Goal: Task Accomplishment & Management: Complete application form

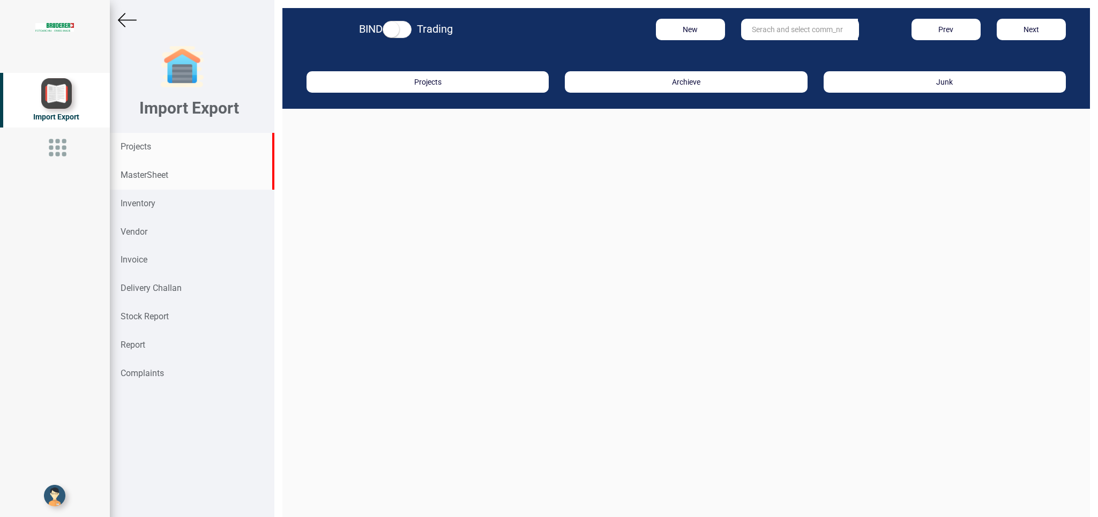
click at [159, 178] on strong "MasterSheet" at bounding box center [145, 175] width 48 height 10
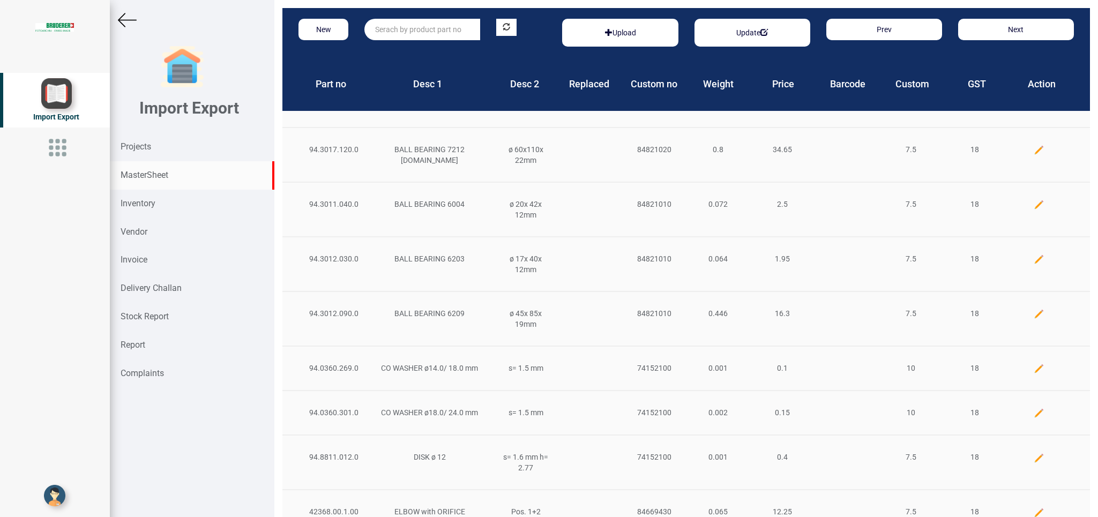
click at [398, 31] on input "text" at bounding box center [422, 29] width 116 height 21
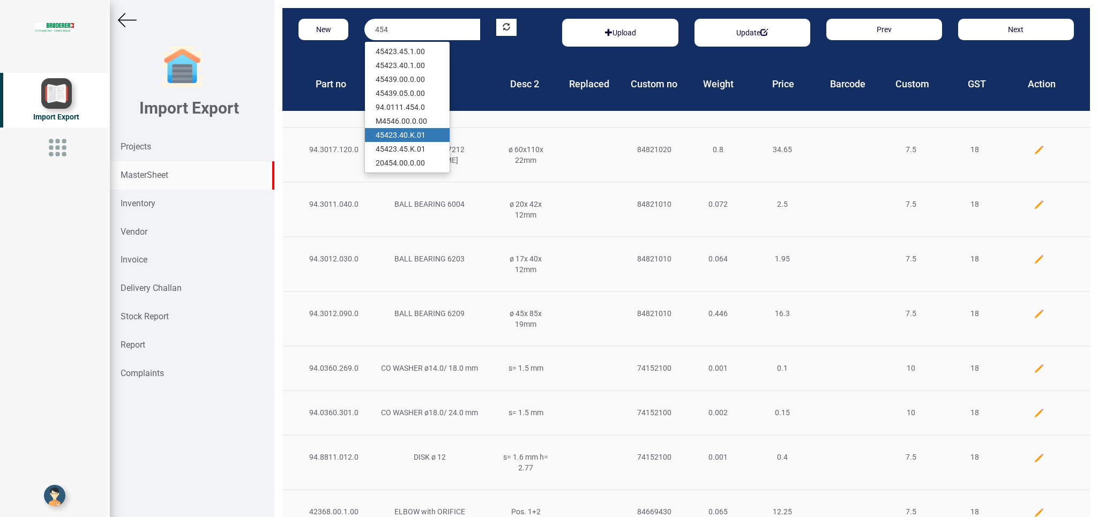
click at [420, 134] on link "454 23.40.K.01" at bounding box center [407, 135] width 85 height 14
type input "45423.40.K.01"
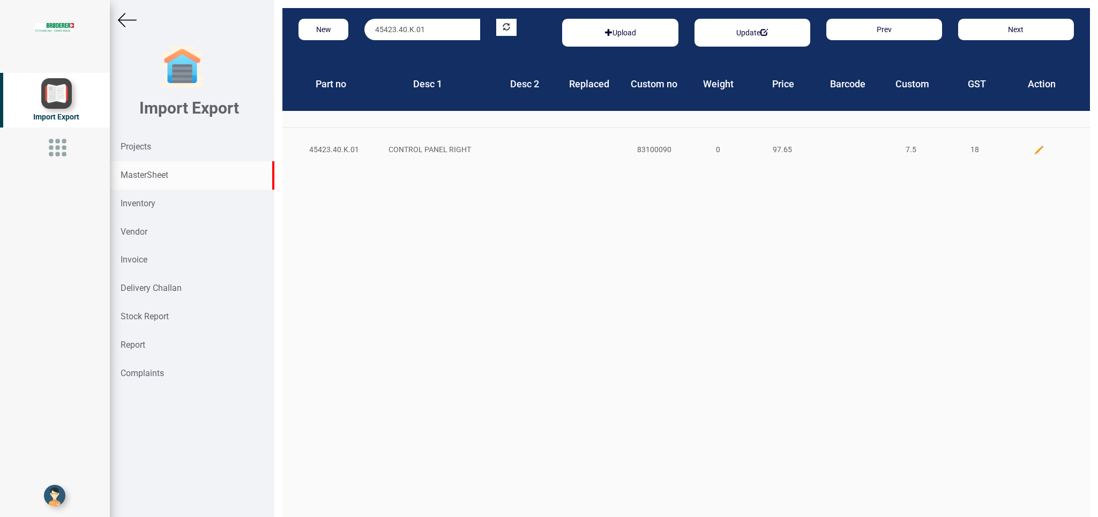
click at [1034, 147] on img at bounding box center [1039, 150] width 11 height 11
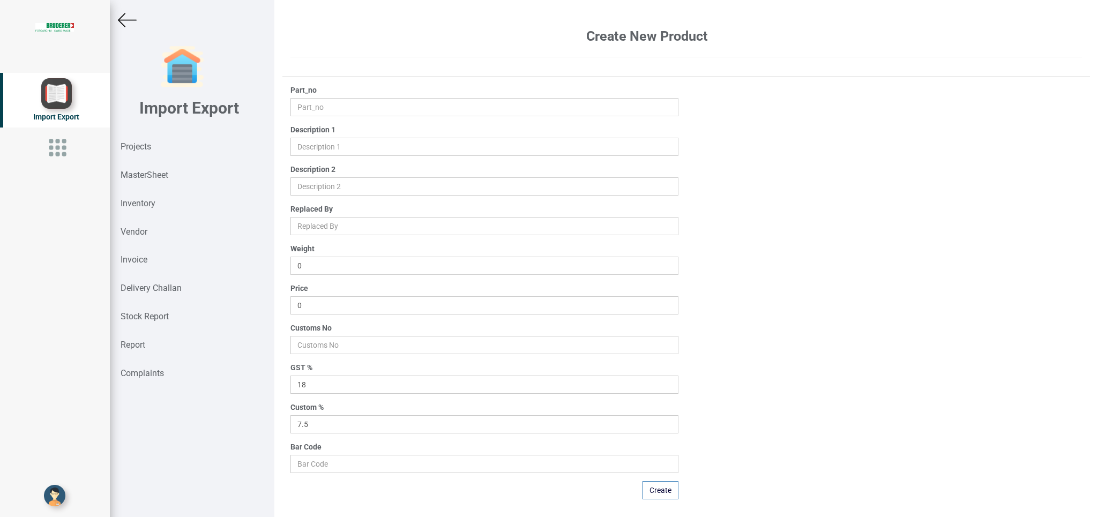
type input "45423.40.K.01"
type input "CONTROL PANEL RIGHT"
type input "97.65"
type input "83100090"
drag, startPoint x: 344, startPoint y: 304, endPoint x: 225, endPoint y: 304, distance: 119.5
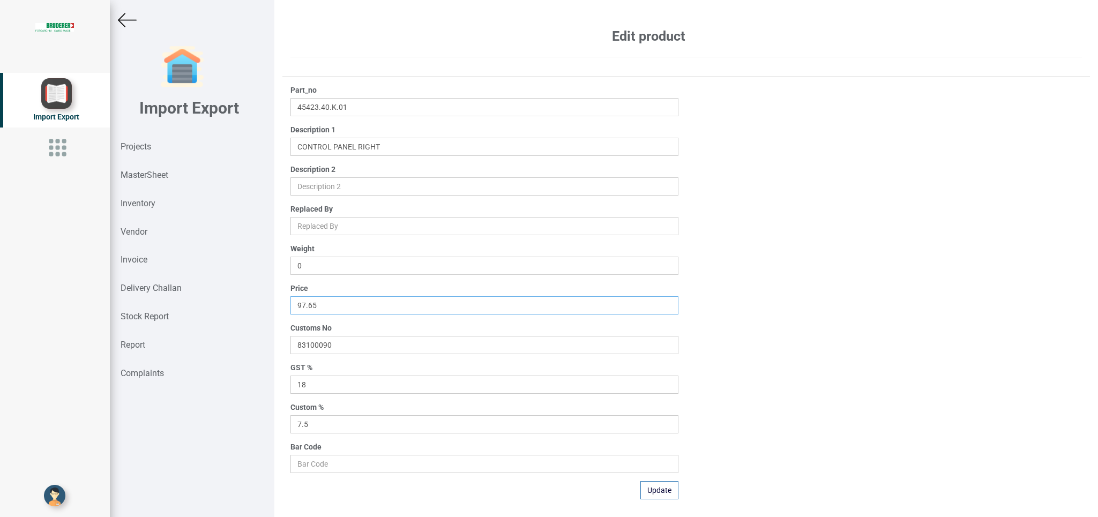
click at [290, 304] on input "97.65" at bounding box center [483, 305] width 387 height 18
type input "101.50"
click at [656, 492] on button "Update" at bounding box center [659, 490] width 38 height 18
click at [125, 20] on img at bounding box center [127, 20] width 19 height 19
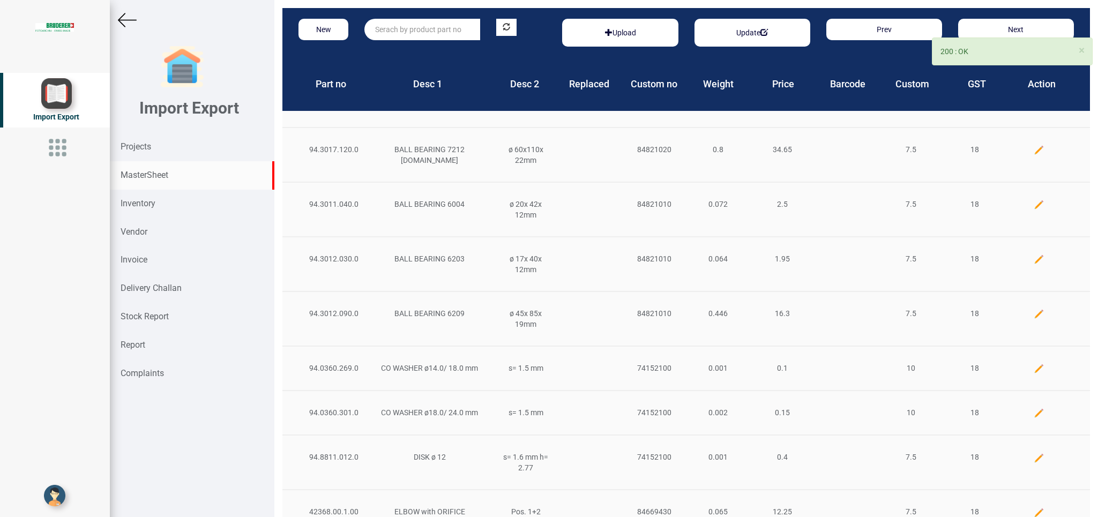
click at [400, 23] on input "text" at bounding box center [422, 29] width 116 height 21
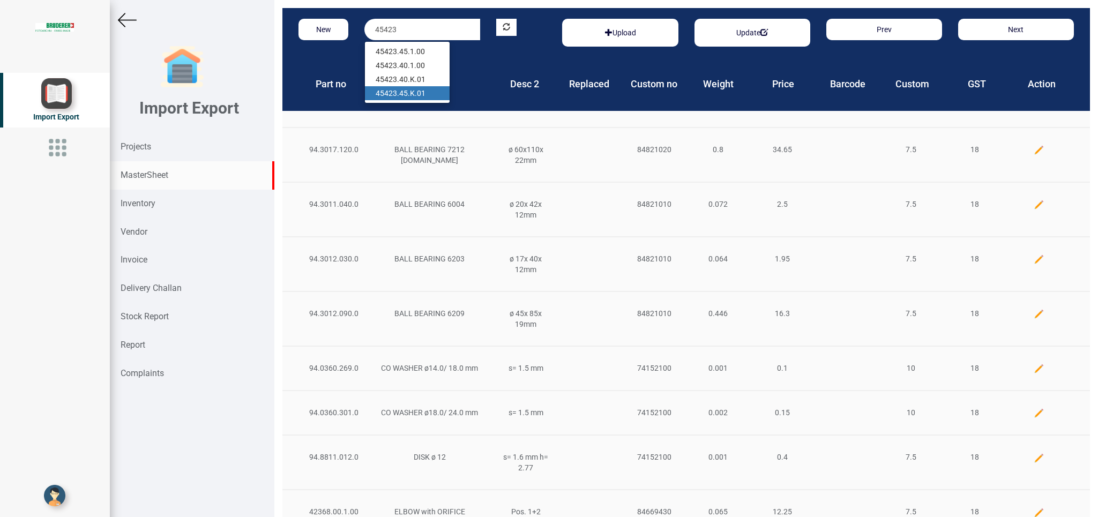
click at [418, 91] on link "45423 .45.K.01" at bounding box center [407, 93] width 85 height 14
type input "45423.45.K.01"
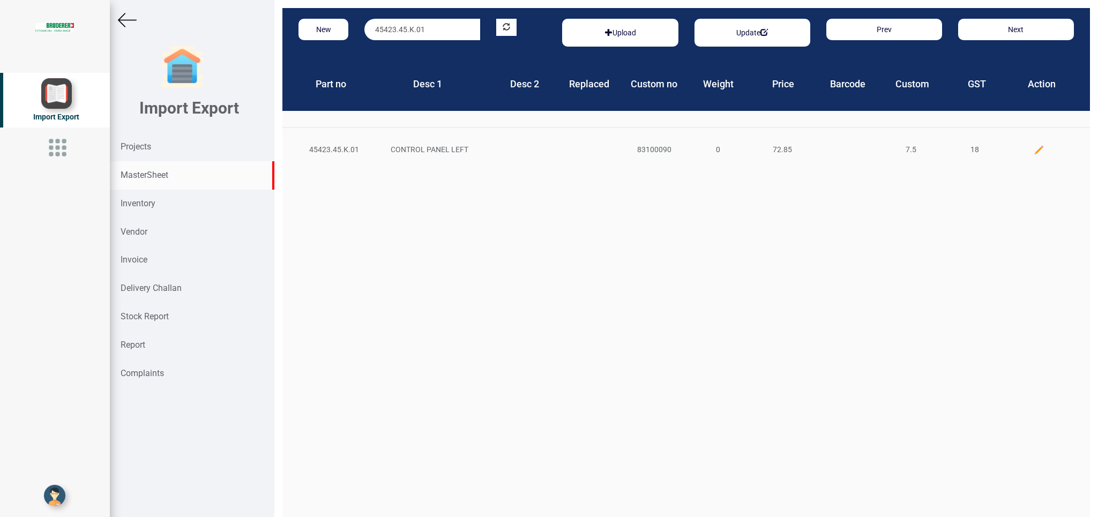
click at [1034, 148] on img at bounding box center [1039, 150] width 11 height 11
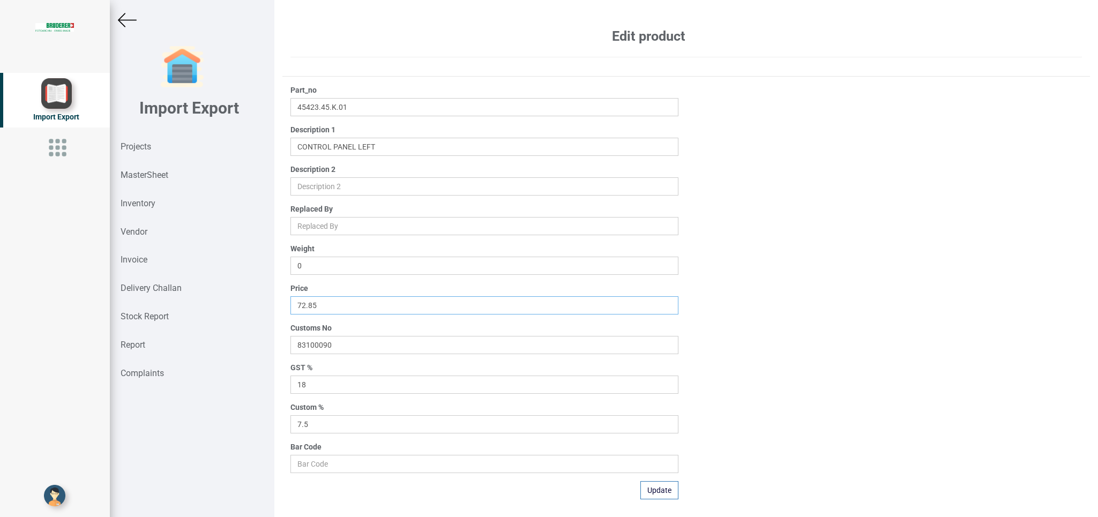
drag, startPoint x: 345, startPoint y: 308, endPoint x: 222, endPoint y: 306, distance: 123.2
click at [290, 306] on input "72.85" at bounding box center [483, 305] width 387 height 18
type input "101.50"
click at [654, 490] on button "Update" at bounding box center [659, 490] width 38 height 18
click at [144, 146] on strong "Projects" at bounding box center [136, 146] width 31 height 10
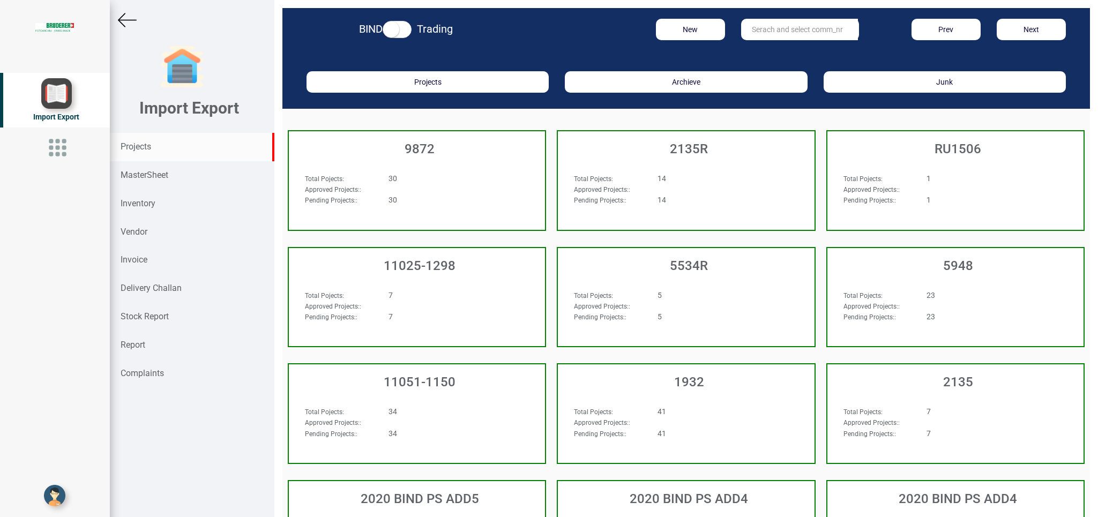
click at [777, 25] on input "text" at bounding box center [799, 29] width 117 height 21
type input "10412"
click at [773, 47] on link "10412" at bounding box center [784, 51] width 85 height 14
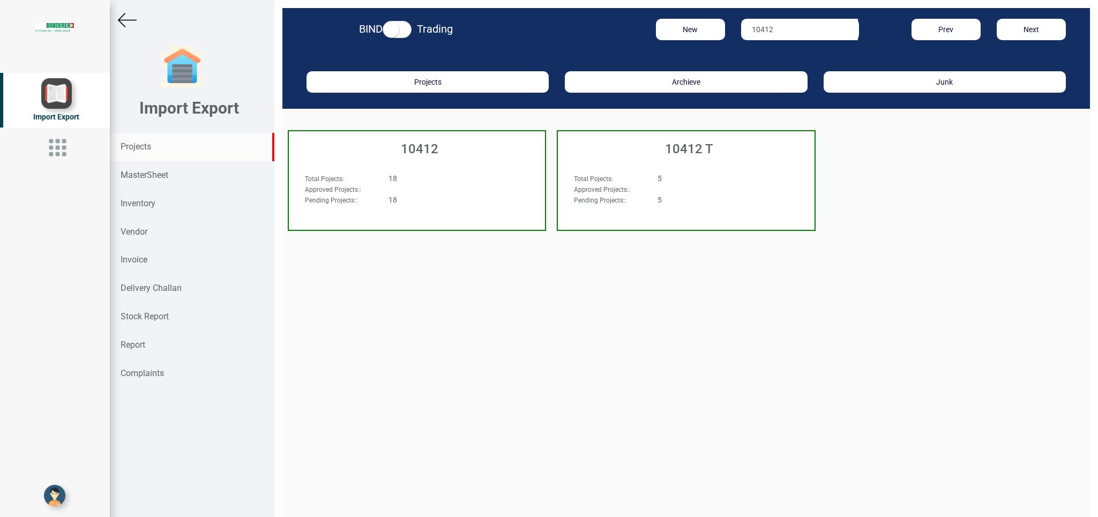
click at [506, 168] on div "Total Pojects : 18 Approved Projects: : Pending Projects: : 18" at bounding box center [417, 193] width 256 height 62
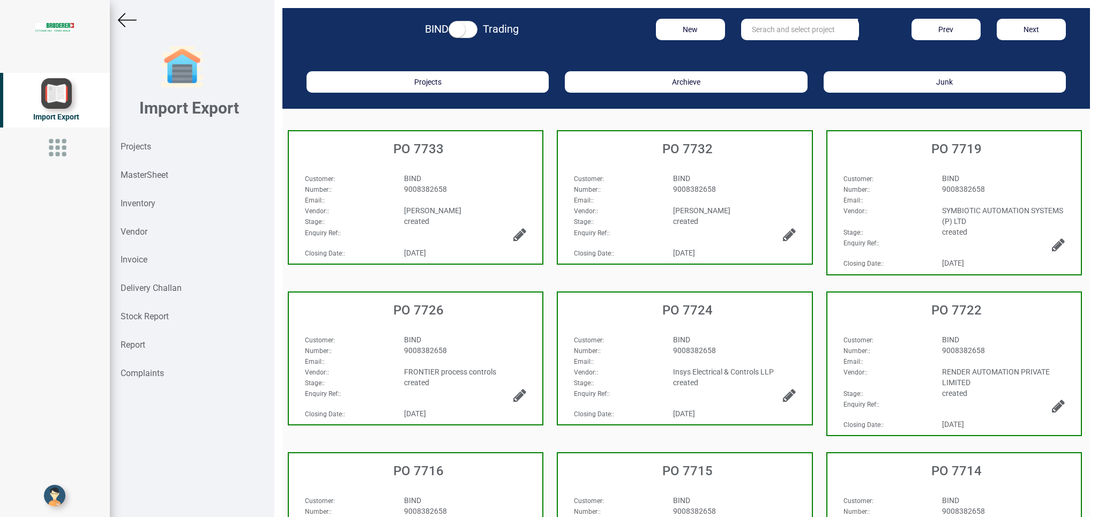
click at [491, 182] on div "BIND" at bounding box center [465, 178] width 139 height 11
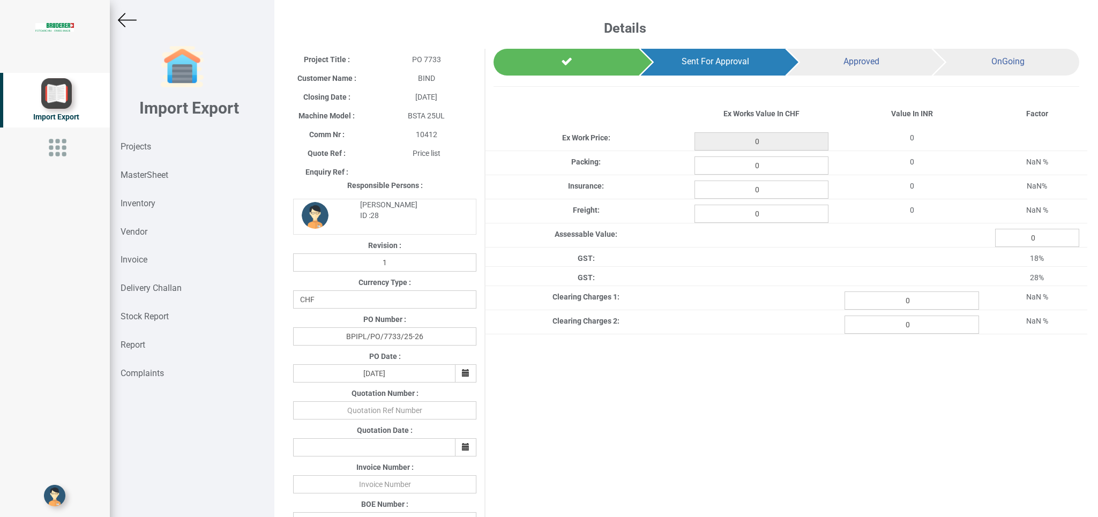
type input "22790.449999999993"
click at [136, 146] on strong "Projects" at bounding box center [136, 146] width 31 height 10
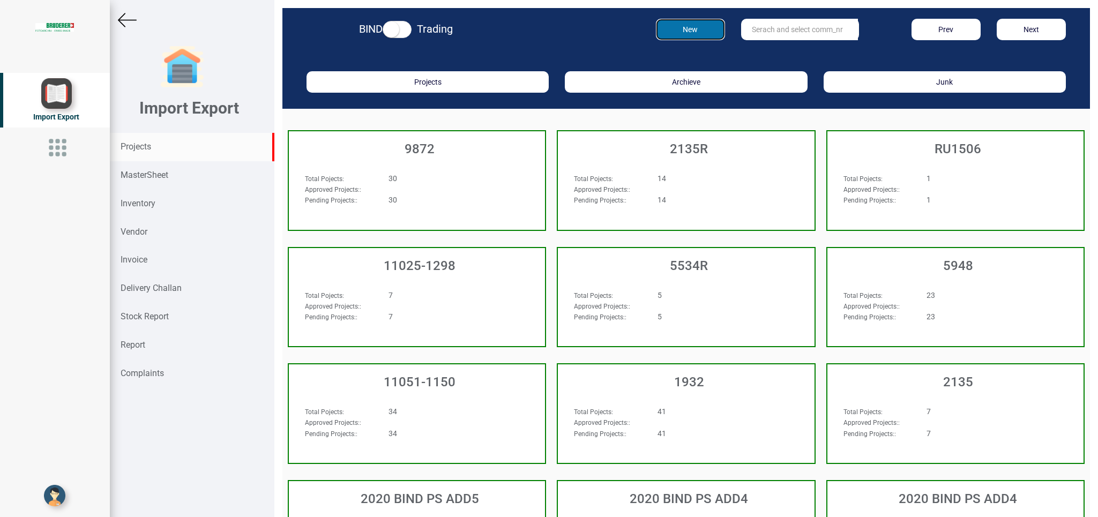
click at [687, 34] on button "New" at bounding box center [690, 29] width 69 height 21
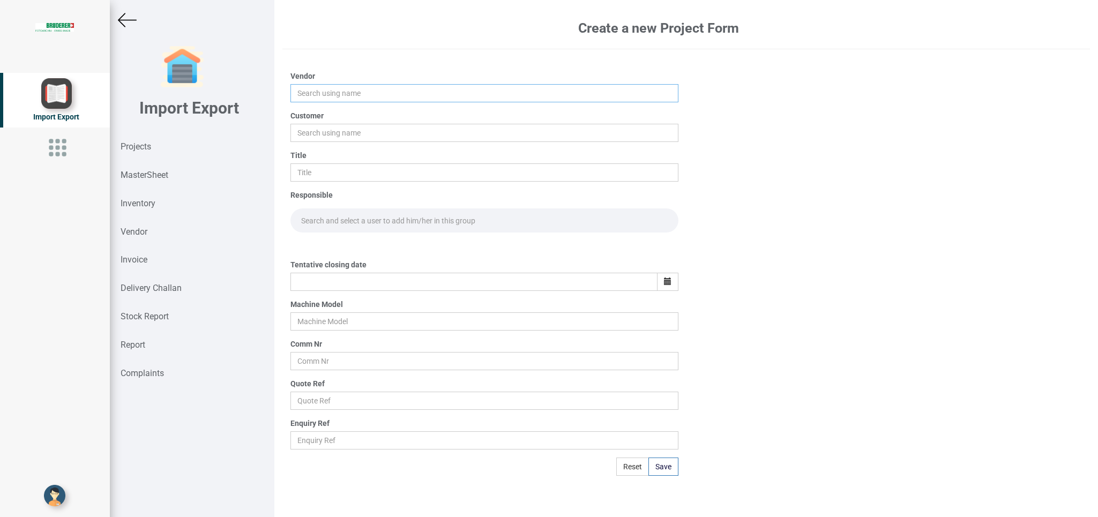
click at [325, 91] on input "text" at bounding box center [483, 93] width 387 height 18
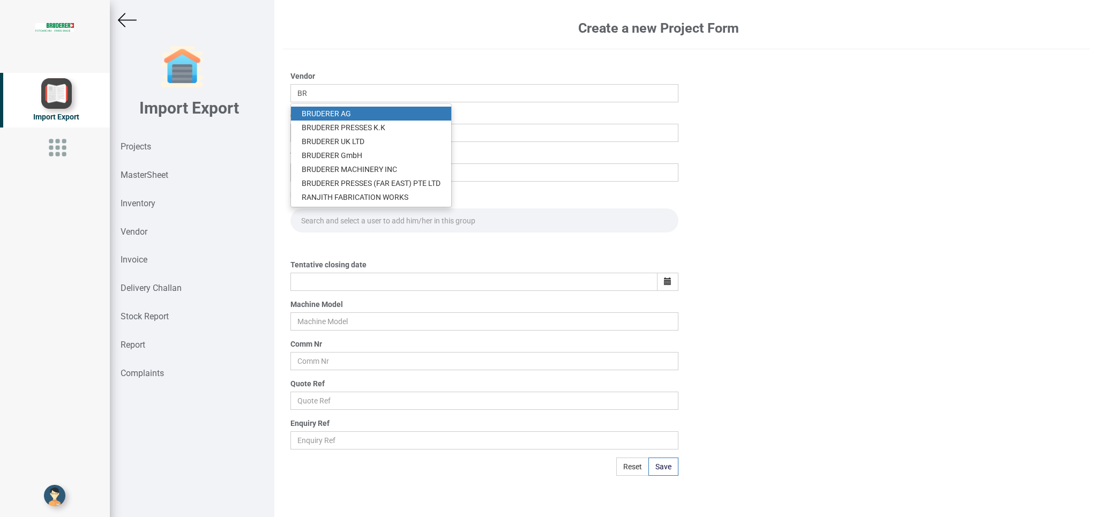
click at [332, 113] on link "BR UDERER AG" at bounding box center [371, 114] width 160 height 14
type input "[PERSON_NAME]"
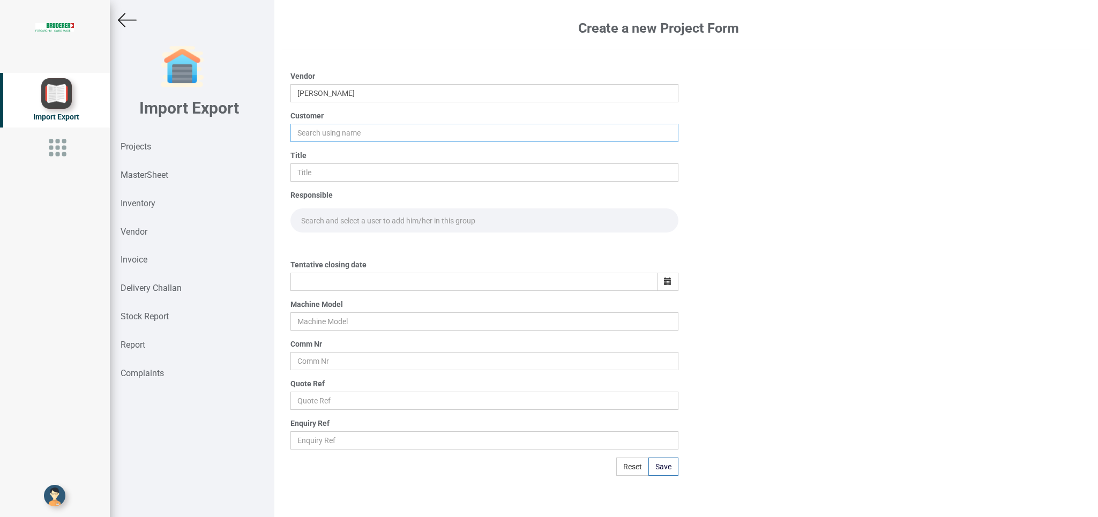
click at [323, 135] on input "text" at bounding box center [483, 133] width 387 height 18
click at [320, 155] on link "BI ND" at bounding box center [333, 153] width 85 height 14
type input "BIND"
click at [312, 168] on input "text" at bounding box center [483, 172] width 387 height 18
type input "PO 7736"
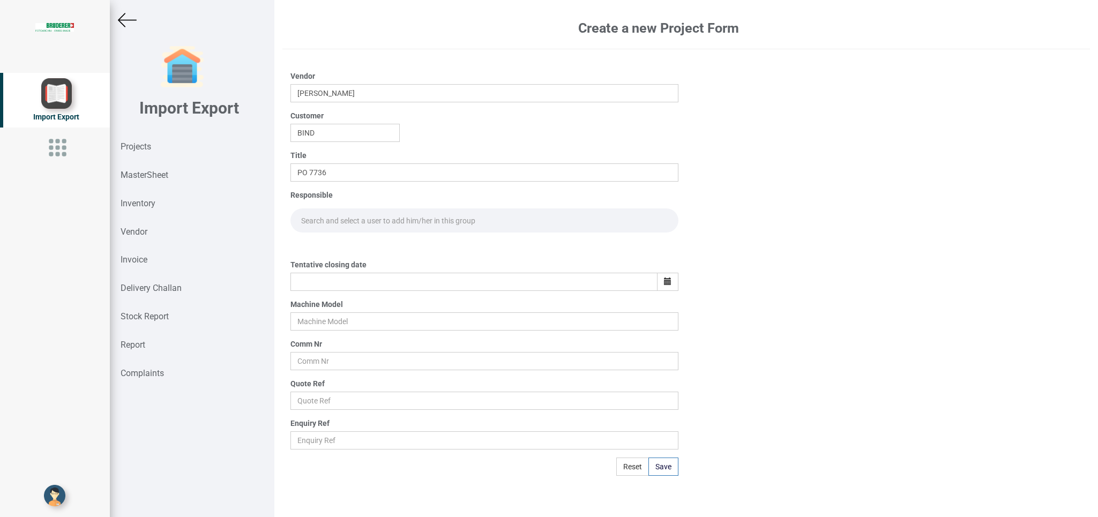
click at [339, 218] on input "text" at bounding box center [483, 220] width 387 height 24
type input "GO"
click at [339, 241] on link "Go pinath Anandan" at bounding box center [335, 244] width 88 height 14
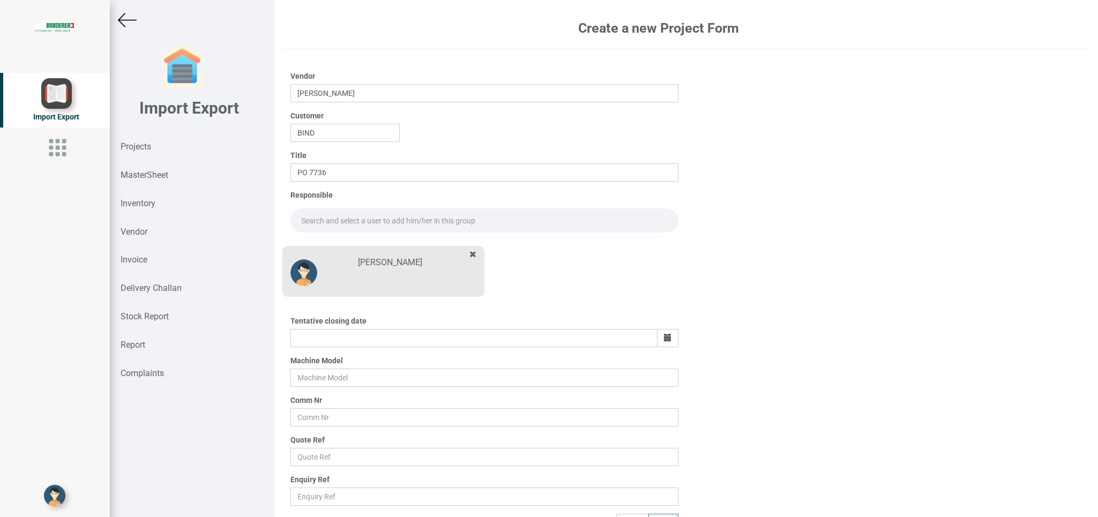
click at [320, 212] on input "text" at bounding box center [483, 220] width 387 height 24
click at [326, 245] on link "Go pinath Anandan" at bounding box center [335, 244] width 88 height 14
type input "Gopinath Anandan"
click at [664, 337] on icon "button" at bounding box center [668, 338] width 8 height 8
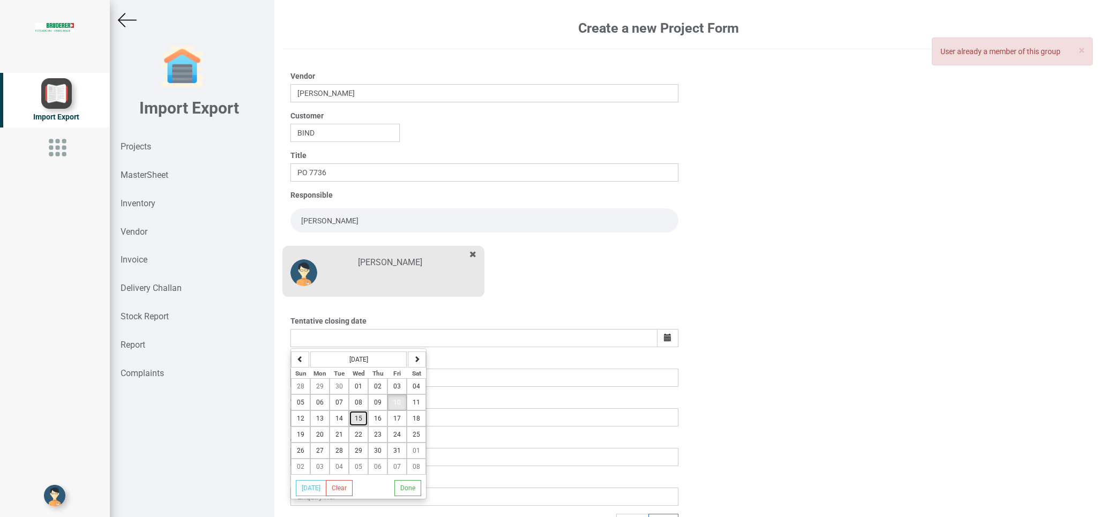
click at [358, 421] on span "15" at bounding box center [359, 419] width 8 height 8
type input "15-October-2025"
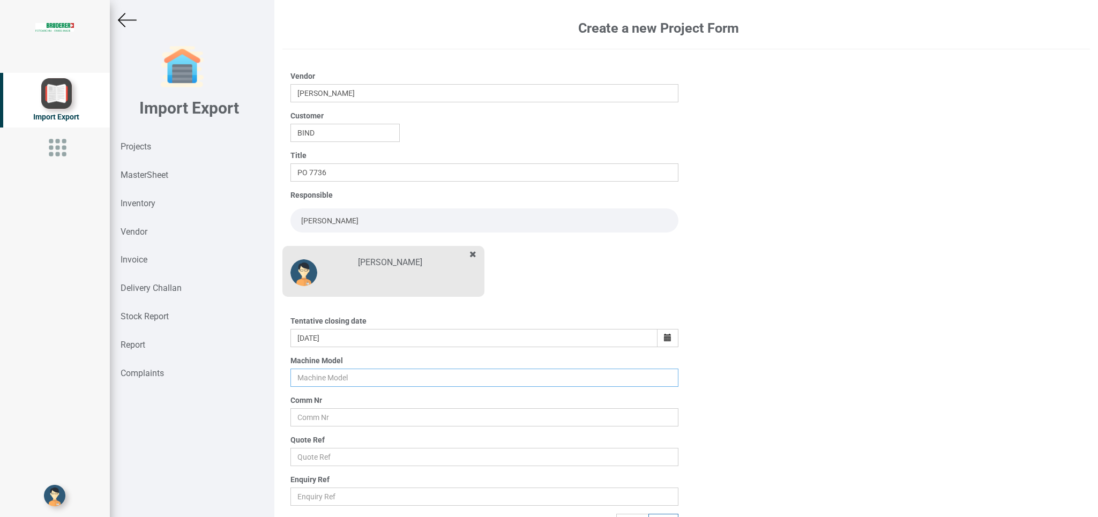
click at [310, 381] on input "text" at bounding box center [483, 378] width 387 height 18
type input "BSTA 25UL"
click at [310, 421] on input "text" at bounding box center [483, 417] width 387 height 18
type input "10412"
drag, startPoint x: 310, startPoint y: 452, endPoint x: 334, endPoint y: 453, distance: 24.1
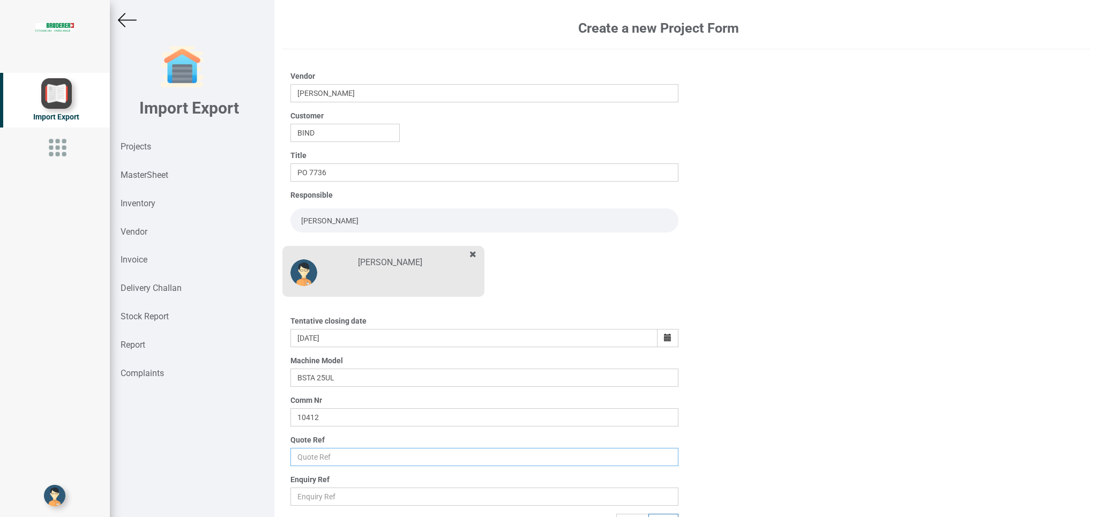
click at [310, 452] on input "text" at bounding box center [483, 457] width 387 height 18
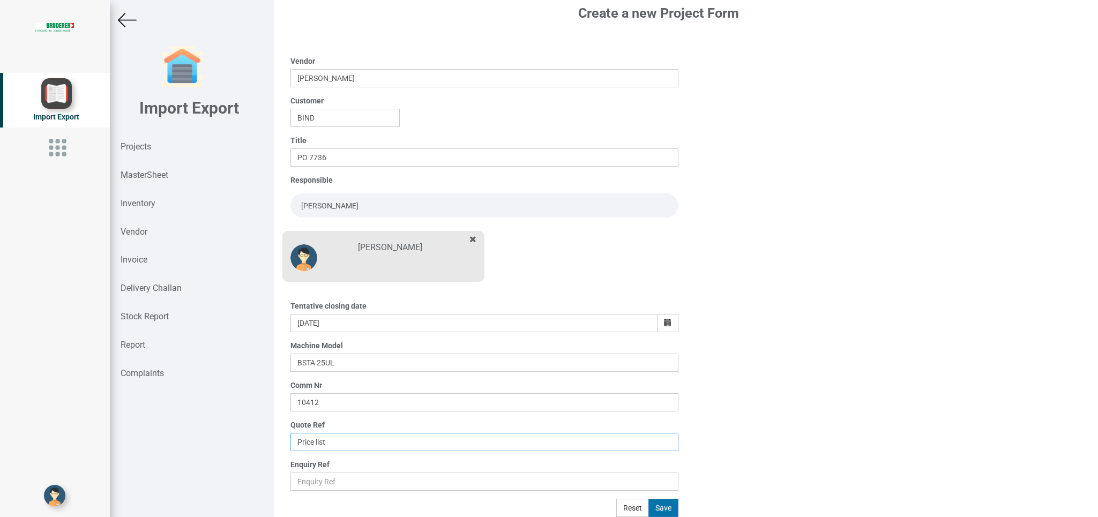
type input "Price list"
drag, startPoint x: 649, startPoint y: 506, endPoint x: 642, endPoint y: 508, distance: 6.8
click at [649, 506] on button "Save" at bounding box center [663, 508] width 30 height 18
type input "14-October-2025"
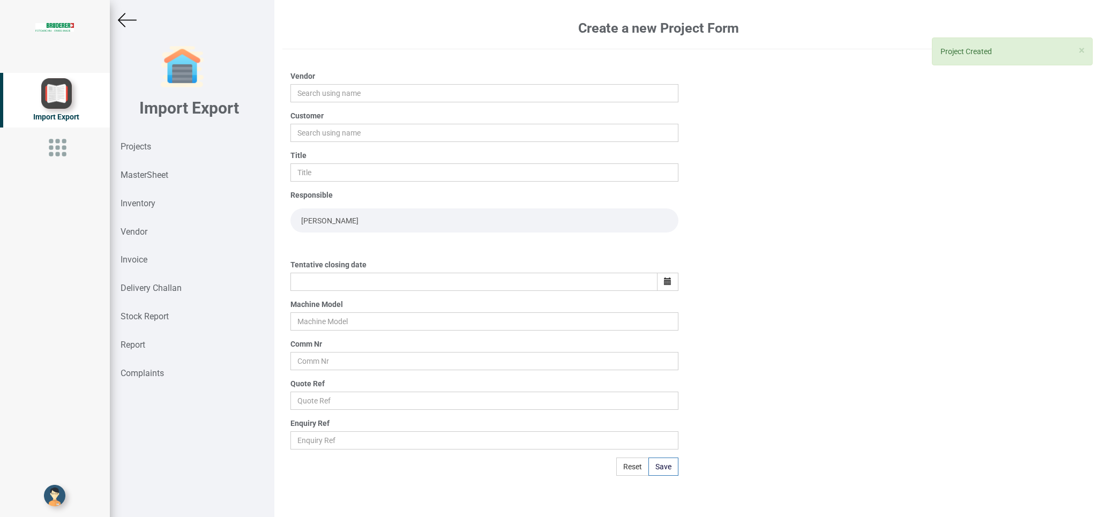
click at [315, 83] on div "Vendor" at bounding box center [483, 87] width 387 height 32
click at [315, 96] on input "text" at bounding box center [483, 93] width 387 height 18
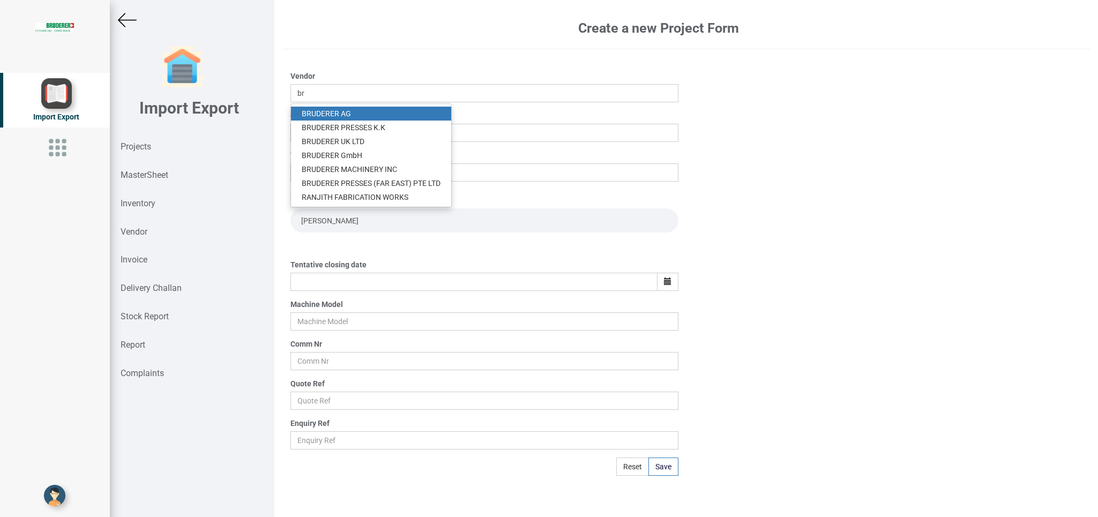
click at [330, 112] on link "BR UDERER AG" at bounding box center [371, 114] width 160 height 14
type input "[PERSON_NAME]"
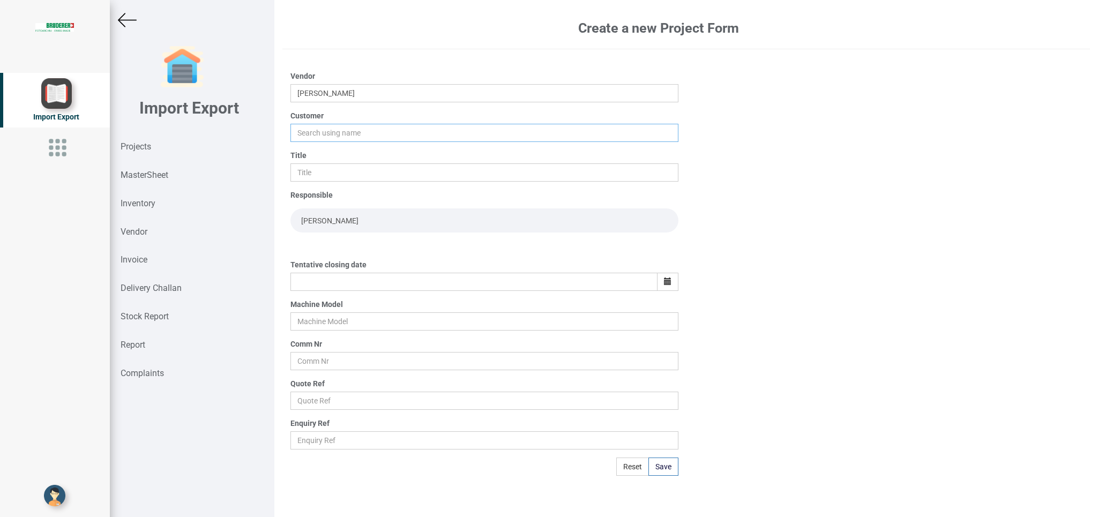
click at [318, 130] on input "text" at bounding box center [483, 133] width 387 height 18
click at [325, 151] on link "BI ND" at bounding box center [333, 153] width 85 height 14
type input "BIND"
click at [309, 169] on input "text" at bounding box center [483, 172] width 387 height 18
type input "p"
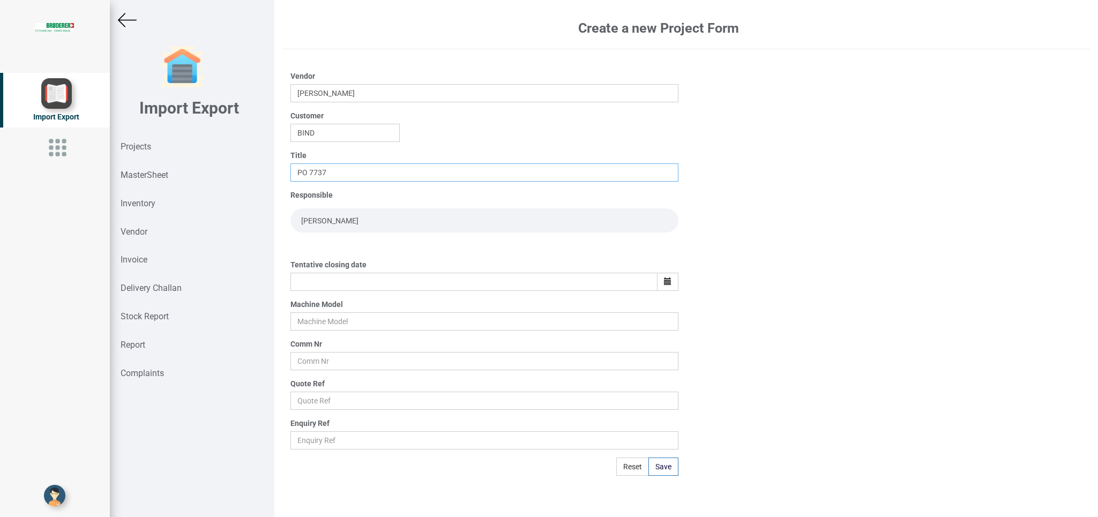
type input "PO 7737"
drag, startPoint x: 313, startPoint y: 287, endPoint x: 610, endPoint y: 305, distance: 297.4
click at [326, 286] on input "text" at bounding box center [473, 282] width 366 height 18
click at [668, 279] on icon "button" at bounding box center [668, 282] width 8 height 8
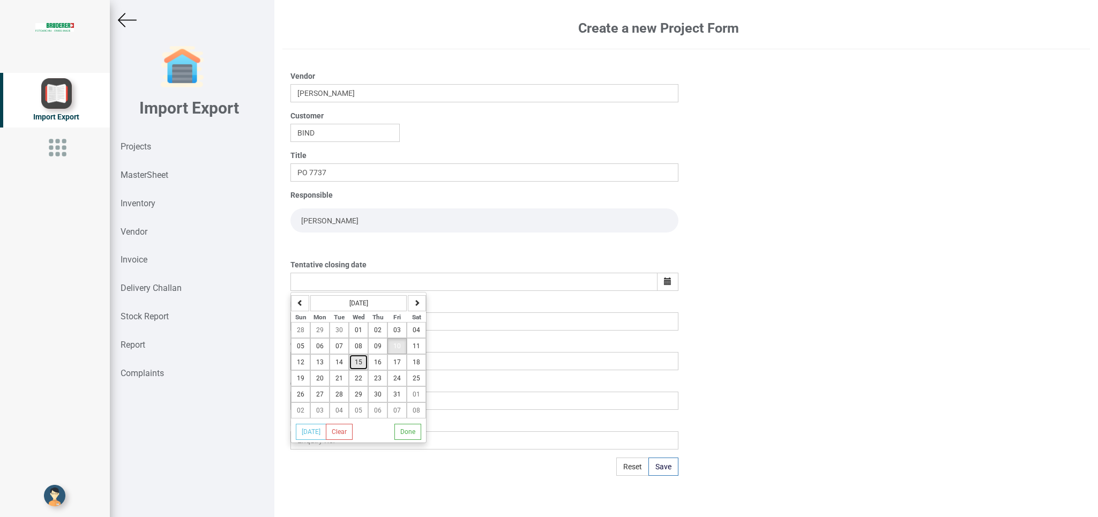
click at [361, 364] on span "15" at bounding box center [359, 362] width 8 height 8
type input "15-October-2025"
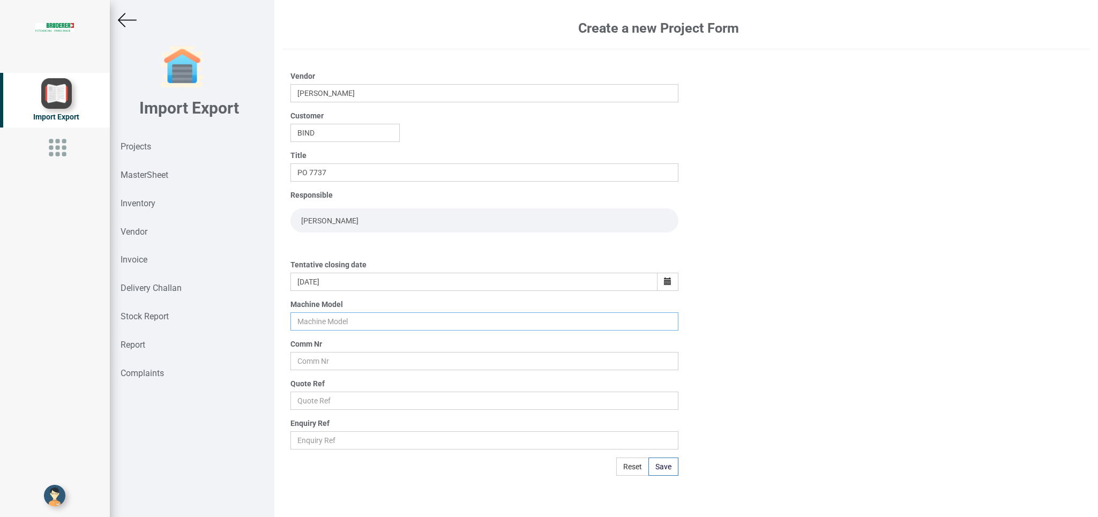
click at [339, 321] on input "text" at bounding box center [483, 321] width 387 height 18
type input "BSTA 25UL"
click at [304, 362] on input "text" at bounding box center [483, 361] width 387 height 18
click at [302, 360] on input "text" at bounding box center [483, 361] width 387 height 18
click at [299, 360] on input "text" at bounding box center [483, 361] width 387 height 18
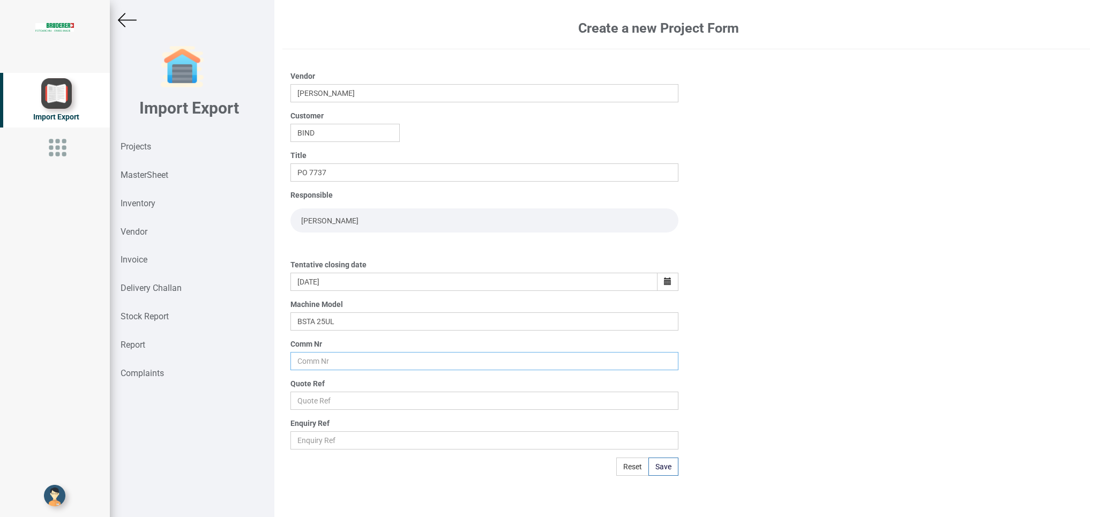
click at [304, 363] on input "text" at bounding box center [483, 361] width 387 height 18
type input "10412"
click at [302, 401] on input "text" at bounding box center [483, 401] width 387 height 18
type input "Price list"
click at [670, 469] on button "Save" at bounding box center [663, 467] width 30 height 18
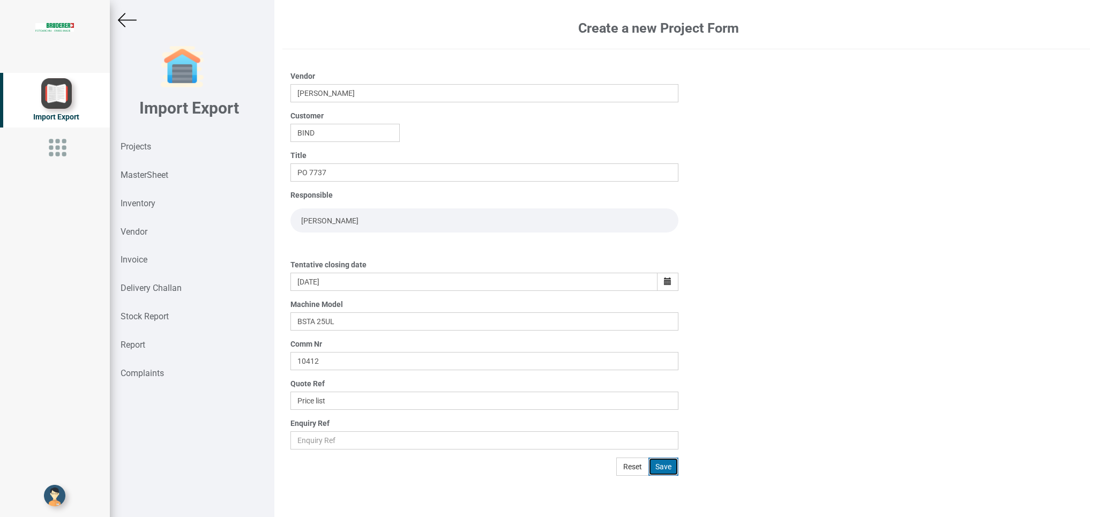
type input "14-October-2025"
click at [319, 92] on input "text" at bounding box center [483, 93] width 387 height 18
click at [306, 95] on input "text" at bounding box center [483, 93] width 387 height 18
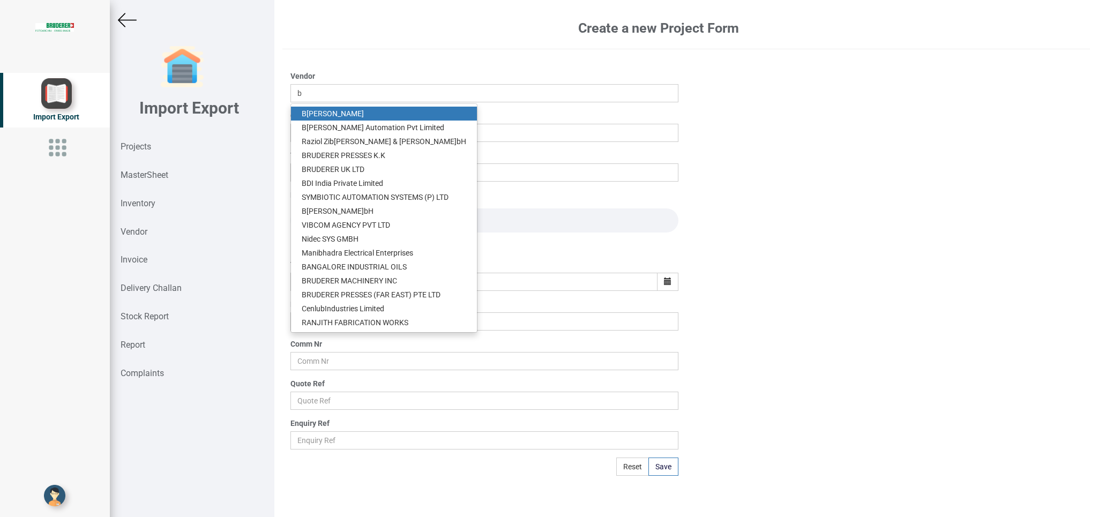
click at [332, 109] on link "B RUDERER AG" at bounding box center [384, 114] width 186 height 14
type input "[PERSON_NAME]"
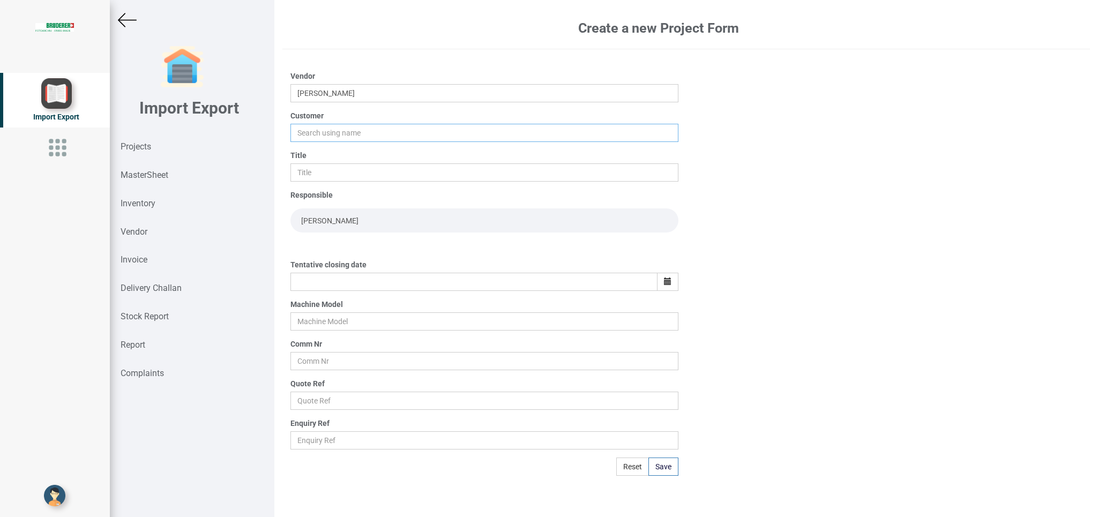
click at [315, 129] on input "text" at bounding box center [483, 133] width 387 height 18
drag, startPoint x: 317, startPoint y: 149, endPoint x: 300, endPoint y: 171, distance: 28.0
click at [317, 149] on link "BI ND" at bounding box center [333, 153] width 85 height 14
type input "BIND"
drag, startPoint x: 300, startPoint y: 172, endPoint x: 498, endPoint y: 163, distance: 197.9
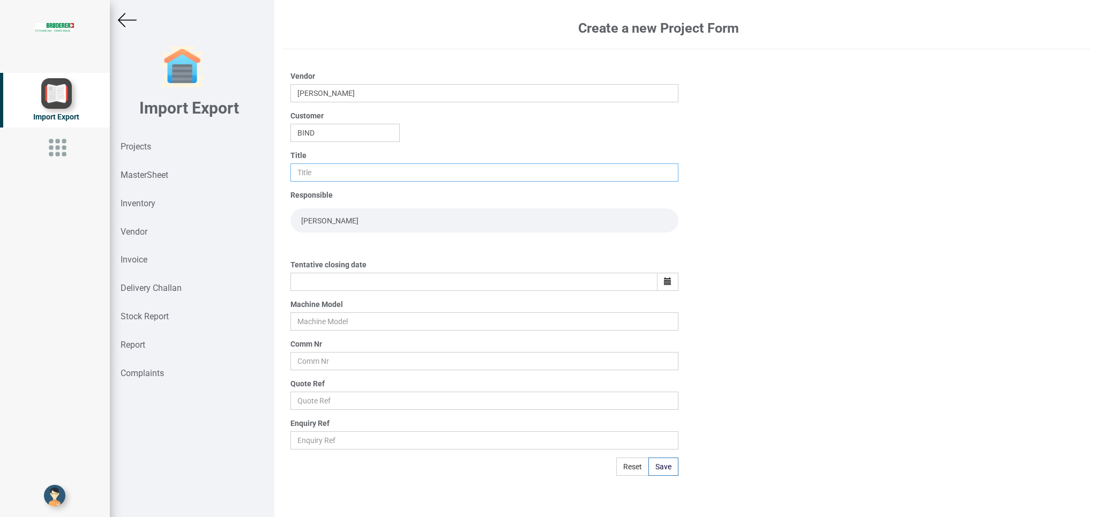
click at [303, 172] on input "text" at bounding box center [483, 172] width 387 height 18
type input "p"
type input "PO 7738"
click at [668, 281] on icon "button" at bounding box center [668, 282] width 8 height 8
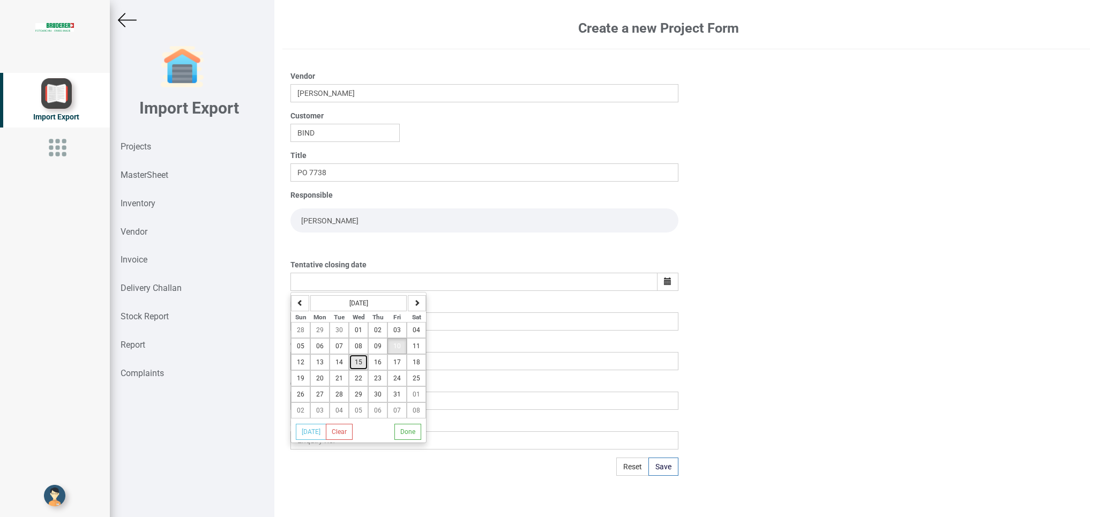
click at [358, 366] on span "15" at bounding box center [359, 362] width 8 height 8
type input "15-October-2025"
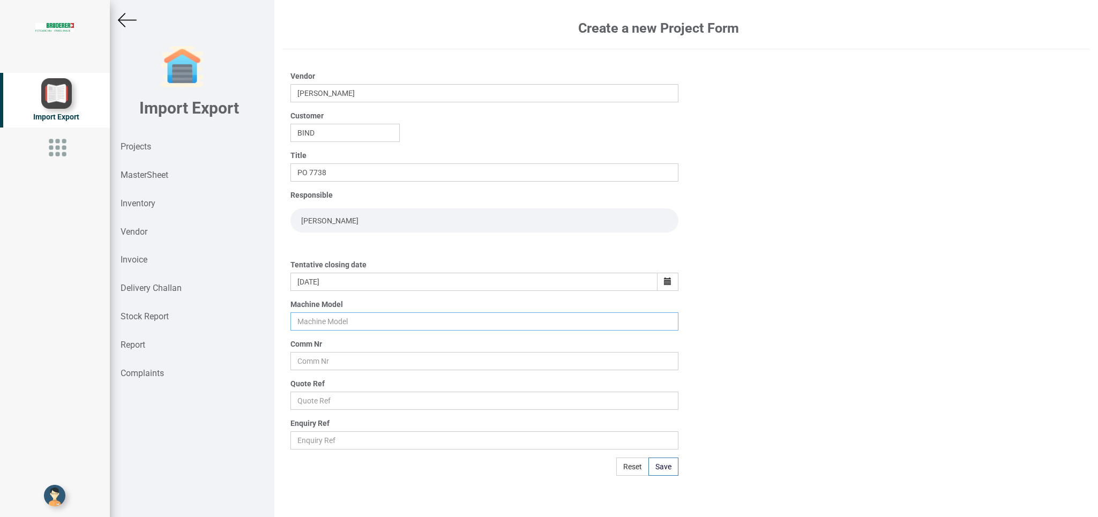
click at [320, 326] on input "text" at bounding box center [483, 321] width 387 height 18
type input "BSTA 25UL"
click at [310, 360] on input "text" at bounding box center [483, 361] width 387 height 18
type input "10412"
click at [329, 400] on input "text" at bounding box center [483, 401] width 387 height 18
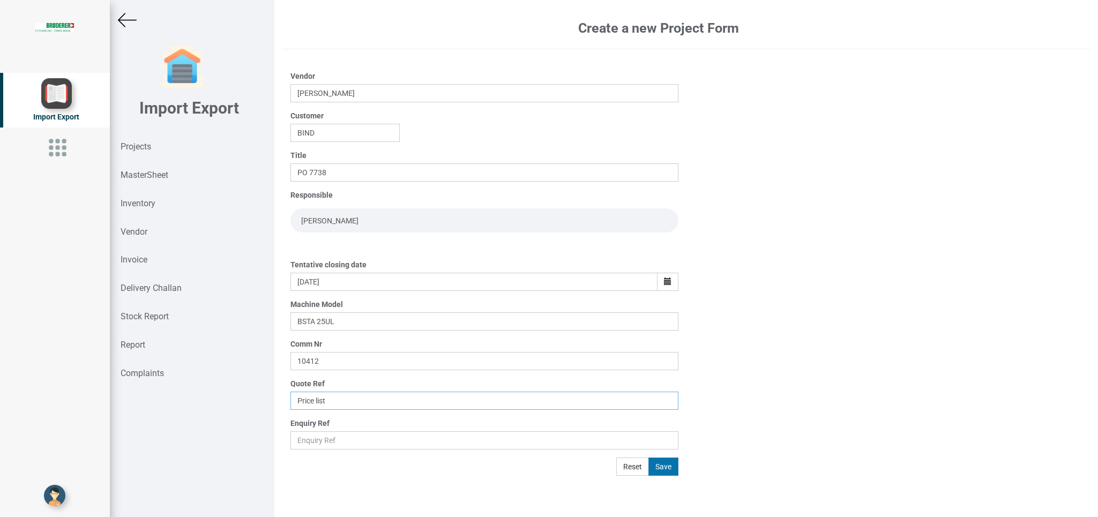
type input "Price list"
click at [660, 469] on button "Save" at bounding box center [663, 467] width 30 height 18
type input "14-October-2025"
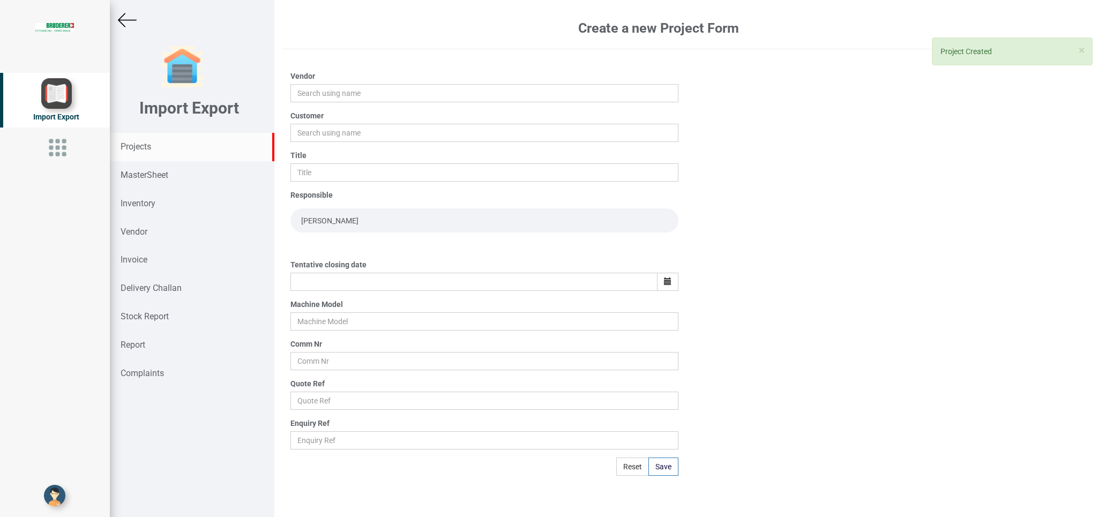
click at [140, 147] on strong "Projects" at bounding box center [136, 146] width 31 height 10
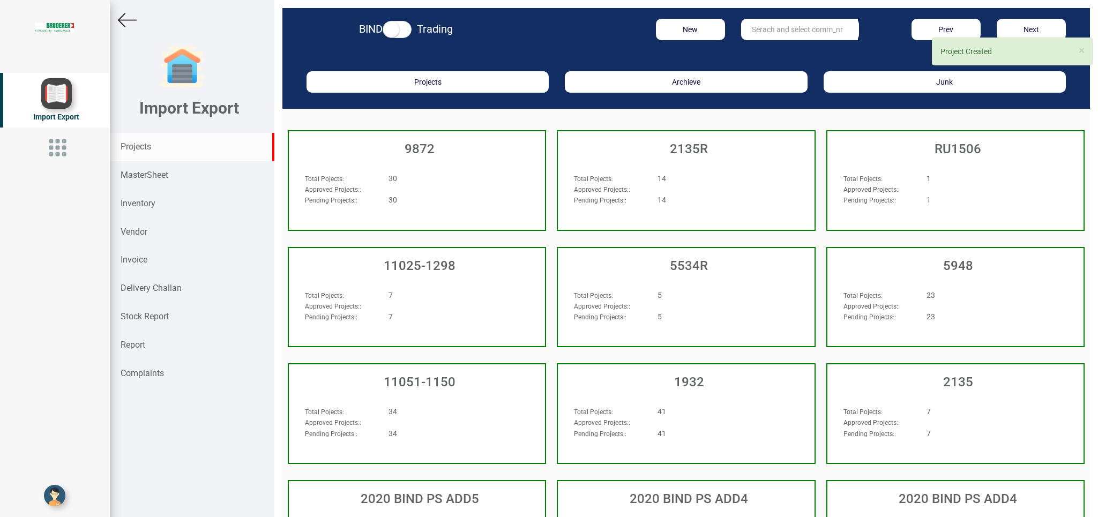
click at [747, 24] on input "text" at bounding box center [799, 29] width 117 height 21
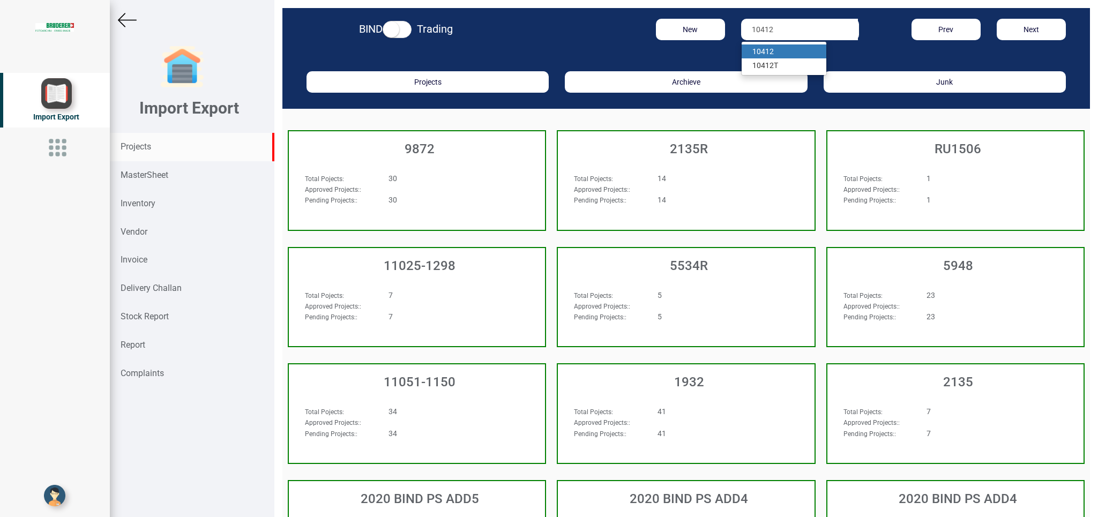
type input "10412"
click at [761, 51] on strong "10412" at bounding box center [762, 51] width 21 height 9
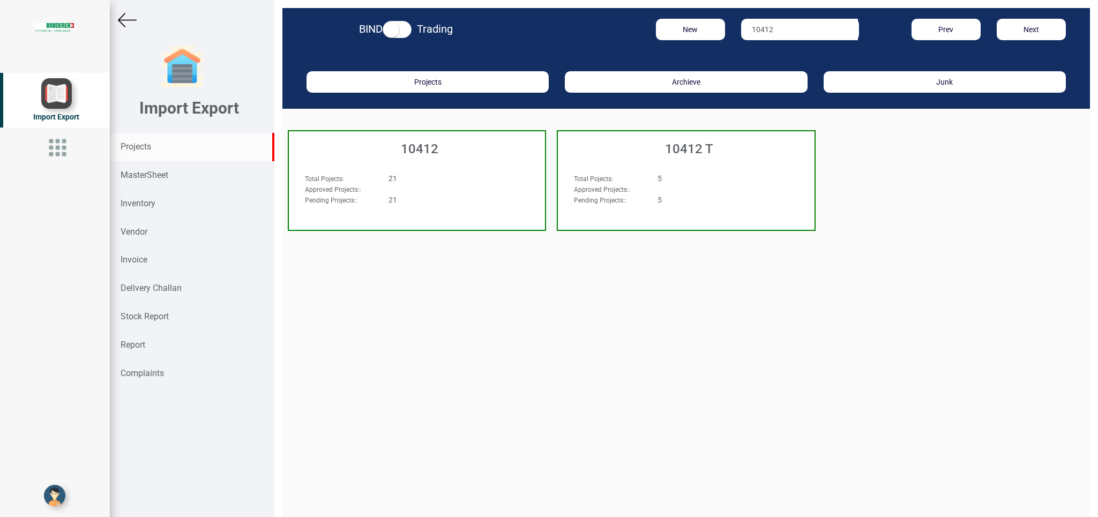
click at [474, 172] on div "Total Pojects : 21 Approved Projects: : Pending Projects: : 21" at bounding box center [417, 193] width 256 height 62
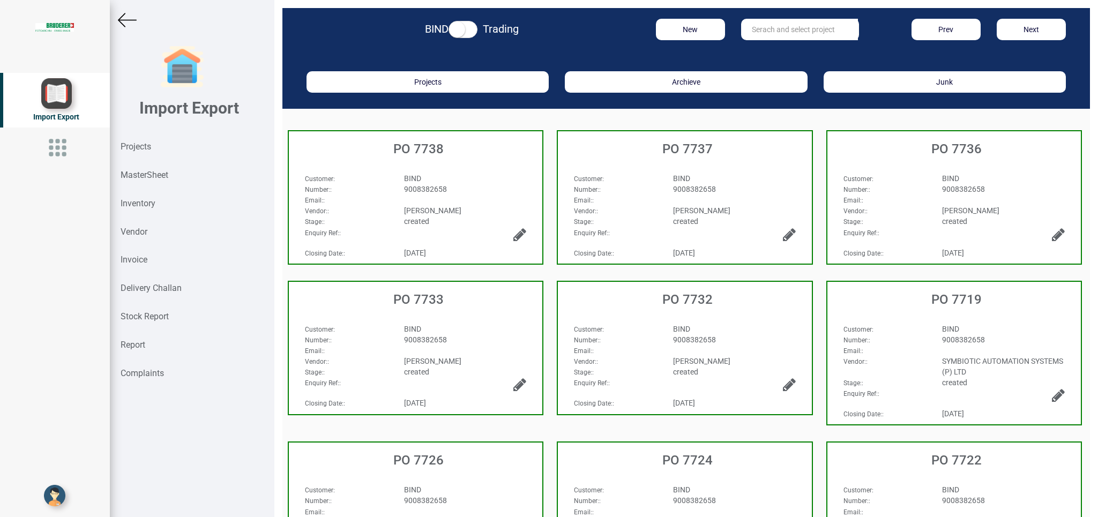
click at [1011, 175] on div "BIND" at bounding box center [1003, 178] width 139 height 11
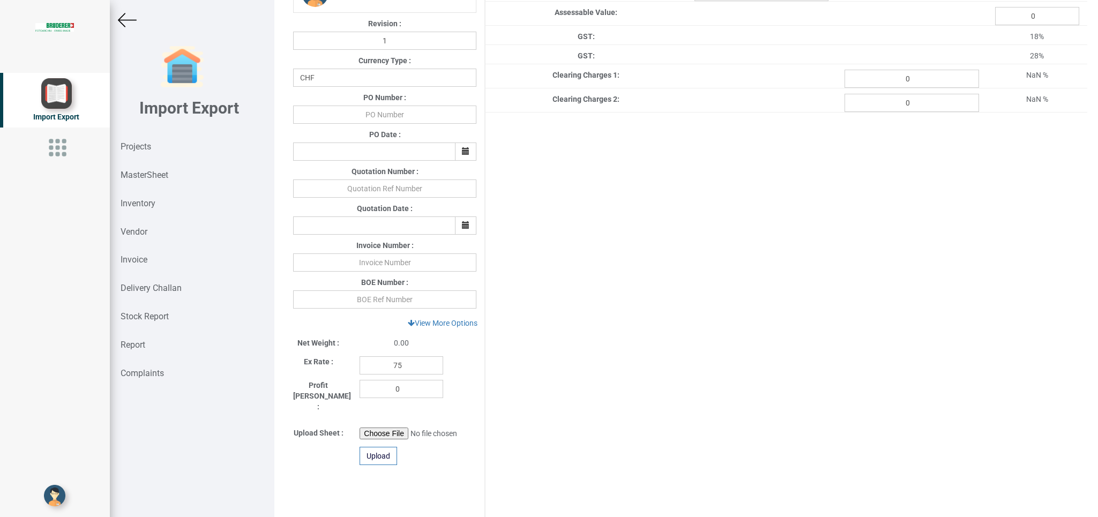
scroll to position [223, 0]
drag, startPoint x: 408, startPoint y: 368, endPoint x: 346, endPoint y: 368, distance: 62.7
click at [360, 368] on input "75" at bounding box center [402, 364] width 84 height 18
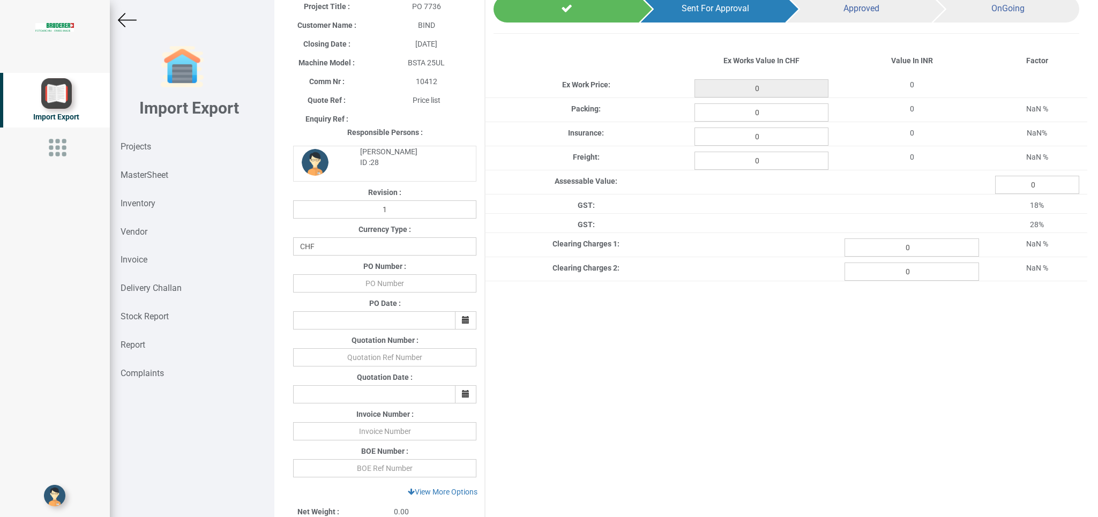
scroll to position [0, 0]
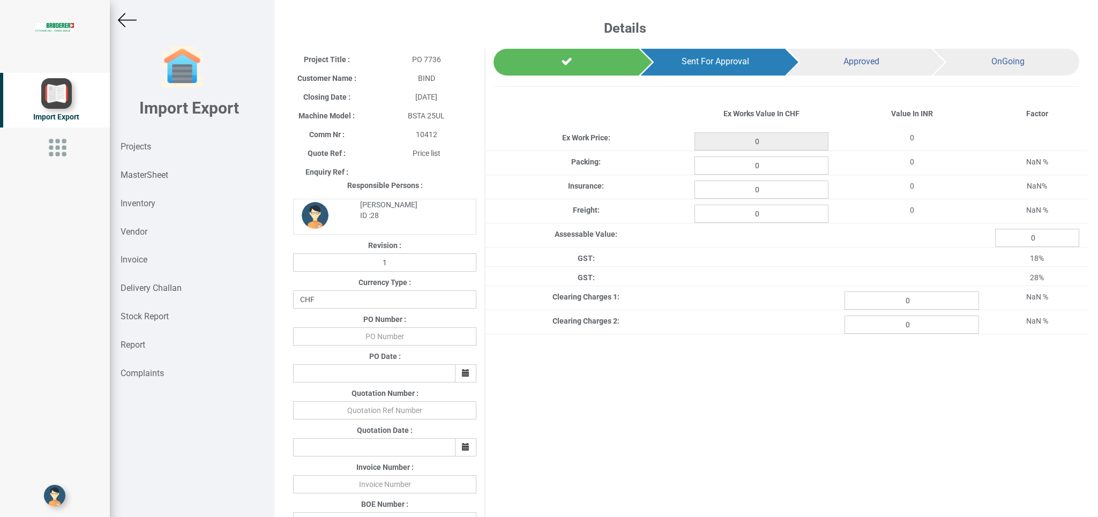
type input "112"
click at [403, 332] on input "text" at bounding box center [384, 336] width 183 height 18
type input "b"
type input "BPIPL/PO/7736/25-26"
click at [465, 371] on icon "button" at bounding box center [466, 373] width 8 height 8
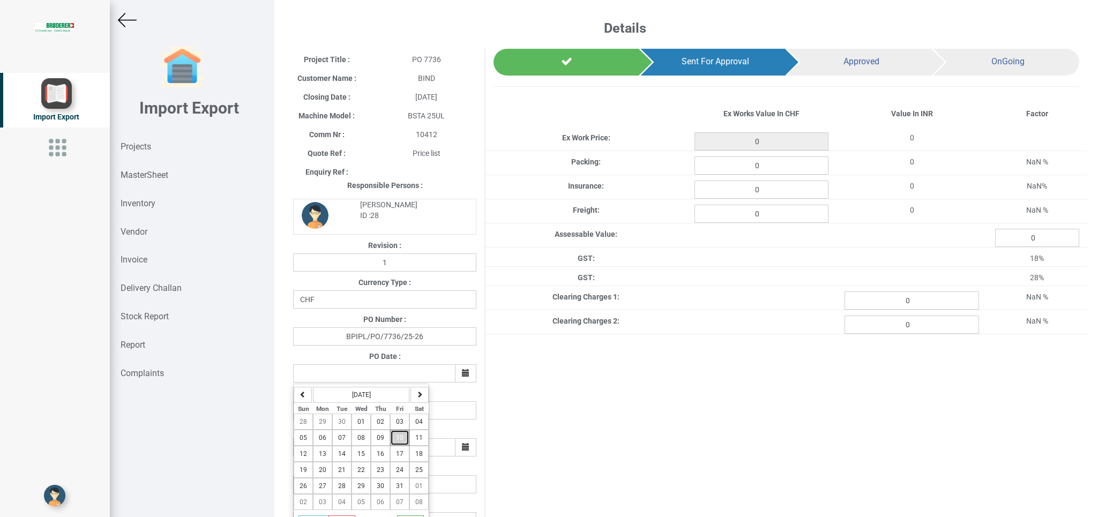
click at [403, 437] on span "10" at bounding box center [400, 438] width 8 height 8
type input "[DATE]"
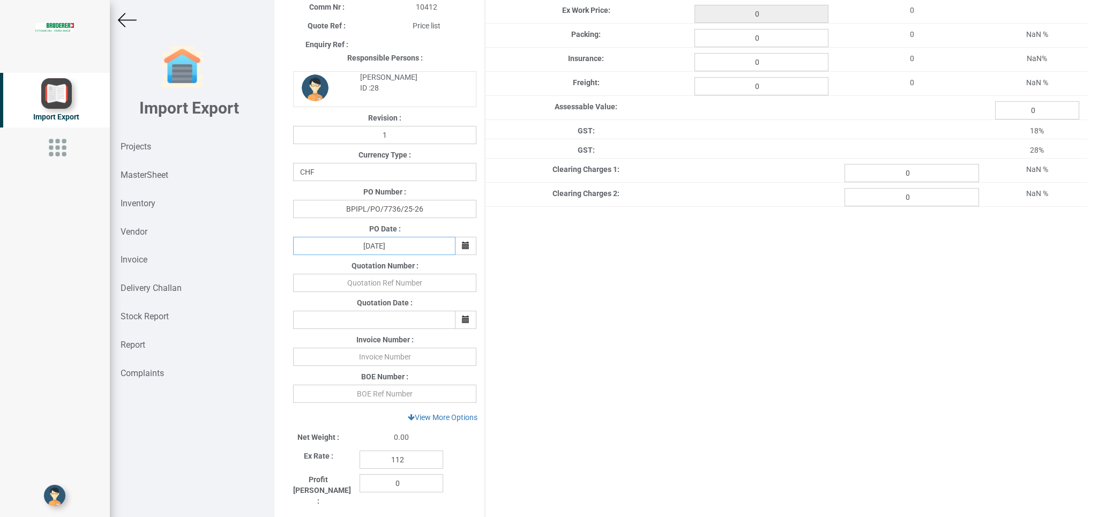
scroll to position [176, 0]
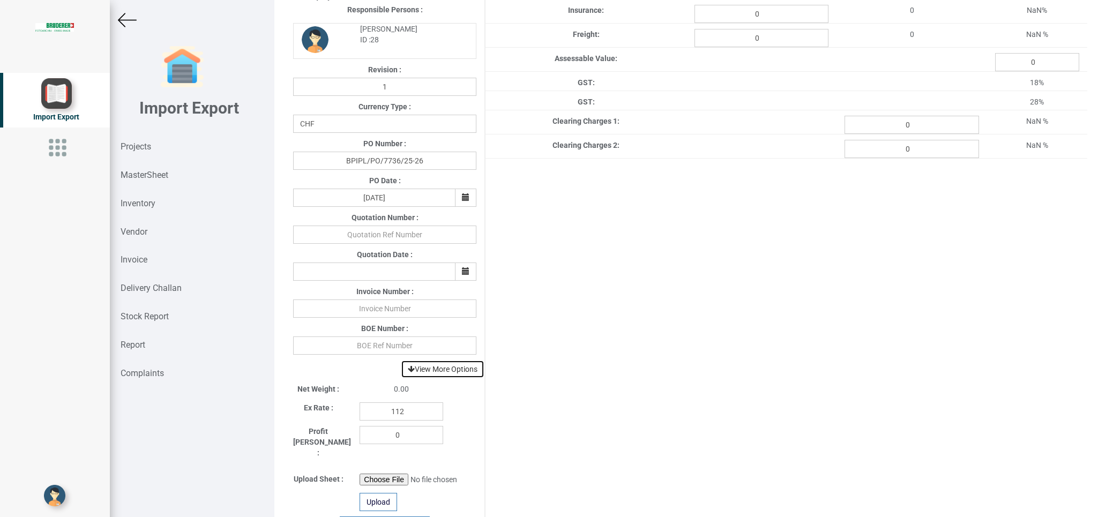
click at [440, 371] on link "View More Options" at bounding box center [443, 369] width 84 height 18
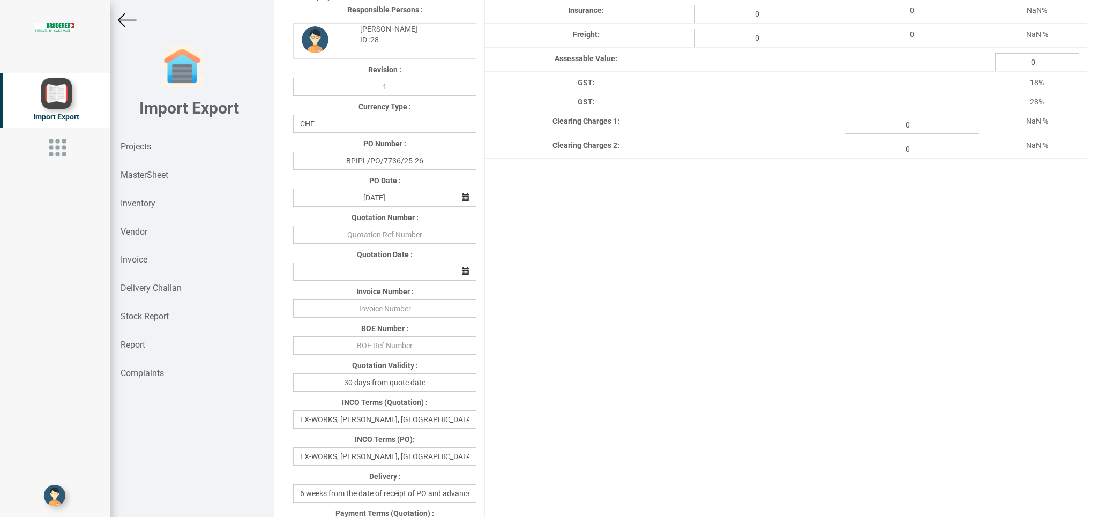
scroll to position [336, 0]
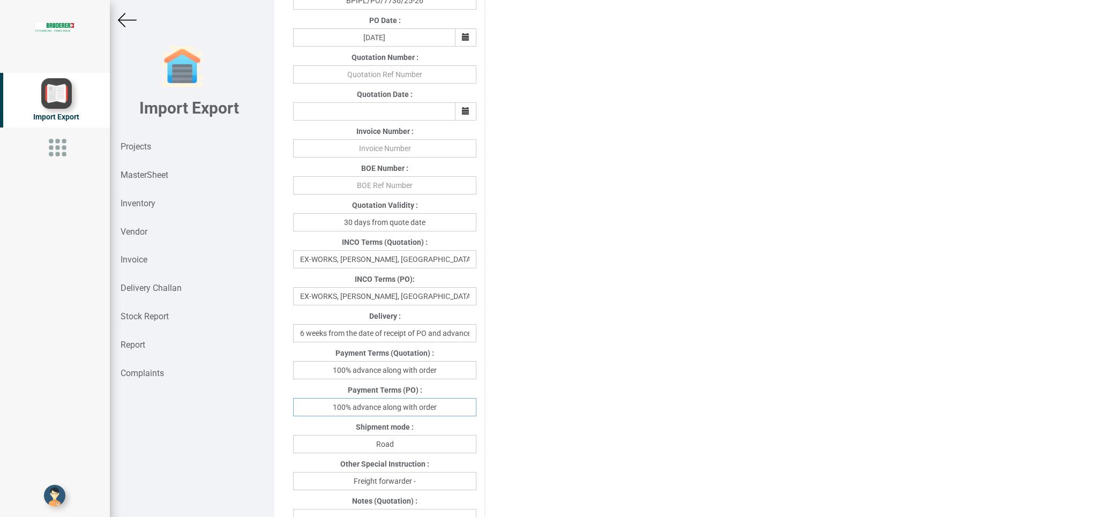
drag, startPoint x: 453, startPoint y: 412, endPoint x: 292, endPoint y: 403, distance: 161.5
click at [293, 403] on input "100% advance along with order" at bounding box center [384, 407] width 183 height 18
type input "[DATE]"
drag, startPoint x: 416, startPoint y: 438, endPoint x: 349, endPoint y: 438, distance: 67.0
click at [349, 438] on input "Road" at bounding box center [384, 444] width 183 height 18
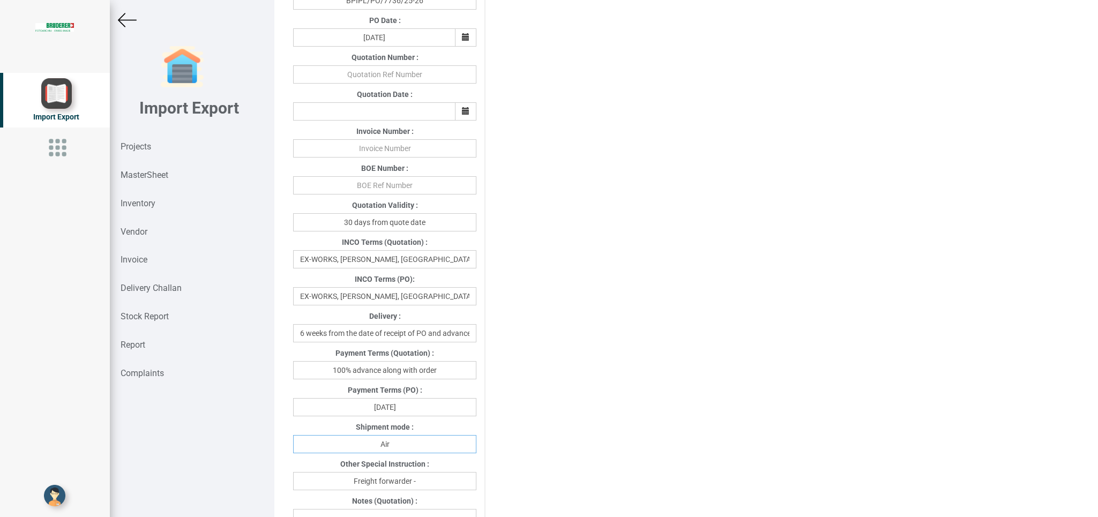
type input "Air"
click at [442, 480] on input "Freight forwarder -" at bounding box center [384, 481] width 183 height 18
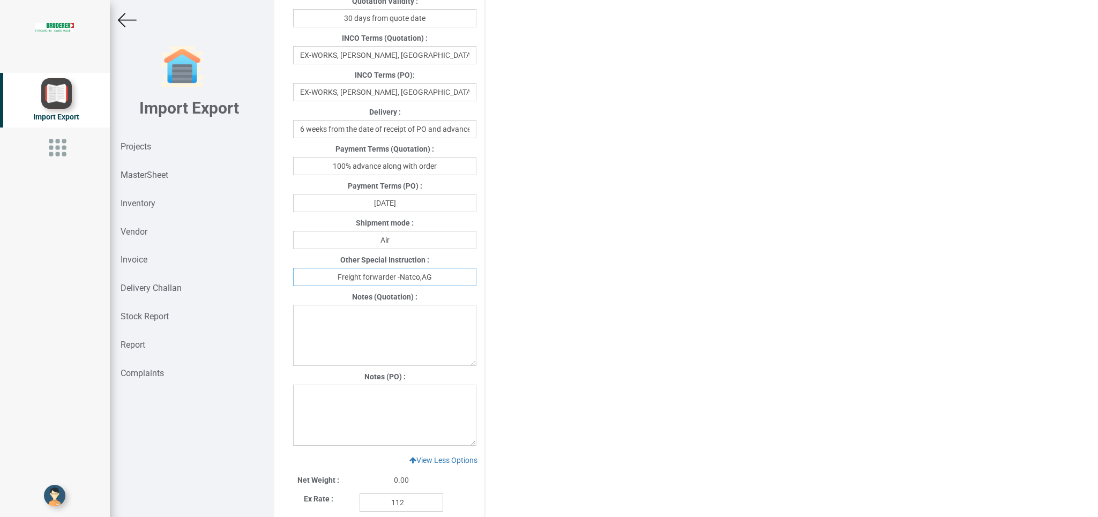
scroll to position [558, 0]
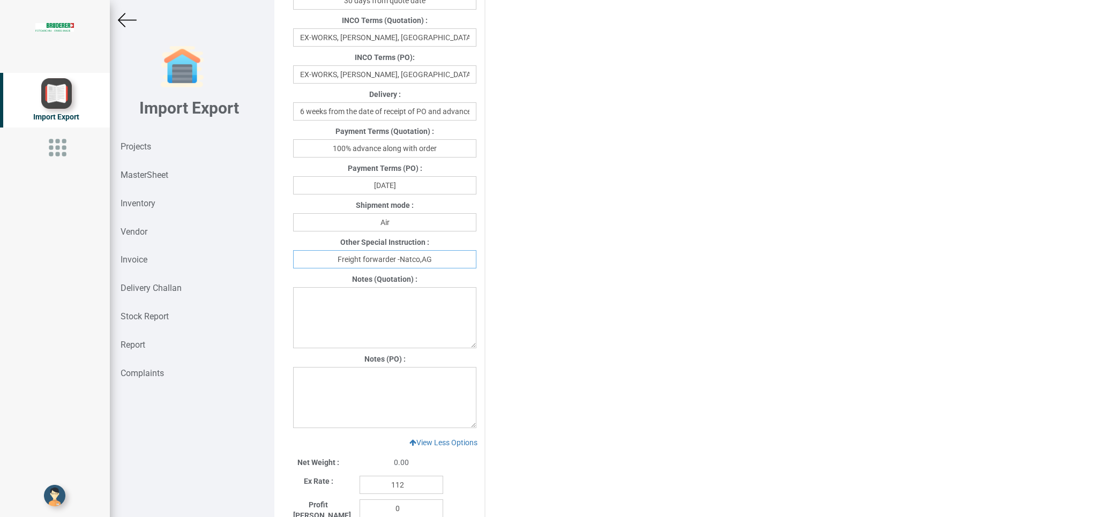
type input "Freight forwarder -Natco,AG"
drag, startPoint x: 305, startPoint y: 376, endPoint x: 327, endPoint y: 395, distance: 29.2
click at [307, 380] on textarea at bounding box center [384, 397] width 183 height 61
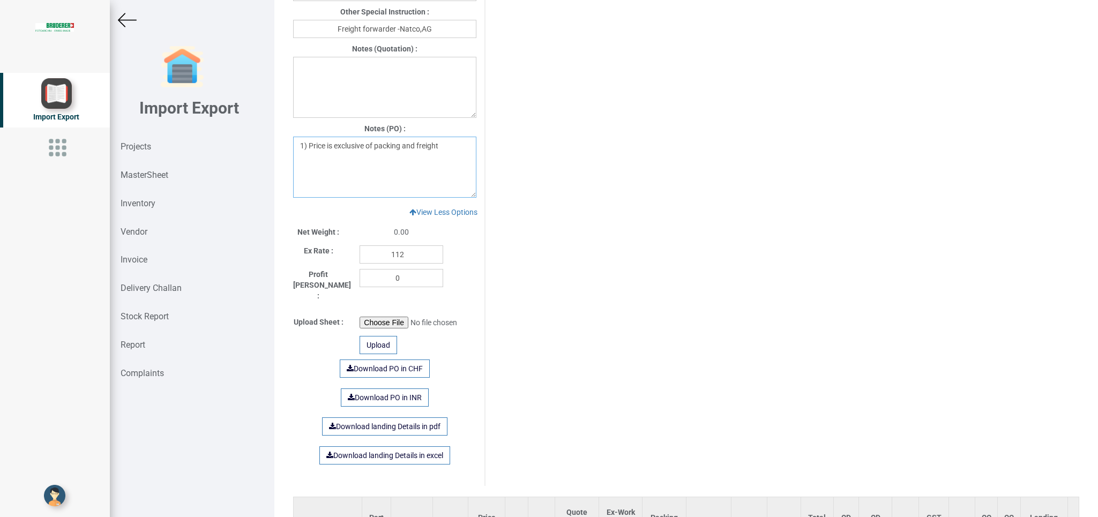
scroll to position [793, 0]
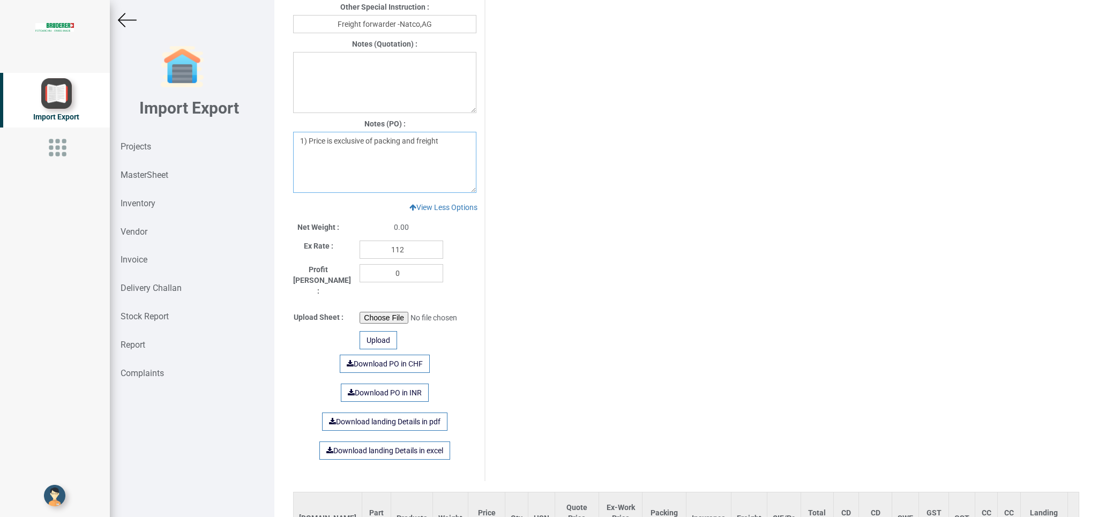
type textarea "1) Price is exclusive of packing and freight"
click at [371, 312] on input "file" at bounding box center [433, 318] width 146 height 12
type input "C:\fakepath\Socket head cap screww machine.xlsx"
click at [312, 349] on div "Download PO in CHF Download PO in INR Download landing Details in pdf Download …" at bounding box center [384, 415] width 199 height 132
click at [376, 332] on div "Upload" at bounding box center [379, 340] width 38 height 18
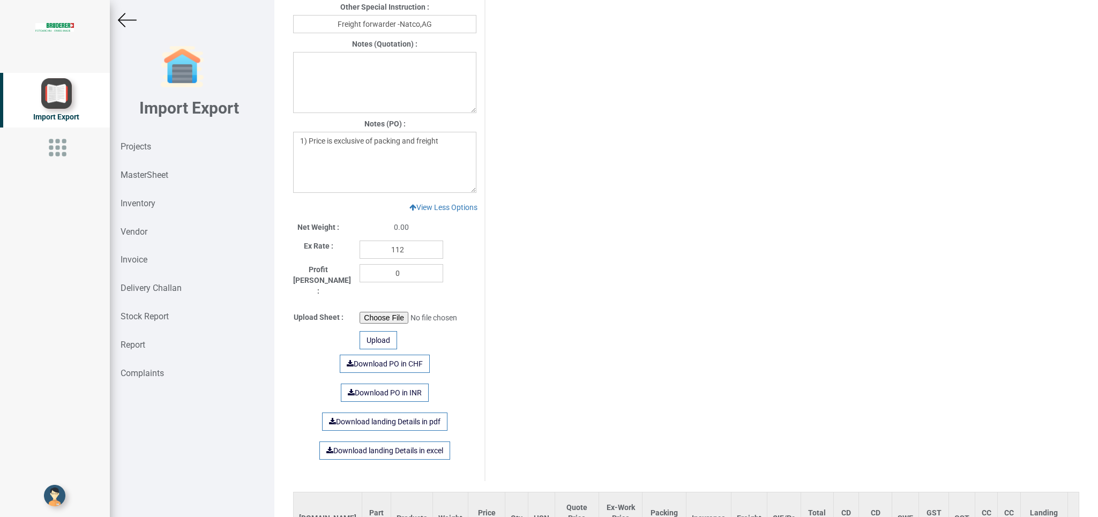
scroll to position [0, 0]
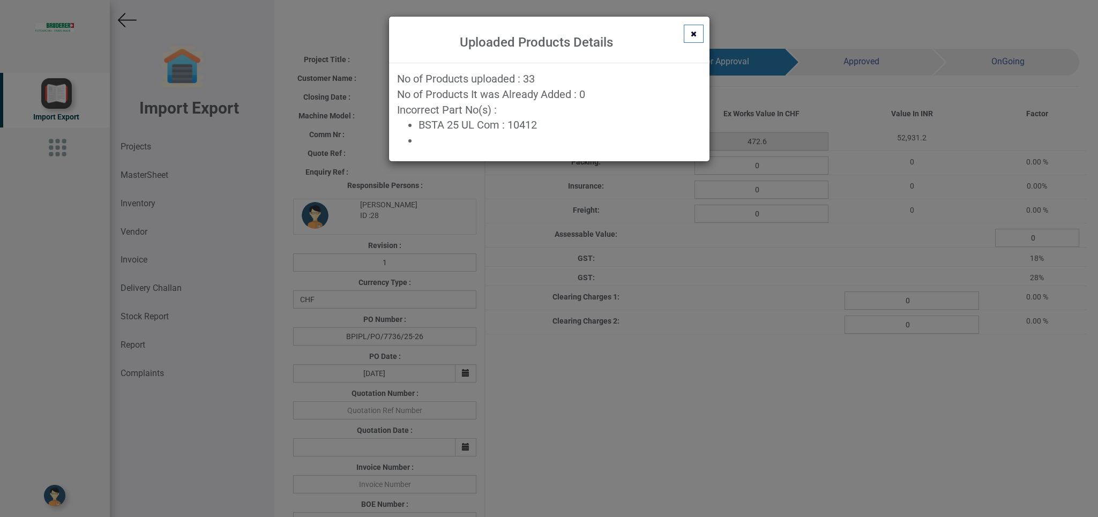
click at [847, 436] on div "Uploaded Products Details No of Products uploaded : 33 No of Products It was Al…" at bounding box center [549, 258] width 1098 height 517
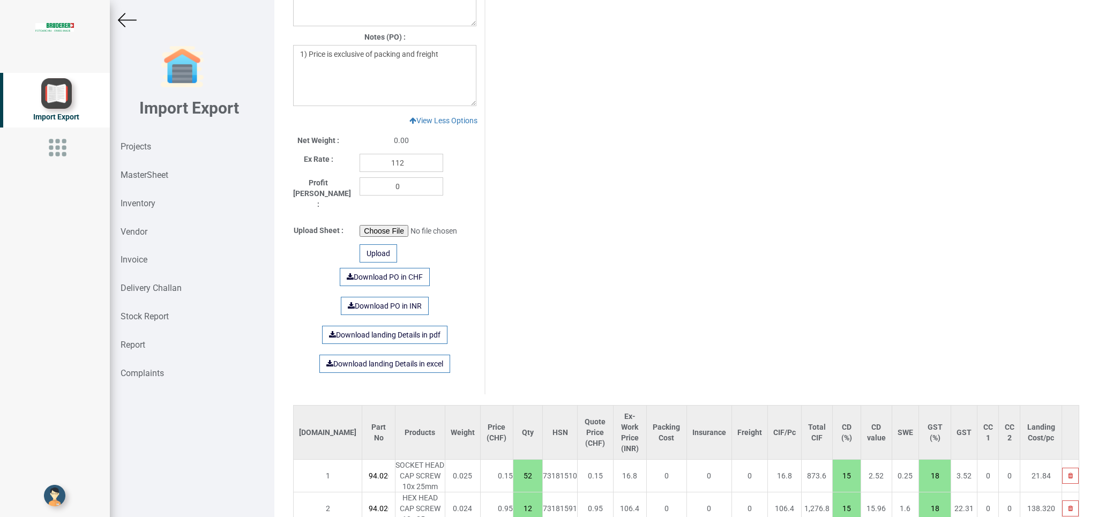
scroll to position [1114, 0]
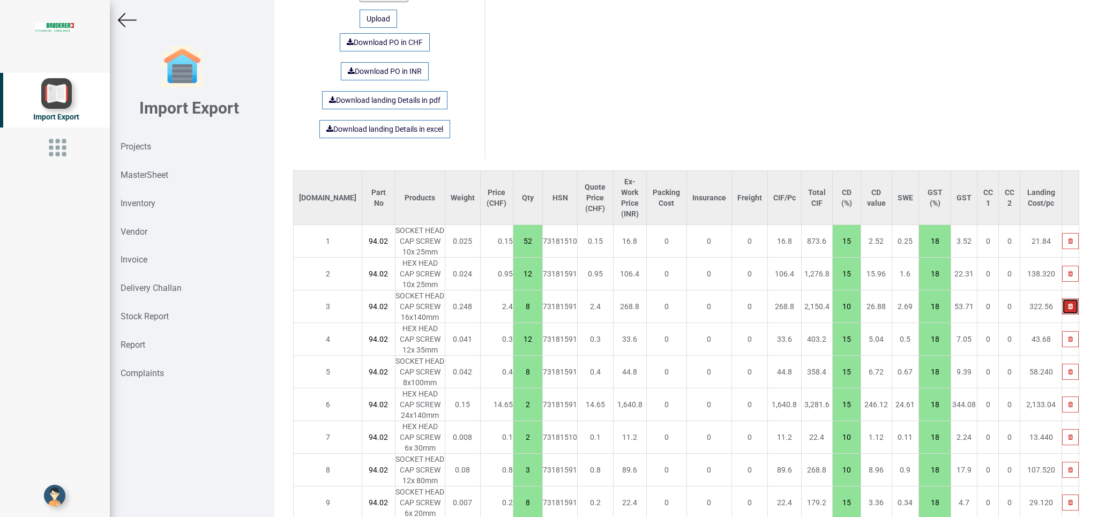
click at [1068, 303] on icon "button" at bounding box center [1070, 306] width 5 height 6
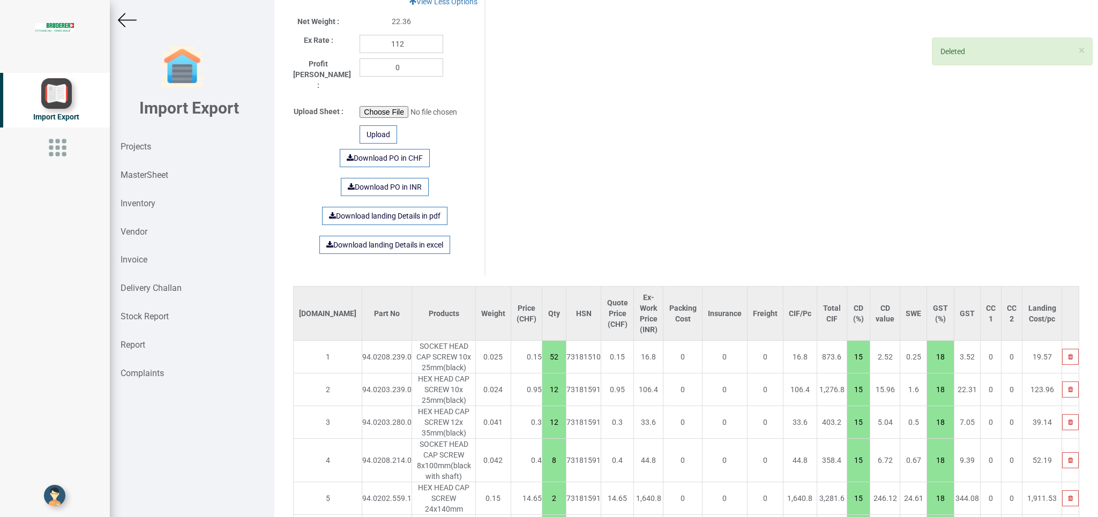
scroll to position [1136, 0]
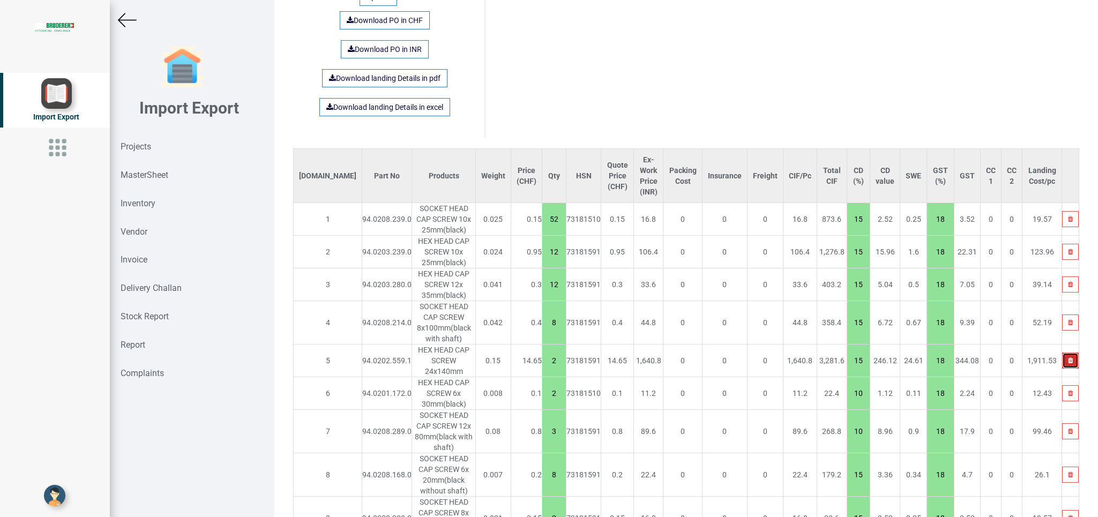
click at [1068, 357] on icon "button" at bounding box center [1070, 360] width 5 height 6
type input "424.1"
type input "10"
type input "3"
type input "8"
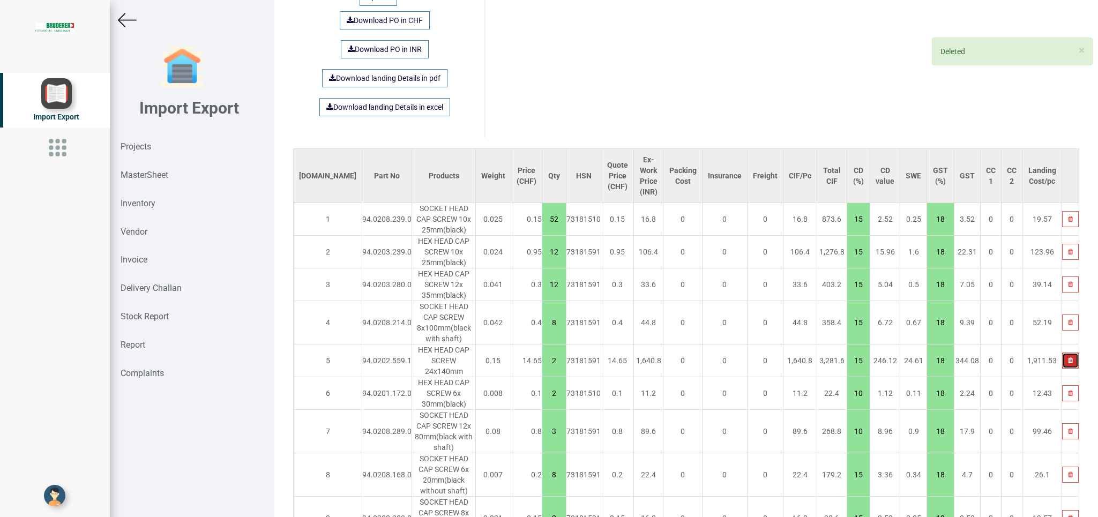
type input "15"
type input "2"
type input "12"
type input "8"
type input "5"
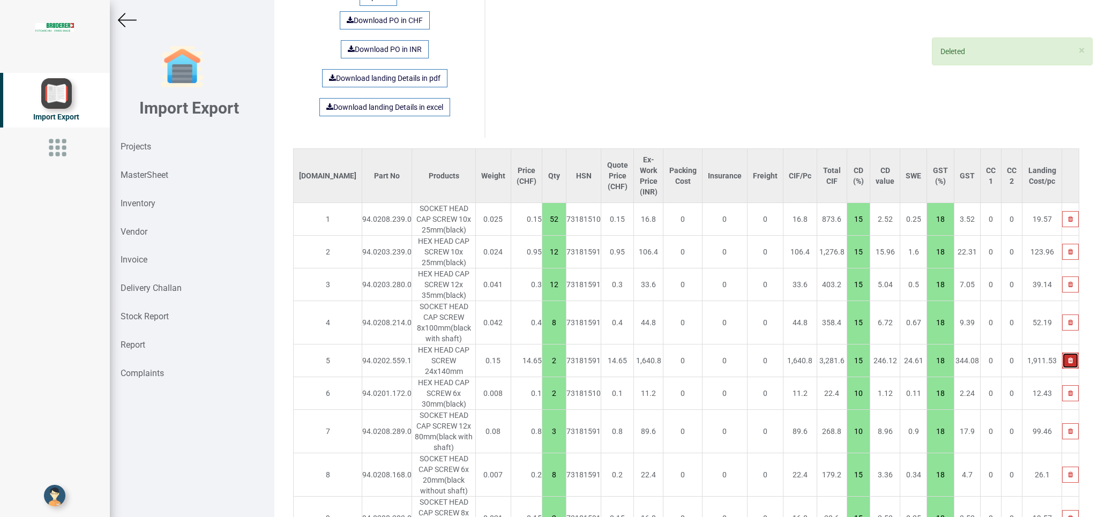
type input "4"
type input "10"
type input "8"
type input "12"
type input "15"
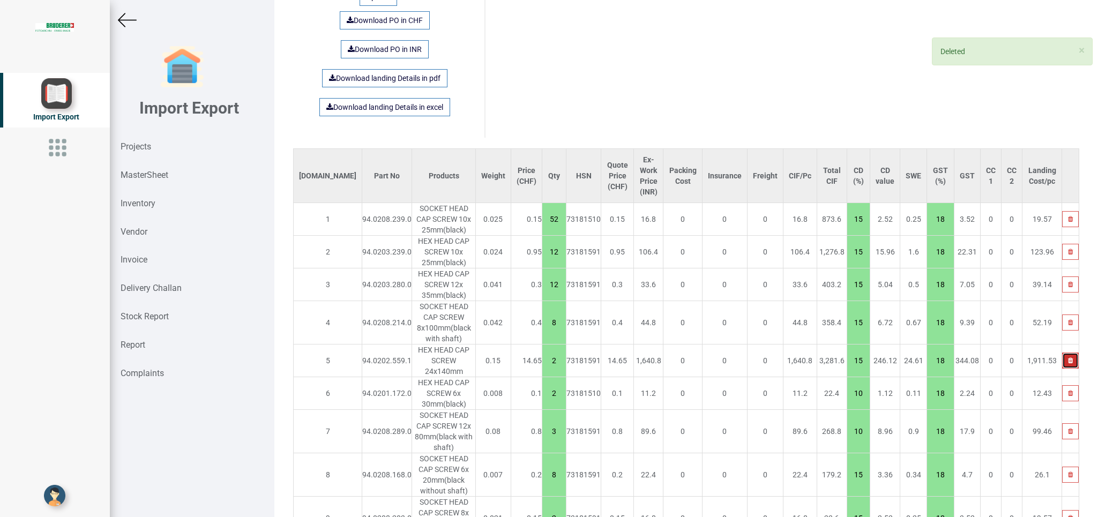
type input "10"
type input "34"
type input "10"
type input "14"
type input "15"
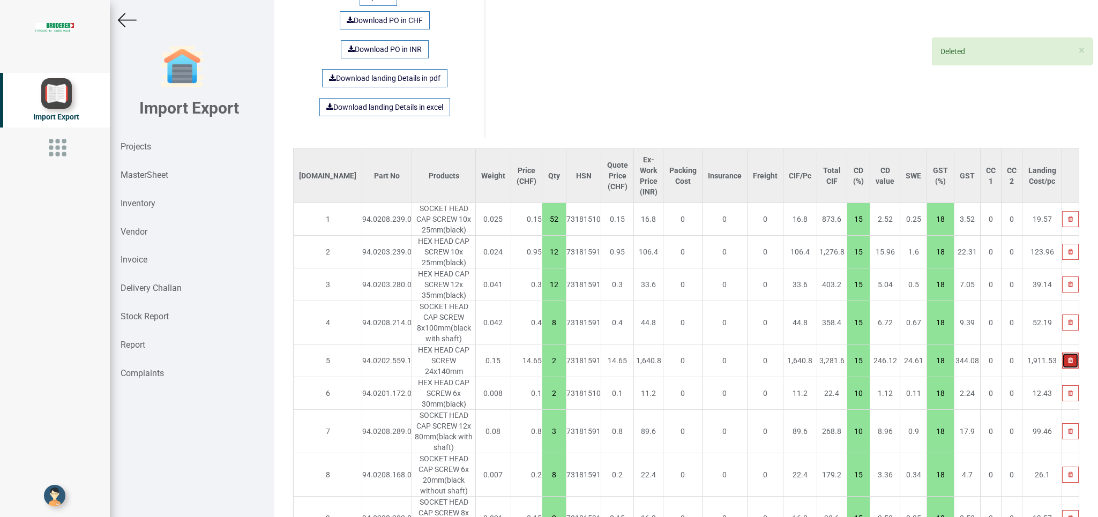
type input "2"
type input "10"
type input "12"
type input "16"
type input "15"
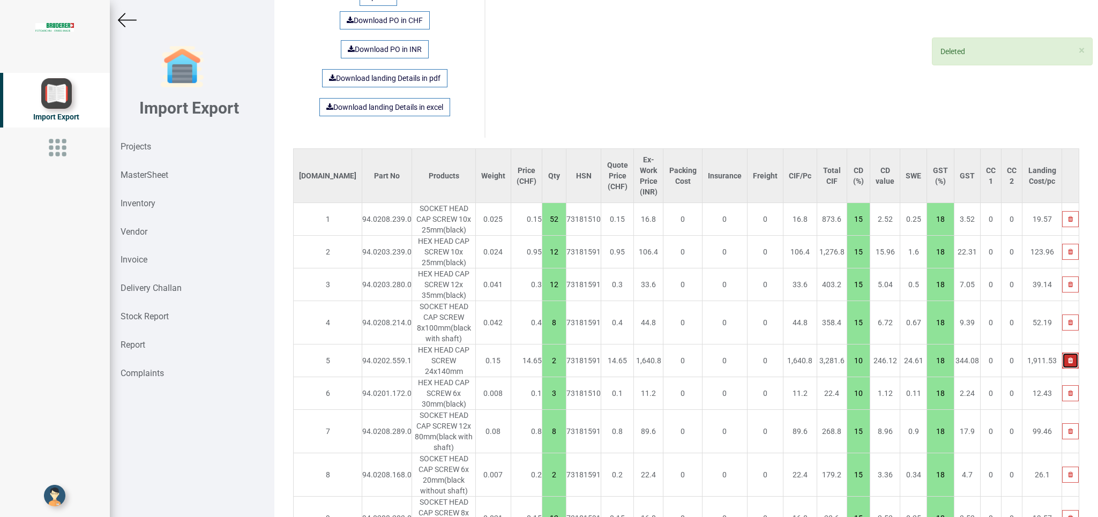
type input "28"
type input "10"
type input "4"
type input "16"
type input "24"
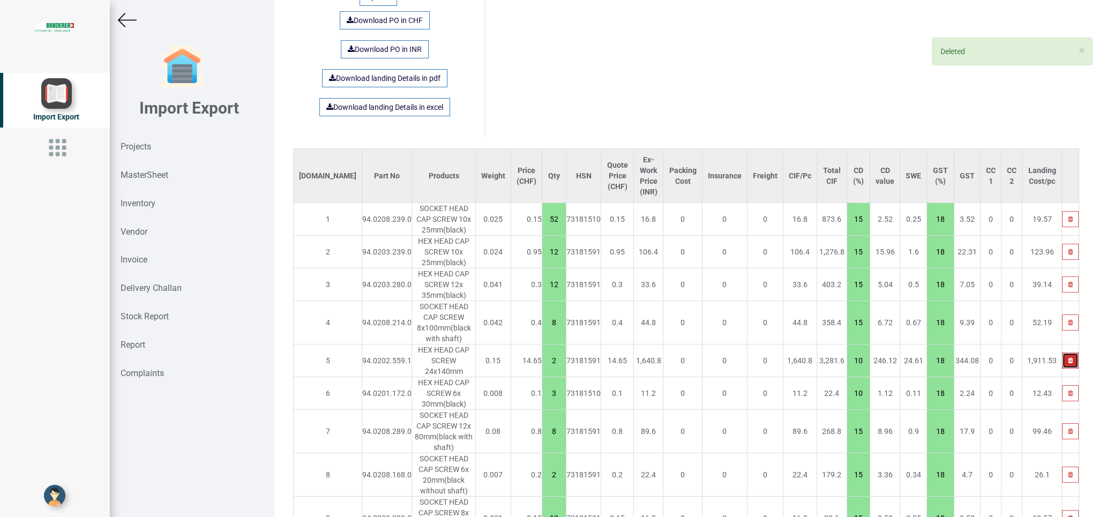
type input "15"
type input "16"
type input "10"
type input "4"
type input "15"
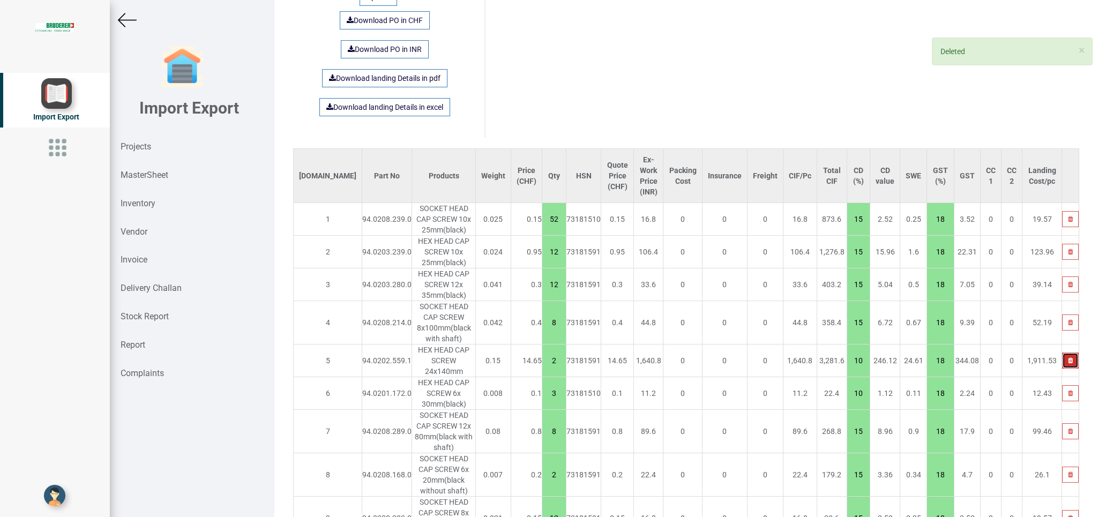
type input "10"
type input "8"
type input "15"
type input "2"
type input "10"
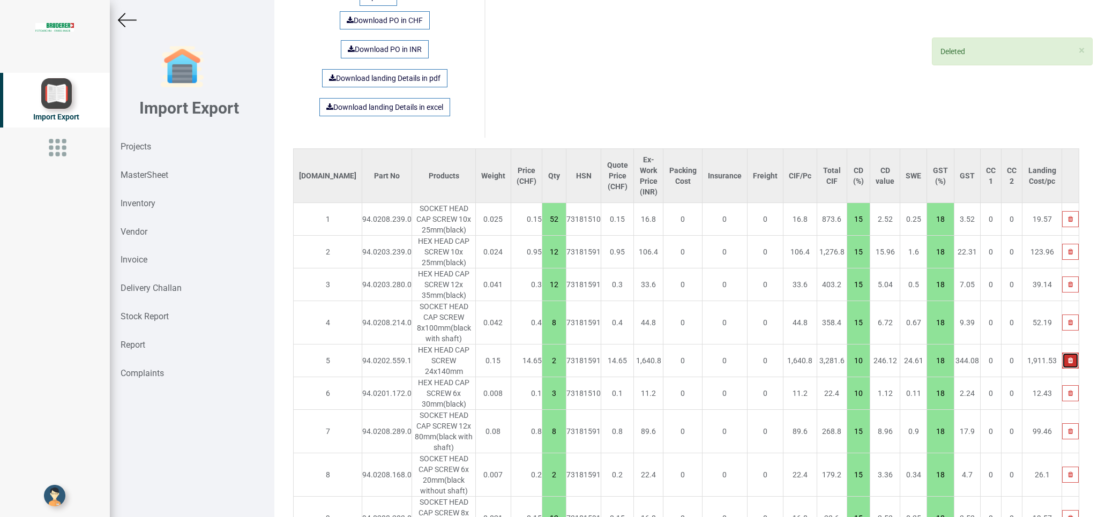
type input "3"
type input "15"
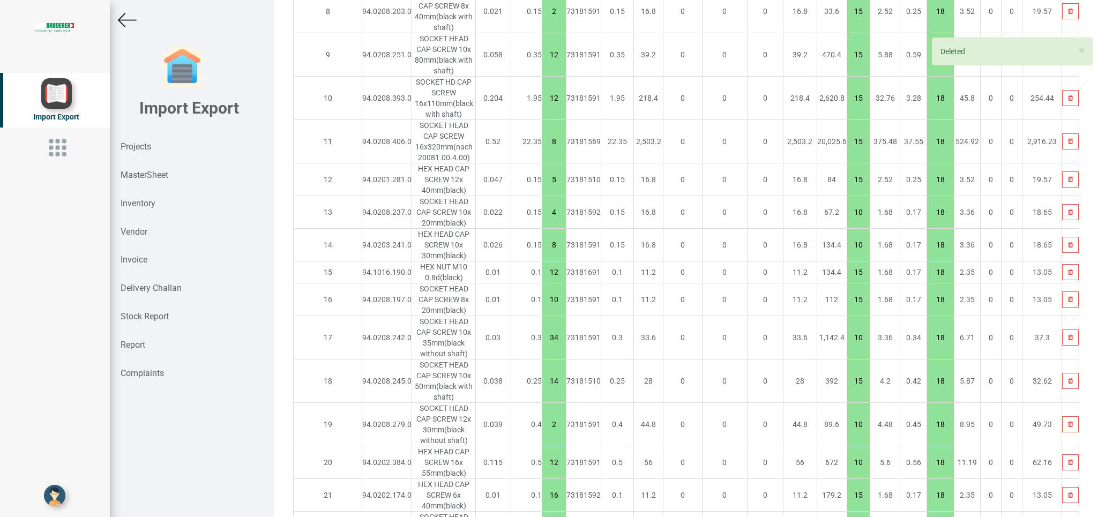
scroll to position [1635, 0]
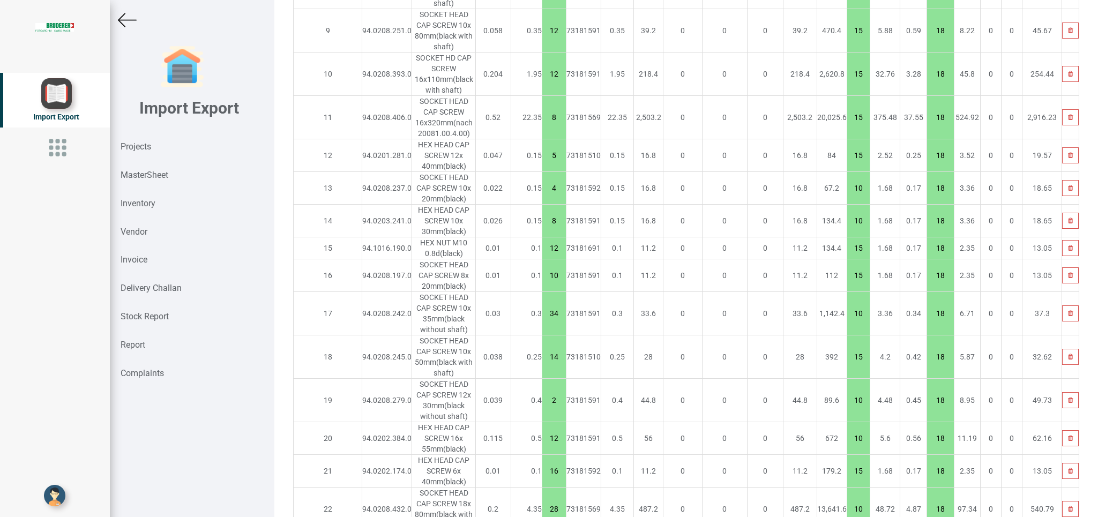
type input "405.1"
type input "16"
type input "24"
type input "15"
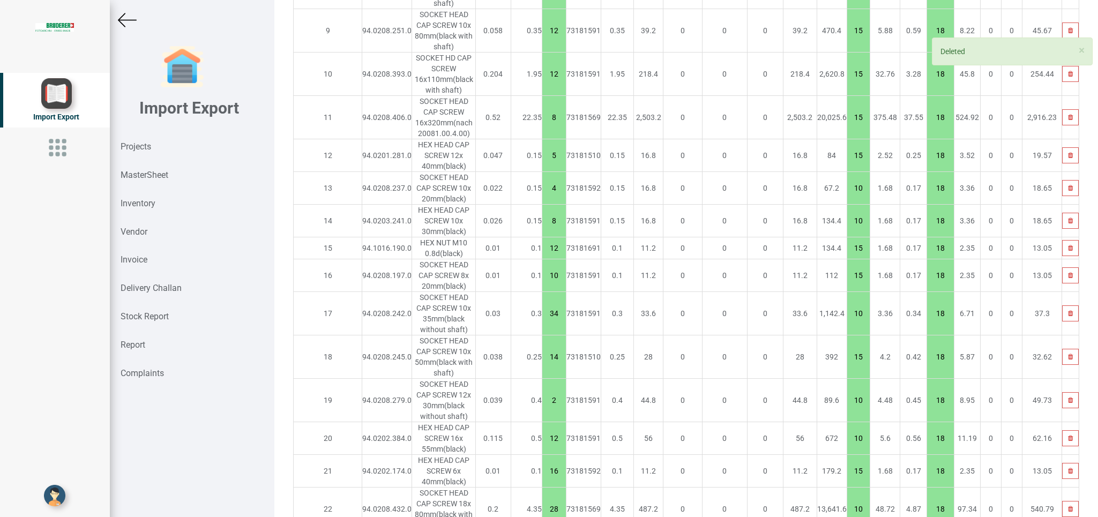
type input "16"
type input "10"
type input "4"
type input "15"
type input "10"
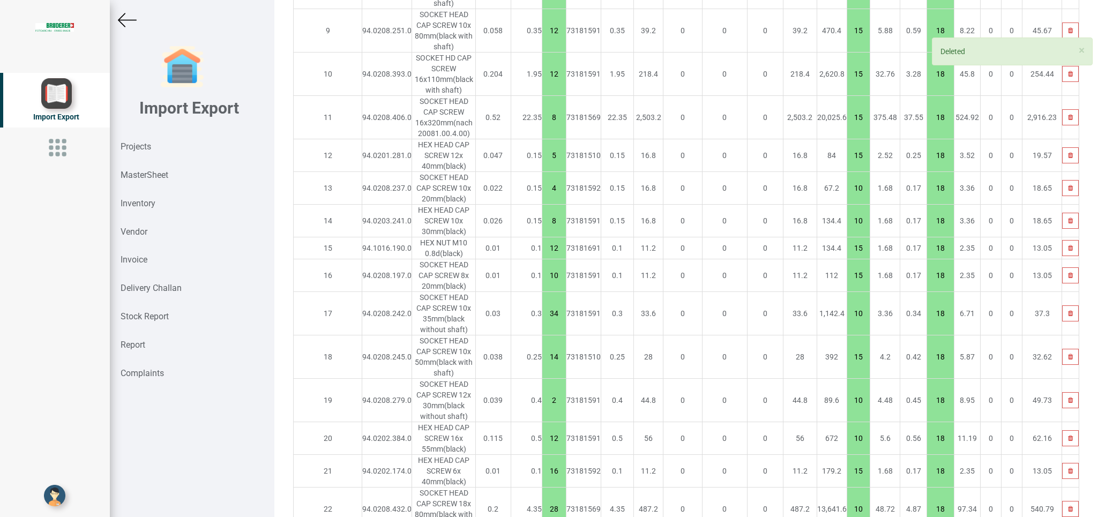
type input "8"
type input "15"
type input "2"
type input "10"
type input "3"
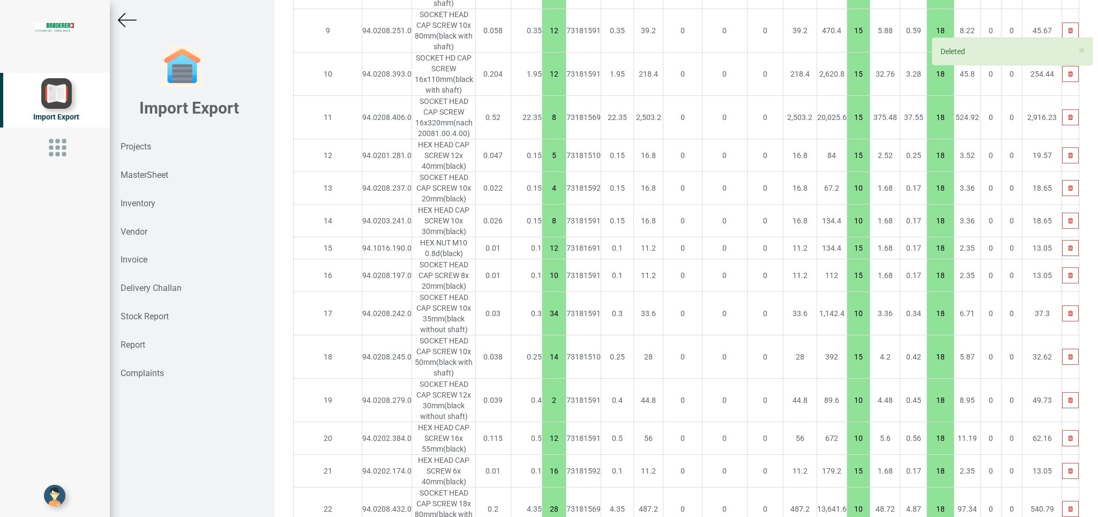
type input "15"
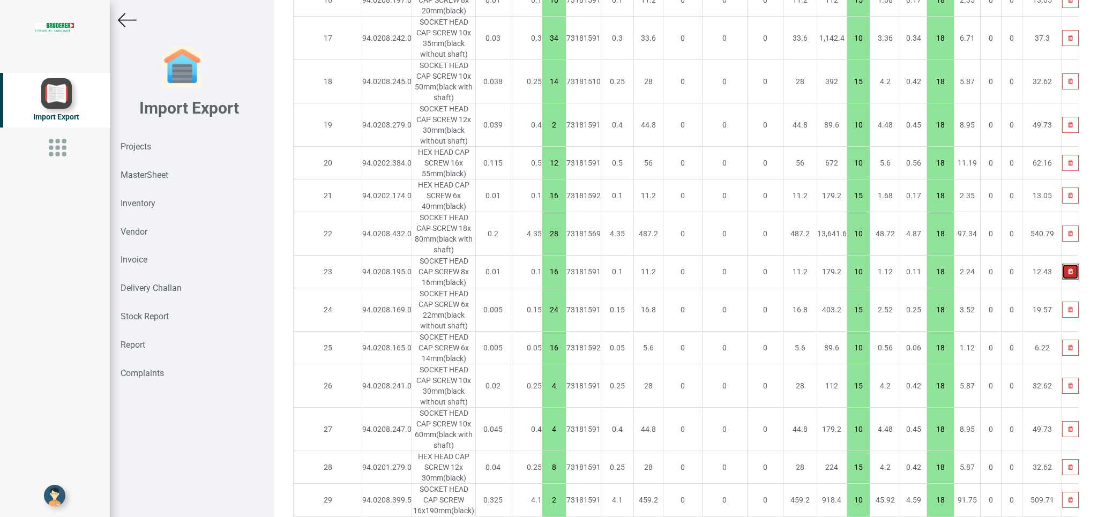
scroll to position [1918, 0]
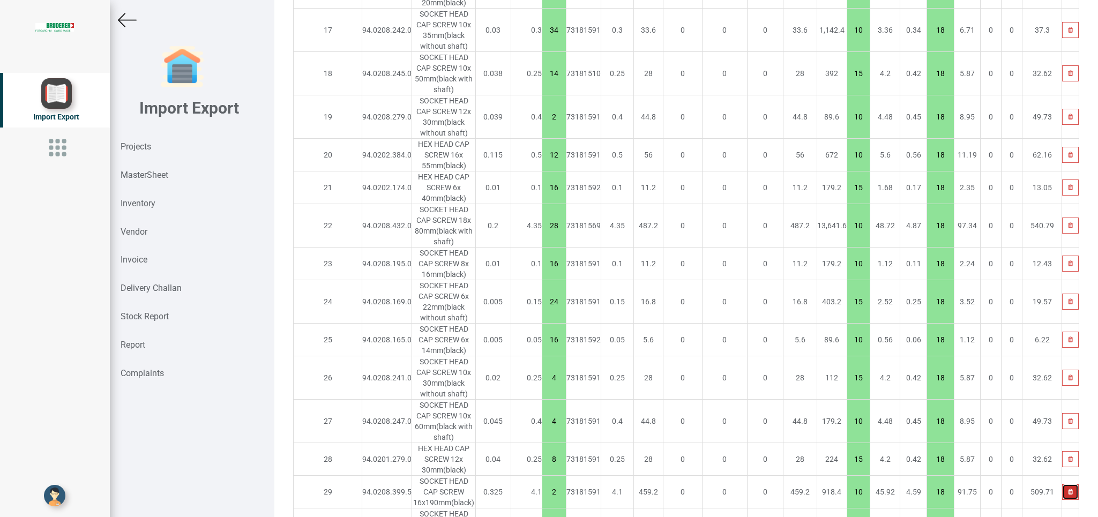
click at [1068, 489] on icon "button" at bounding box center [1070, 492] width 5 height 6
type input "396.90000000000003"
type input "3"
type input "15"
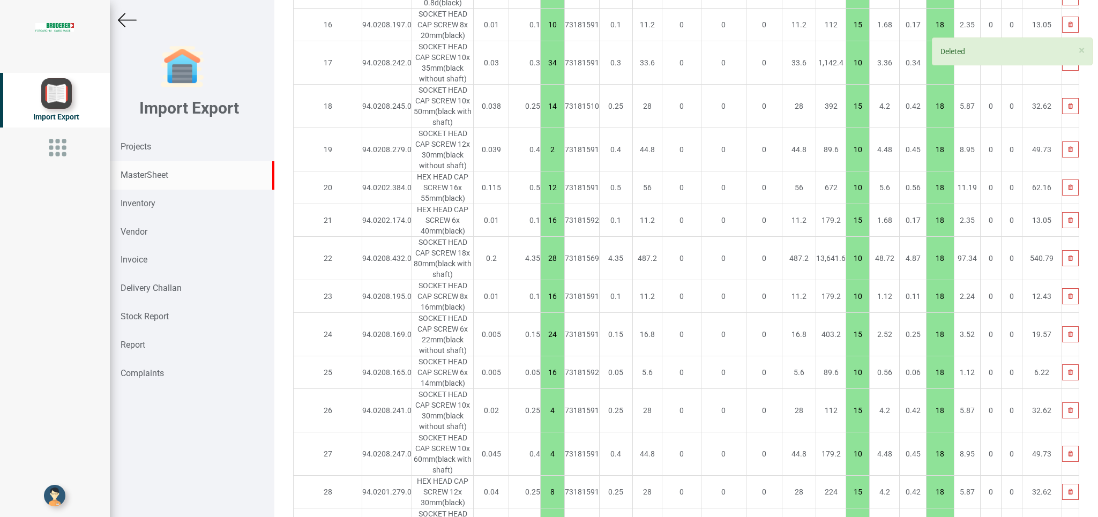
click at [146, 170] on div "MasterSheet" at bounding box center [192, 175] width 164 height 28
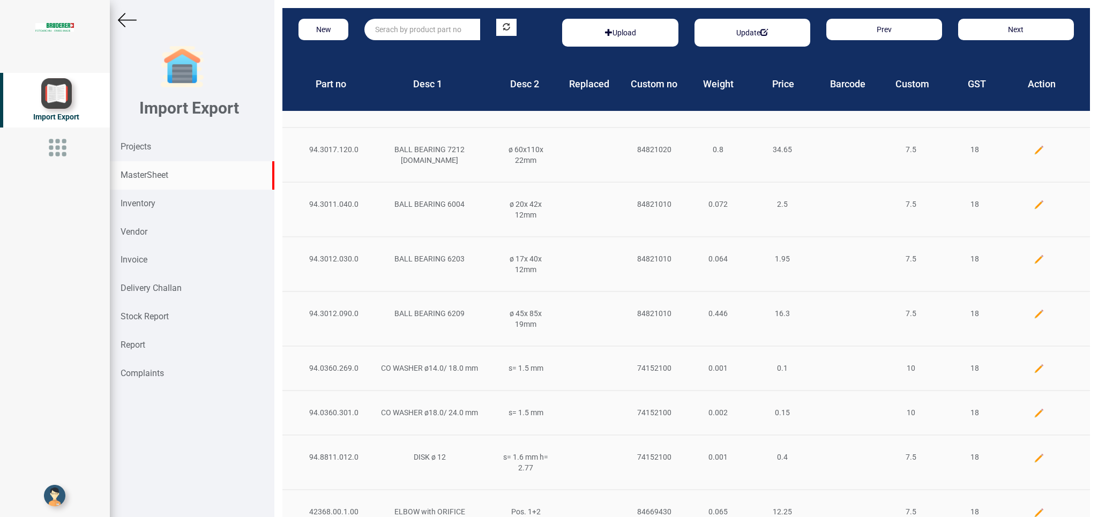
click at [391, 24] on input "text" at bounding box center [422, 29] width 116 height 21
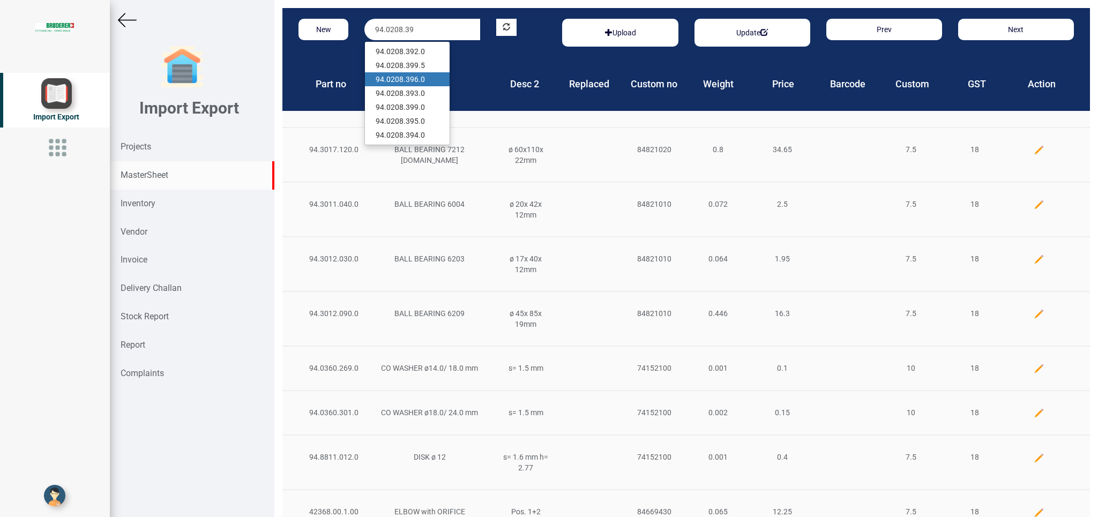
click at [424, 80] on link "94.0208.39 6.0" at bounding box center [407, 79] width 85 height 14
type input "94.0208.396.0"
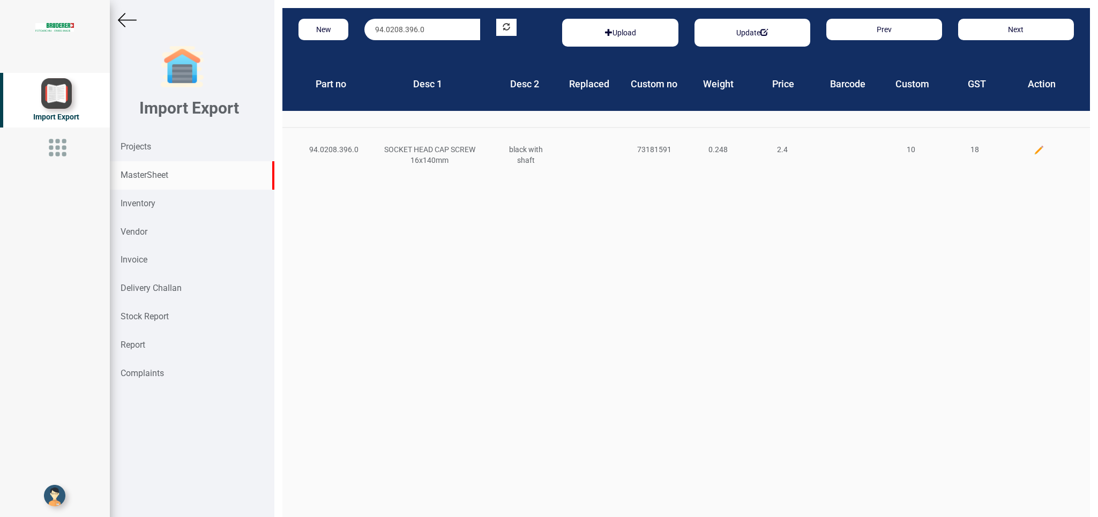
click at [1034, 151] on img at bounding box center [1039, 150] width 11 height 11
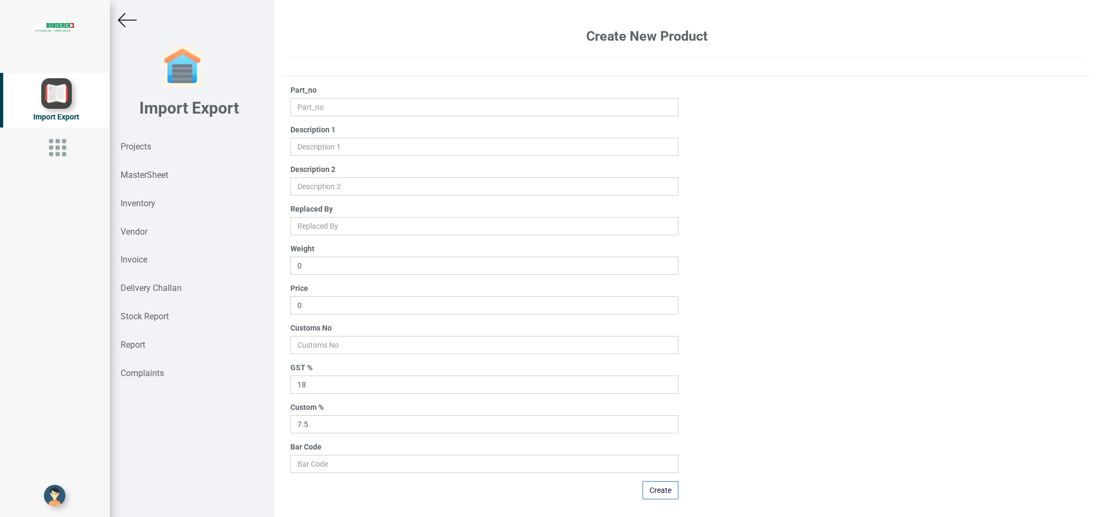
type input "94.0208.396.0"
type input "SOCKET HEAD CAP SCREW 16x140mm"
type input "black with shaft"
type input "0.248"
type input "2.4"
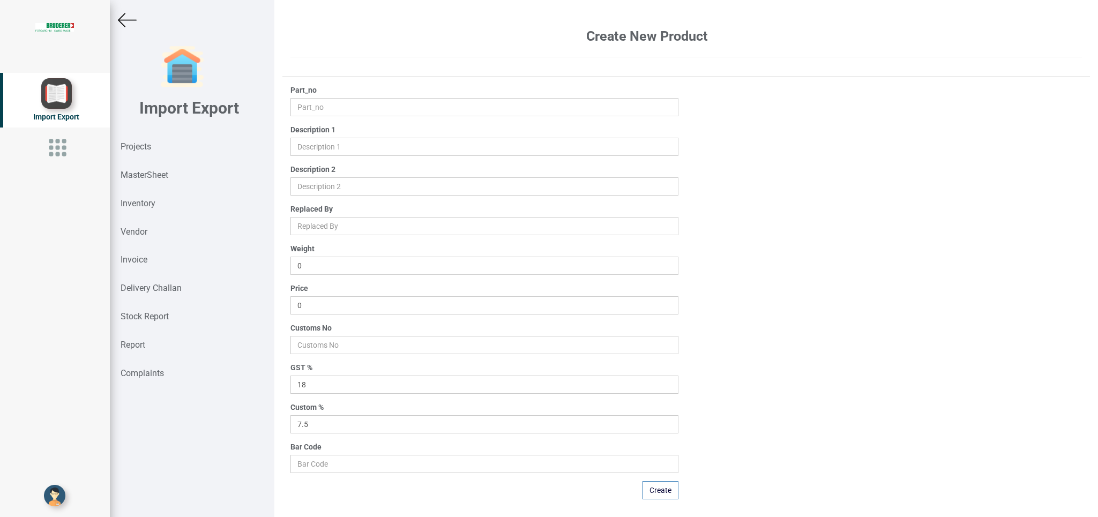
type input "73181591"
type input "10"
click at [324, 306] on input "2.4" at bounding box center [483, 305] width 387 height 18
type input "2.45"
click at [668, 490] on button "Update" at bounding box center [659, 490] width 38 height 18
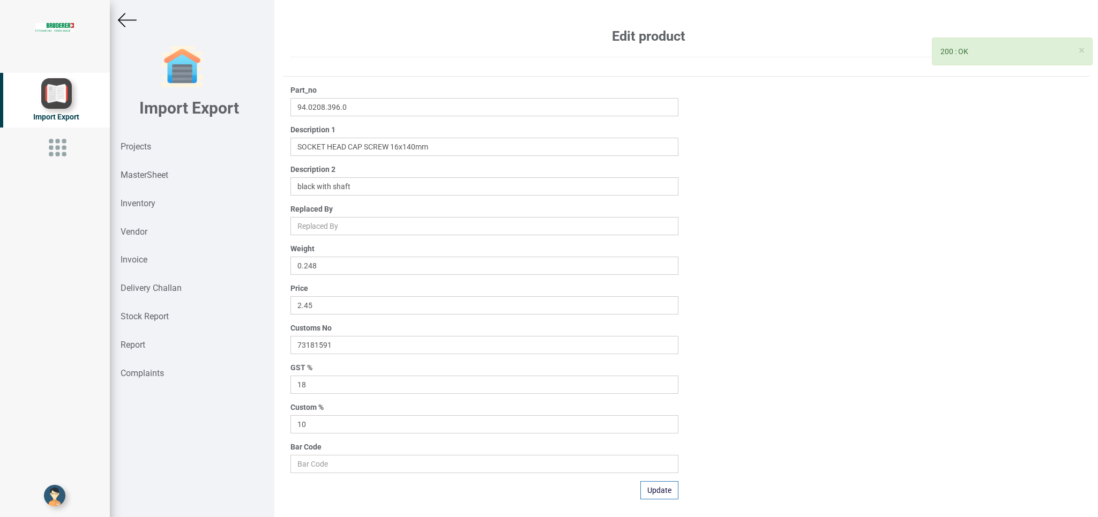
click at [125, 17] on img at bounding box center [127, 20] width 19 height 19
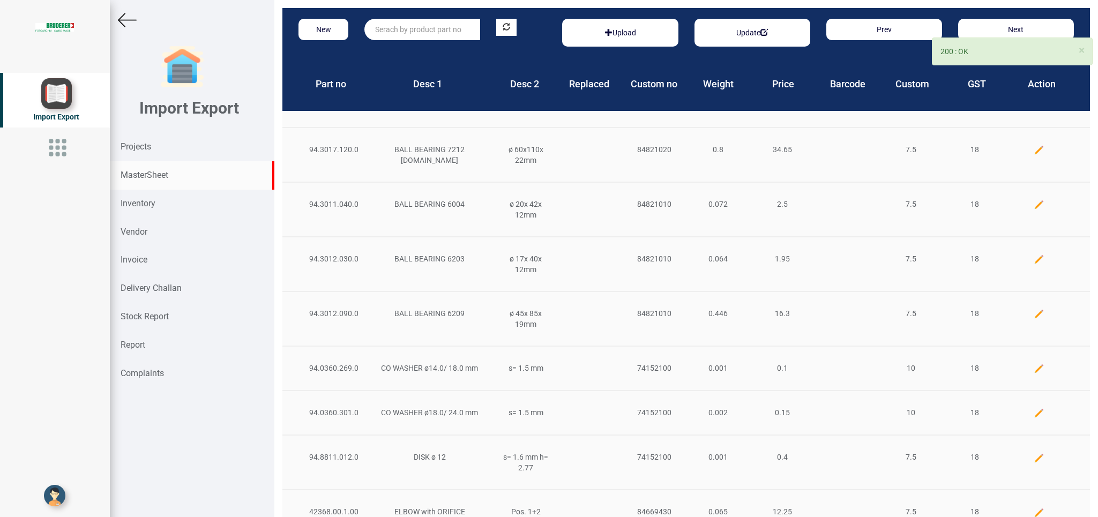
click at [399, 26] on input "text" at bounding box center [422, 29] width 116 height 21
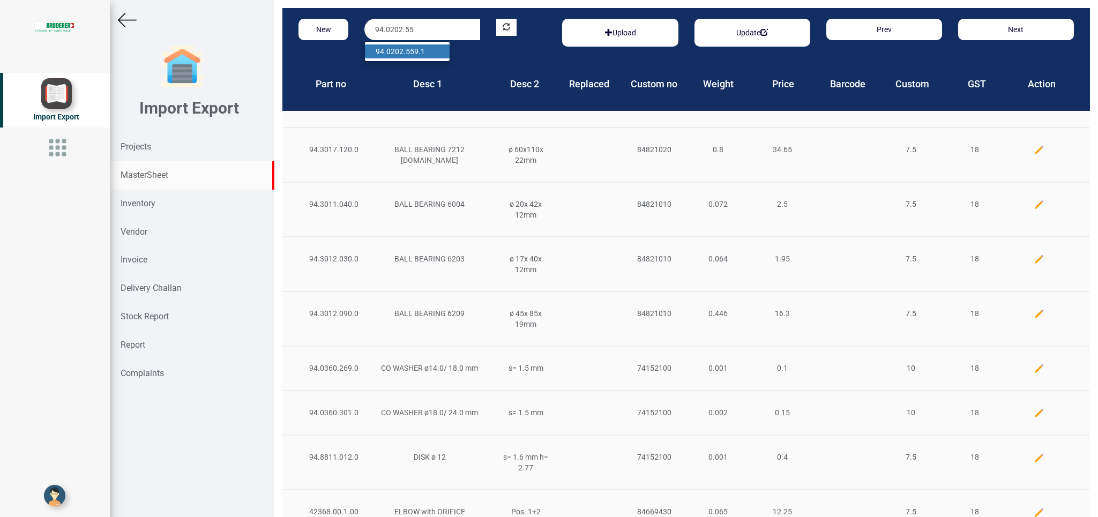
click at [417, 49] on link "94.0202.55 9.1" at bounding box center [407, 51] width 85 height 14
type input "94.0202.559.1"
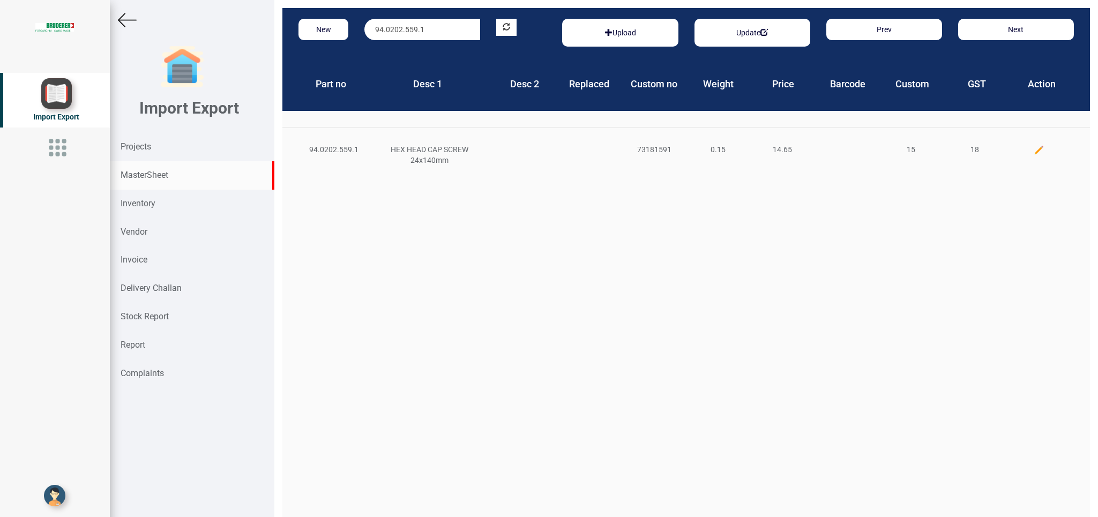
click at [1034, 151] on img at bounding box center [1039, 150] width 11 height 11
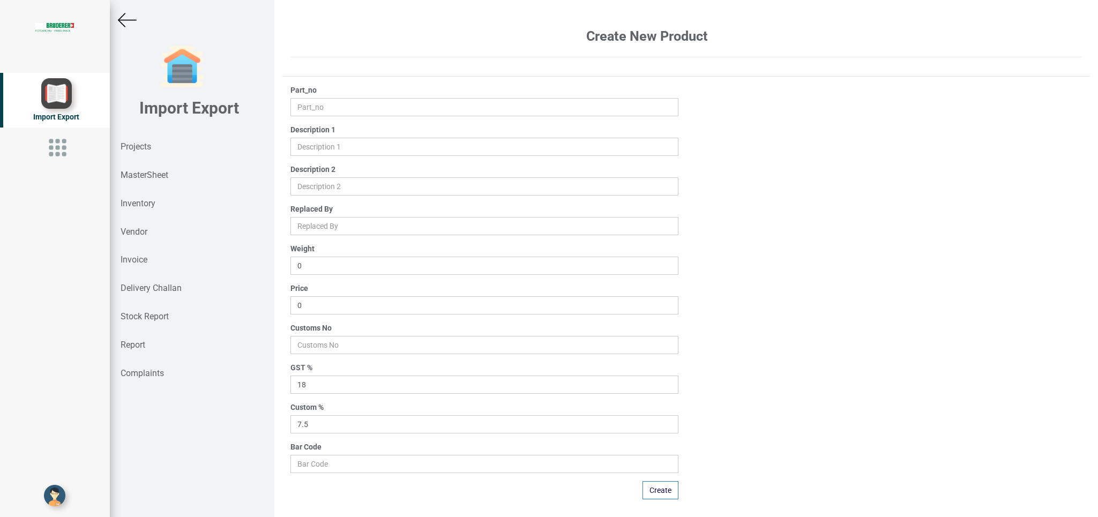
type input "94.0202.559.1"
type input "HEX HEAD CAP SCREW 24x140mm"
type input "0.15"
type input "14.65"
type input "73181591"
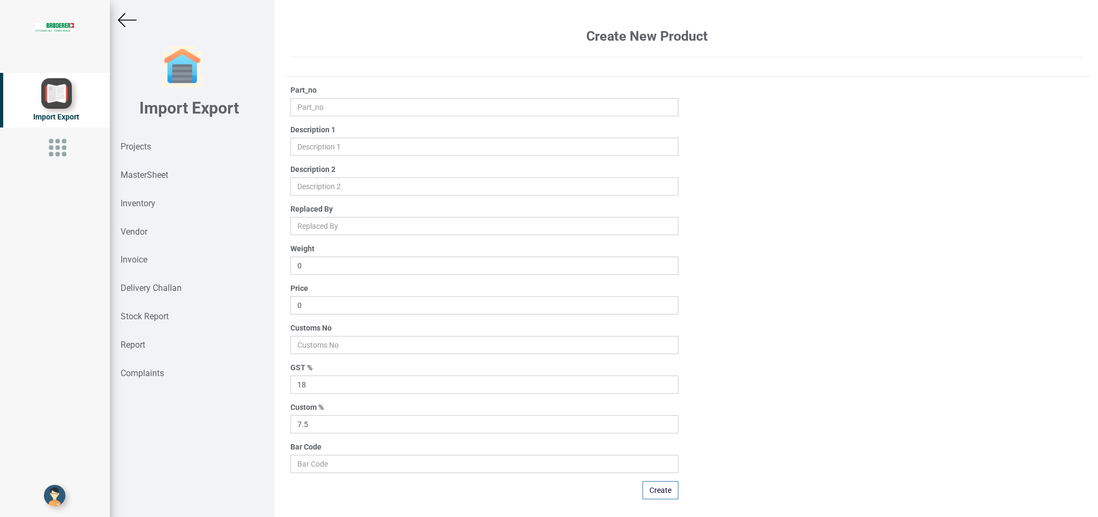
type input "15"
drag, startPoint x: 331, startPoint y: 309, endPoint x: 248, endPoint y: 293, distance: 85.1
click at [290, 297] on input "14.65" at bounding box center [483, 305] width 387 height 18
type input "13.50"
click at [664, 490] on button "Update" at bounding box center [659, 490] width 38 height 18
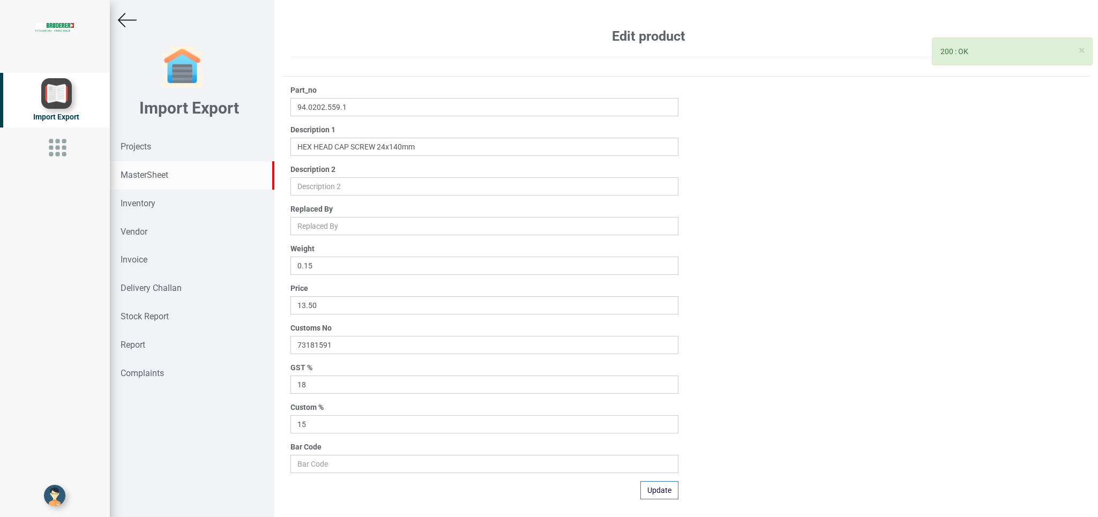
click at [164, 175] on strong "MasterSheet" at bounding box center [145, 175] width 48 height 10
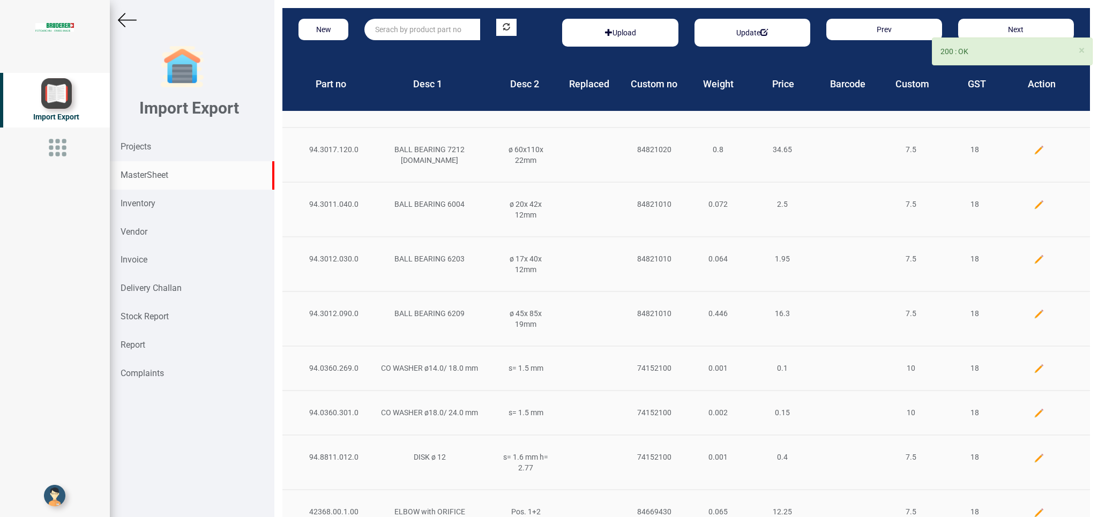
click at [380, 24] on input "text" at bounding box center [422, 29] width 116 height 21
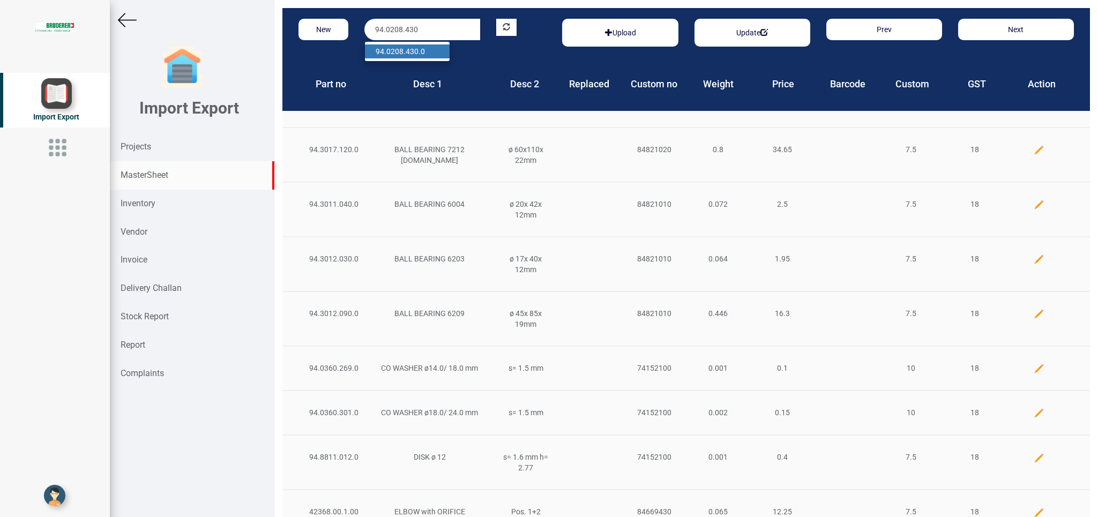
click at [421, 51] on link "94.0208.430 .0" at bounding box center [407, 51] width 85 height 14
type input "94.0208.430.0"
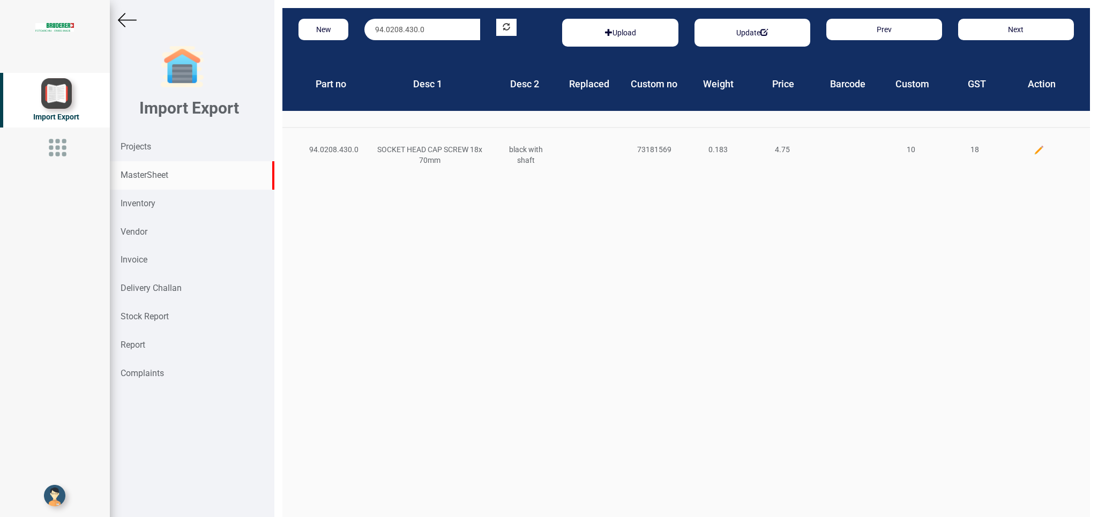
click at [1034, 149] on img at bounding box center [1039, 150] width 11 height 11
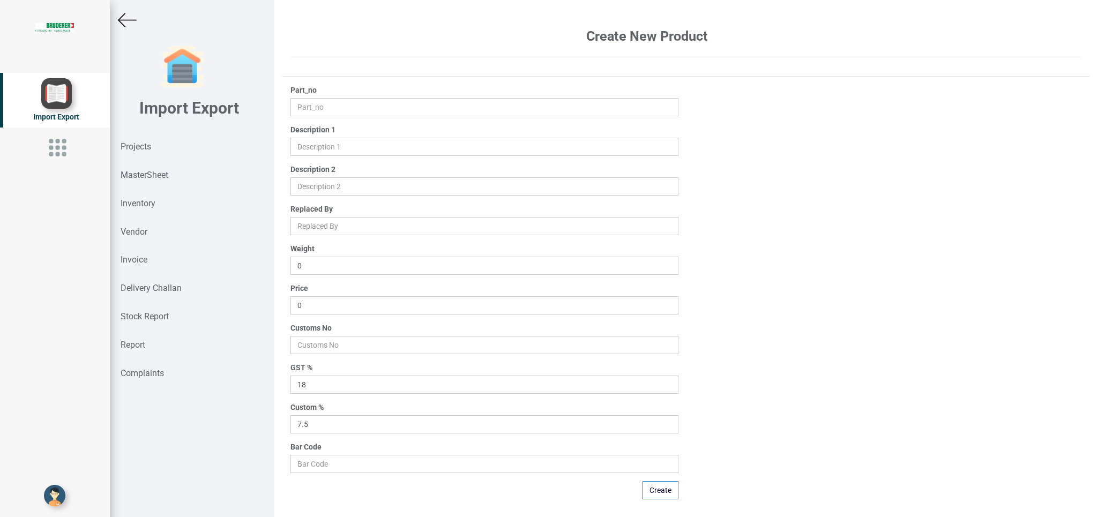
type input "94.0208.430.0"
type input "SOCKET HEAD CAP SCREW 18x 70mm"
type input "black with shaft"
type input "0.183"
type input "4.75"
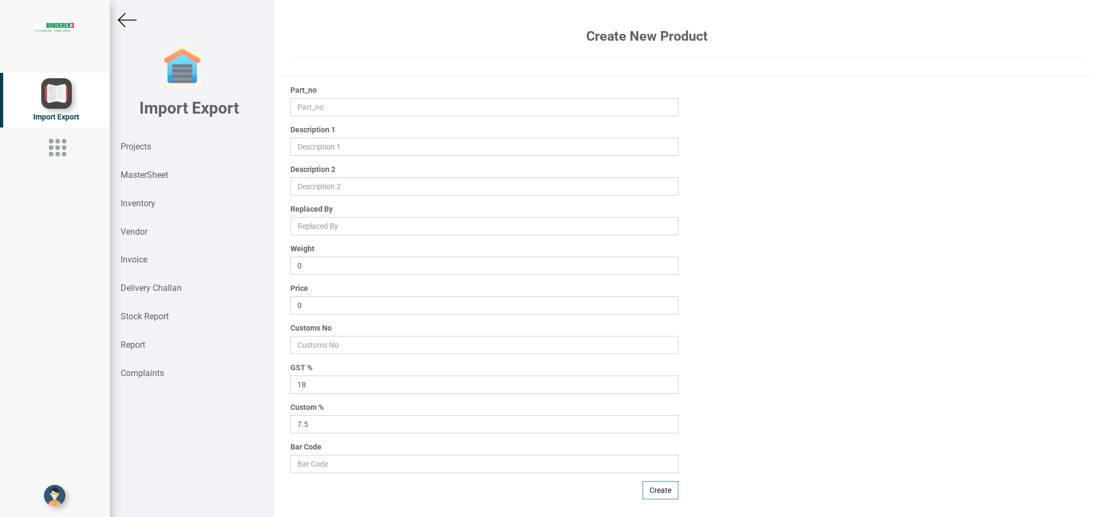
type input "73181569"
type input "10"
drag, startPoint x: 335, startPoint y: 312, endPoint x: 182, endPoint y: 301, distance: 154.2
click at [290, 301] on input "4.75" at bounding box center [483, 305] width 387 height 18
type input "6.10"
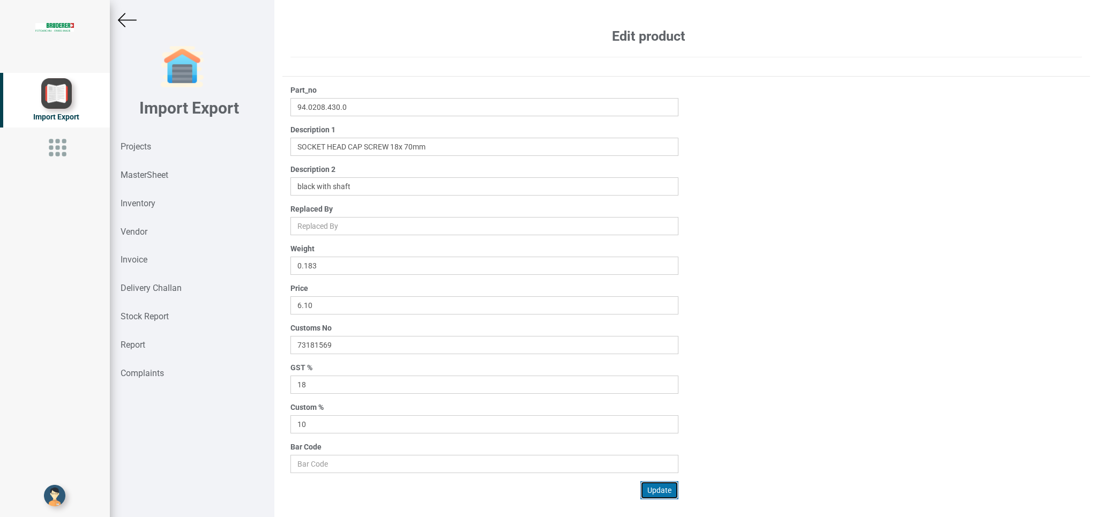
click at [662, 490] on button "Update" at bounding box center [659, 490] width 38 height 18
click at [126, 17] on img at bounding box center [127, 20] width 19 height 19
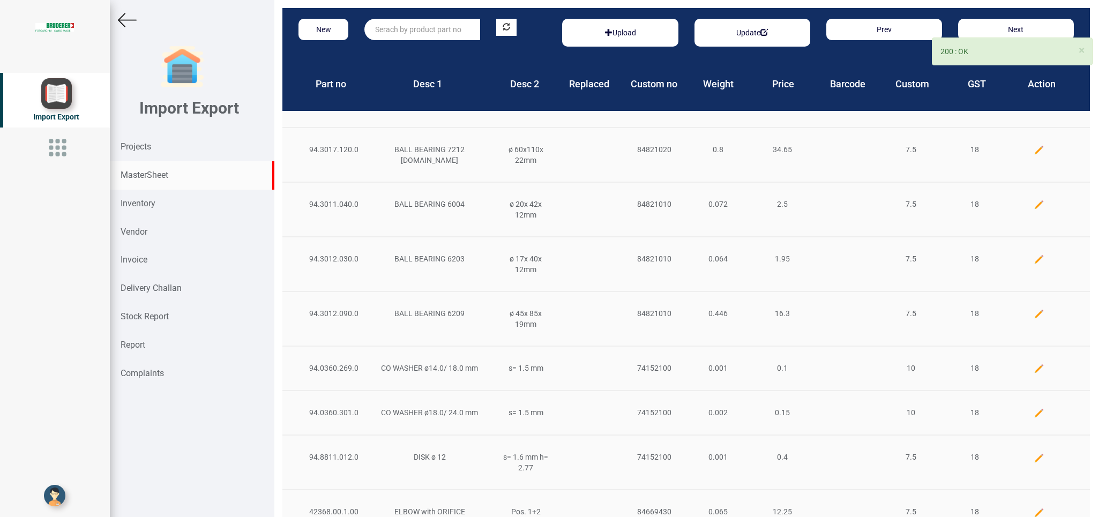
click at [408, 27] on input "text" at bounding box center [422, 29] width 116 height 21
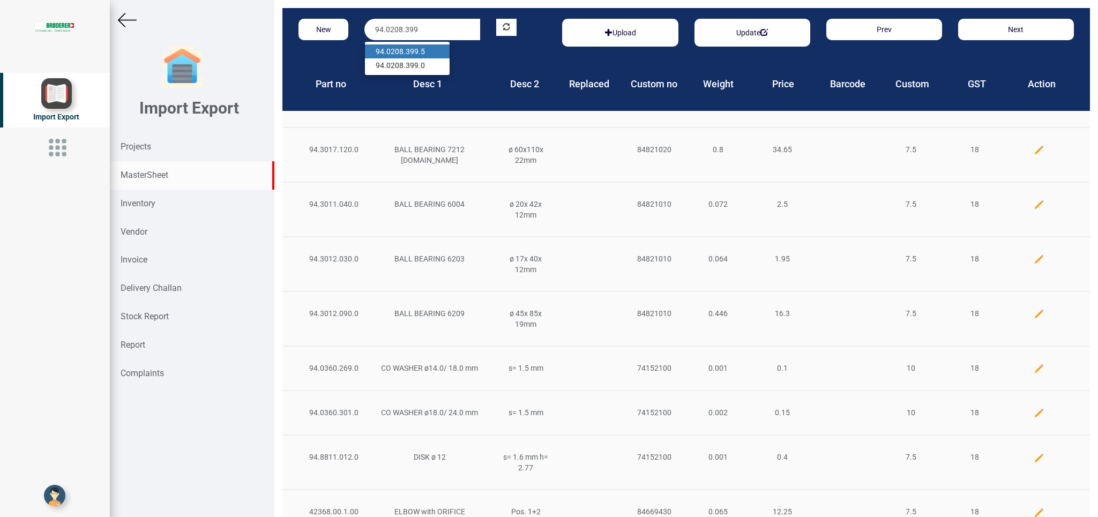
click at [425, 53] on link "94.0208.399 .5" at bounding box center [407, 51] width 85 height 14
type input "94.0208.399.5"
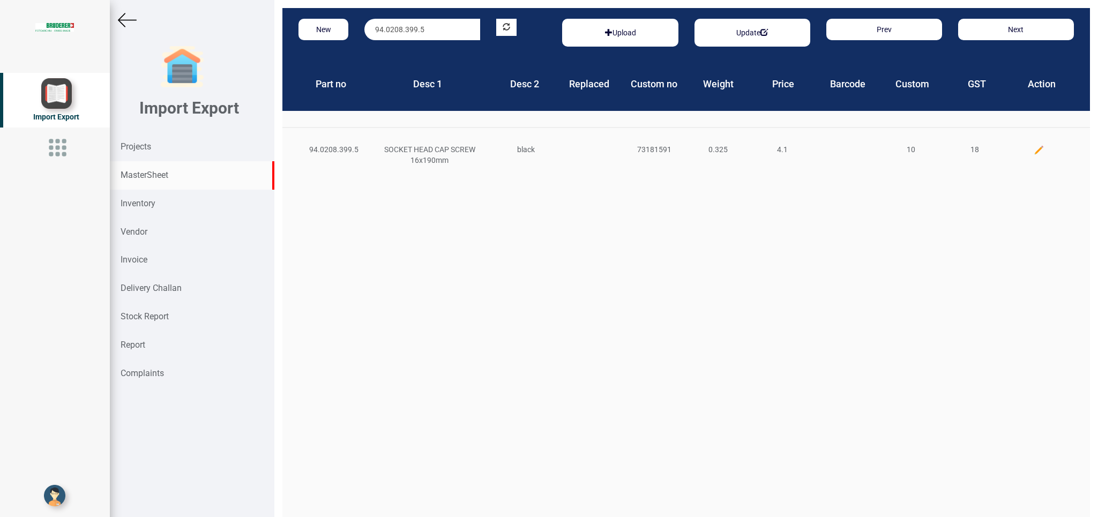
click at [1034, 155] on img at bounding box center [1039, 150] width 11 height 11
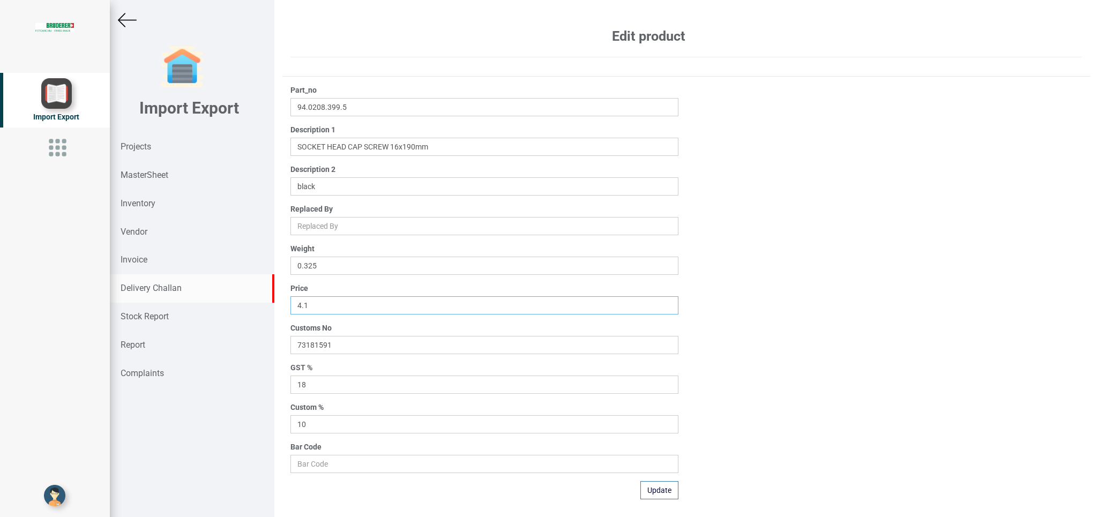
drag, startPoint x: 325, startPoint y: 302, endPoint x: 253, endPoint y: 300, distance: 71.3
click at [290, 300] on input "4.1" at bounding box center [483, 305] width 387 height 18
type input "3.40"
click at [657, 490] on button "Update" at bounding box center [659, 490] width 38 height 18
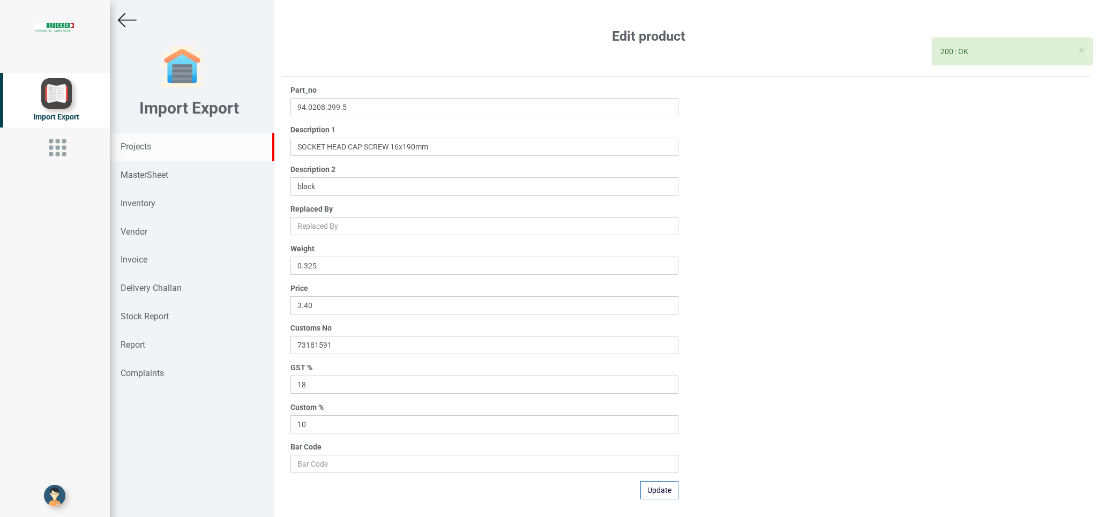
click at [137, 146] on strong "Projects" at bounding box center [136, 146] width 31 height 10
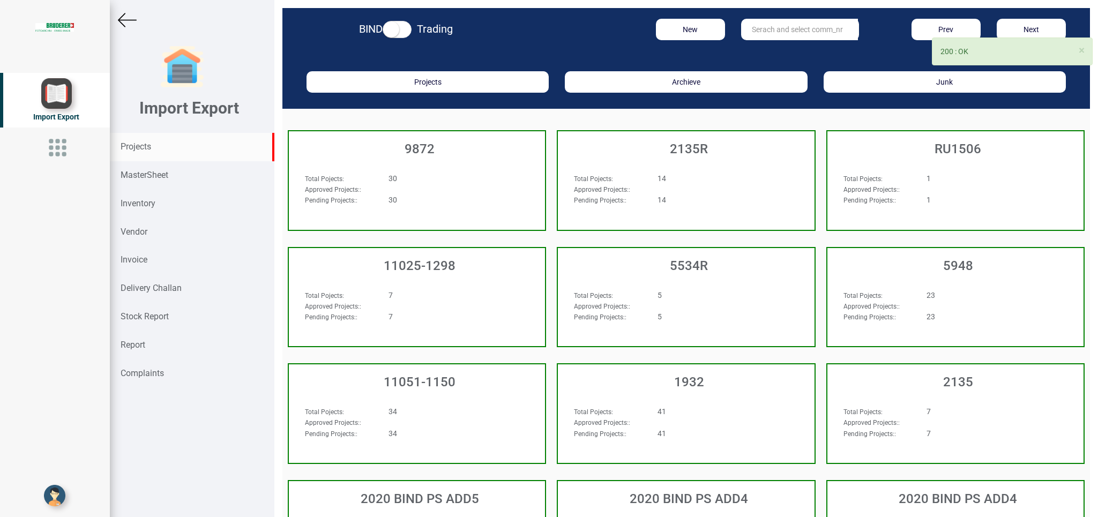
click at [770, 28] on input "text" at bounding box center [799, 29] width 117 height 21
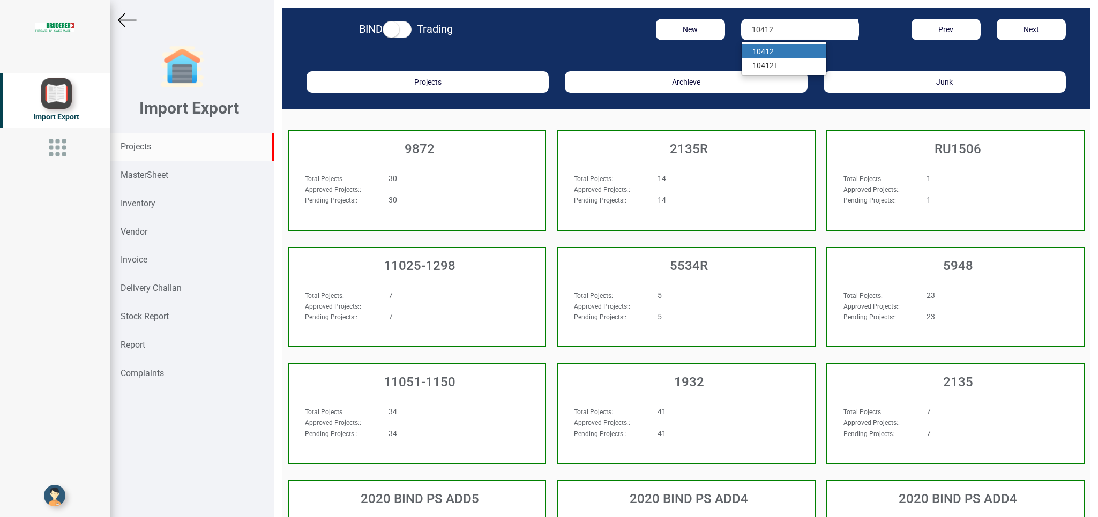
type input "10412"
click at [775, 54] on link "10412" at bounding box center [784, 51] width 85 height 14
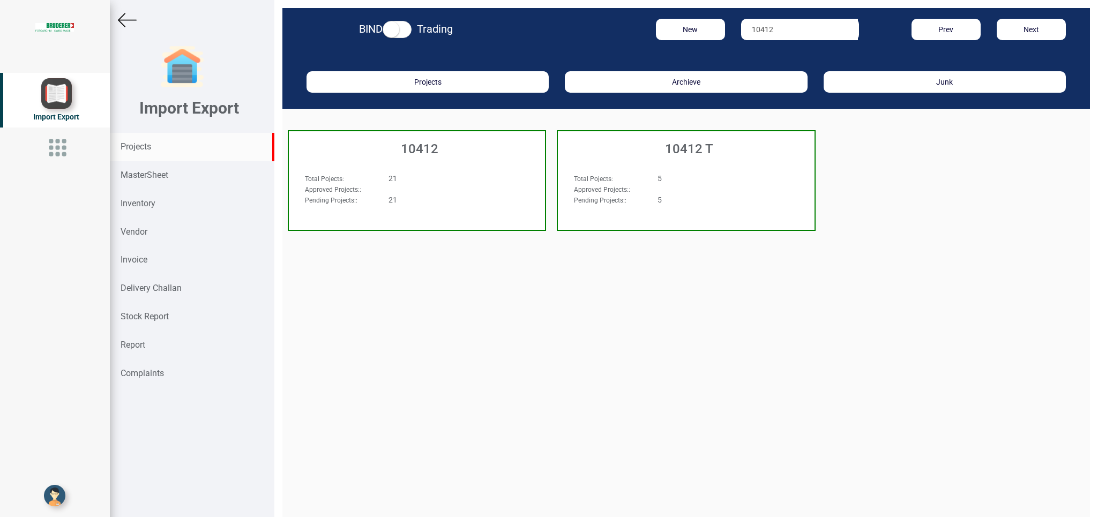
click at [493, 182] on div "21" at bounding box center [438, 178] width 117 height 11
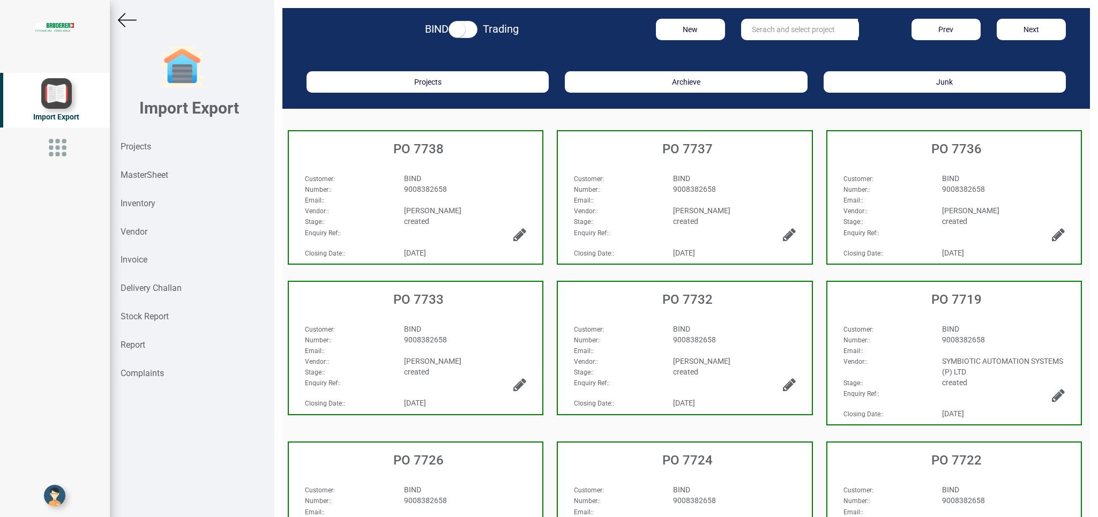
click at [1011, 197] on div "Email: :" at bounding box center [953, 199] width 237 height 11
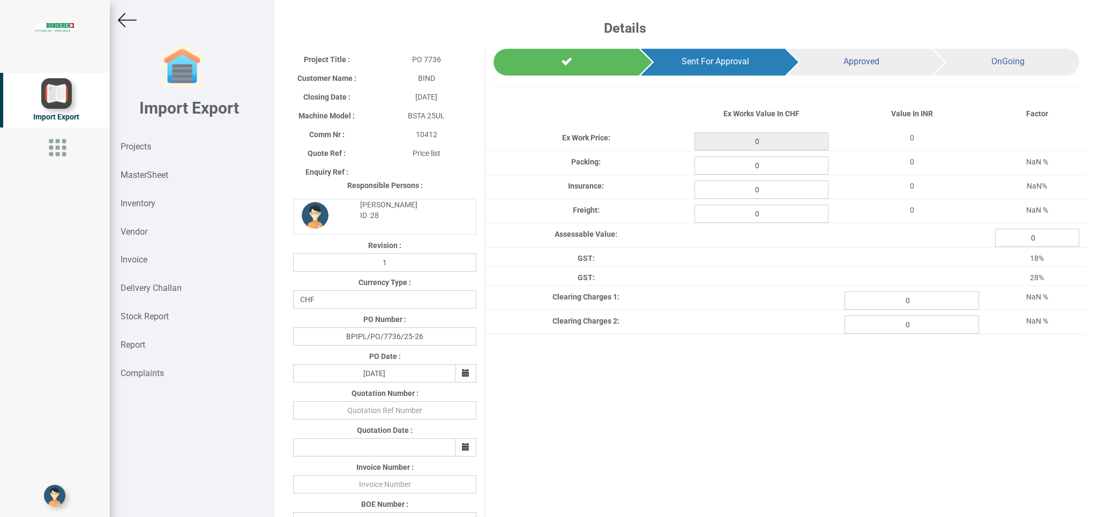
type input "396.90000000000003"
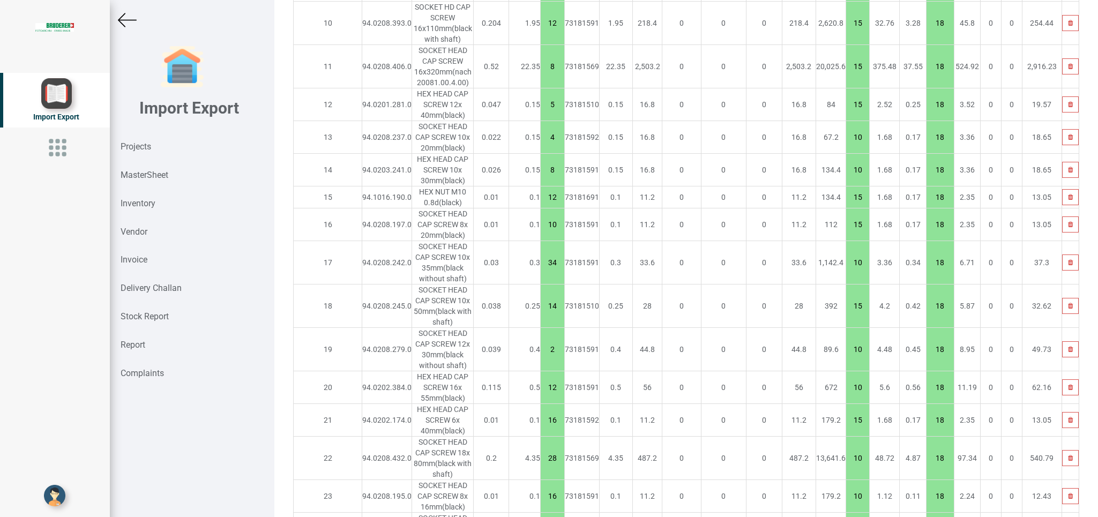
scroll to position [1429, 0]
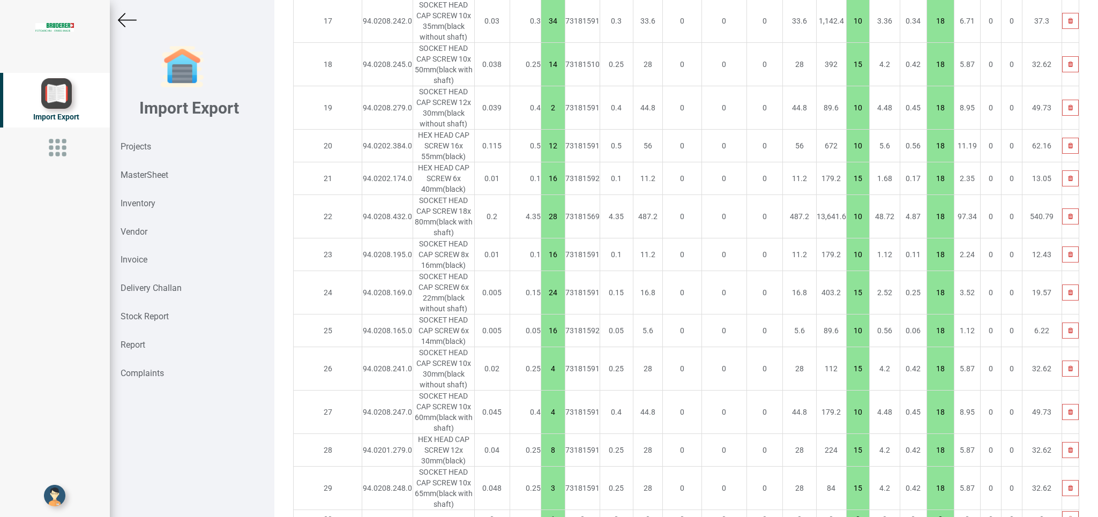
scroll to position [1515, 0]
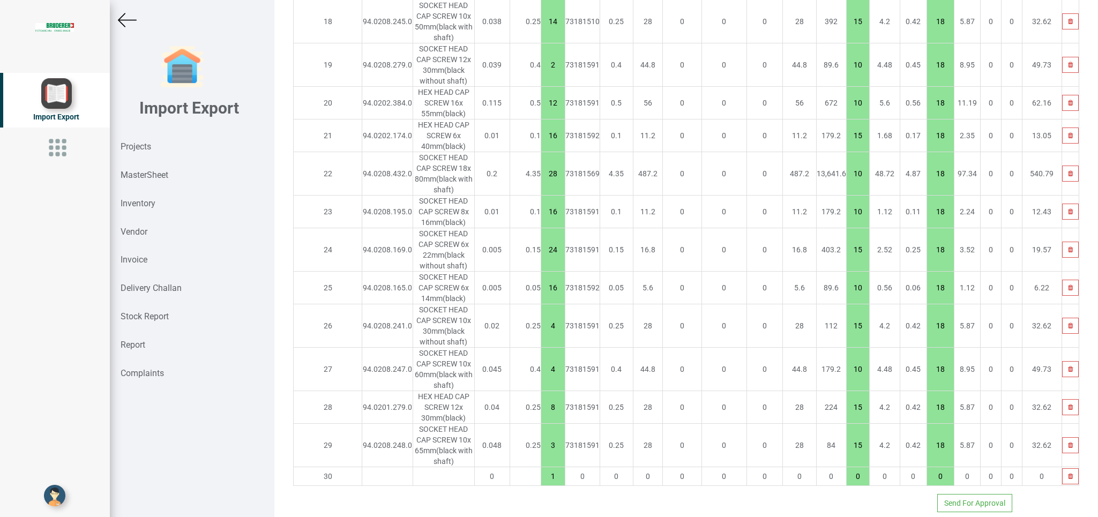
click at [362, 467] on input "text" at bounding box center [387, 476] width 50 height 18
type input "94.0208.396"
click at [370, 490] on strong "94.0208.396" at bounding box center [354, 494] width 43 height 9
type input "399.35"
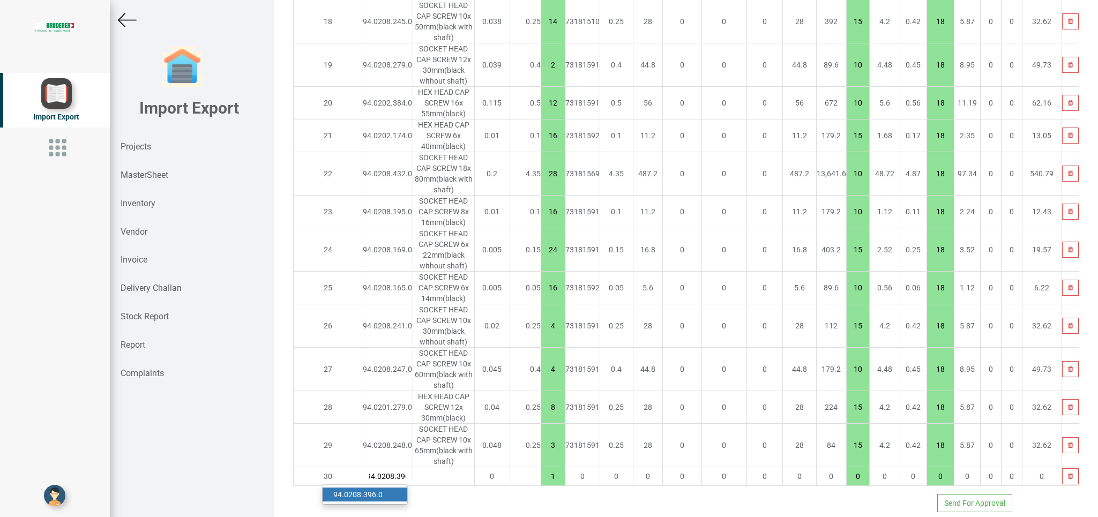
type input "94.0208.396.0"
type input "10"
type input "18"
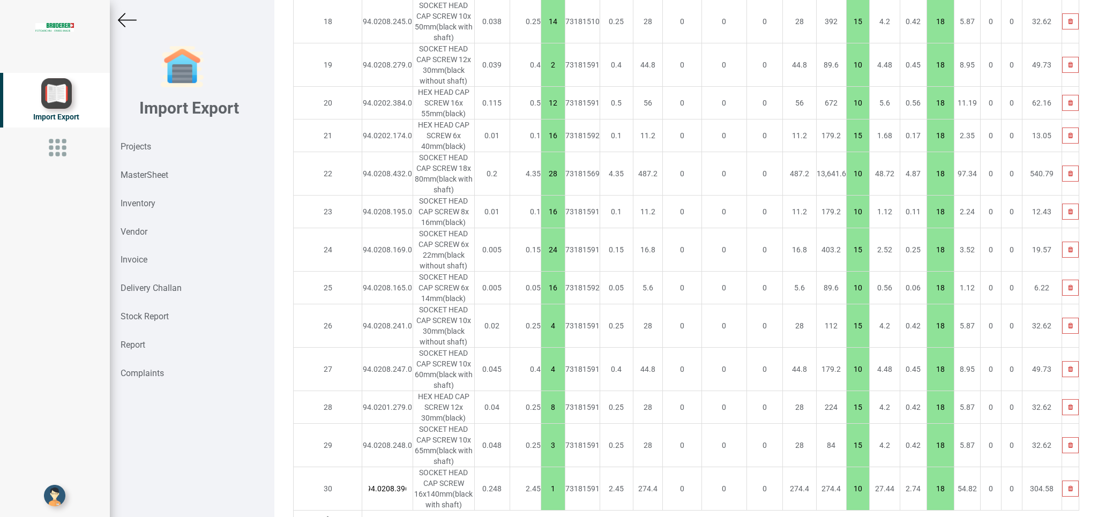
scroll to position [0, 8]
drag, startPoint x: 521, startPoint y: 472, endPoint x: 532, endPoint y: 477, distance: 12.0
click at [541, 480] on input "1" at bounding box center [553, 489] width 24 height 18
type input "416.50000000000006"
type input "8"
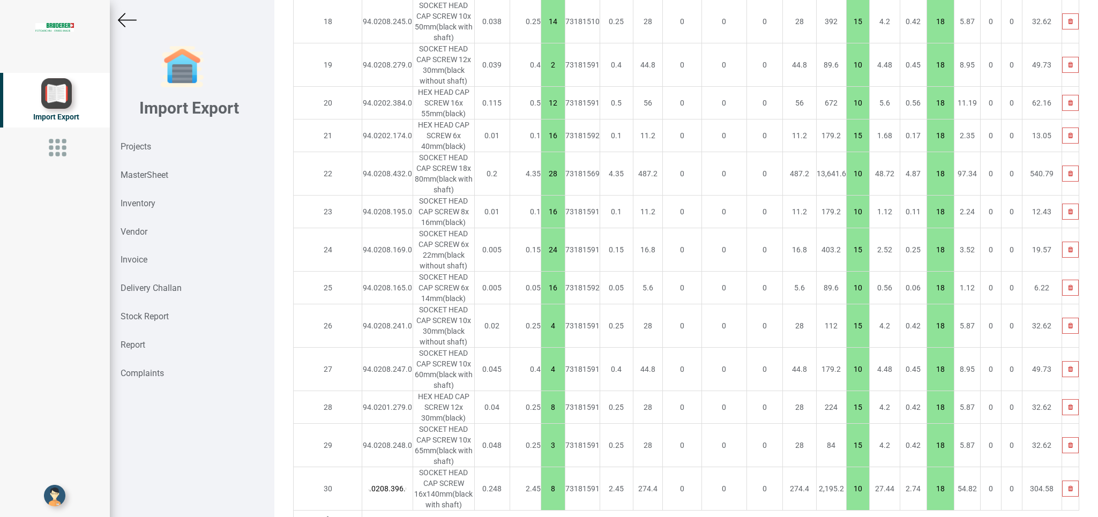
click at [325, 516] on icon at bounding box center [328, 520] width 6 height 8
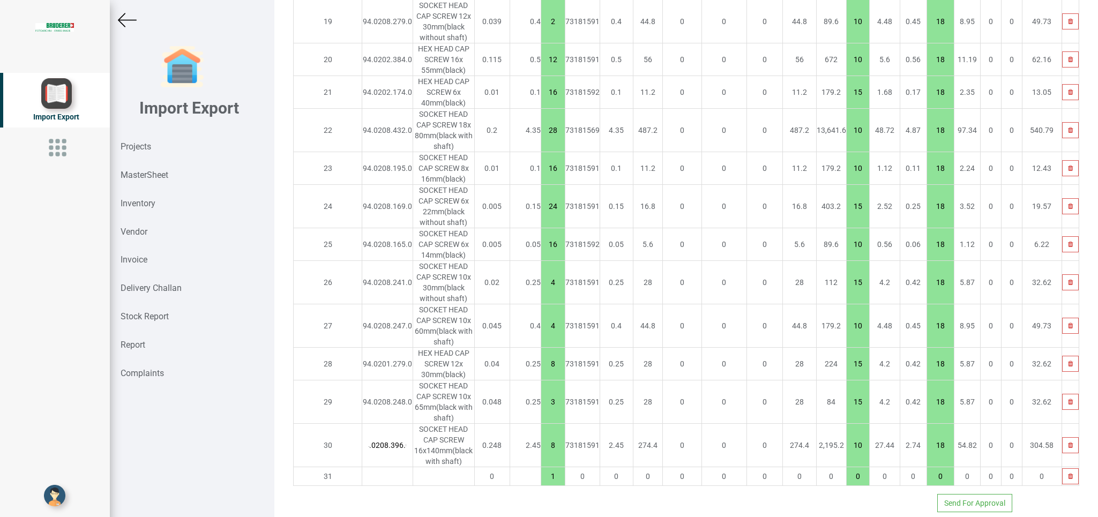
click at [362, 467] on input "text" at bounding box center [387, 476] width 50 height 18
type input "94.0202.559"
click at [378, 488] on link "94.0202.559 .1" at bounding box center [365, 495] width 85 height 14
type input "430.00000000000006"
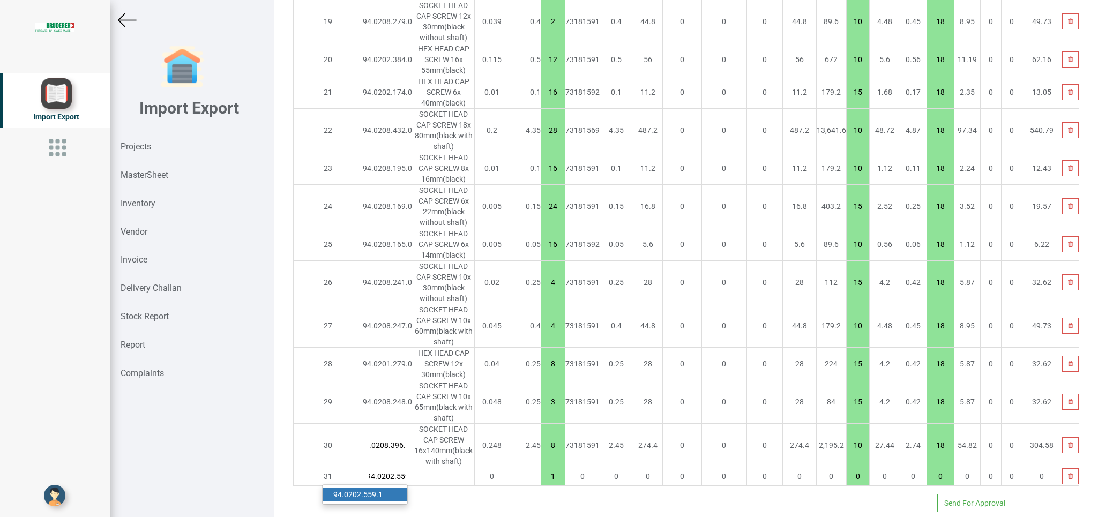
type input "94.0202.559.1"
type input "15"
type input "18"
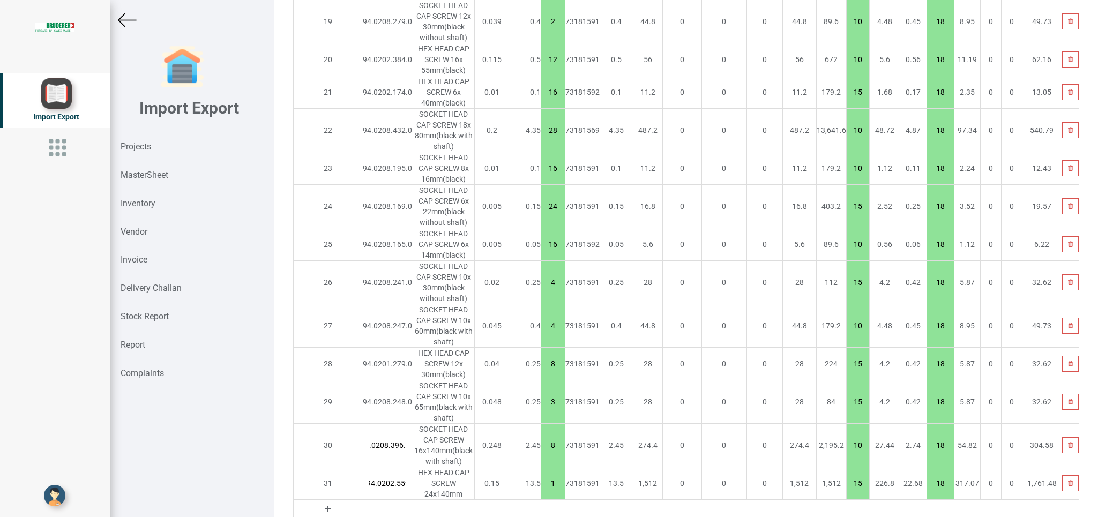
scroll to position [0, 8]
click at [541, 474] on input "1" at bounding box center [553, 483] width 24 height 18
drag, startPoint x: 518, startPoint y: 464, endPoint x: 543, endPoint y: 467, distance: 25.4
click at [543, 474] on input "1" at bounding box center [553, 483] width 24 height 18
type input "443.50000000000006"
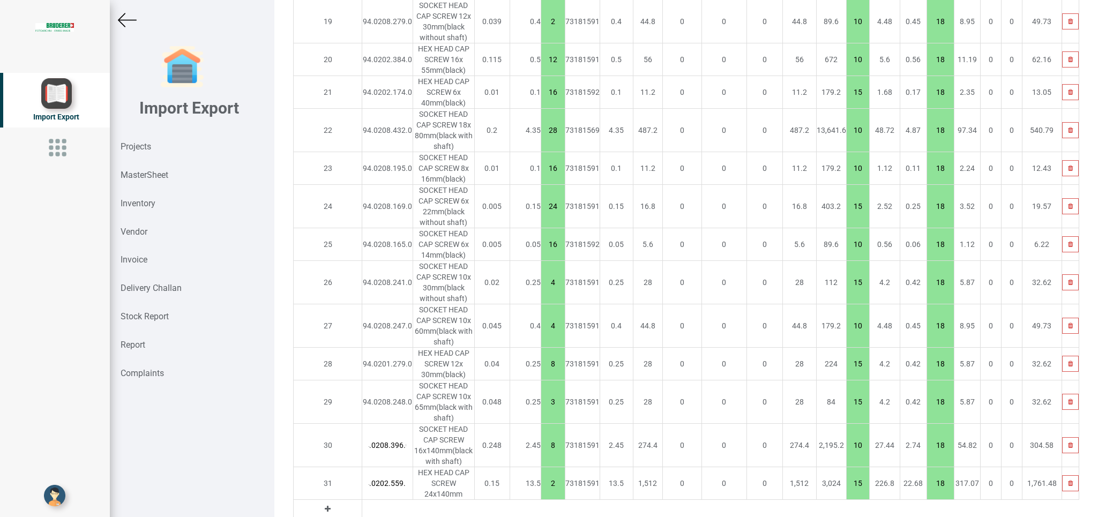
scroll to position [1581, 0]
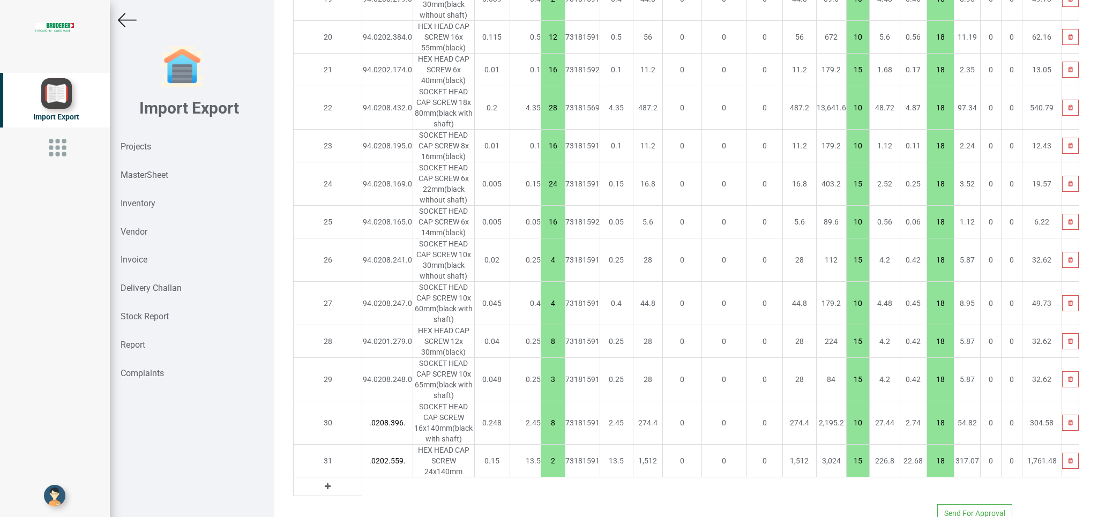
type input "2"
click at [321, 481] on button at bounding box center [327, 487] width 12 height 12
click at [362, 477] on input "text" at bounding box center [387, 486] width 50 height 18
type input "94.0208.430"
click at [362, 490] on strong "94.0208.430" at bounding box center [354, 494] width 43 height 9
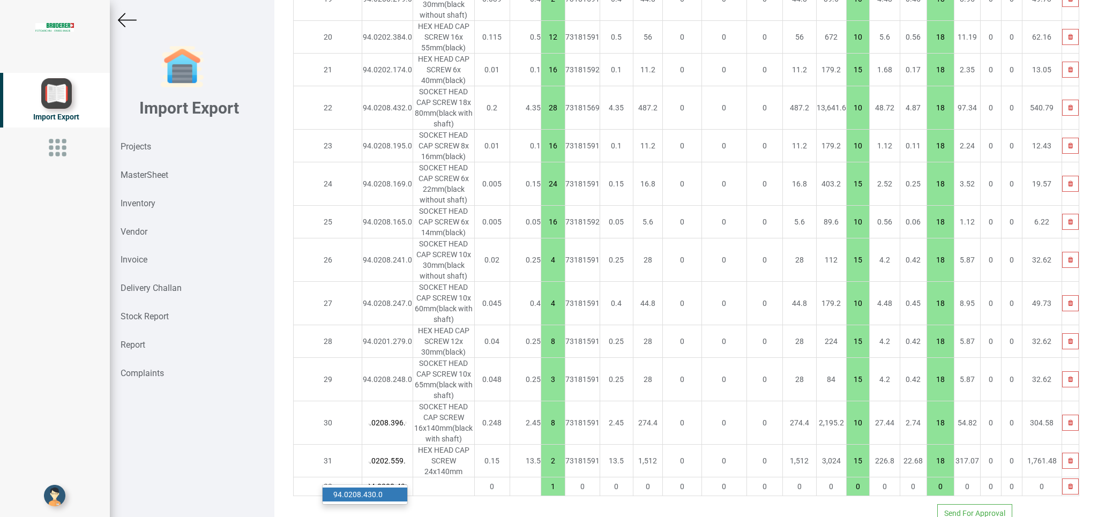
type input "449.6000000000001"
type input "94.0208.430.0"
type input "10"
type input "18"
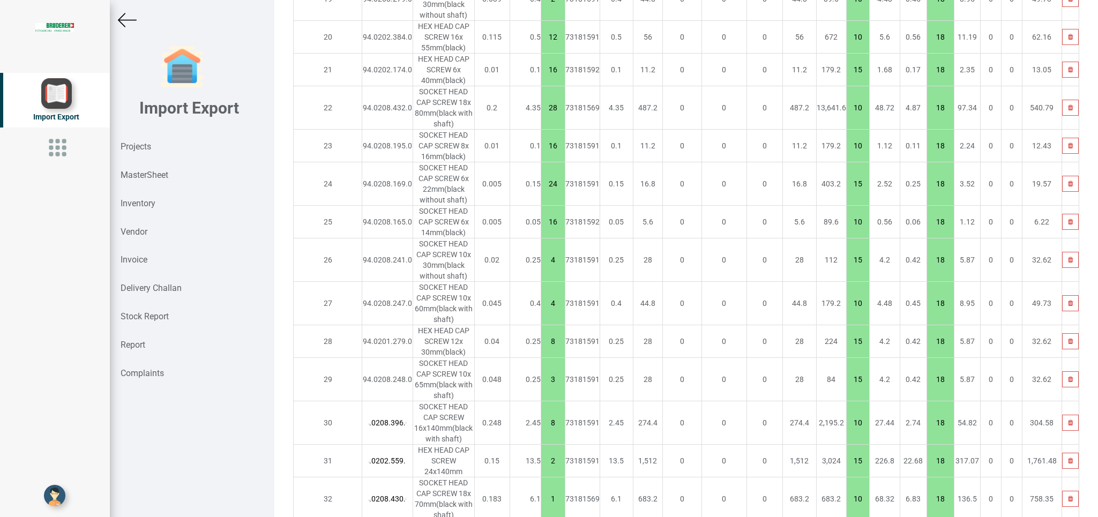
drag, startPoint x: 514, startPoint y: 473, endPoint x: 533, endPoint y: 476, distance: 19.6
click at [541, 490] on input "1" at bounding box center [553, 499] width 24 height 18
type input "467.90000000000003"
type input "4"
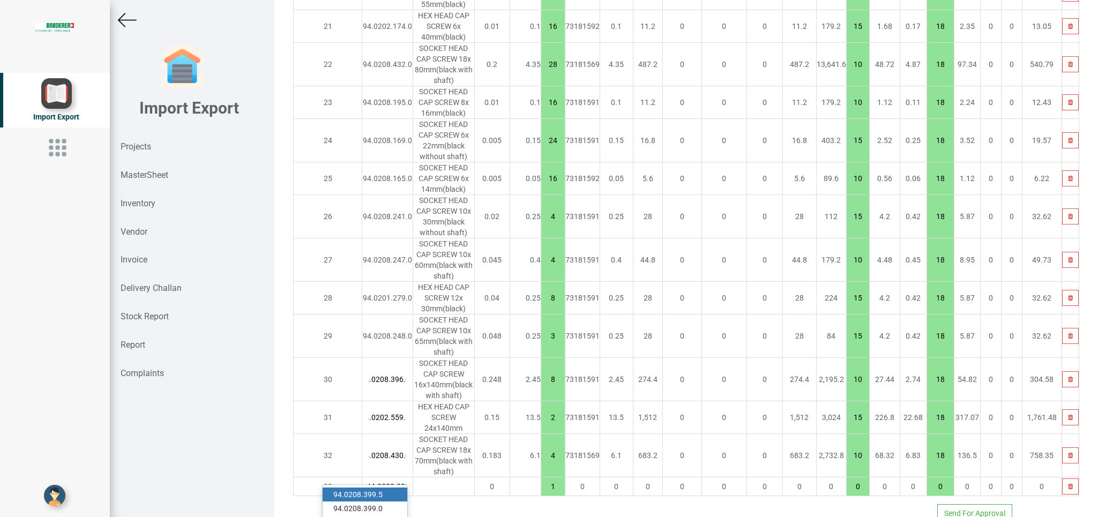
type input "94.0208.399"
click at [393, 488] on link "94.0208.399 .5" at bounding box center [365, 495] width 85 height 14
type input "471.3"
type input "94.0208.399.5"
type input "10"
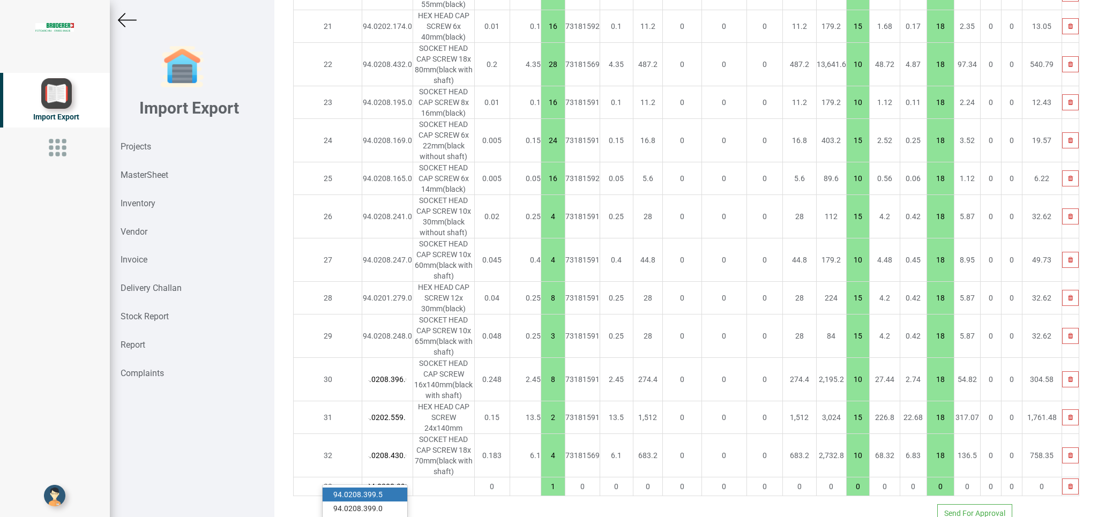
type input "18"
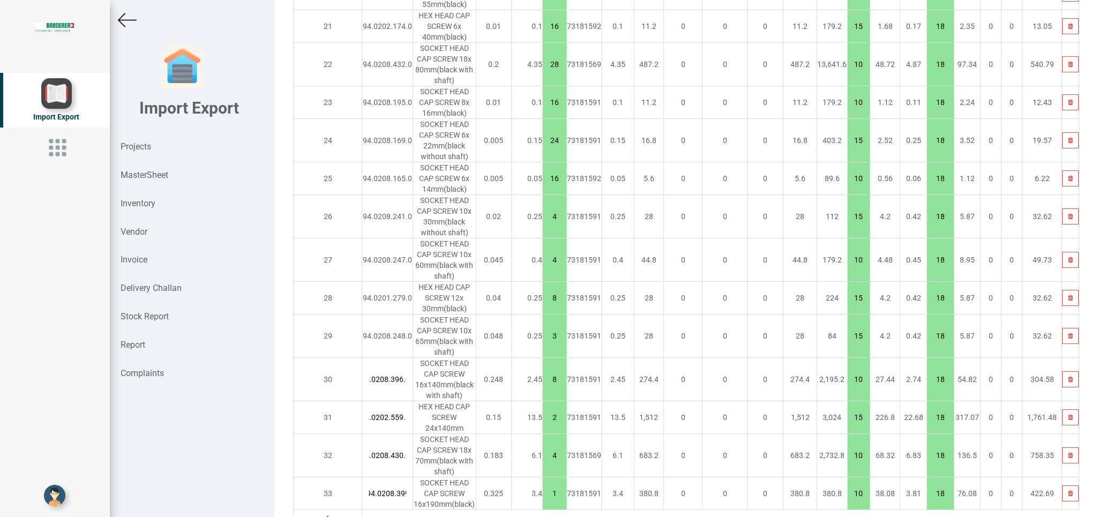
scroll to position [0, 8]
drag, startPoint x: 523, startPoint y: 471, endPoint x: 538, endPoint y: 474, distance: 15.2
click at [543, 484] on input "1" at bounding box center [555, 493] width 24 height 18
type input "474.70000000000005"
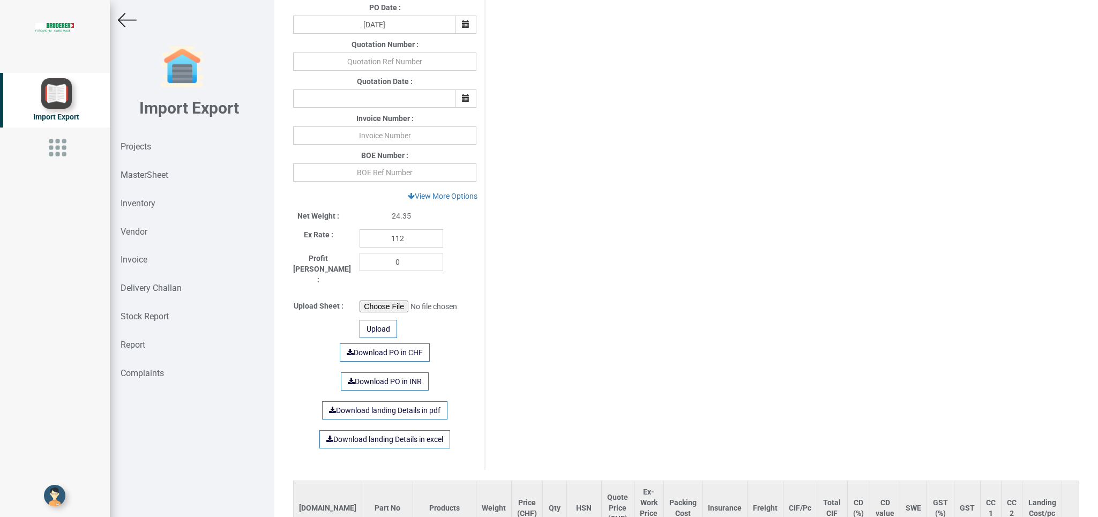
scroll to position [360, 0]
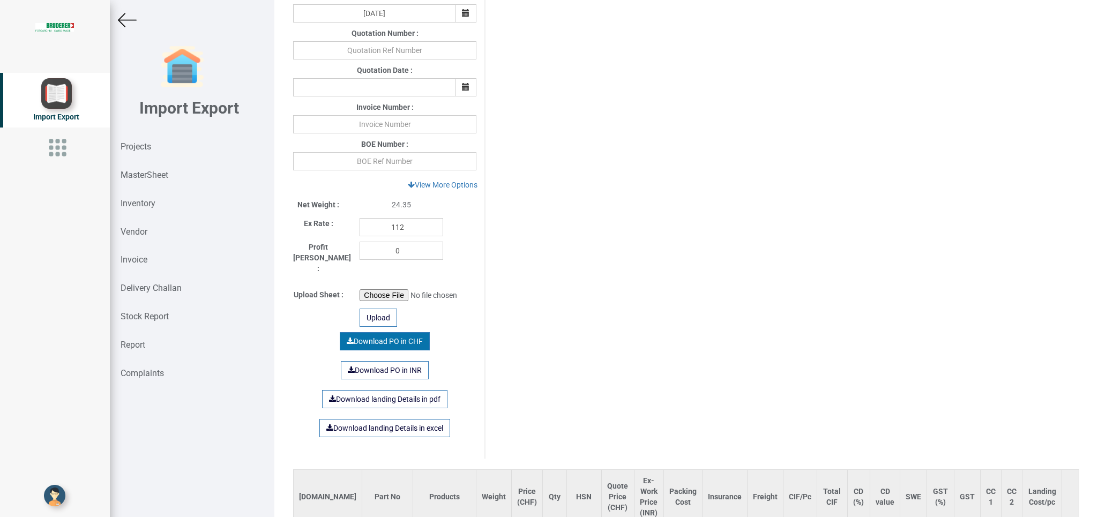
type input "2"
click at [376, 334] on link "Download PO in CHF" at bounding box center [385, 341] width 90 height 18
click at [146, 144] on strong "Projects" at bounding box center [136, 146] width 31 height 10
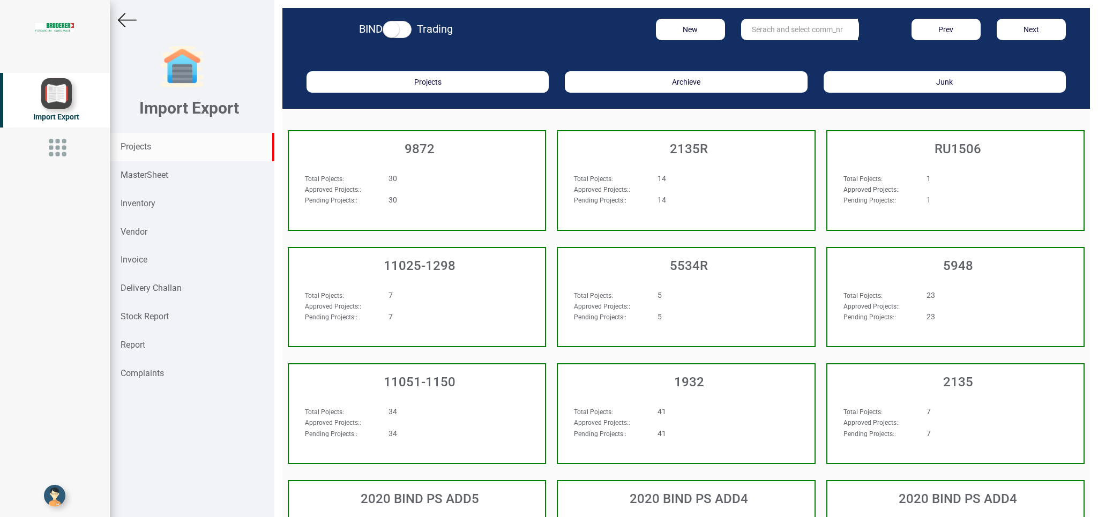
click at [750, 31] on input "text" at bounding box center [799, 29] width 117 height 21
type input "10412"
click at [765, 50] on strong "10412" at bounding box center [762, 51] width 21 height 9
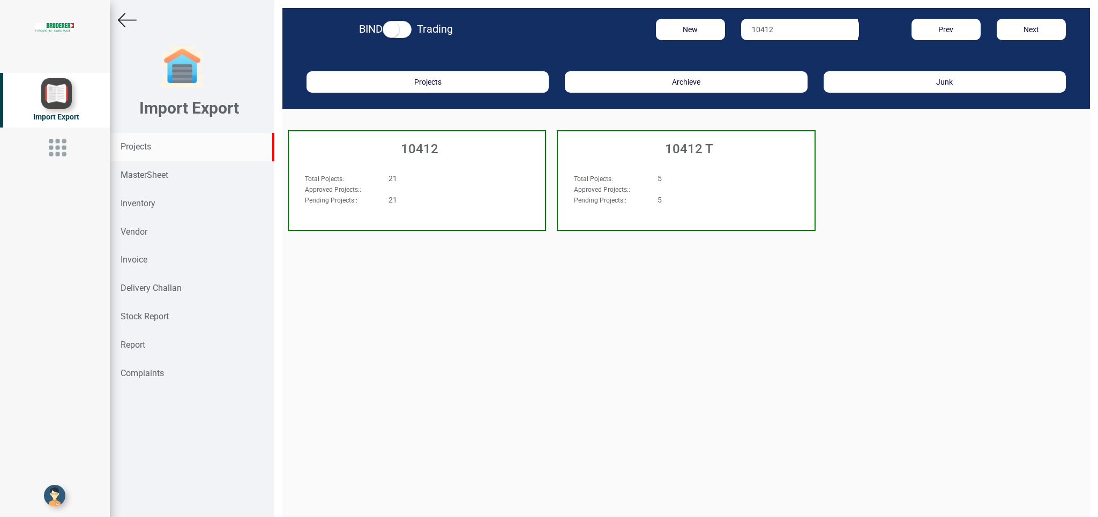
click at [456, 165] on div "Total Pojects : 21 Approved Projects: : Pending Projects: : 21" at bounding box center [417, 193] width 256 height 62
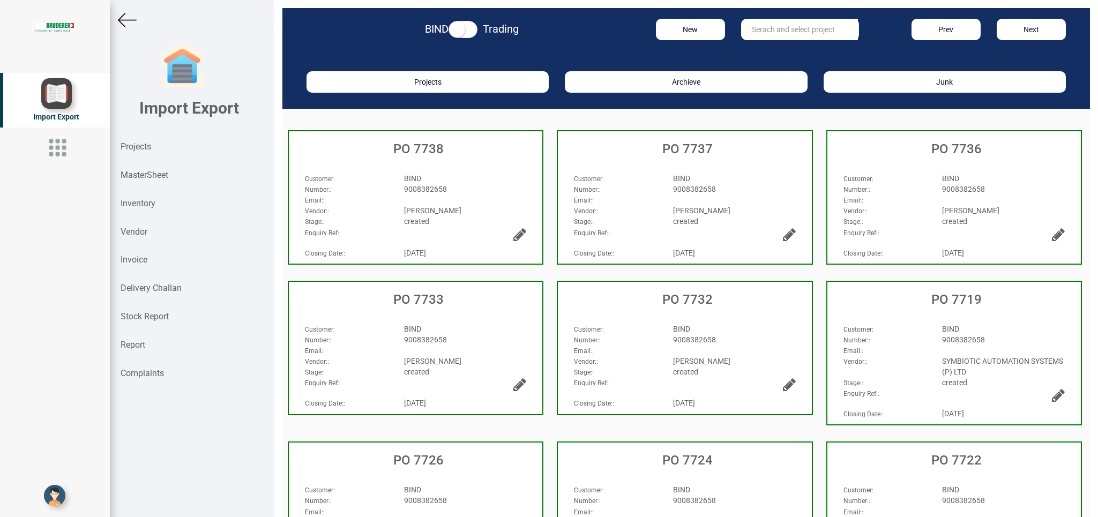
click at [747, 173] on div "BIND" at bounding box center [734, 178] width 139 height 11
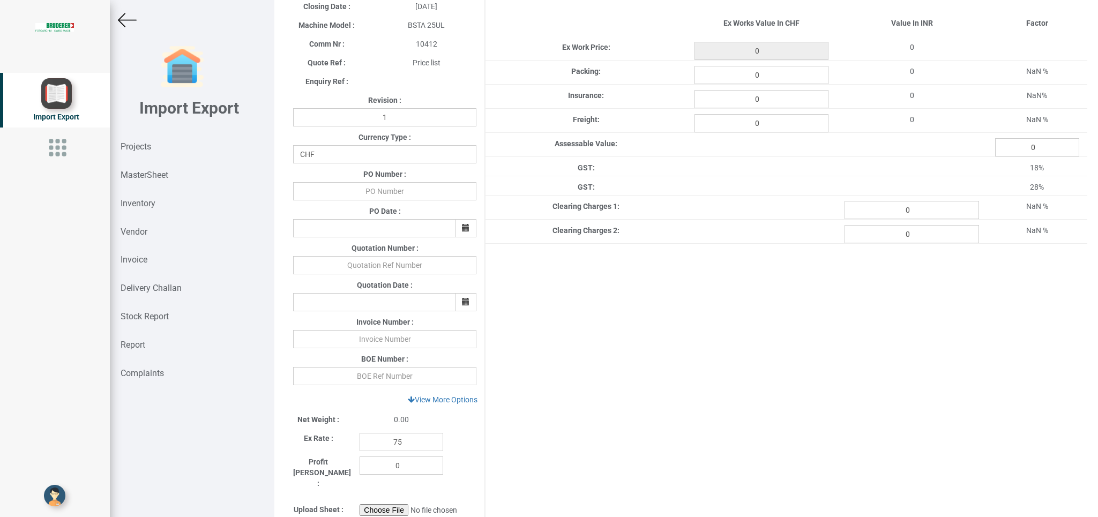
scroll to position [287, 0]
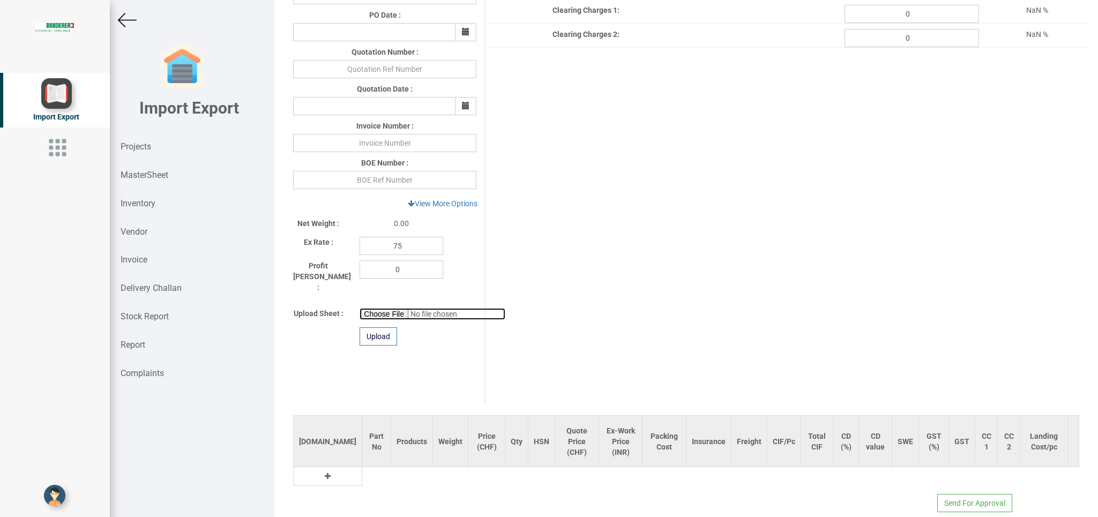
click at [377, 308] on input "file" at bounding box center [433, 314] width 146 height 12
type input "C:\fakepath\Socket head cap screww feeder.xlsx"
click at [376, 327] on div "Upload" at bounding box center [379, 336] width 38 height 18
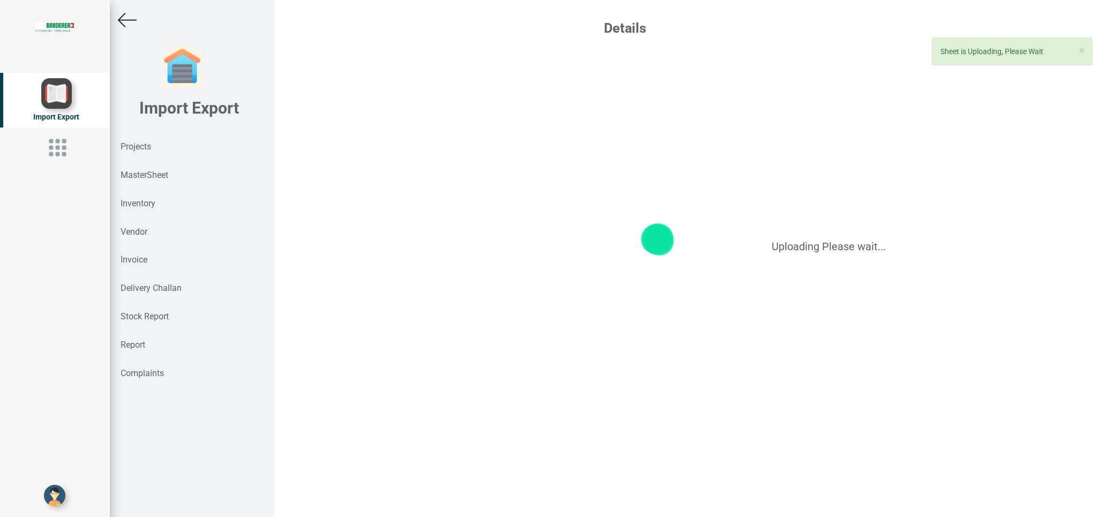
scroll to position [0, 0]
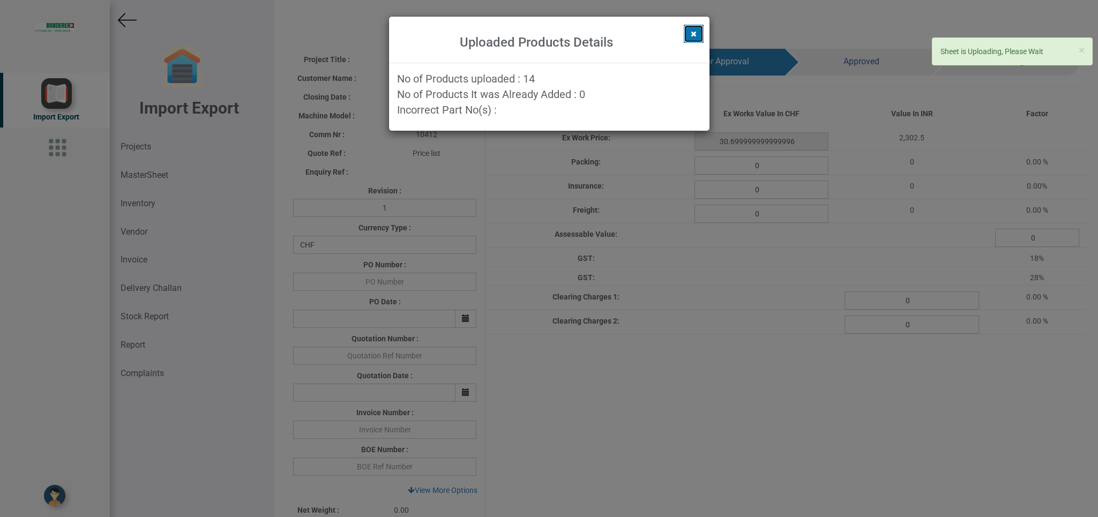
click at [698, 28] on button at bounding box center [694, 34] width 20 height 18
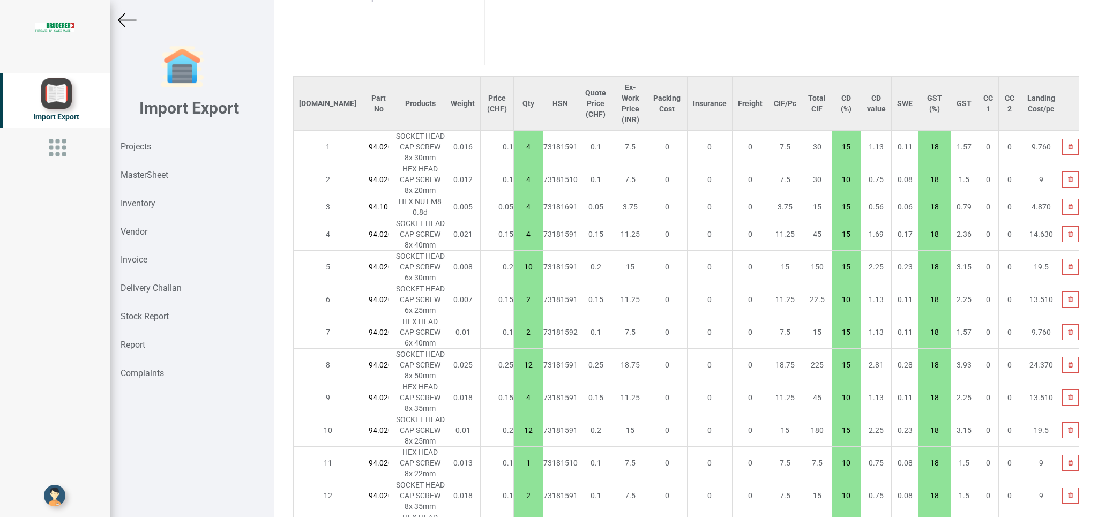
scroll to position [722, 0]
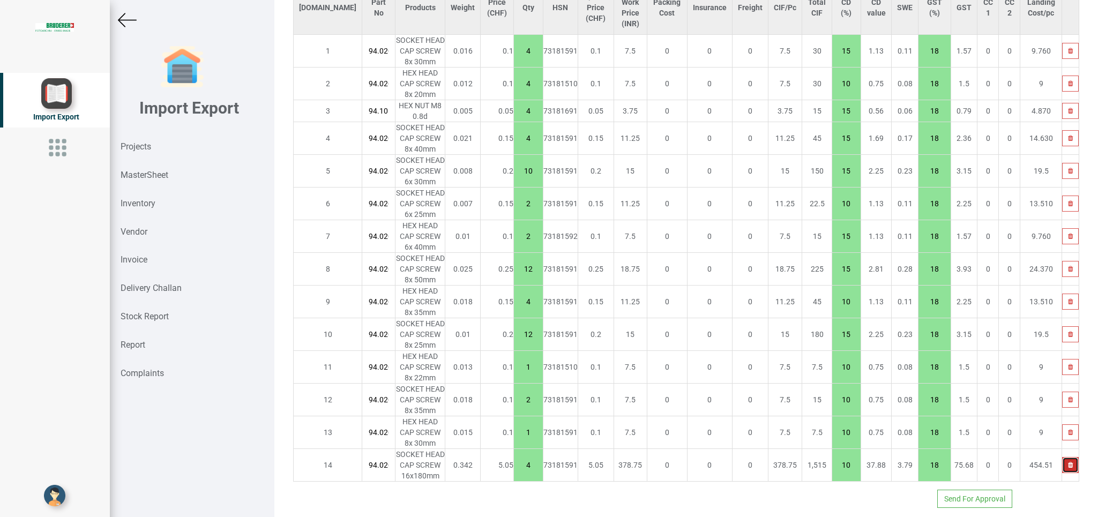
click at [1062, 457] on button "button" at bounding box center [1070, 465] width 17 height 16
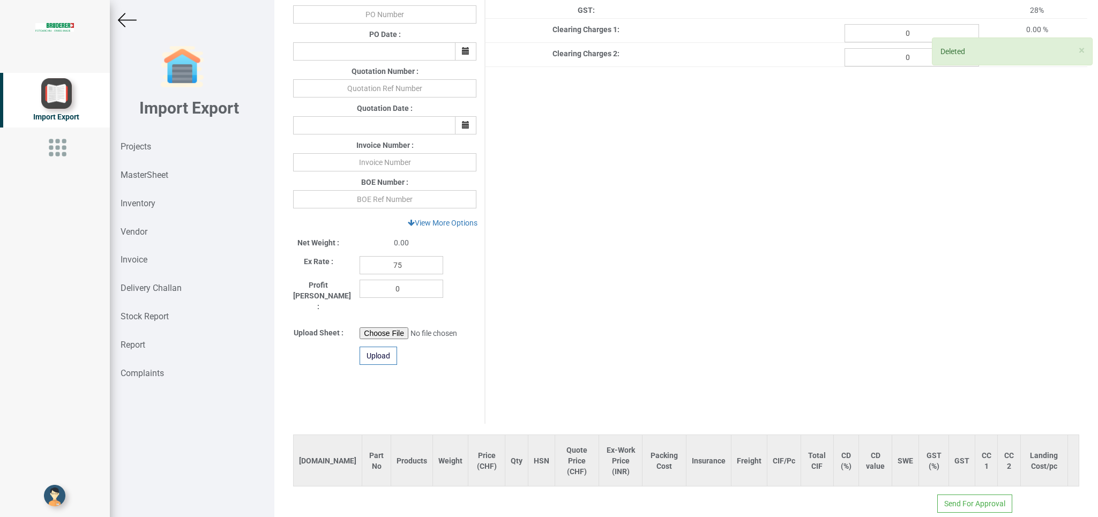
type input "10.499999999999998"
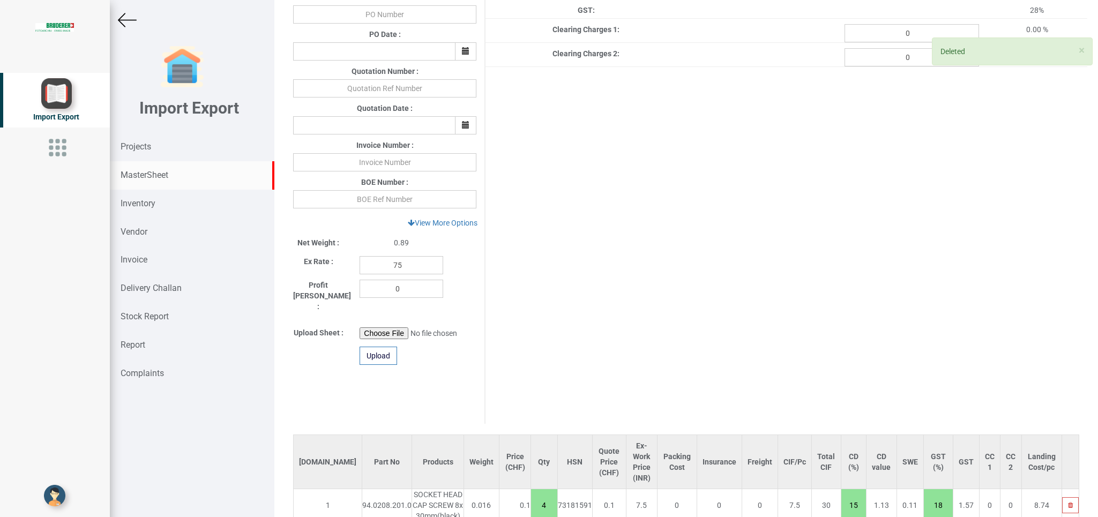
click at [152, 175] on strong "MasterSheet" at bounding box center [145, 175] width 48 height 10
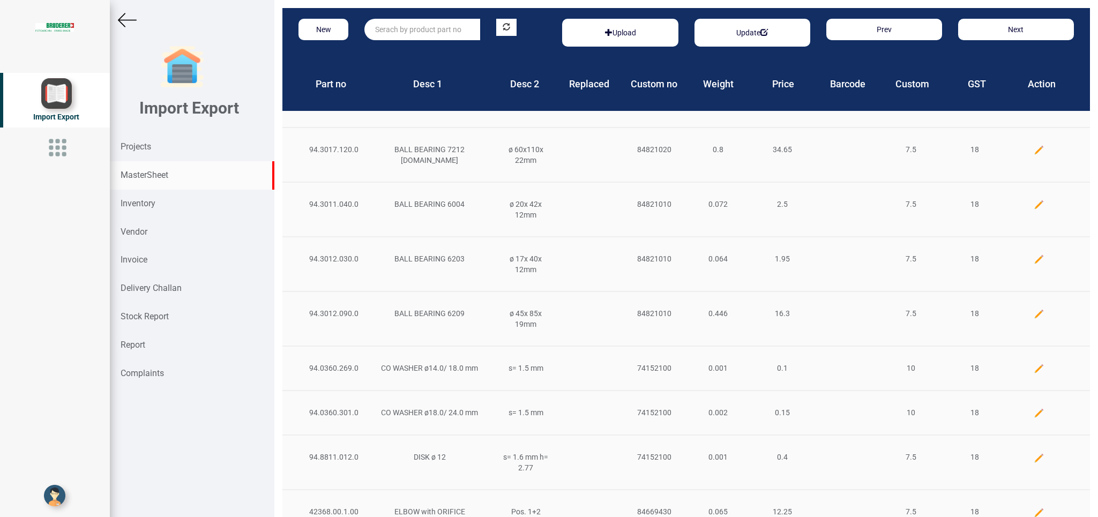
click at [406, 23] on input "text" at bounding box center [422, 29] width 116 height 21
click at [427, 64] on link "94.0208.399 .0" at bounding box center [407, 65] width 85 height 14
type input "94.0208.399.0"
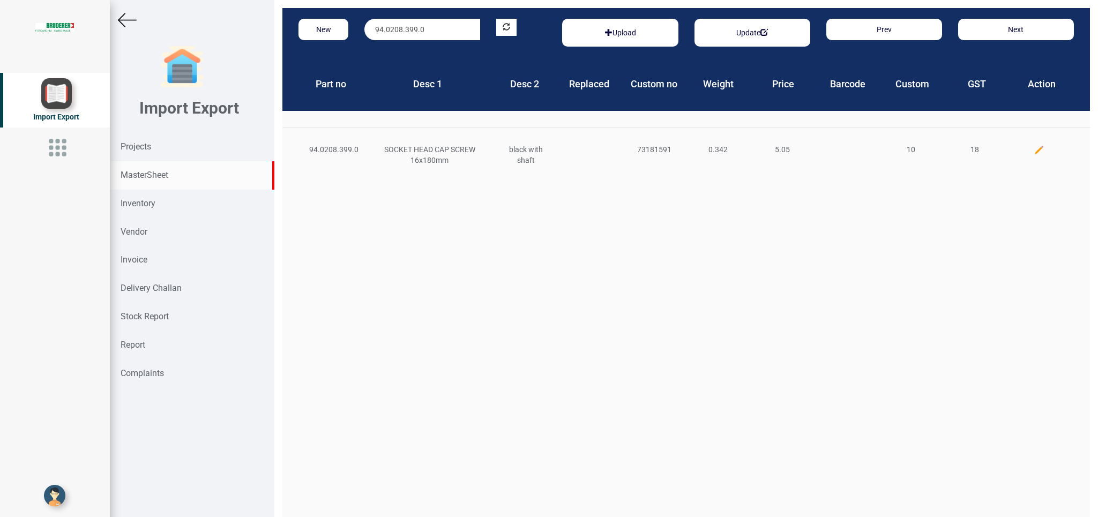
click at [1034, 147] on img at bounding box center [1039, 150] width 11 height 11
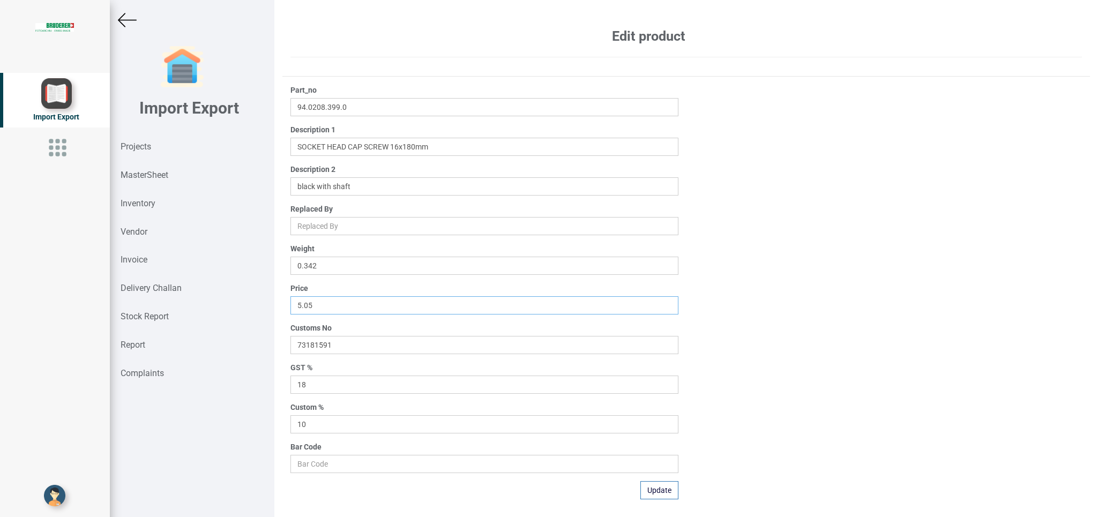
drag, startPoint x: 330, startPoint y: 304, endPoint x: 199, endPoint y: 305, distance: 130.2
click at [290, 305] on input "5.05" at bounding box center [483, 305] width 387 height 18
type input "4.90"
click at [659, 491] on button "Update" at bounding box center [659, 490] width 38 height 18
click at [143, 148] on strong "Projects" at bounding box center [136, 146] width 31 height 10
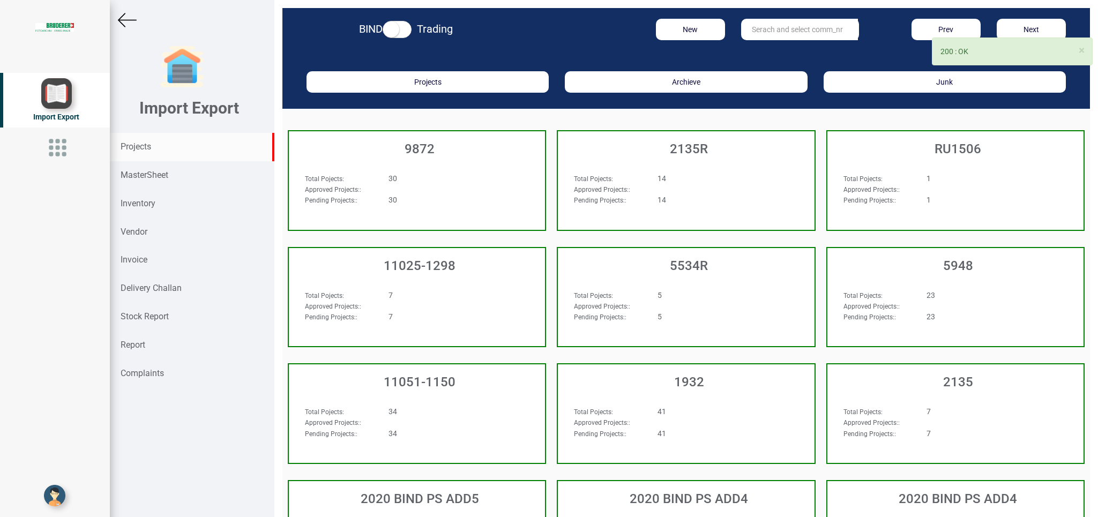
click at [768, 33] on input "text" at bounding box center [799, 29] width 117 height 21
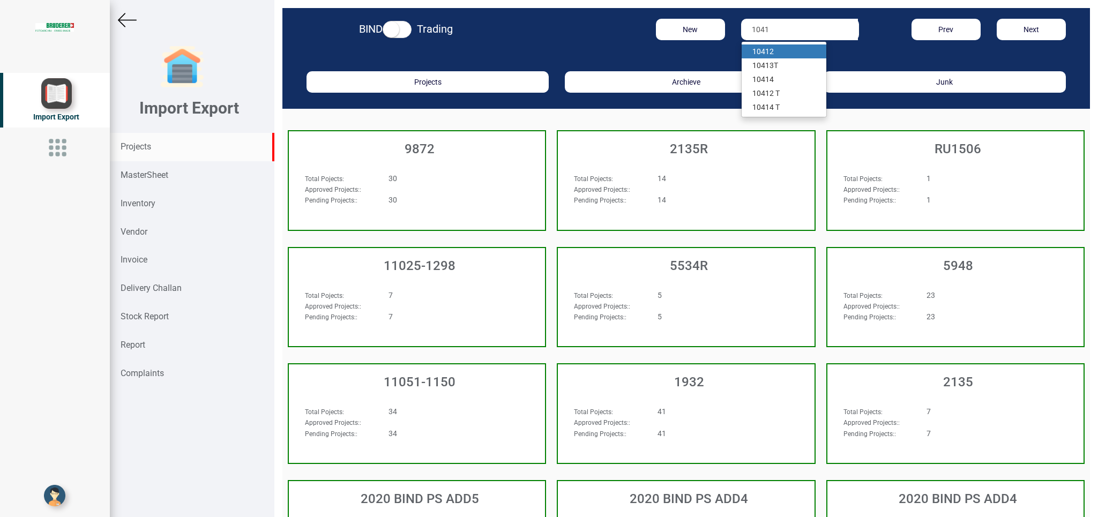
click at [767, 49] on link "1041 2" at bounding box center [784, 51] width 85 height 14
type input "10412"
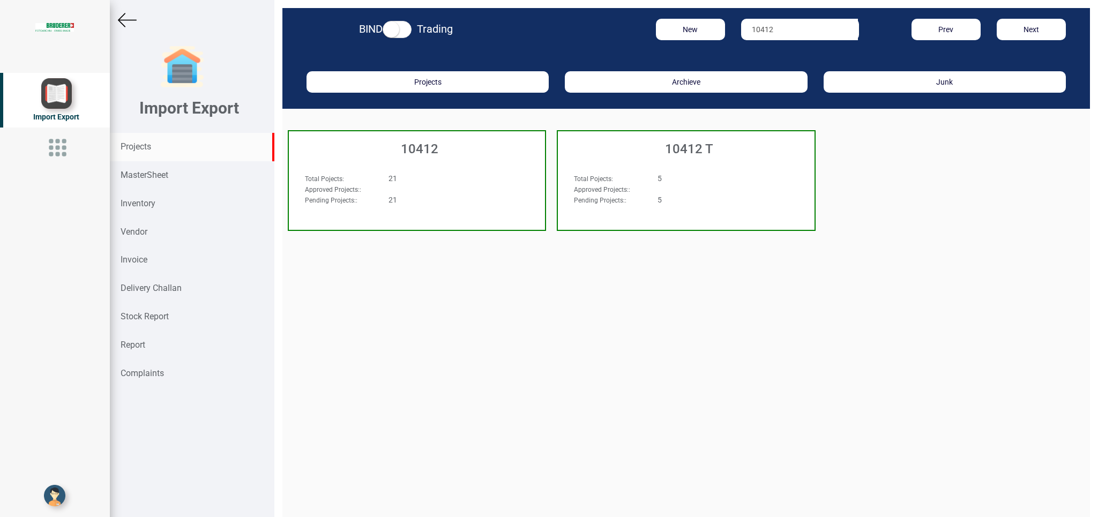
click at [480, 156] on div "10412" at bounding box center [417, 146] width 256 height 30
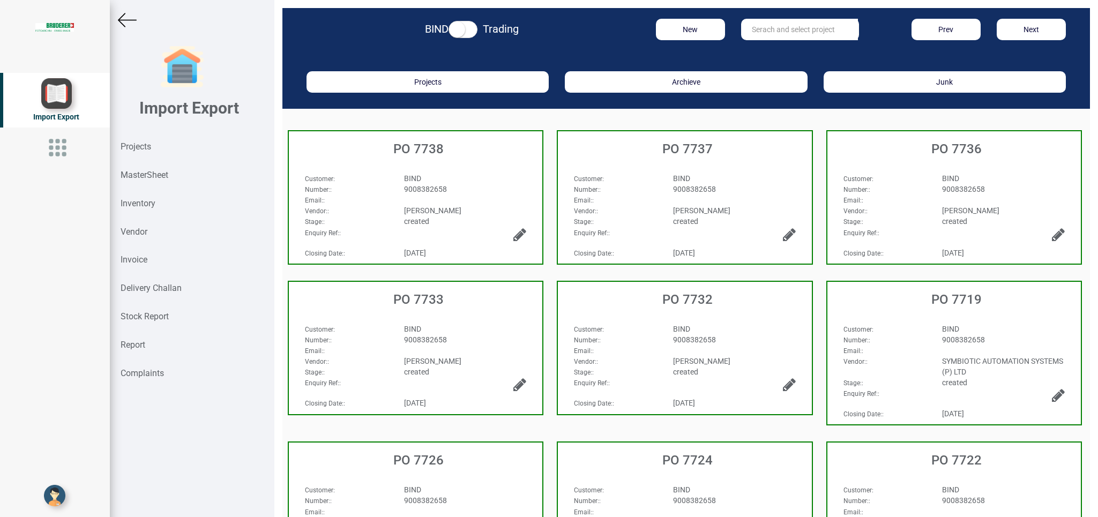
click at [730, 185] on div "9008382658" at bounding box center [734, 189] width 139 height 11
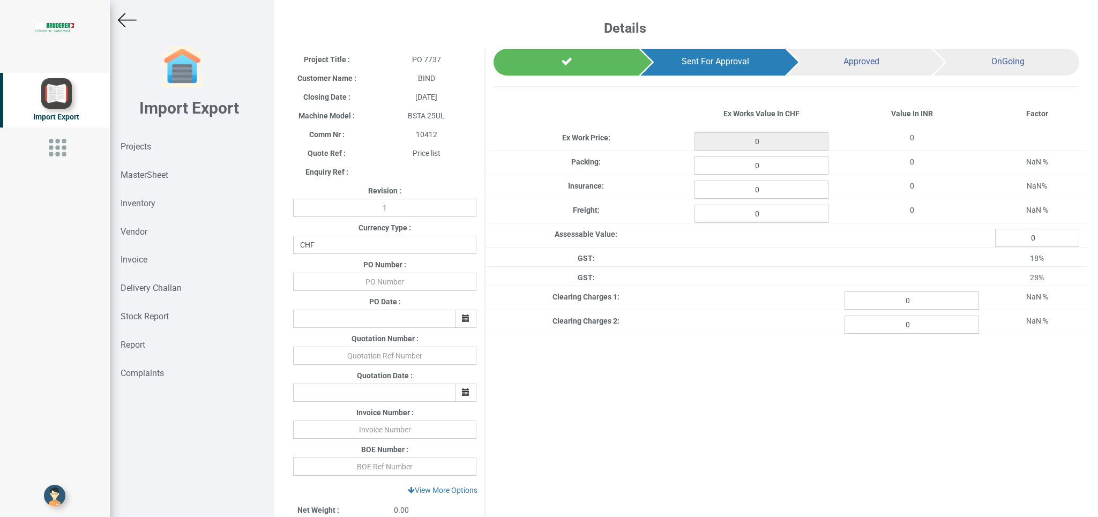
type input "10.499999999999998"
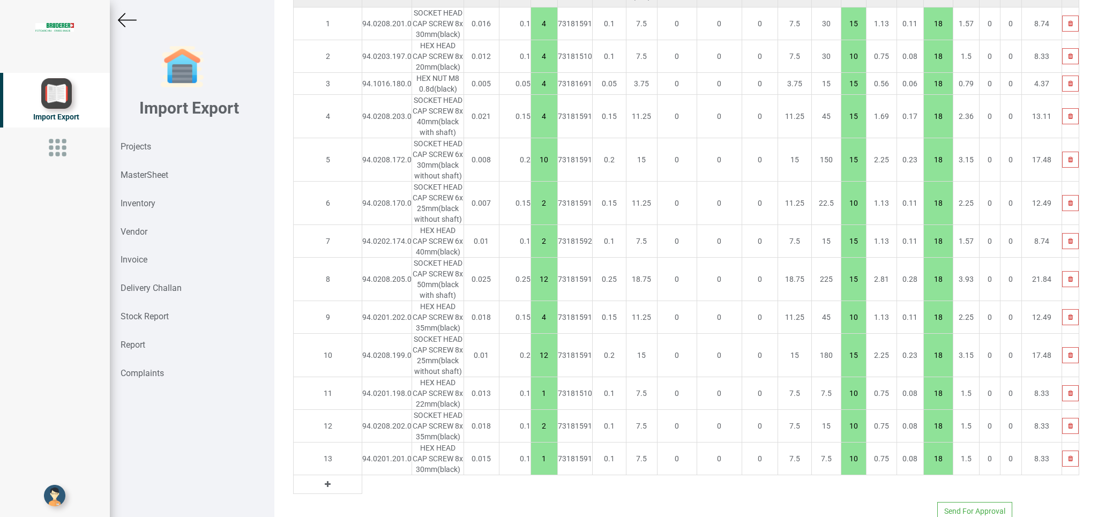
scroll to position [761, 0]
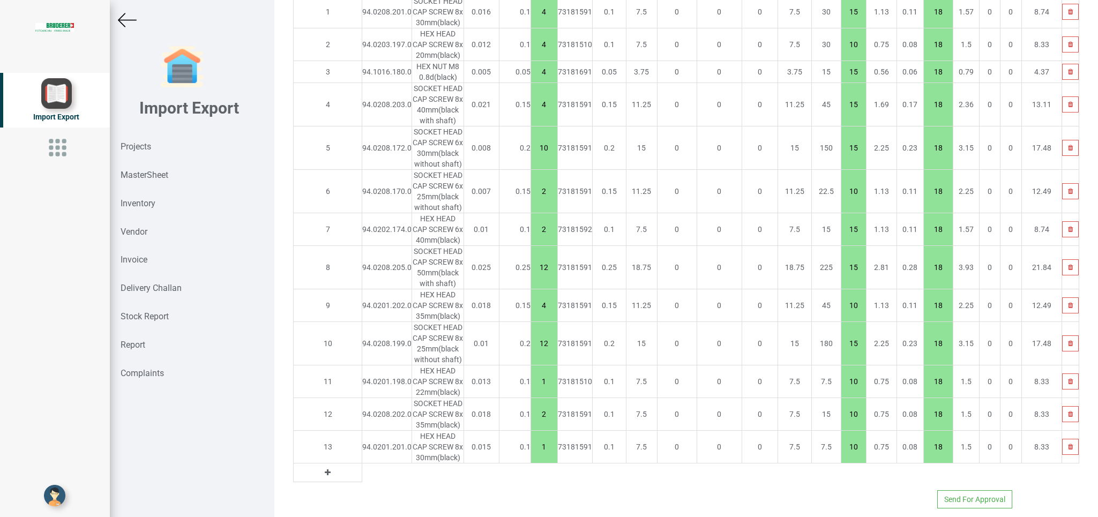
click at [325, 469] on icon at bounding box center [328, 473] width 6 height 8
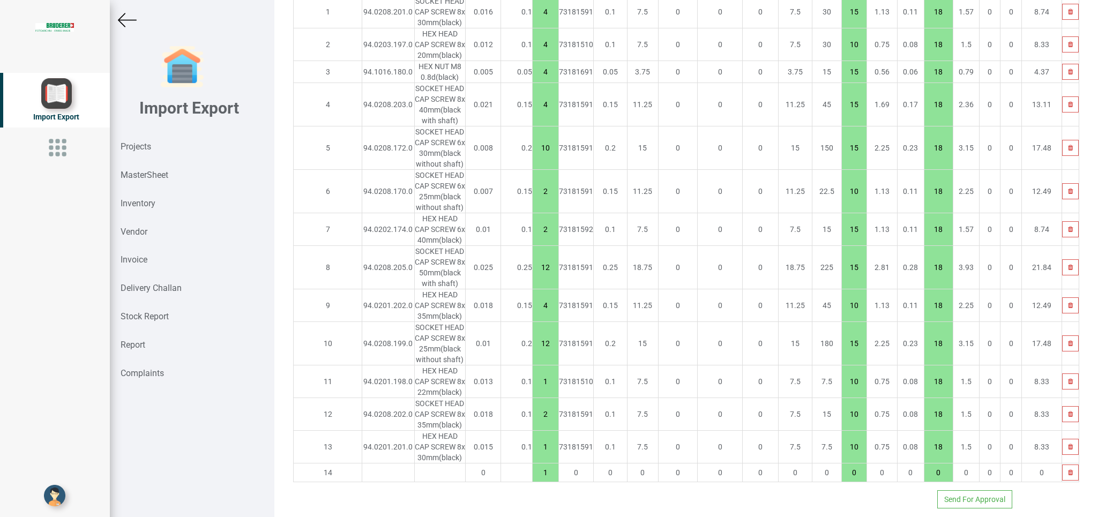
click at [362, 463] on input "text" at bounding box center [387, 472] width 51 height 18
type input "94.0208.399"
click at [374, 507] on strong "94.0208.399" at bounding box center [354, 511] width 43 height 9
type input "15.399999999999999"
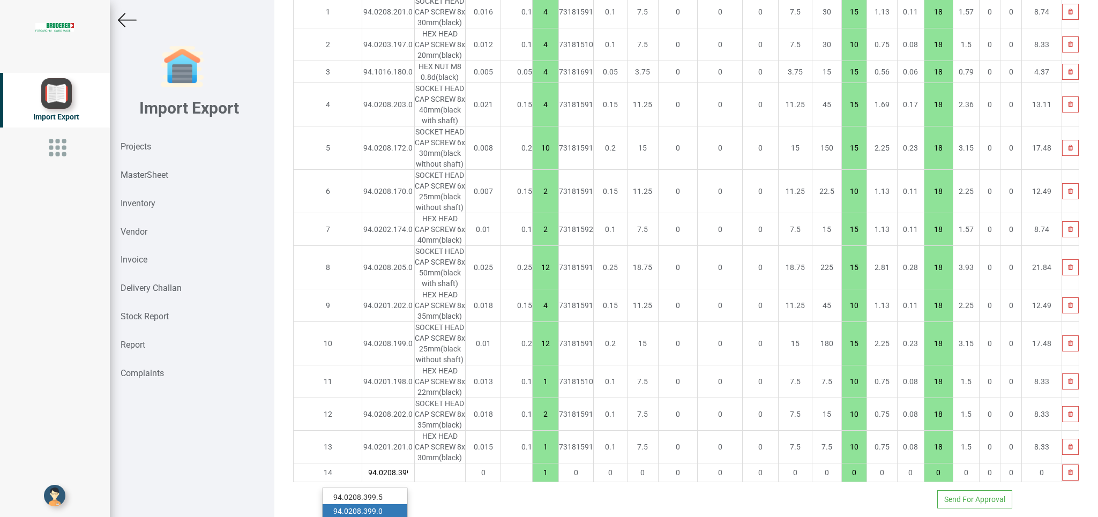
type input "94.0208.399.0"
type input "10"
type input "18"
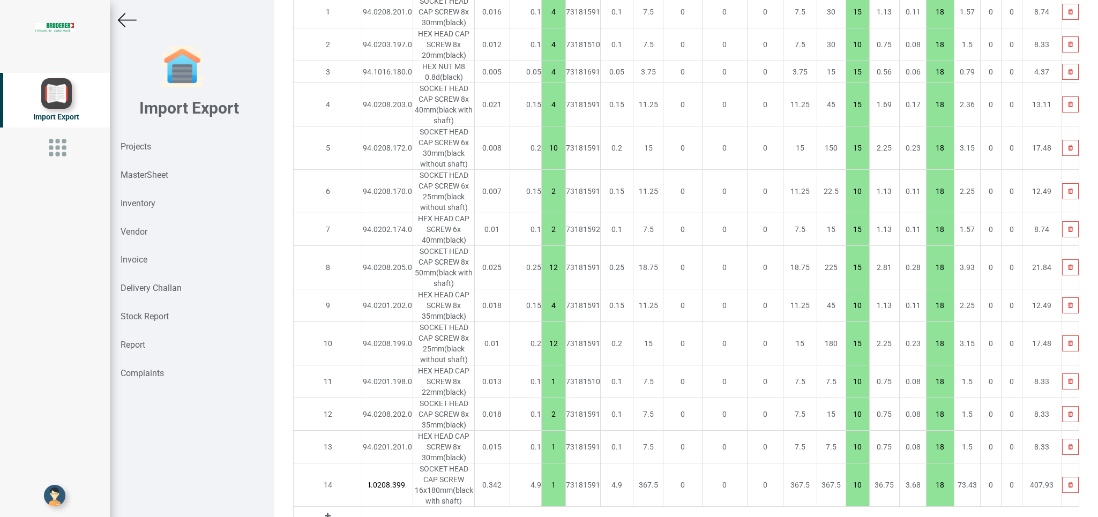
drag, startPoint x: 511, startPoint y: 477, endPoint x: 532, endPoint y: 482, distance: 21.1
click at [542, 482] on input "1" at bounding box center [554, 485] width 24 height 18
type input "30.1"
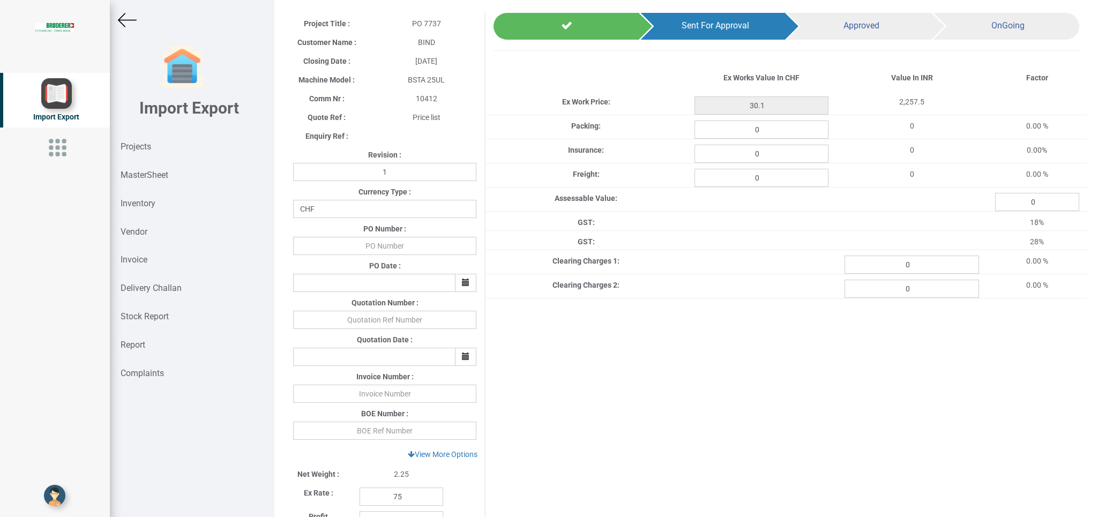
scroll to position [28, 0]
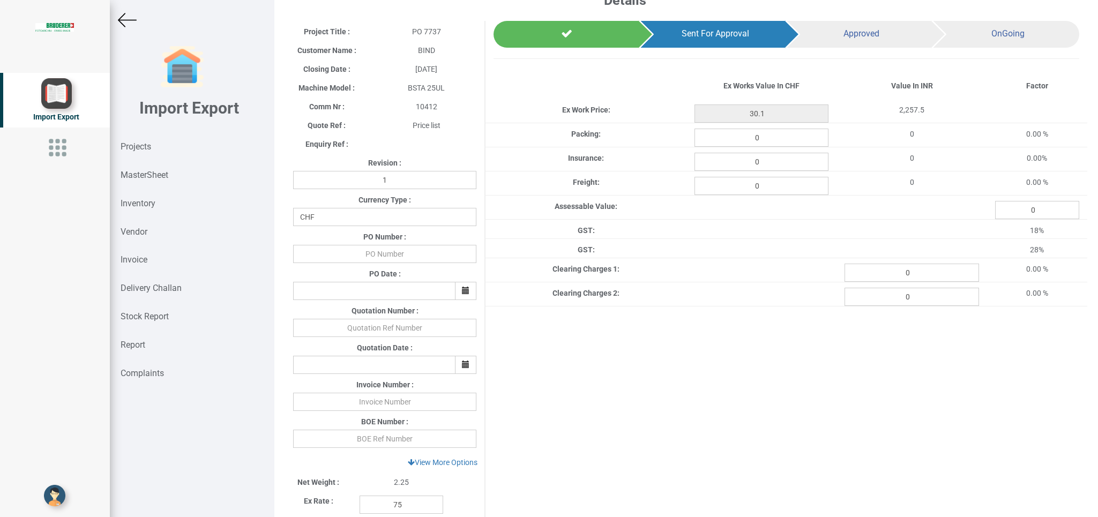
type input "4"
click at [395, 252] on input "text" at bounding box center [384, 254] width 183 height 18
click at [462, 291] on icon "button" at bounding box center [466, 291] width 8 height 8
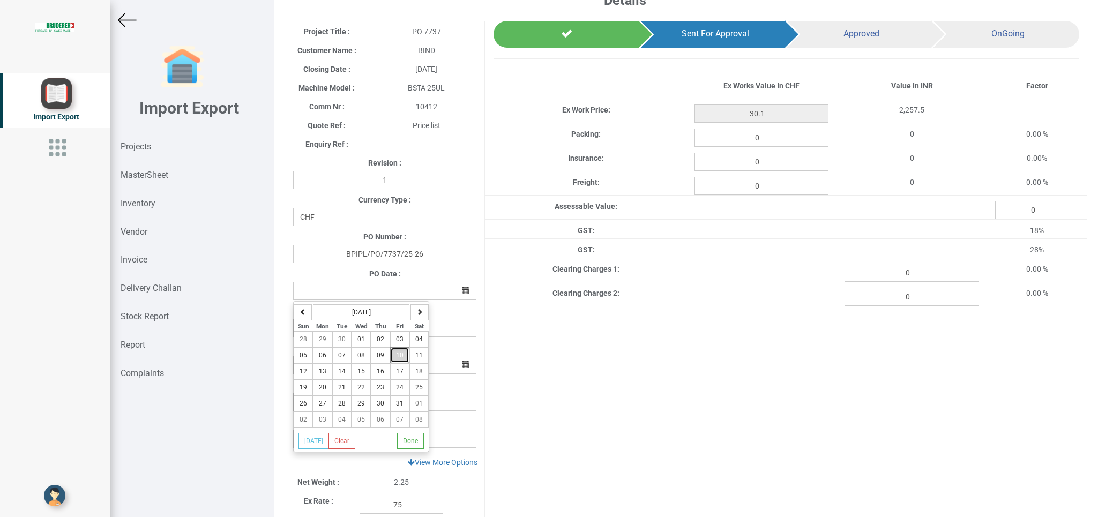
click at [403, 356] on span "10" at bounding box center [400, 355] width 8 height 8
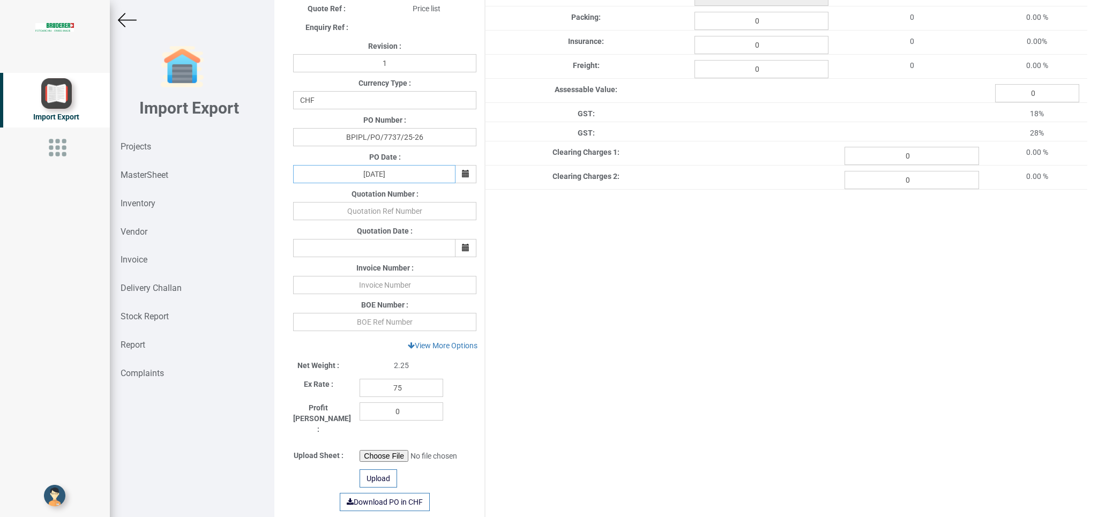
scroll to position [166, 0]
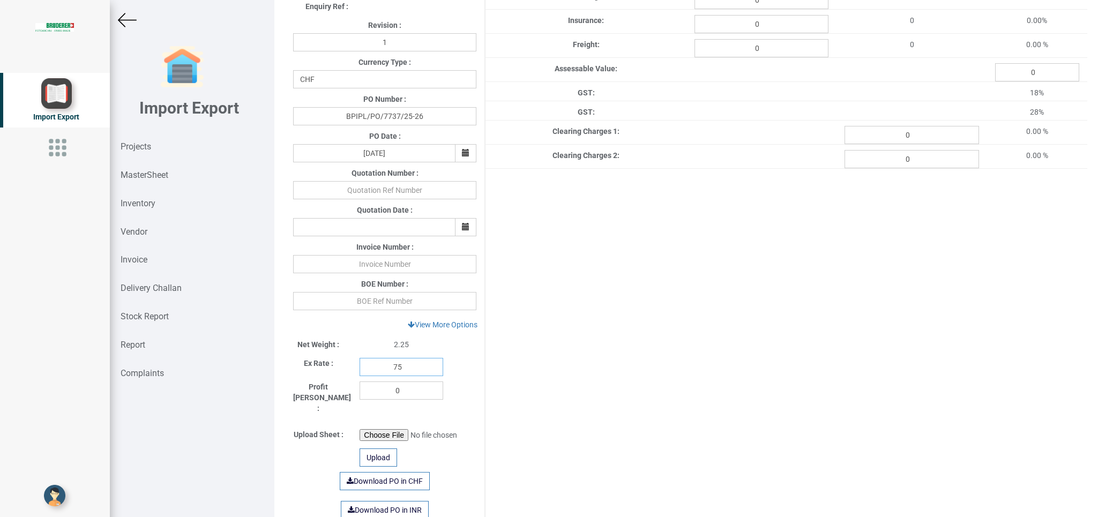
drag, startPoint x: 406, startPoint y: 365, endPoint x: 319, endPoint y: 366, distance: 86.8
click at [360, 365] on input "75" at bounding box center [402, 367] width 84 height 18
click at [431, 318] on link "View More Options" at bounding box center [443, 325] width 84 height 18
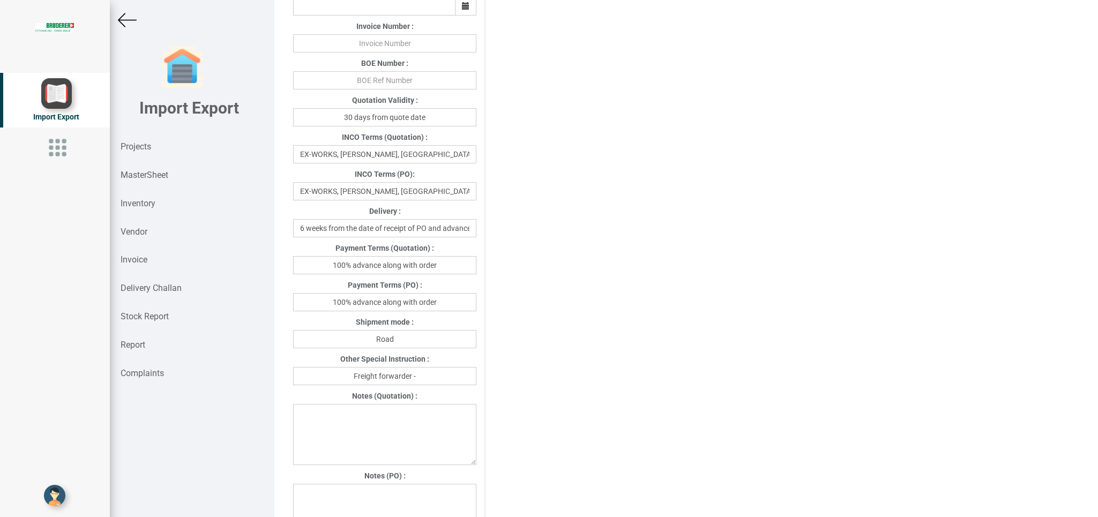
scroll to position [390, 0]
drag, startPoint x: 447, startPoint y: 300, endPoint x: 278, endPoint y: 300, distance: 168.8
click at [293, 300] on input "100% advance along with order" at bounding box center [384, 299] width 183 height 18
drag, startPoint x: 408, startPoint y: 338, endPoint x: 313, endPoint y: 330, distance: 95.7
click at [313, 330] on input "Road" at bounding box center [384, 336] width 183 height 18
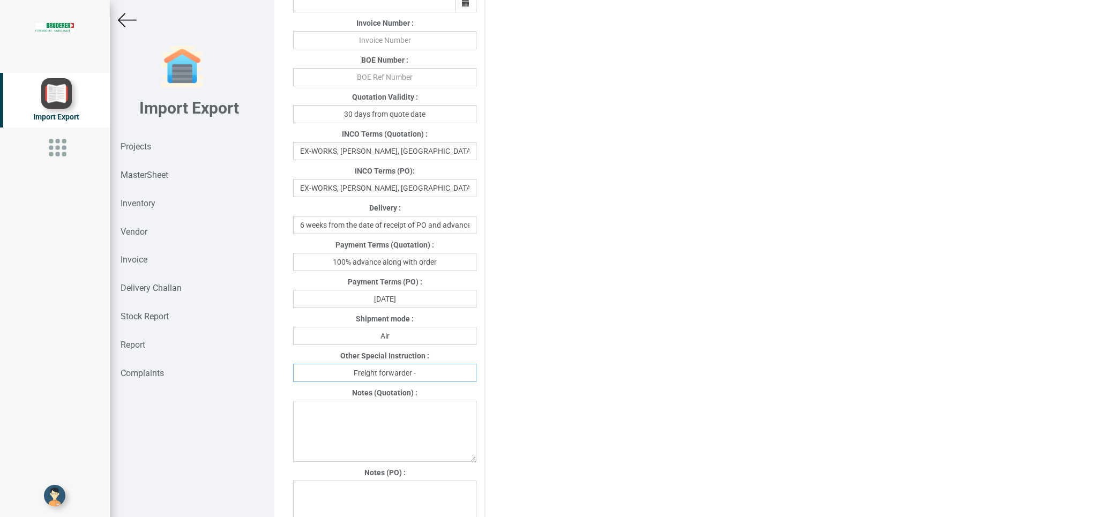
click at [429, 370] on input "Freight forwarder -" at bounding box center [384, 373] width 183 height 18
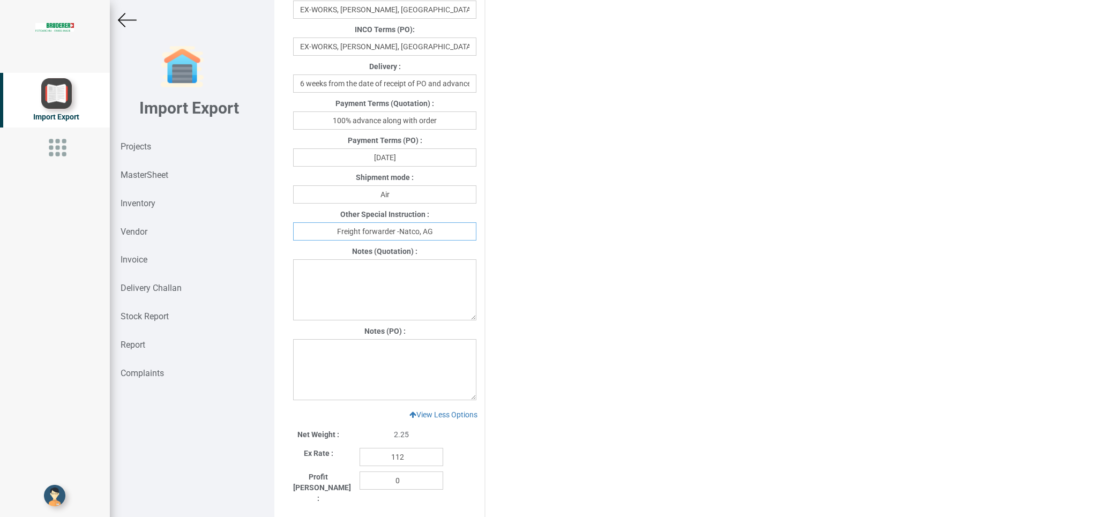
scroll to position [567, 0]
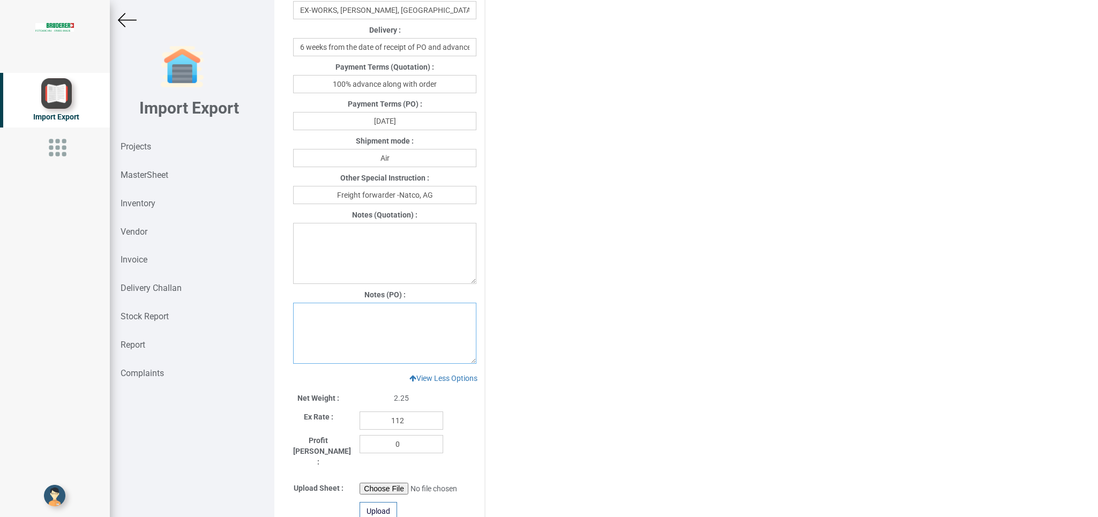
click at [315, 319] on textarea at bounding box center [384, 333] width 183 height 61
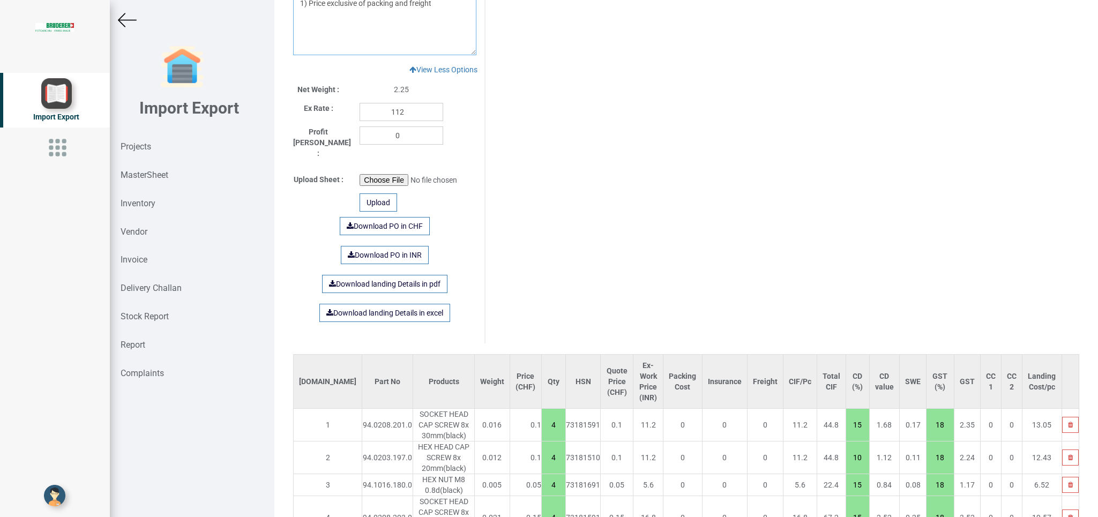
scroll to position [873, 0]
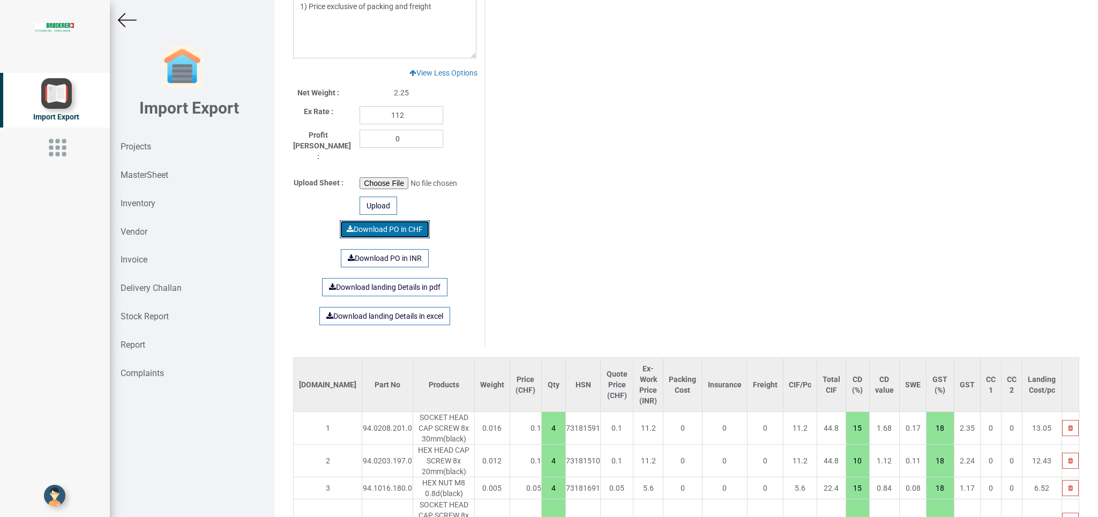
click at [376, 220] on link "Download PO in CHF" at bounding box center [385, 229] width 90 height 18
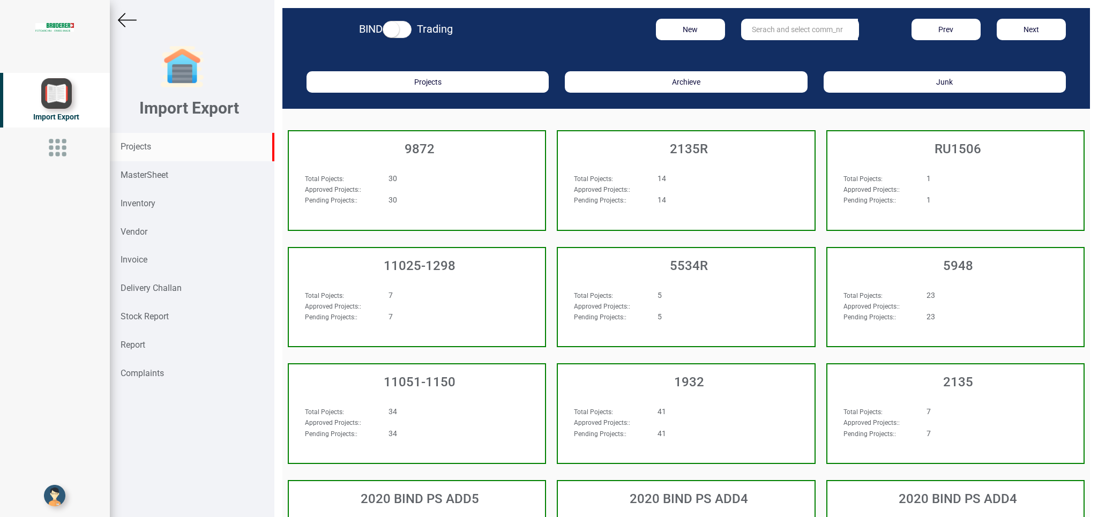
click at [767, 27] on input "text" at bounding box center [799, 29] width 117 height 21
type input "10412"
click at [768, 55] on link "10412" at bounding box center [784, 51] width 85 height 14
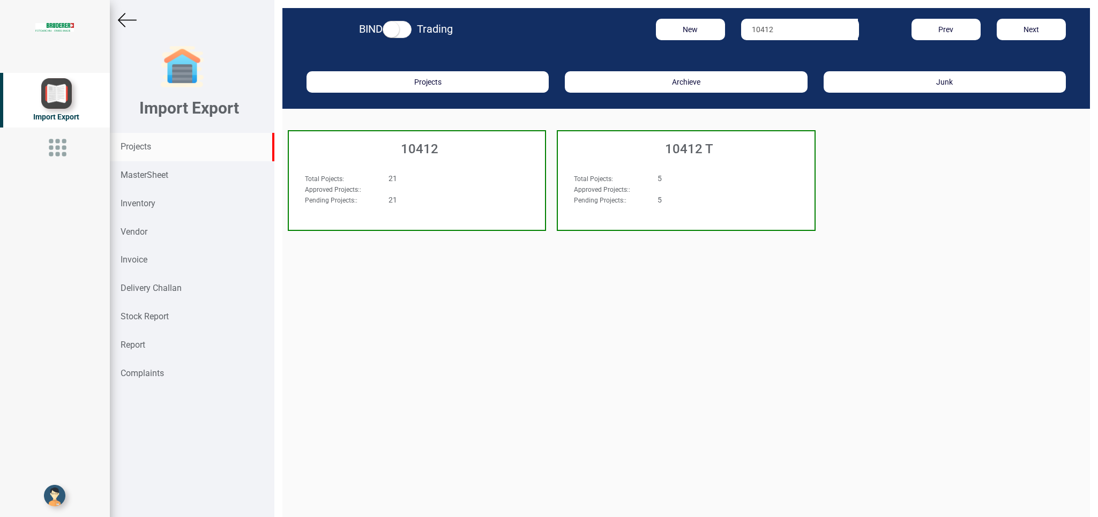
click at [488, 162] on div "Total Pojects : 21 Approved Projects: : Pending Projects: : 21" at bounding box center [417, 193] width 256 height 62
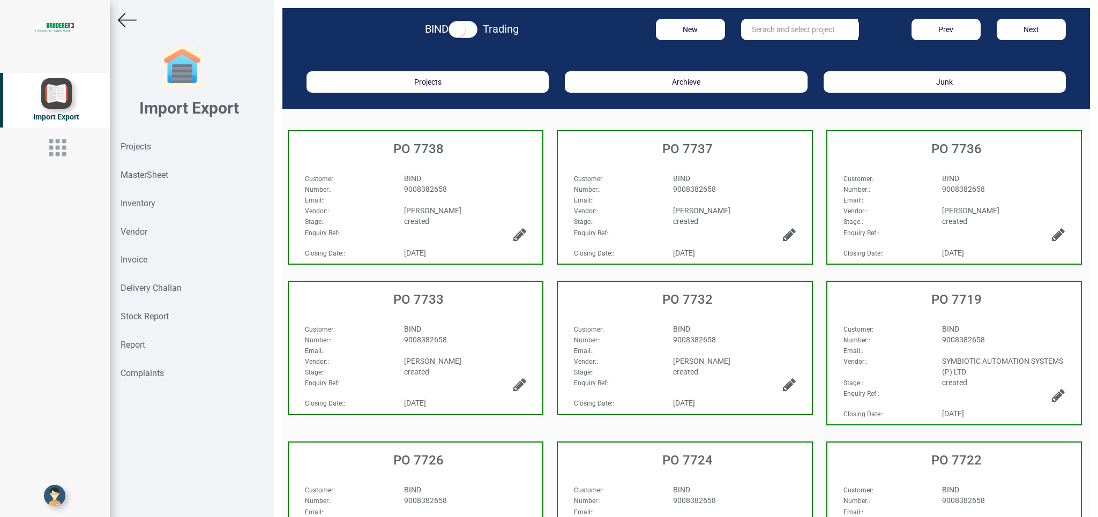
click at [472, 182] on div "BIND" at bounding box center [465, 178] width 139 height 11
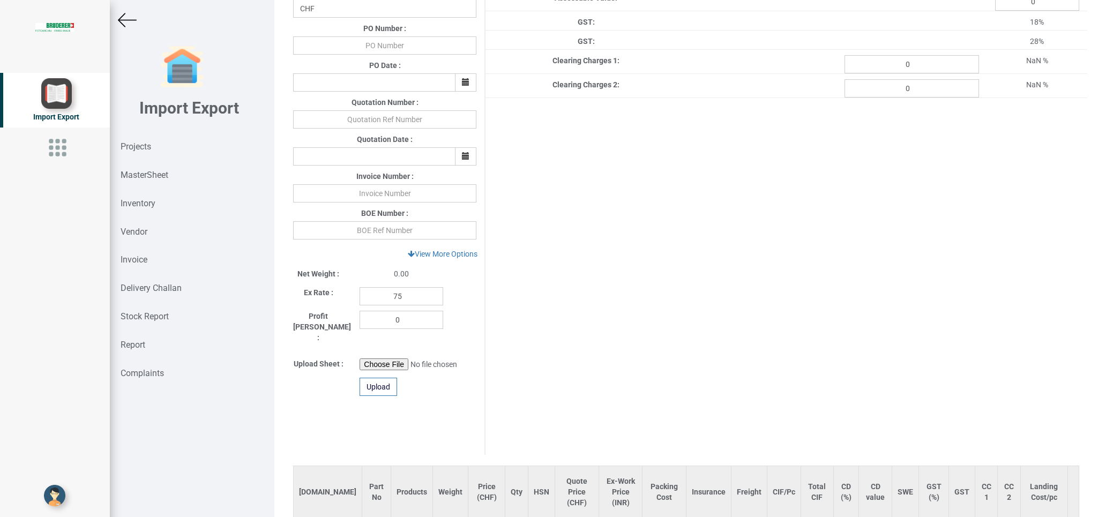
scroll to position [287, 0]
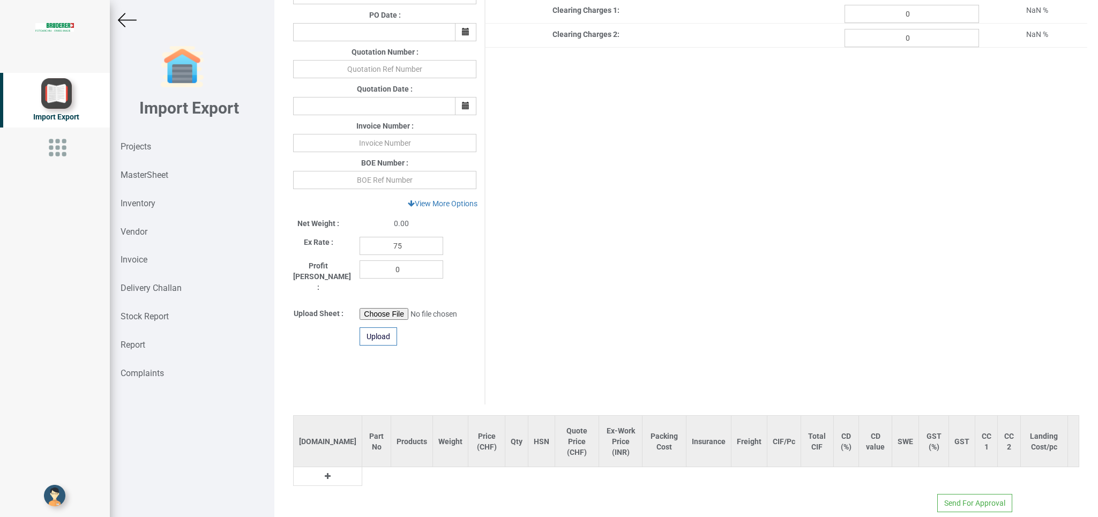
click at [309, 467] on td at bounding box center [328, 476] width 69 height 19
click at [321, 470] on button at bounding box center [327, 476] width 12 height 12
drag, startPoint x: 323, startPoint y: 465, endPoint x: 350, endPoint y: 466, distance: 27.9
click at [362, 470] on input "text" at bounding box center [379, 479] width 35 height 18
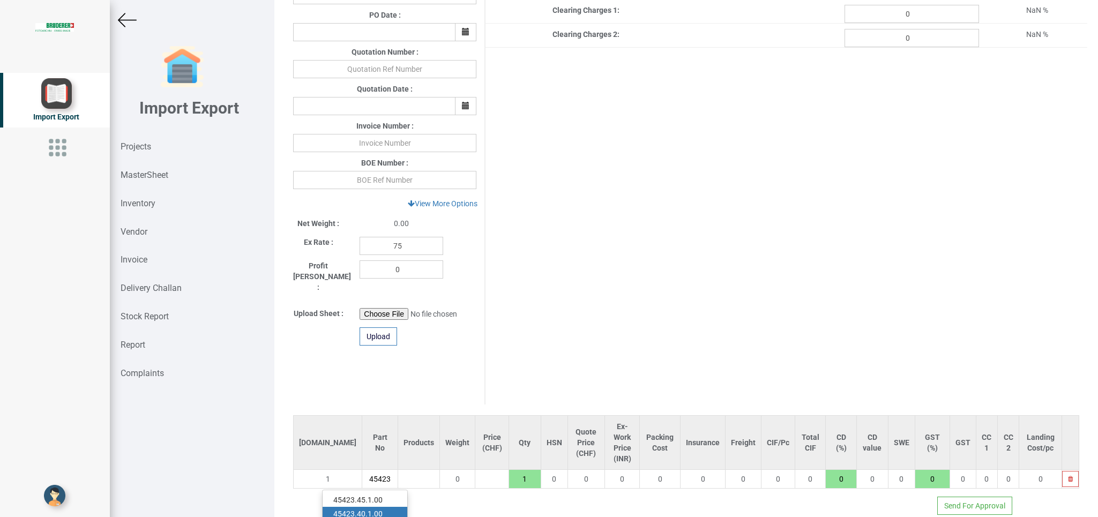
scroll to position [308, 0]
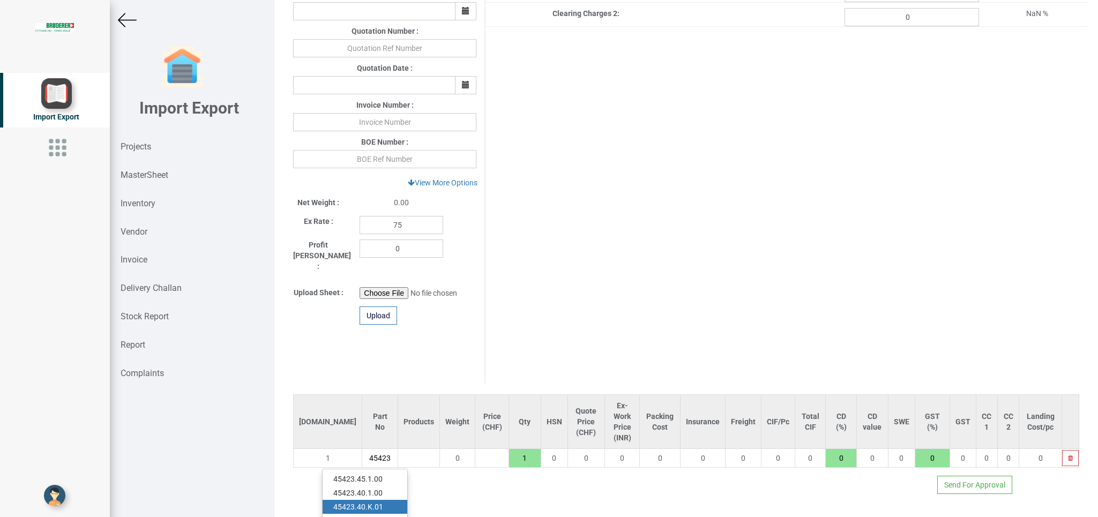
type input "45423"
drag, startPoint x: 376, startPoint y: 493, endPoint x: 434, endPoint y: 492, distance: 57.9
click at [376, 500] on link "45423 .40.K.01" at bounding box center [365, 507] width 85 height 14
type input "101.5"
type input "45423.40.K.01"
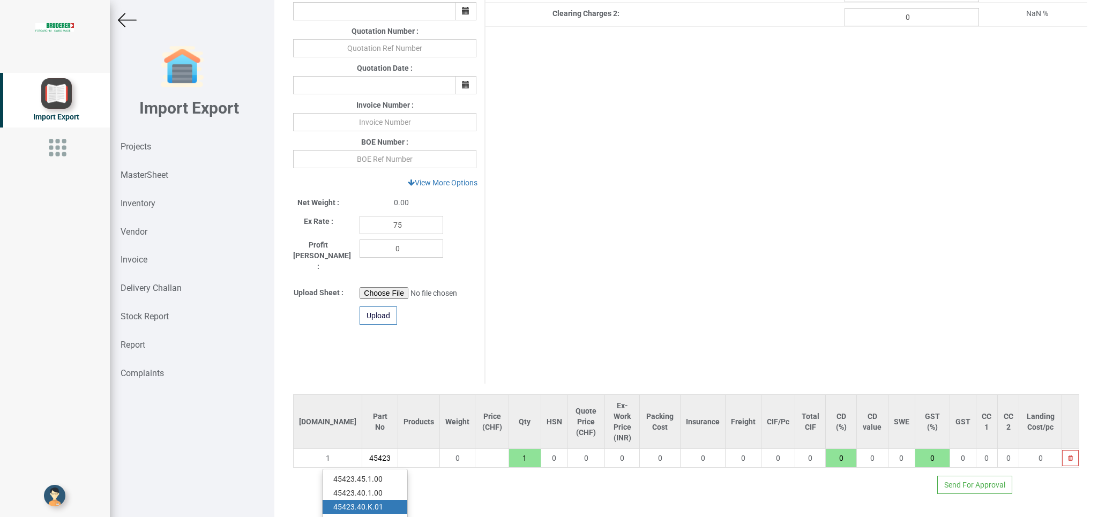
type input "7.5"
type input "18"
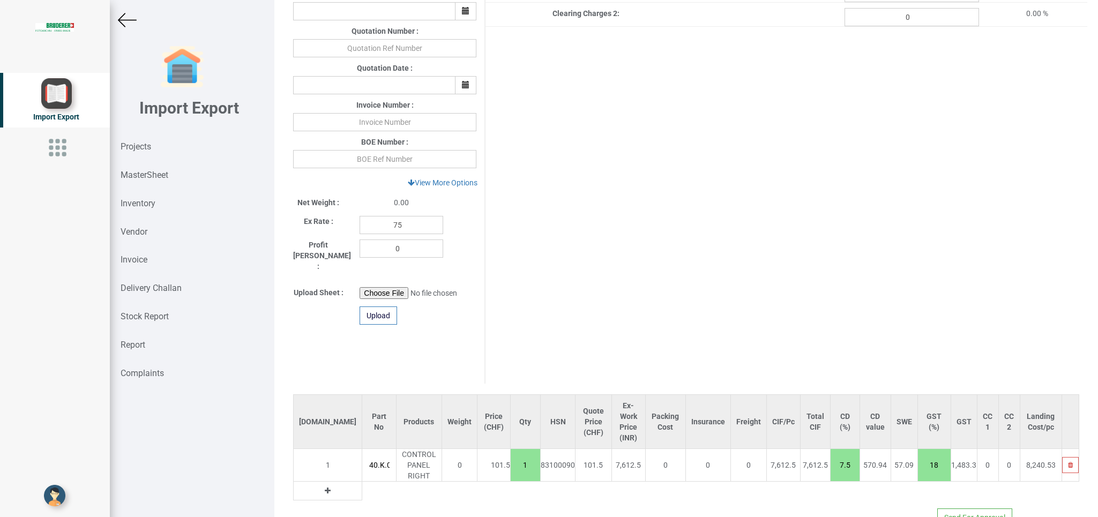
drag, startPoint x: 490, startPoint y: 447, endPoint x: 505, endPoint y: 450, distance: 14.7
click at [511, 456] on input "1" at bounding box center [525, 465] width 29 height 18
type input "1015"
type input "10"
click at [321, 485] on button at bounding box center [327, 491] width 12 height 12
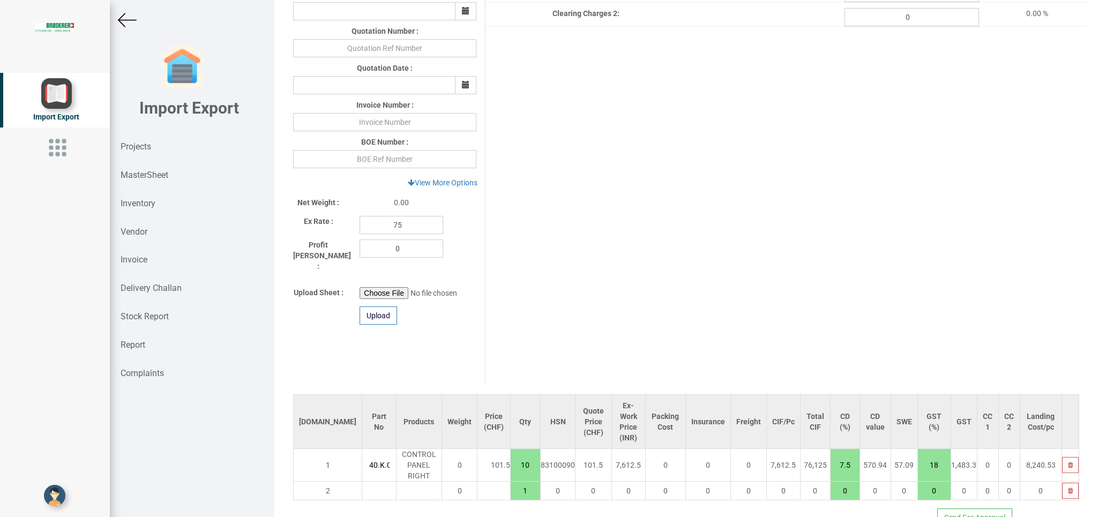
click at [362, 482] on input "text" at bounding box center [378, 491] width 33 height 18
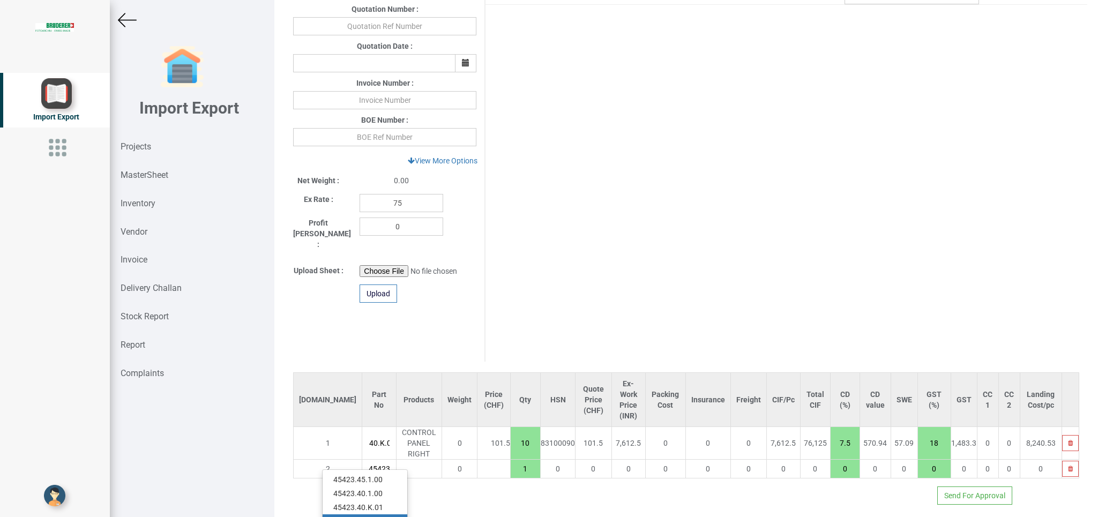
type input "45423"
click at [378, 514] on link "45423 .45.K.01" at bounding box center [365, 521] width 85 height 14
type input "1116.5"
type input "45423.45.K.01"
type input "7.5"
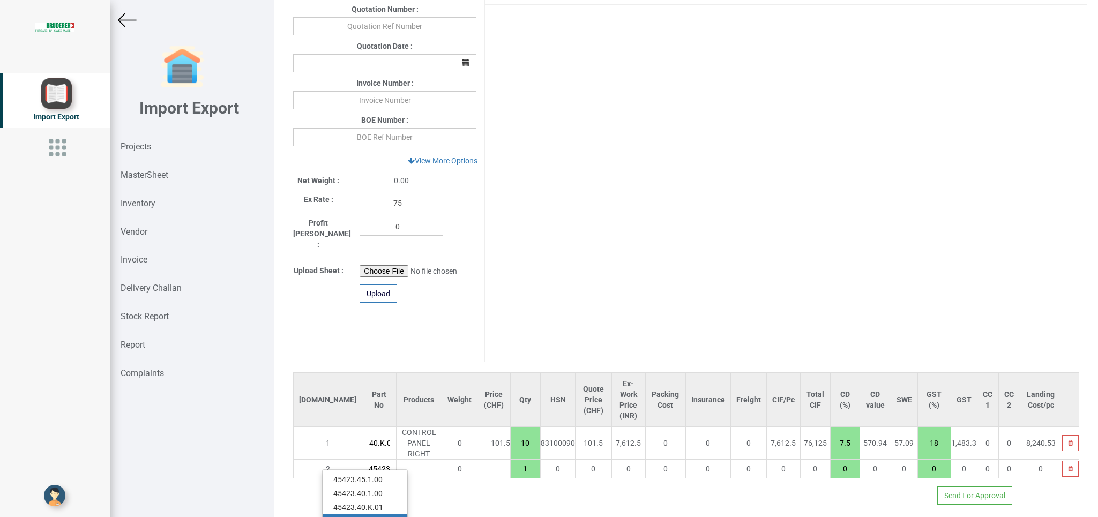
type input "18"
drag, startPoint x: 489, startPoint y: 445, endPoint x: 511, endPoint y: 448, distance: 22.2
click at [511, 461] on input "1" at bounding box center [525, 470] width 29 height 18
type input "2030"
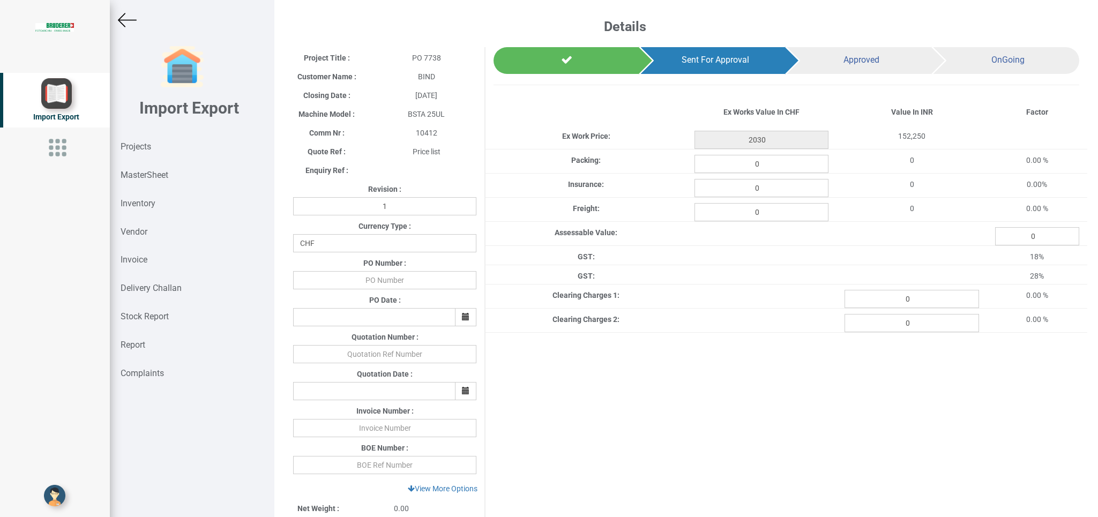
scroll to position [0, 0]
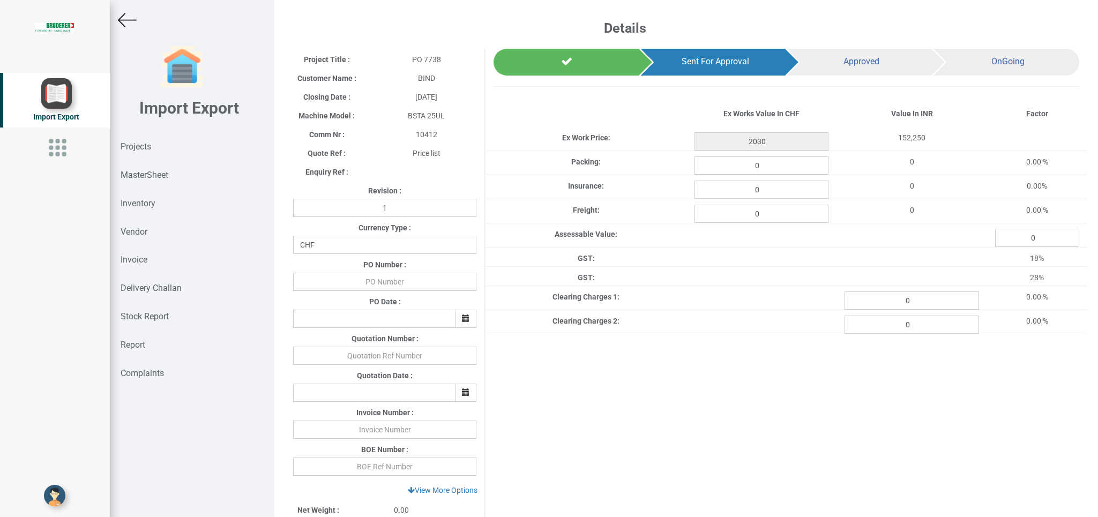
type input "10"
click at [395, 273] on div "PO Number :" at bounding box center [384, 265] width 199 height 13
click at [385, 281] on input "text" at bounding box center [384, 282] width 183 height 18
type input "BPIPL/PO/7738/25-26"
click at [462, 317] on icon "button" at bounding box center [466, 319] width 8 height 8
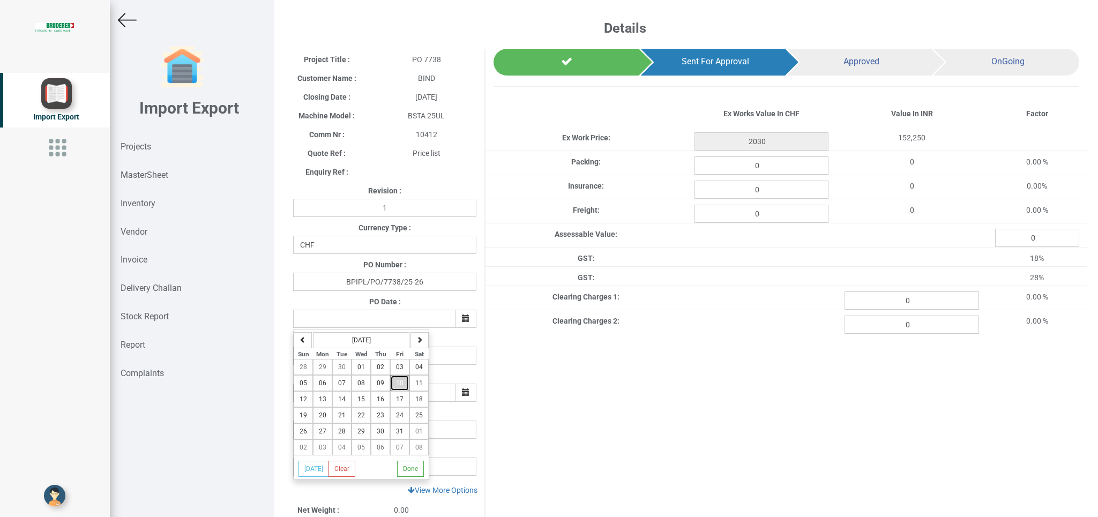
click at [403, 385] on span "10" at bounding box center [400, 383] width 8 height 8
type input "[DATE]"
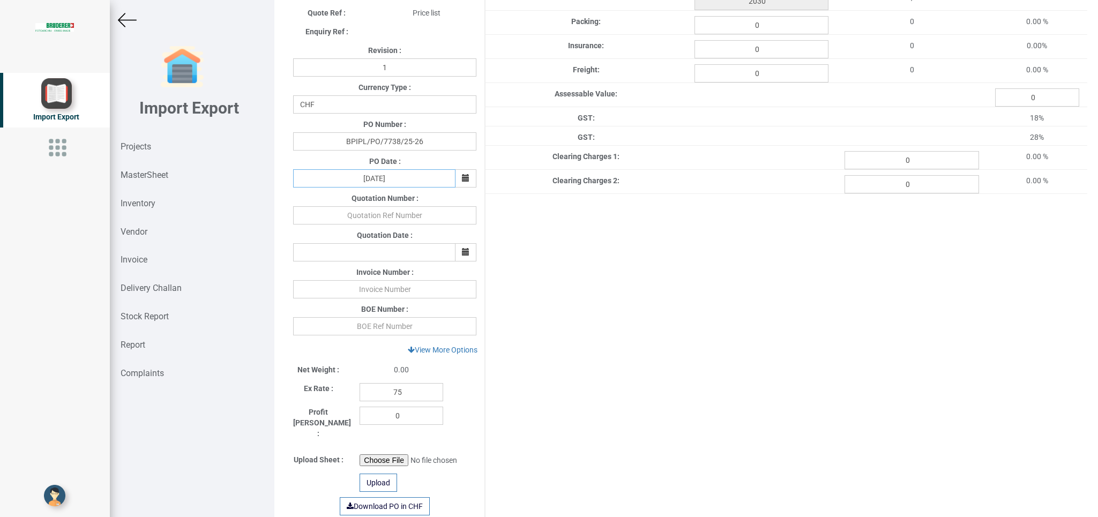
scroll to position [210, 0]
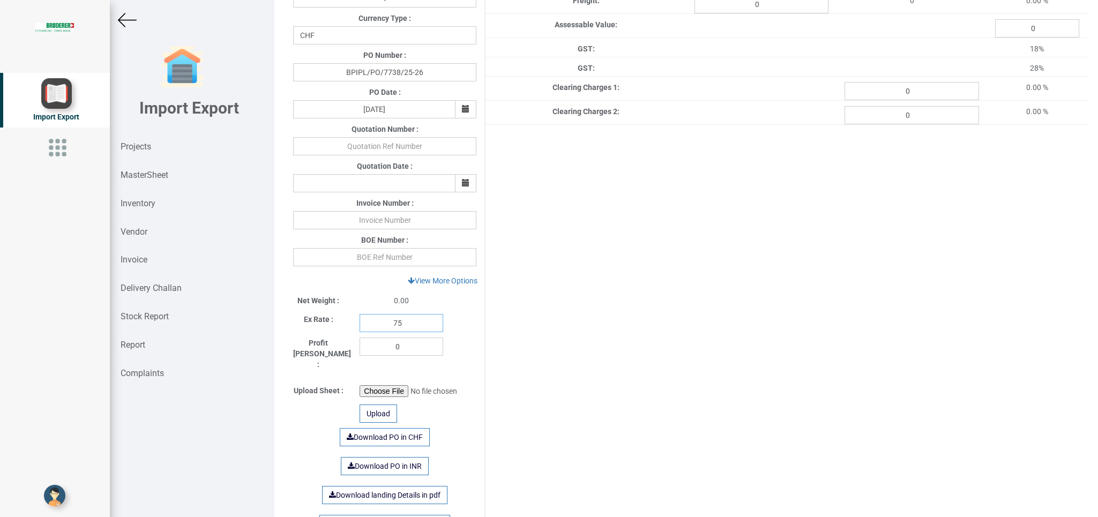
drag, startPoint x: 410, startPoint y: 329, endPoint x: 344, endPoint y: 329, distance: 65.9
click at [360, 328] on input "75" at bounding box center [402, 323] width 84 height 18
type input "112"
click at [432, 281] on link "View More Options" at bounding box center [443, 281] width 84 height 18
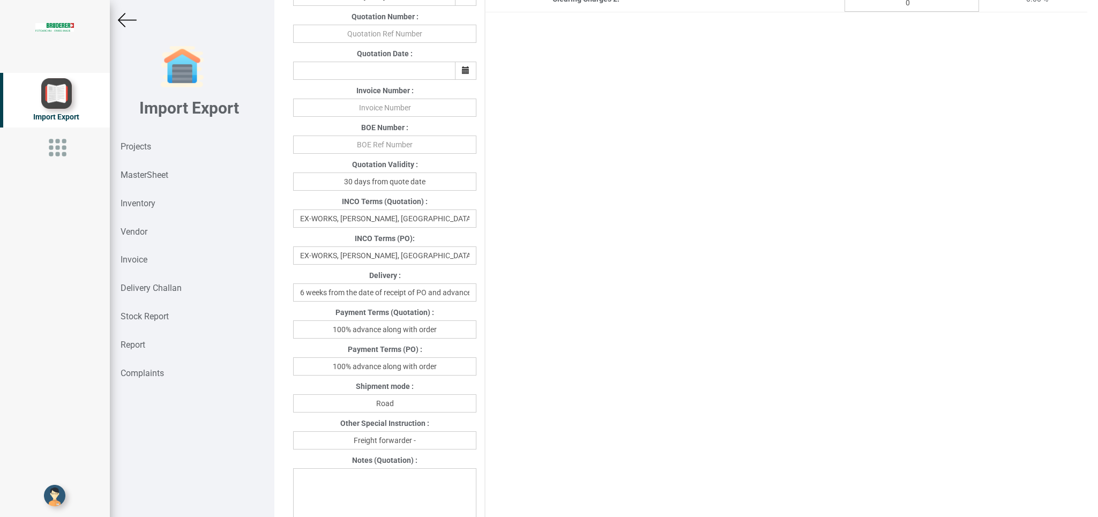
scroll to position [342, 0]
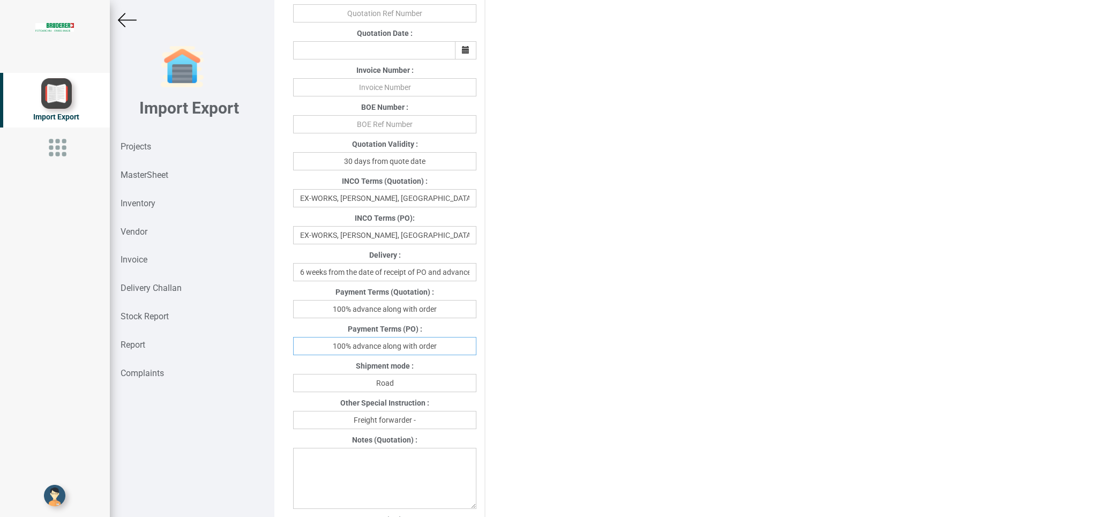
drag, startPoint x: 323, startPoint y: 348, endPoint x: 459, endPoint y: 347, distance: 136.6
click at [459, 347] on input "100% advance along with order" at bounding box center [384, 346] width 183 height 18
type input "[DATE]"
click at [450, 422] on input "Freight forwarder -" at bounding box center [384, 420] width 183 height 18
drag, startPoint x: 426, startPoint y: 384, endPoint x: 268, endPoint y: 383, distance: 157.5
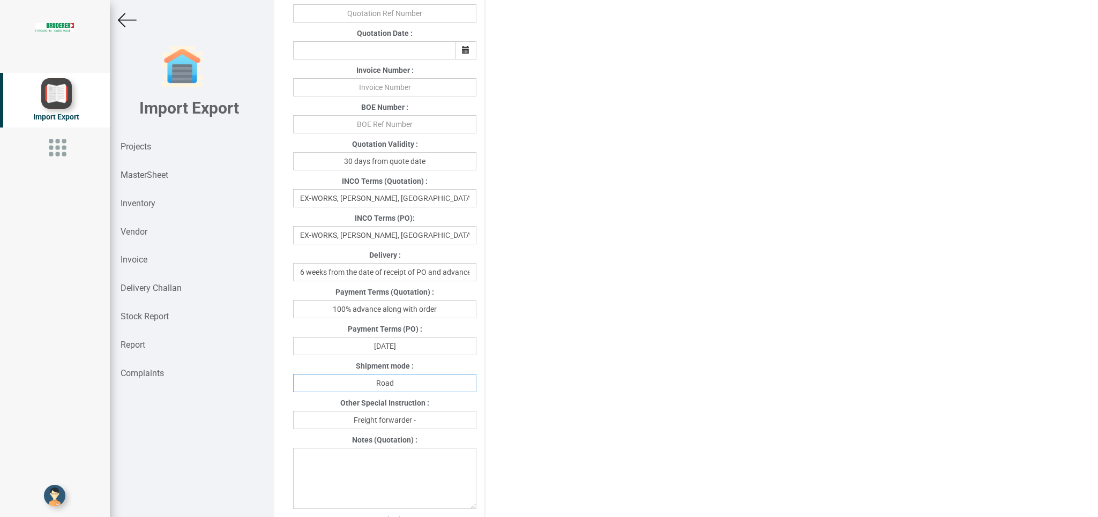
click at [293, 383] on input "Road" at bounding box center [384, 383] width 183 height 18
type input "Air"
click at [427, 423] on input "Freight forwarder -" at bounding box center [384, 420] width 183 height 18
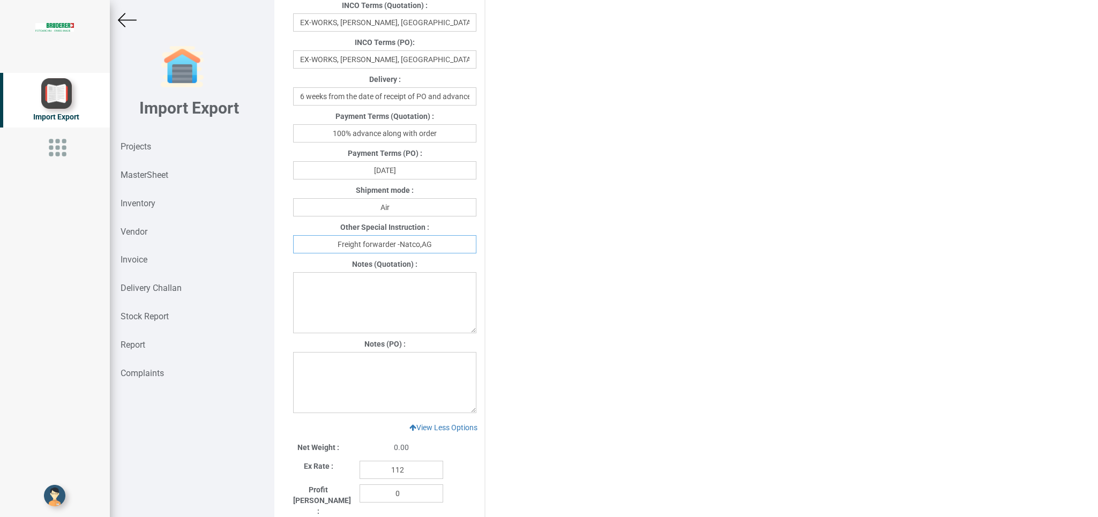
scroll to position [521, 0]
type input "Freight forwarder -Natco,AG"
click at [321, 365] on textarea at bounding box center [384, 379] width 183 height 61
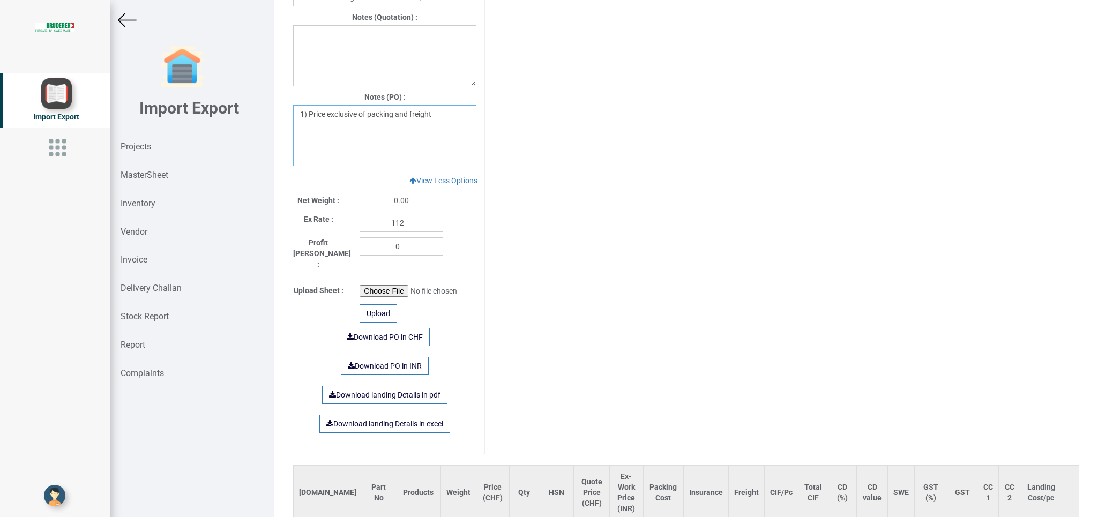
scroll to position [772, 0]
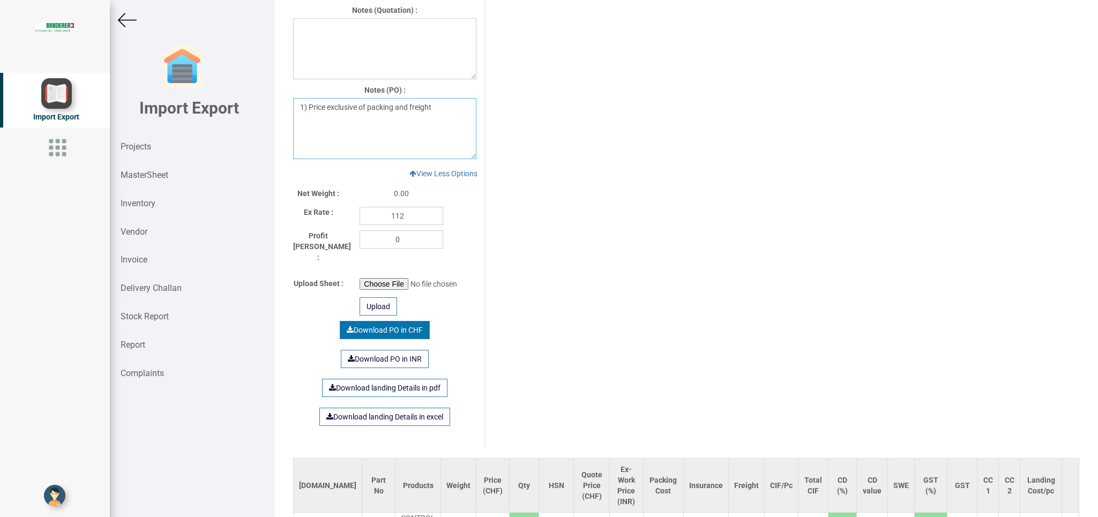
type textarea "1) Price exclusive of packing and freight"
click at [387, 321] on link "Download PO in CHF" at bounding box center [385, 330] width 90 height 18
click at [146, 166] on div "MasterSheet" at bounding box center [192, 175] width 164 height 28
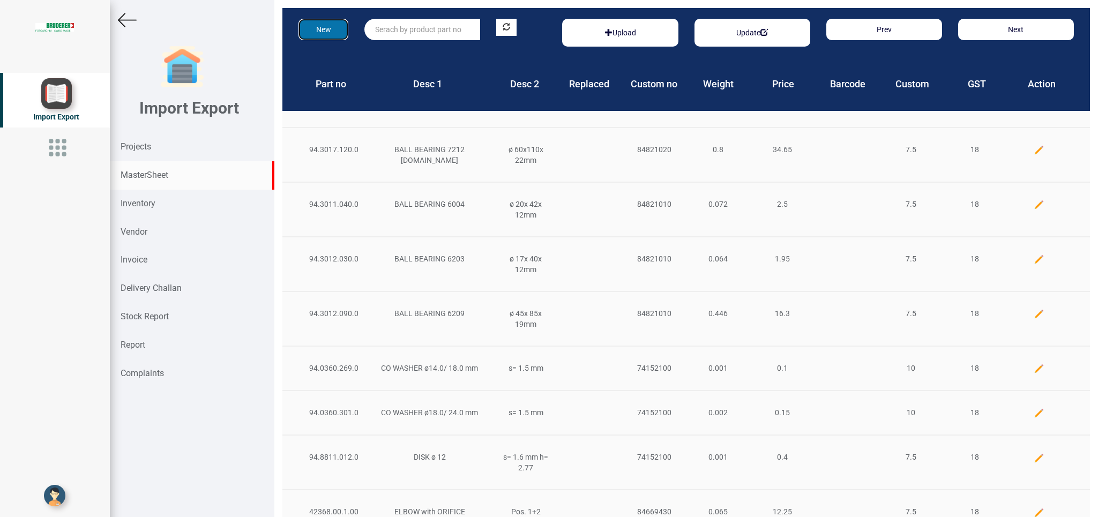
click at [326, 27] on button "New" at bounding box center [323, 29] width 50 height 21
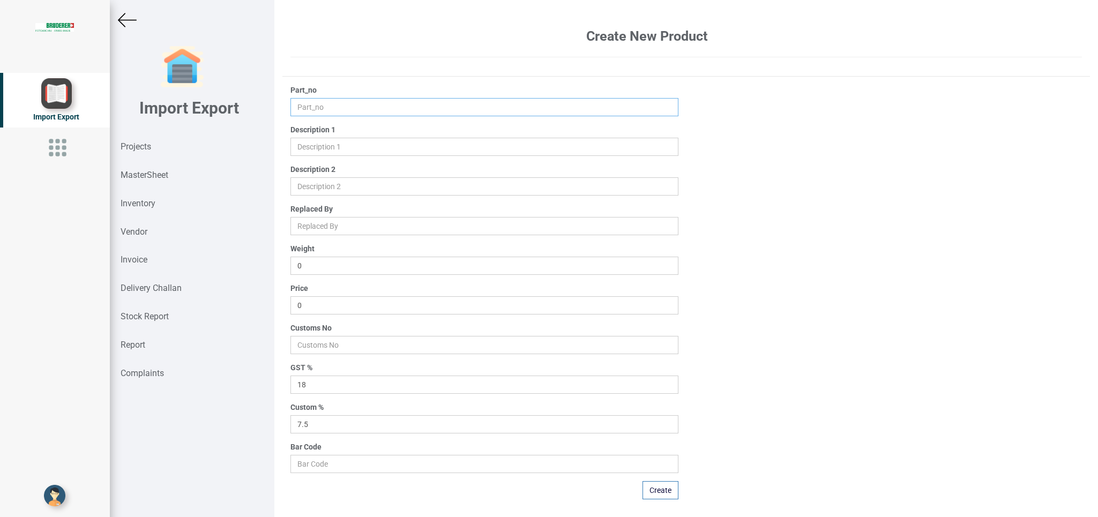
drag, startPoint x: 303, startPoint y: 102, endPoint x: 315, endPoint y: 103, distance: 11.8
click at [304, 102] on input "text" at bounding box center [483, 107] width 387 height 18
drag, startPoint x: 315, startPoint y: 103, endPoint x: 302, endPoint y: 109, distance: 14.9
paste input "AW60-F10BG1-D"
type input "AW60-F10BG1-D"
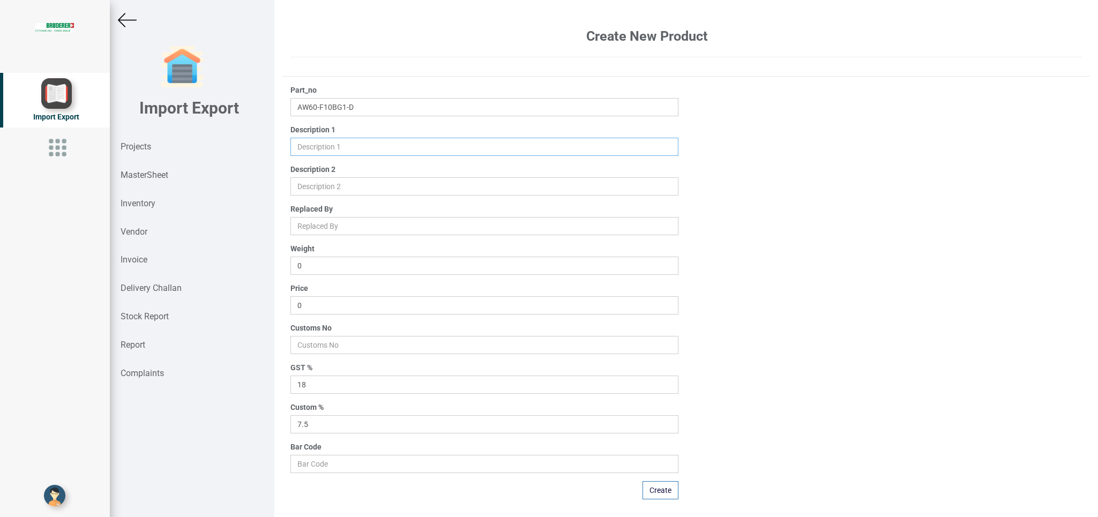
click at [305, 153] on input "text" at bounding box center [483, 147] width 387 height 18
paste input "1" FR unit"
type input "1" FR unit"
click at [307, 342] on input "number" at bounding box center [483, 345] width 387 height 18
paste input "84212060"
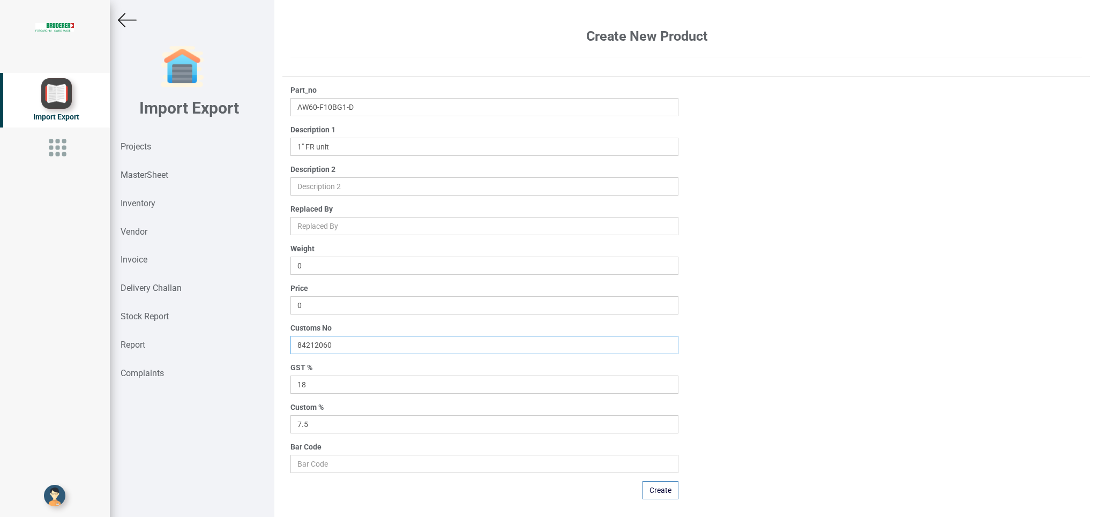
type input "84212060"
drag, startPoint x: 313, startPoint y: 302, endPoint x: 251, endPoint y: 305, distance: 62.8
click at [290, 305] on input "0" at bounding box center [483, 305] width 387 height 18
type input "7815"
drag, startPoint x: 334, startPoint y: 423, endPoint x: 229, endPoint y: 412, distance: 105.6
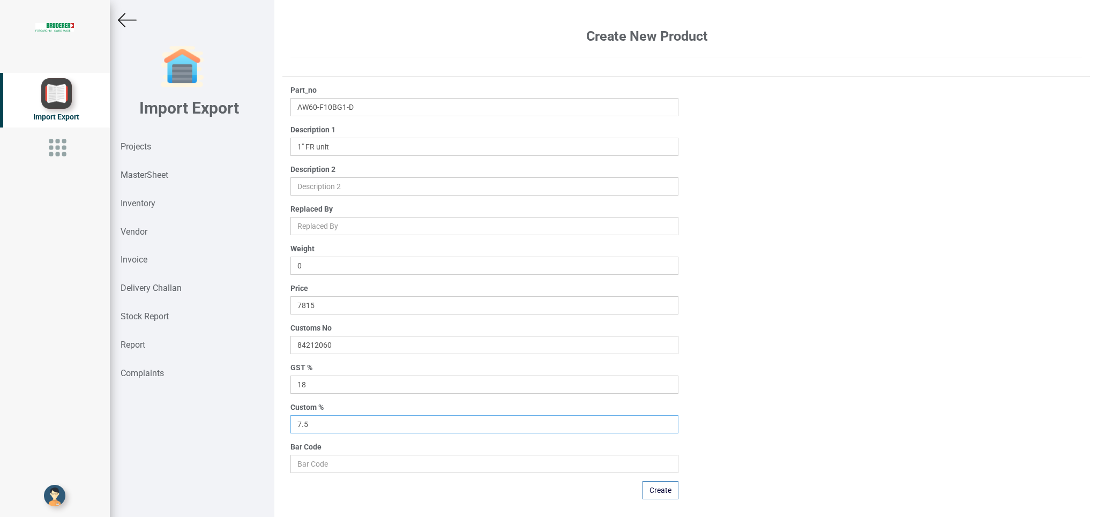
click at [290, 415] on input "7.5" at bounding box center [483, 424] width 387 height 18
type input "0"
click at [643, 488] on button "Create" at bounding box center [660, 490] width 36 height 18
type input "0"
type input "7.5"
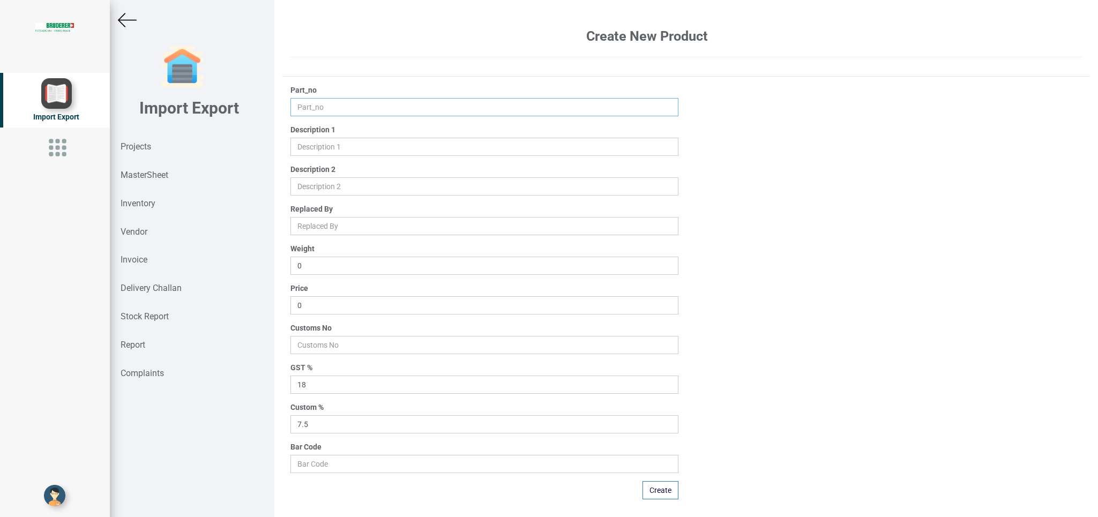
click at [313, 106] on input "text" at bounding box center [483, 107] width 387 height 18
paste input "AL60-F10B-A"
type input "AL60-F10B-A"
click at [310, 147] on input "text" at bounding box center [483, 147] width 387 height 18
paste input "1" Lubricator unit AL60"
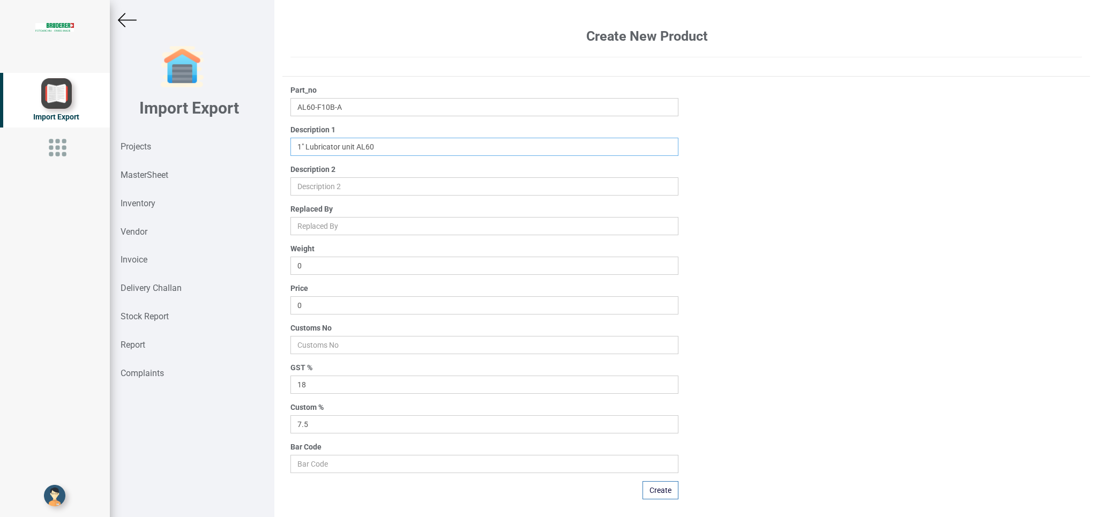
type input "1" Lubricator unit AL60"
click at [304, 345] on input "number" at bounding box center [483, 345] width 387 height 18
paste input "84212060"
type input "84212060"
drag, startPoint x: 333, startPoint y: 303, endPoint x: 256, endPoint y: 298, distance: 77.3
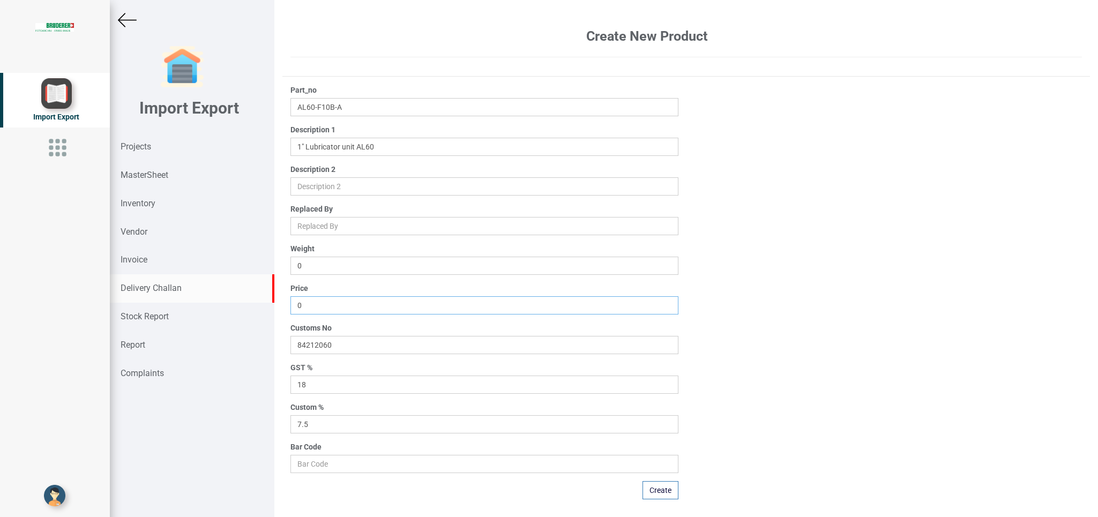
click at [290, 303] on input "0" at bounding box center [483, 305] width 387 height 18
type input "5225"
drag, startPoint x: 342, startPoint y: 426, endPoint x: 255, endPoint y: 407, distance: 88.9
click at [290, 419] on input "7.5" at bounding box center [483, 424] width 387 height 18
type input "0"
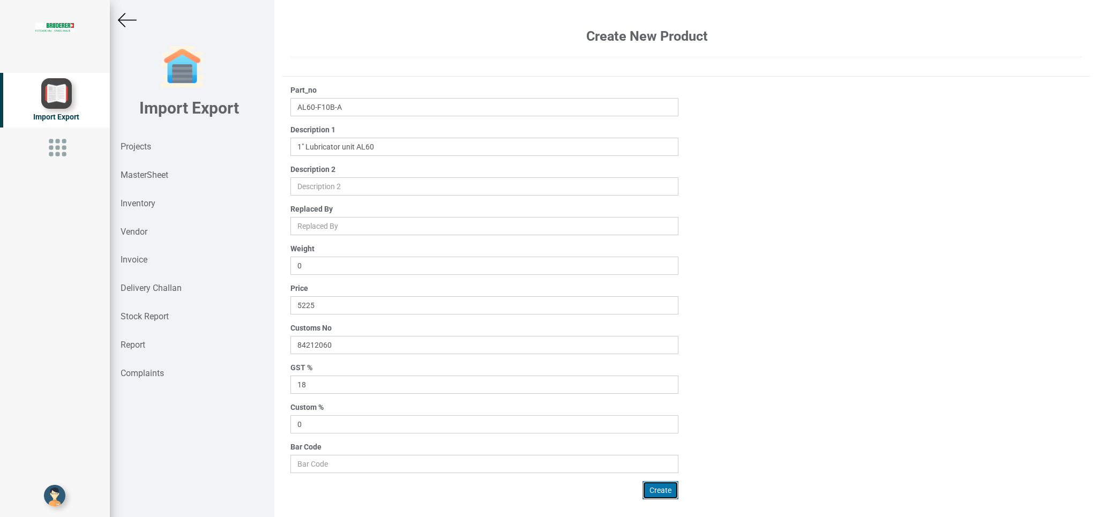
click at [654, 490] on button "Create" at bounding box center [660, 490] width 36 height 18
click at [659, 490] on button "Create" at bounding box center [660, 490] width 36 height 18
click at [657, 490] on button "Create" at bounding box center [660, 490] width 36 height 18
click at [144, 148] on strong "Projects" at bounding box center [136, 146] width 31 height 10
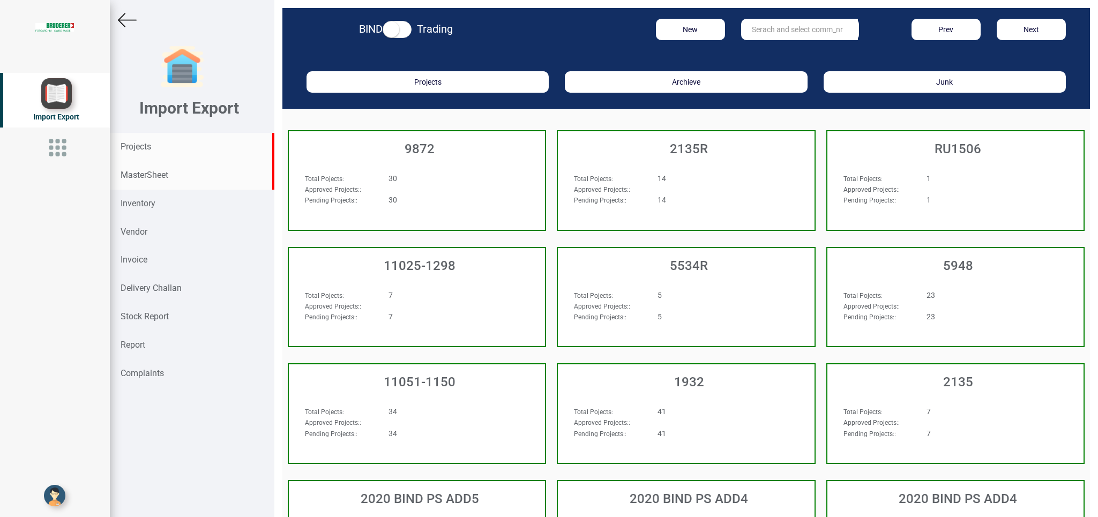
click at [144, 174] on strong "MasterSheet" at bounding box center [145, 175] width 48 height 10
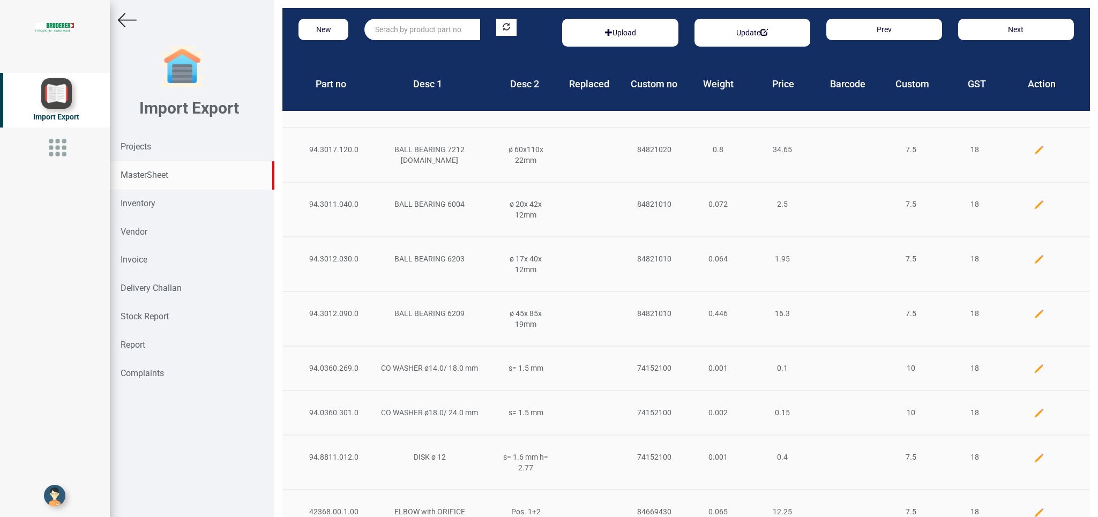
click at [387, 31] on input "text" at bounding box center [422, 29] width 116 height 21
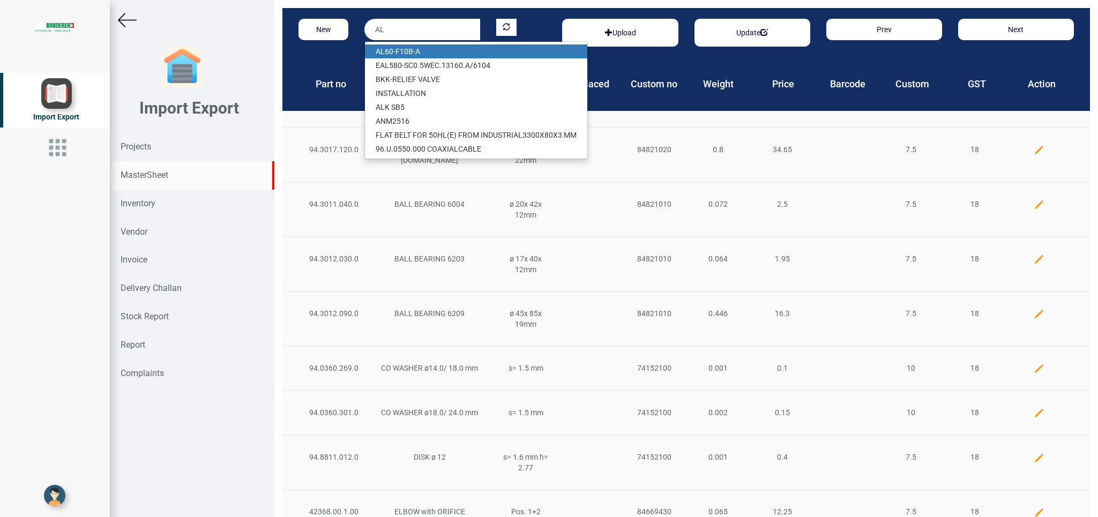
click at [421, 47] on link "AL 60-F10B-A" at bounding box center [476, 51] width 222 height 14
type input "AL60-F10B-A"
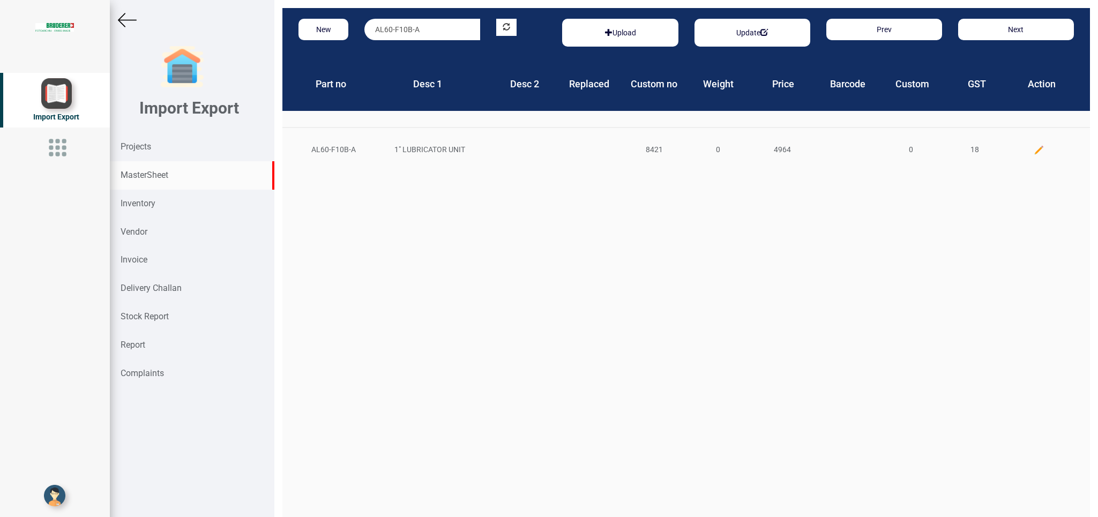
click at [1034, 146] on img at bounding box center [1039, 150] width 11 height 11
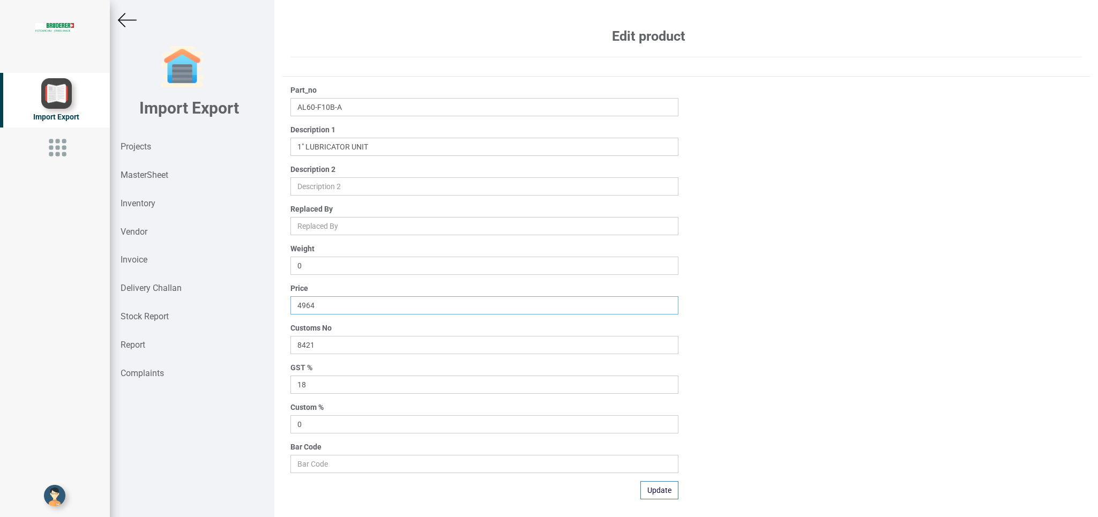
drag, startPoint x: 330, startPoint y: 306, endPoint x: 199, endPoint y: 306, distance: 130.2
click at [290, 306] on input "4964" at bounding box center [483, 305] width 387 height 18
type input "5225"
drag, startPoint x: 331, startPoint y: 349, endPoint x: 241, endPoint y: 344, distance: 90.1
click at [290, 344] on input "8421" at bounding box center [483, 345] width 387 height 18
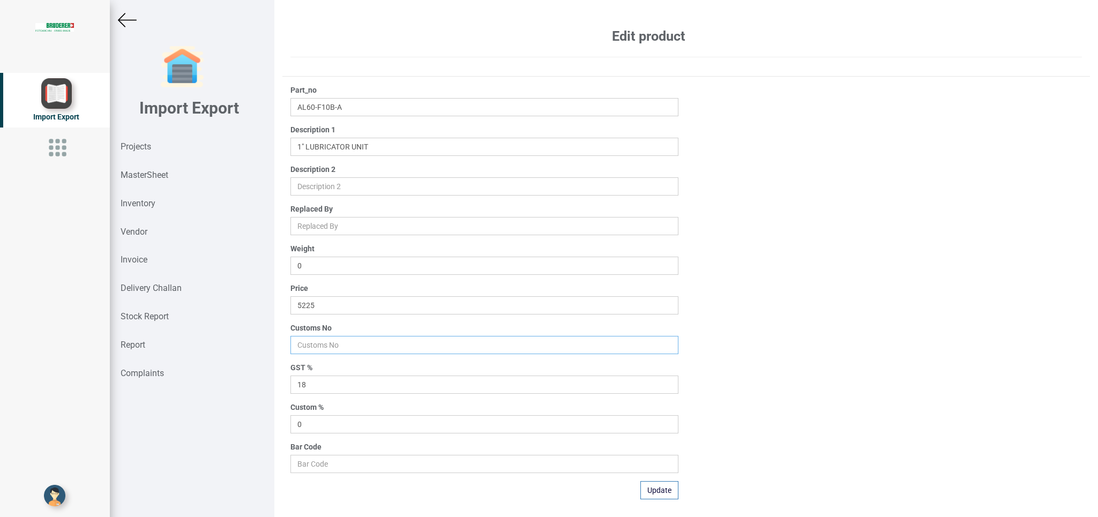
paste input "84212060"
type input "84212060"
click at [657, 493] on button "Update" at bounding box center [659, 490] width 38 height 18
click at [141, 143] on strong "Projects" at bounding box center [136, 146] width 31 height 10
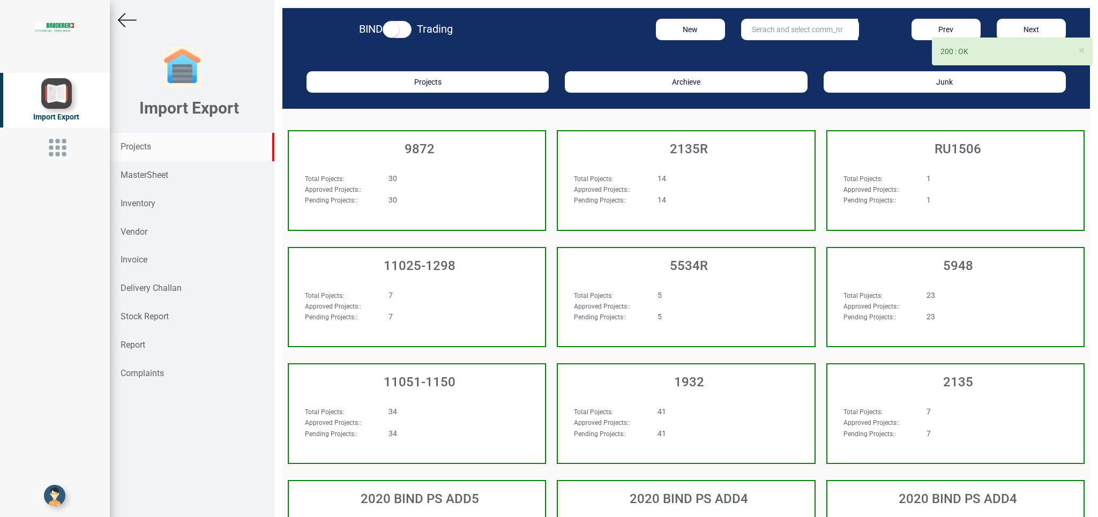
click at [752, 27] on input "text" at bounding box center [799, 29] width 117 height 21
click at [759, 31] on input "text" at bounding box center [799, 29] width 117 height 21
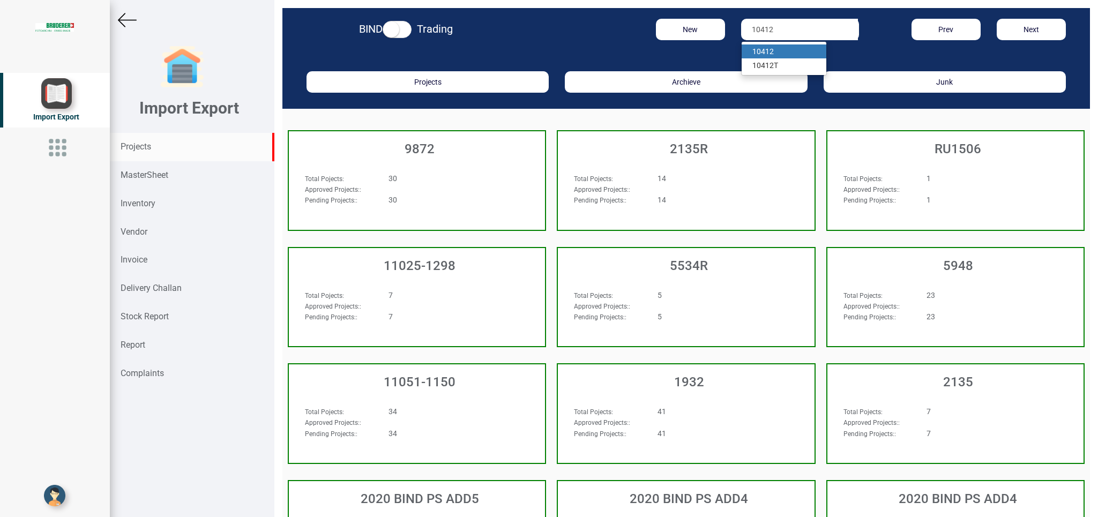
type input "10412"
click at [777, 50] on link "10412" at bounding box center [784, 51] width 85 height 14
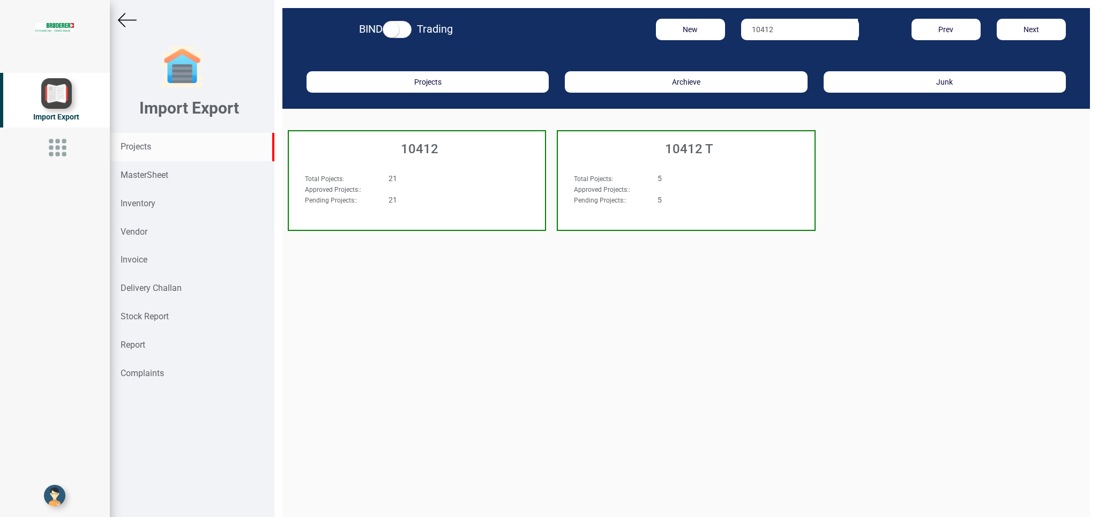
click at [420, 177] on div "21" at bounding box center [438, 178] width 117 height 11
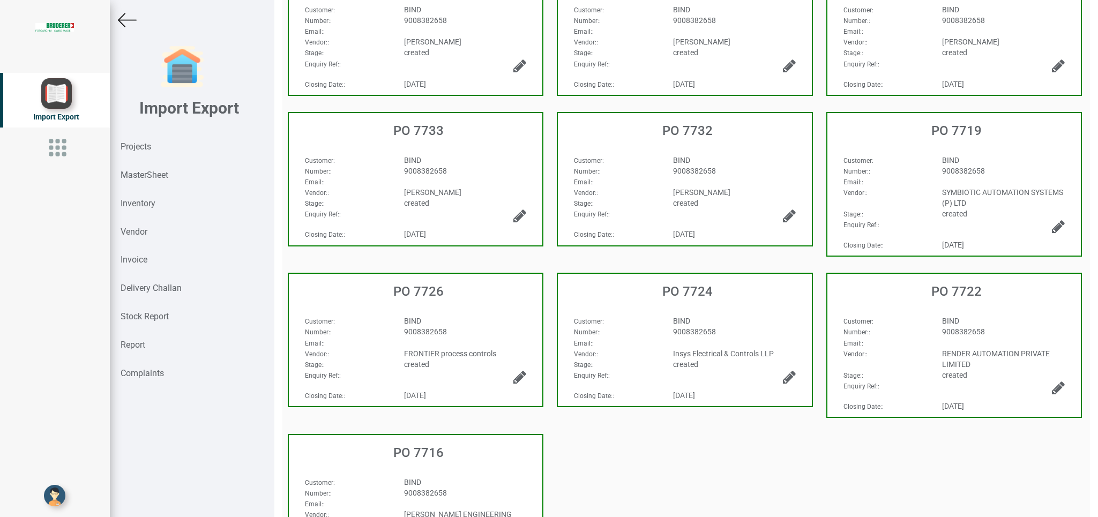
scroll to position [174, 0]
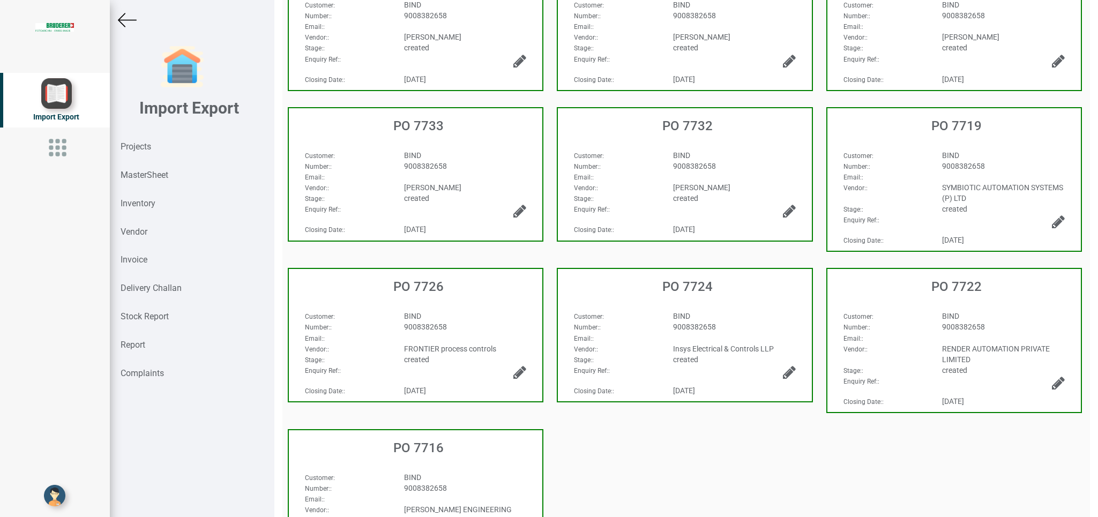
click at [500, 322] on div "9008382658" at bounding box center [465, 326] width 139 height 11
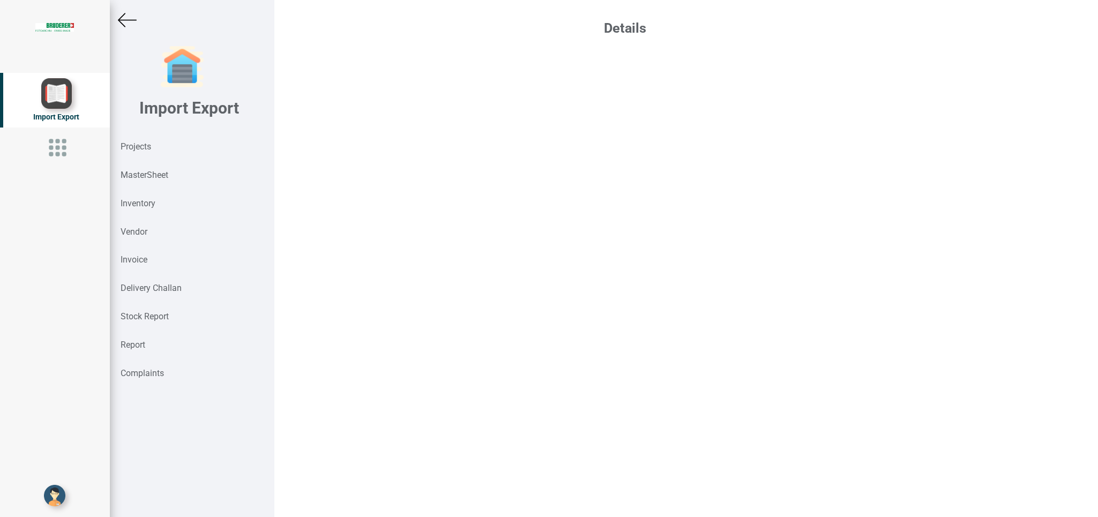
select select "INR"
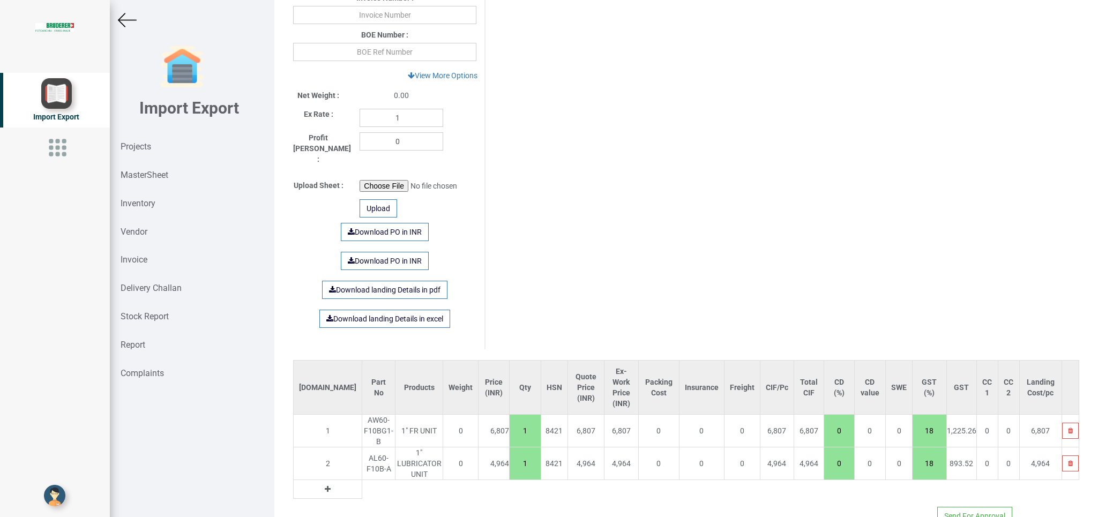
scroll to position [420, 0]
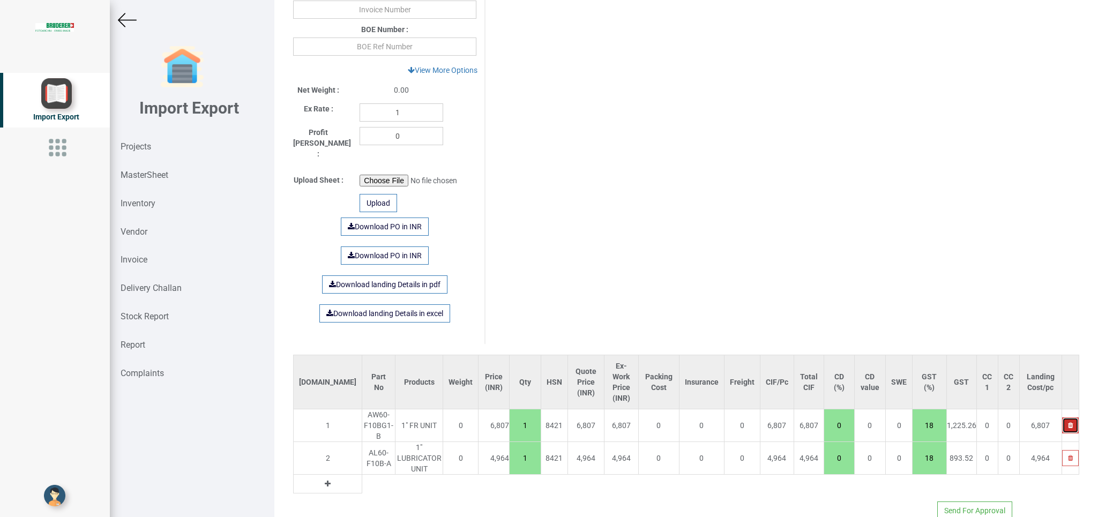
click at [1068, 422] on icon "button" at bounding box center [1070, 425] width 5 height 6
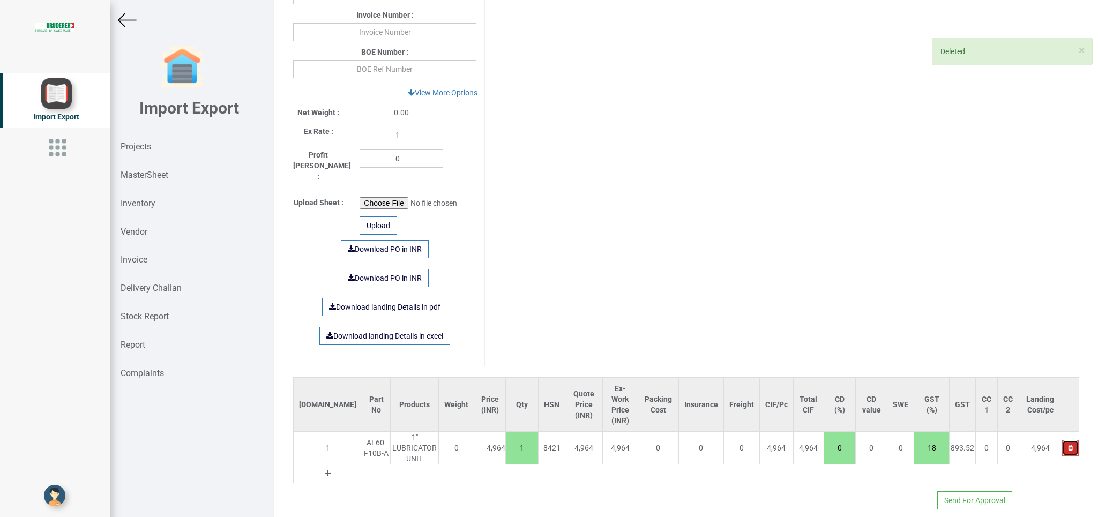
click at [1062, 440] on button "button" at bounding box center [1070, 448] width 17 height 16
type input "0"
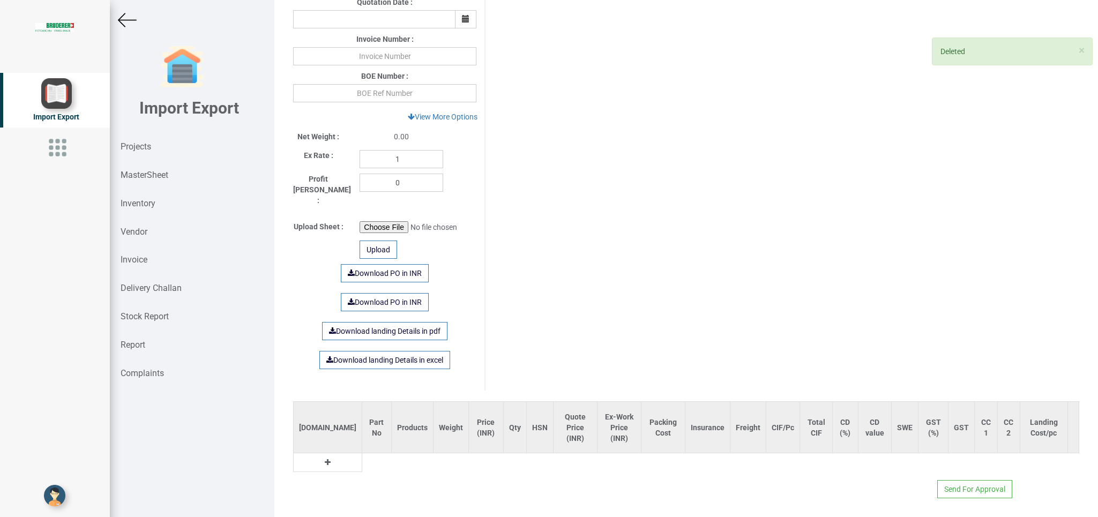
scroll to position [362, 0]
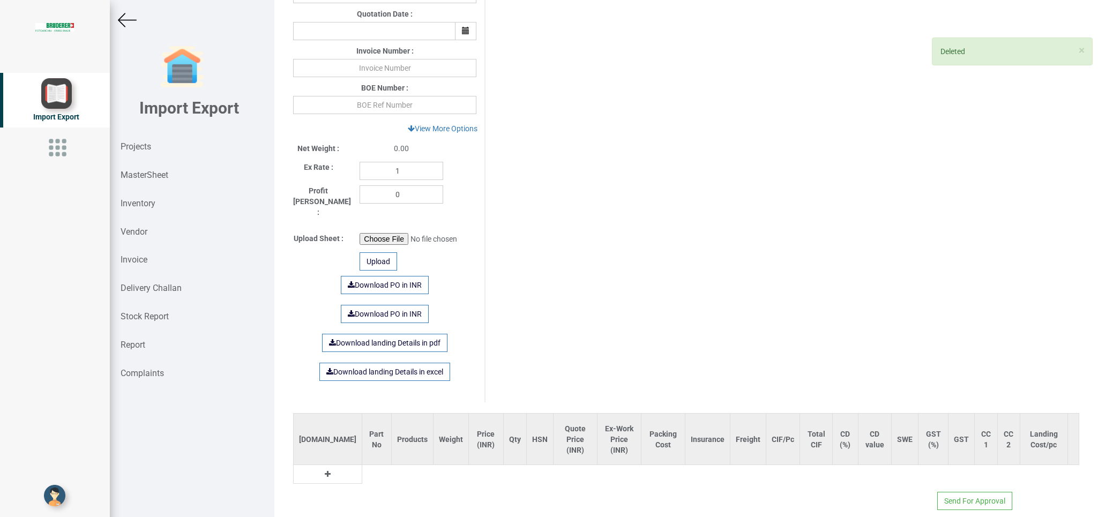
click at [325, 470] on icon at bounding box center [328, 474] width 6 height 8
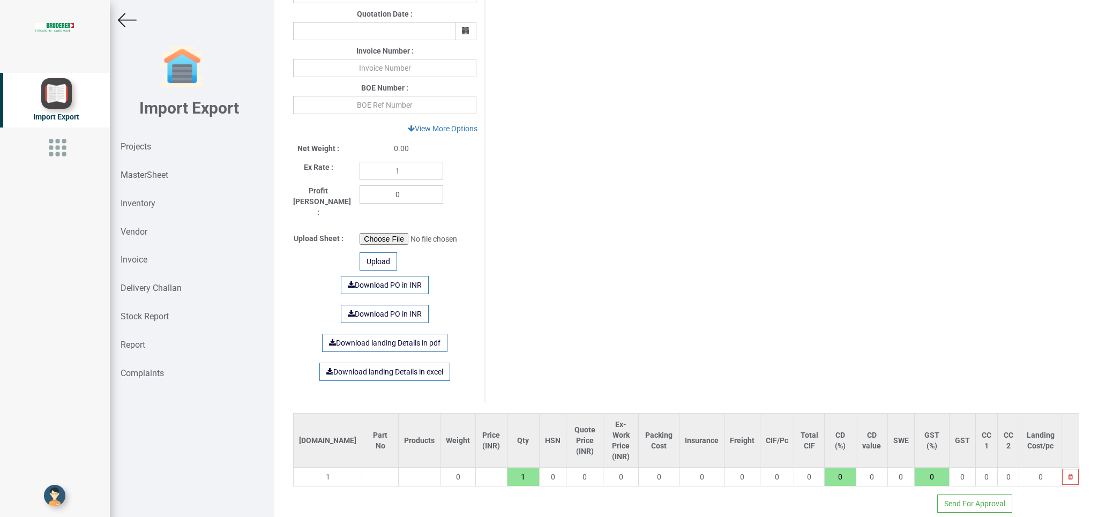
click at [362, 468] on input "text" at bounding box center [380, 477] width 36 height 18
type input "a"
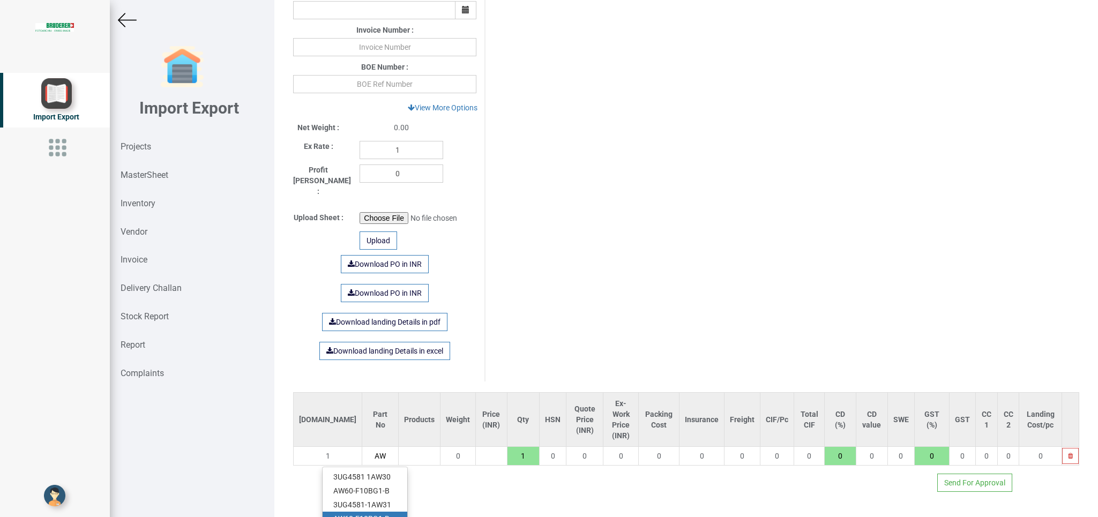
type input "AW"
click at [381, 512] on link "AW 60-F10BG1-D" at bounding box center [365, 519] width 85 height 14
type input "7815"
type input "AW60-F10BG1-D"
type input "18"
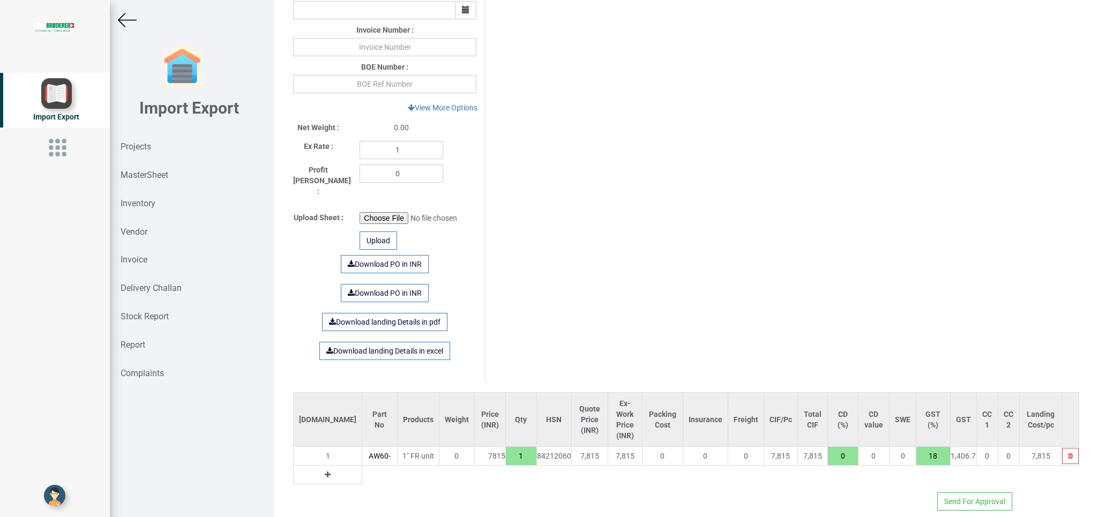
scroll to position [0, 28]
click at [303, 466] on td at bounding box center [328, 475] width 69 height 19
click at [325, 471] on icon at bounding box center [328, 475] width 6 height 8
click at [362, 466] on input "text" at bounding box center [379, 475] width 34 height 18
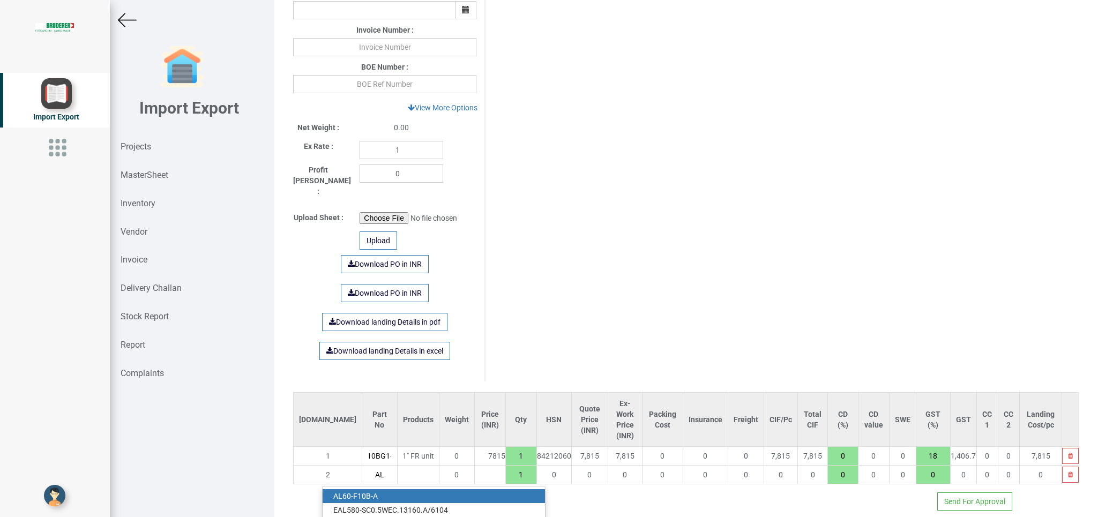
type input "AL"
click at [366, 489] on link "AL 60-F10B-A" at bounding box center [434, 496] width 222 height 14
type input "13040"
type input "AL60-F10B-A"
type input "18"
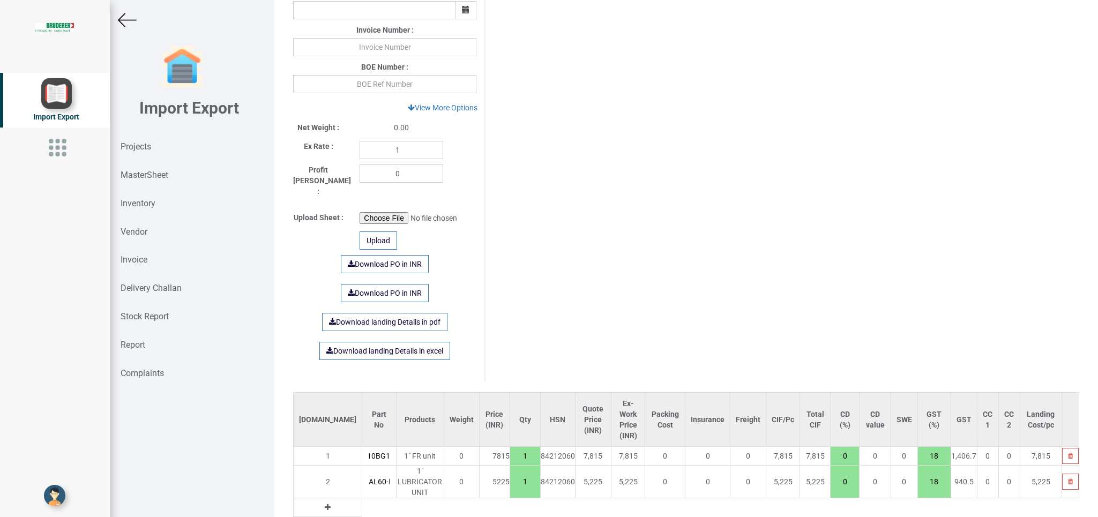
scroll to position [0, 18]
click at [379, 255] on link "Download PO in INR" at bounding box center [385, 264] width 88 height 18
click at [138, 144] on strong "Projects" at bounding box center [136, 146] width 31 height 10
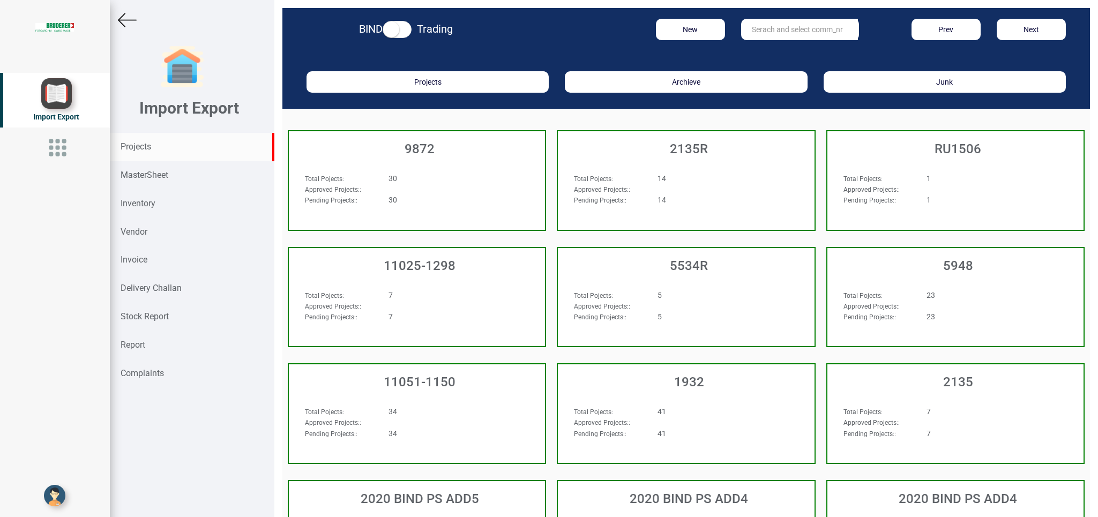
click at [752, 26] on input "text" at bounding box center [799, 29] width 117 height 21
click at [769, 40] on div "BIND Trading New 11026-1012 11026-1012 Prev Next" at bounding box center [685, 31] width 807 height 47
drag, startPoint x: 786, startPoint y: 27, endPoint x: 697, endPoint y: 30, distance: 89.0
click at [741, 30] on input "11026-1012" at bounding box center [799, 29] width 117 height 21
click at [765, 54] on strong "11026-" at bounding box center [764, 51] width 24 height 9
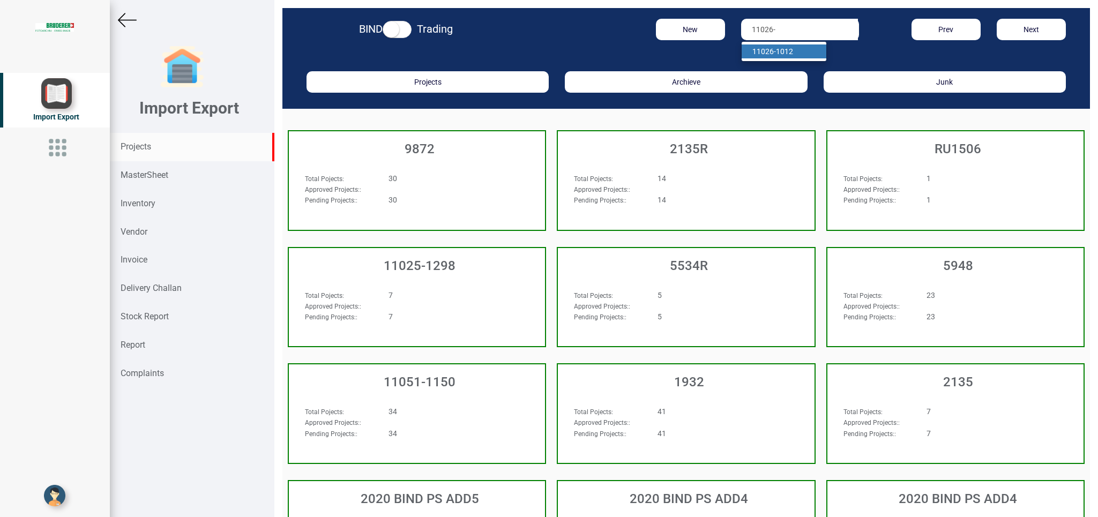
type input "11026-1012"
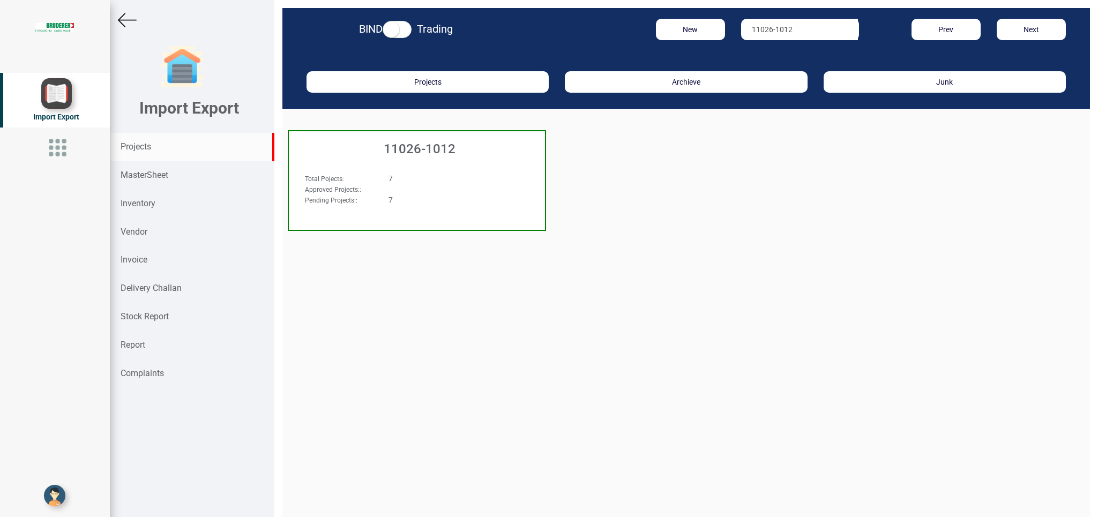
click at [493, 159] on div "11026-1012" at bounding box center [417, 146] width 256 height 30
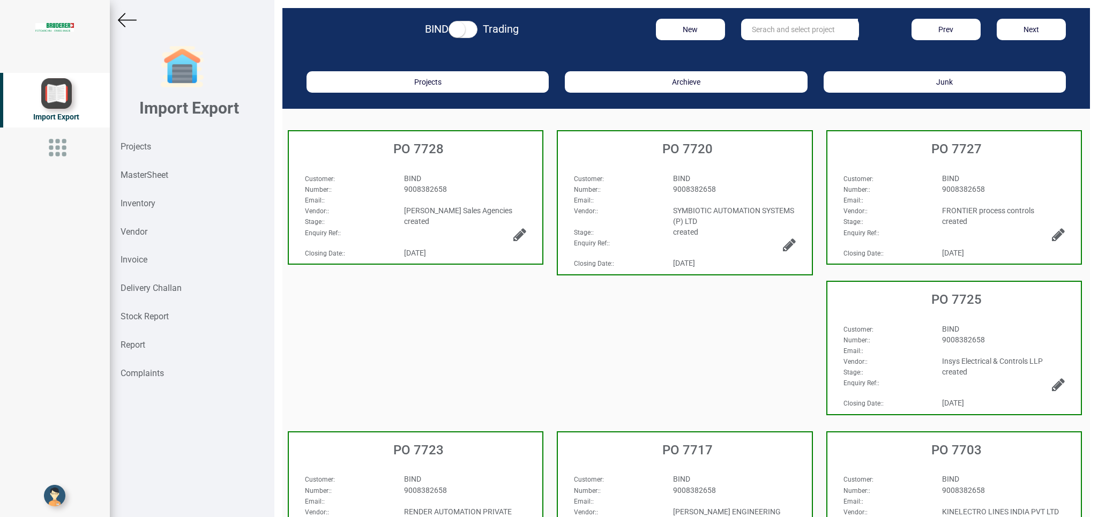
click at [1024, 203] on div "Email: :" at bounding box center [953, 199] width 237 height 11
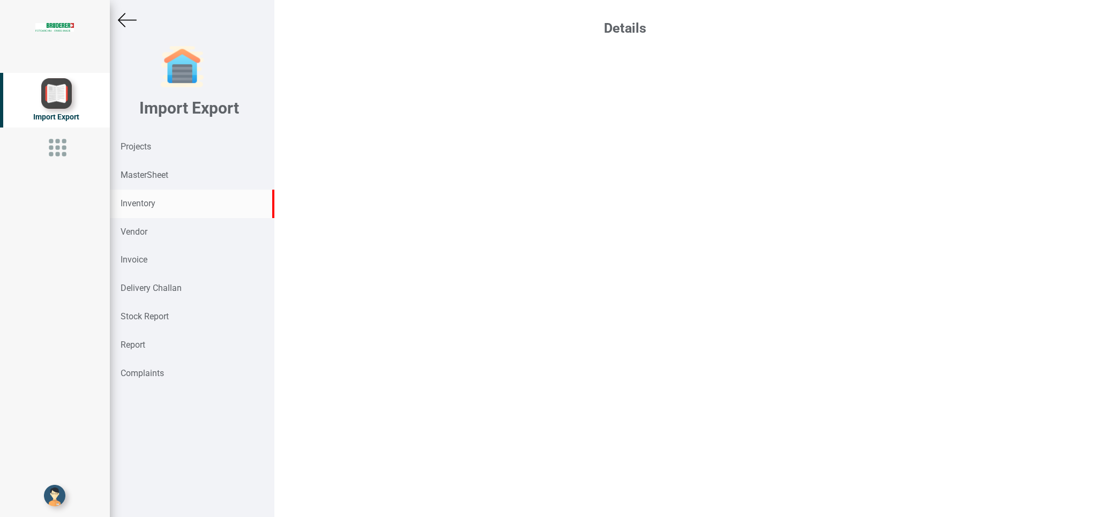
select select "INR"
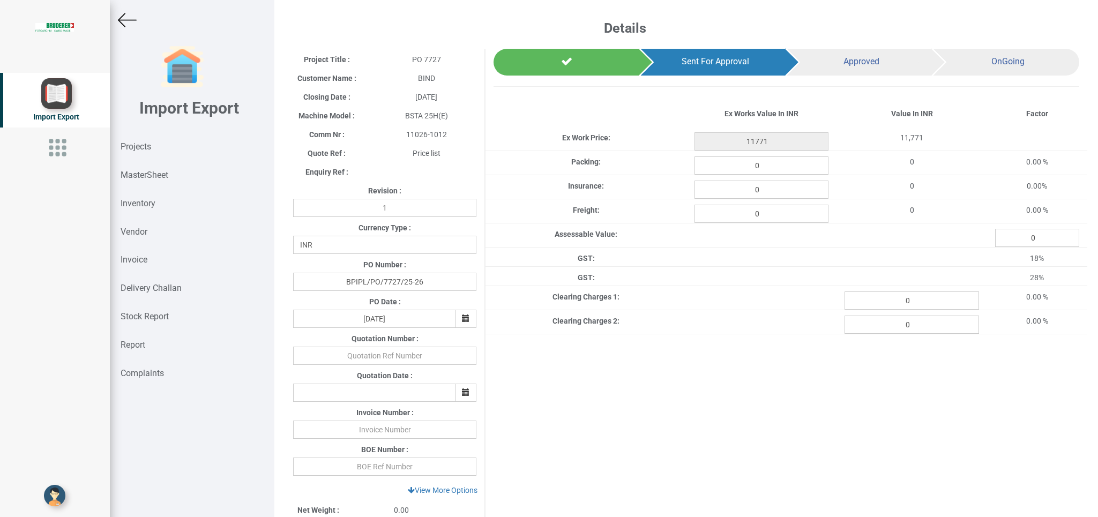
scroll to position [420, 0]
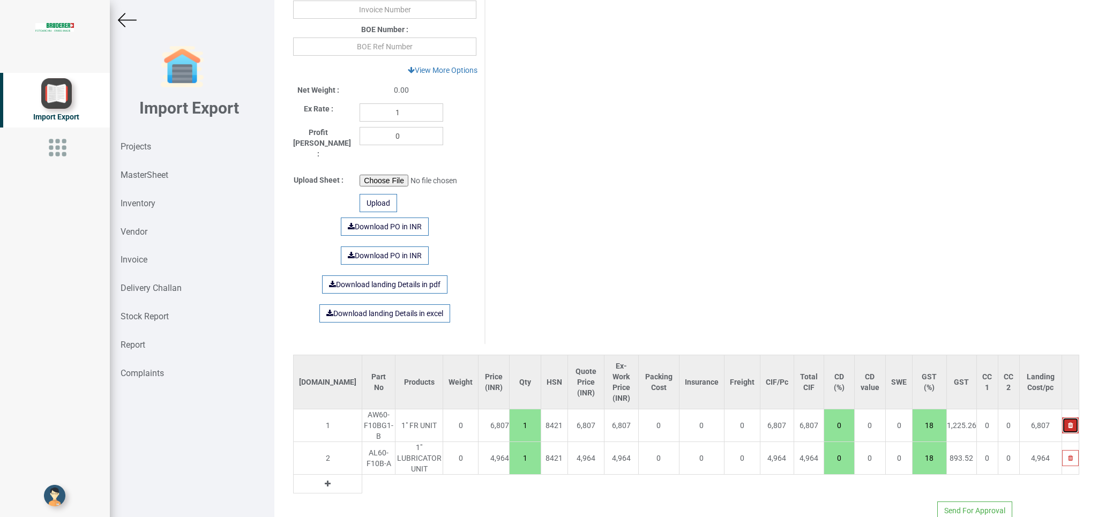
click at [1068, 422] on icon "button" at bounding box center [1070, 425] width 5 height 6
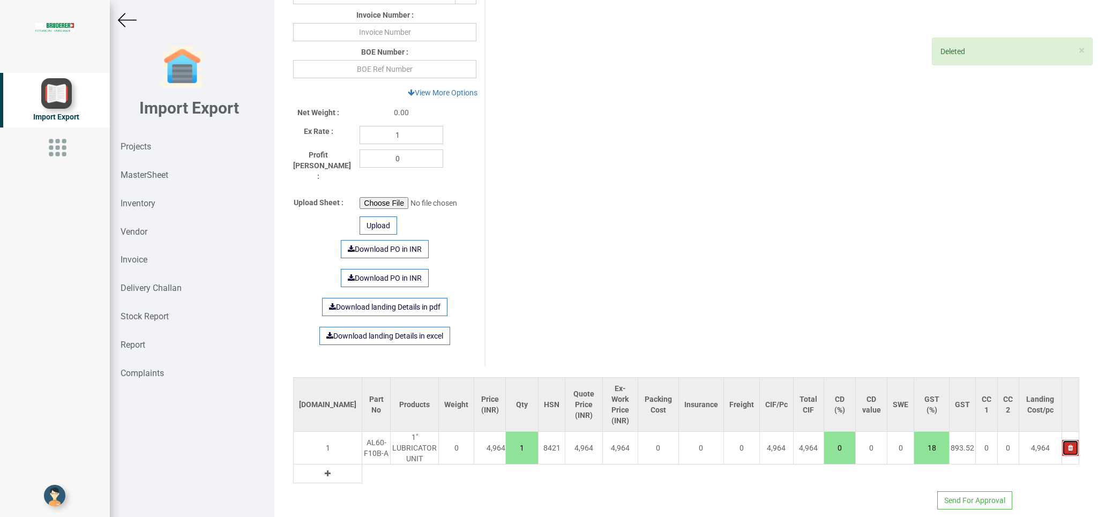
drag, startPoint x: 1060, startPoint y: 437, endPoint x: 633, endPoint y: 508, distance: 432.9
click at [1062, 440] on button "button" at bounding box center [1070, 448] width 17 height 16
type input "0"
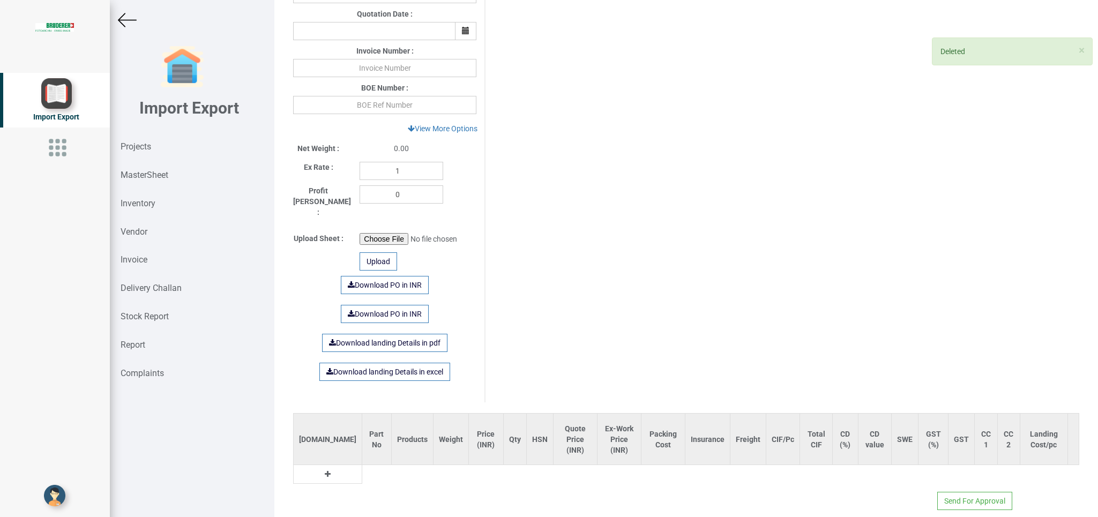
click at [325, 470] on icon at bounding box center [328, 474] width 6 height 8
drag, startPoint x: 327, startPoint y: 462, endPoint x: 375, endPoint y: 466, distance: 47.3
click at [362, 468] on input "text" at bounding box center [380, 477] width 36 height 18
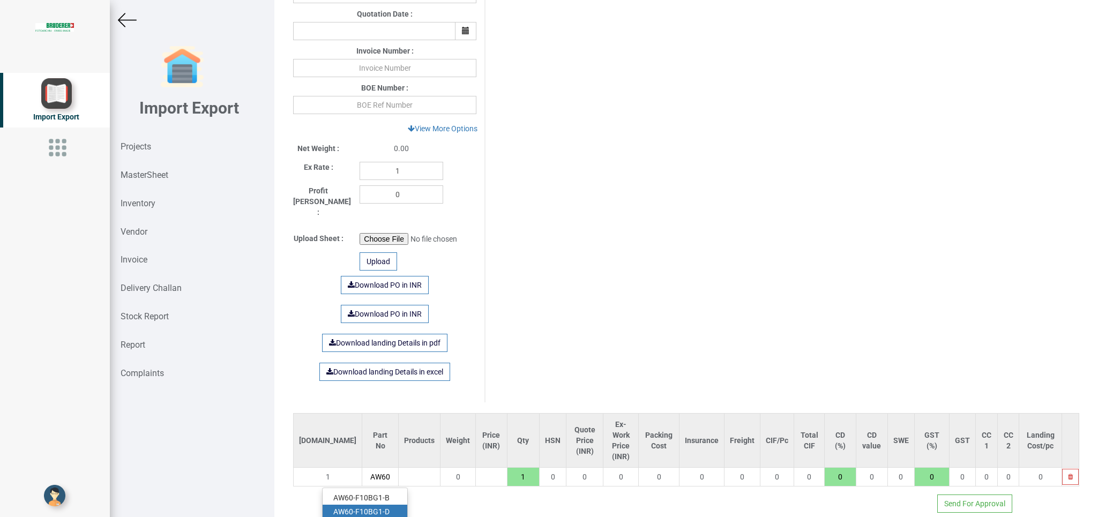
type input "AW60"
click at [384, 505] on link "AW60 -F10BG1-D" at bounding box center [365, 512] width 85 height 14
type input "7815"
type input "AW60-F10BG1-D"
type input "18"
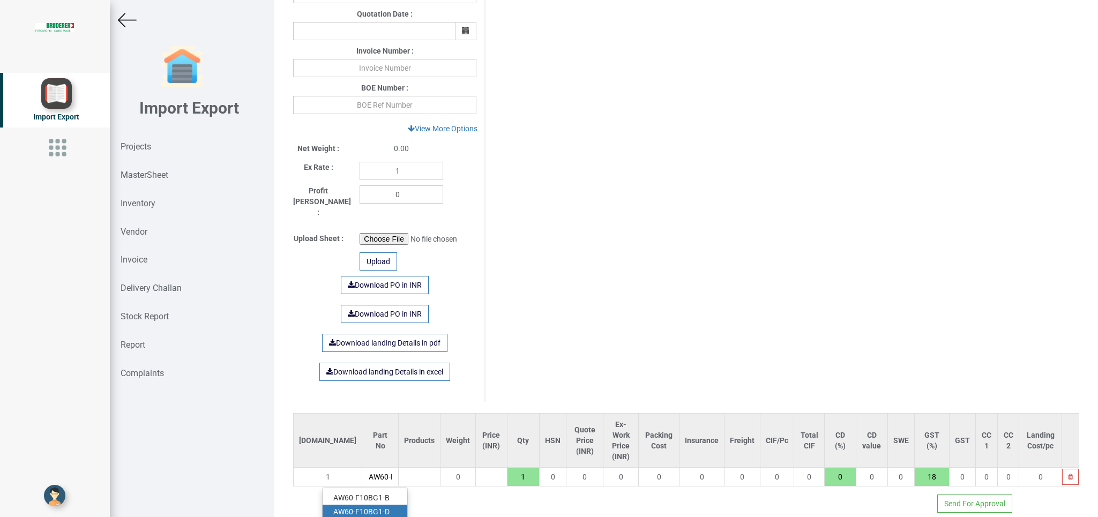
scroll to position [0, 28]
click at [302, 487] on td at bounding box center [328, 496] width 69 height 19
click at [321, 490] on button at bounding box center [327, 496] width 12 height 12
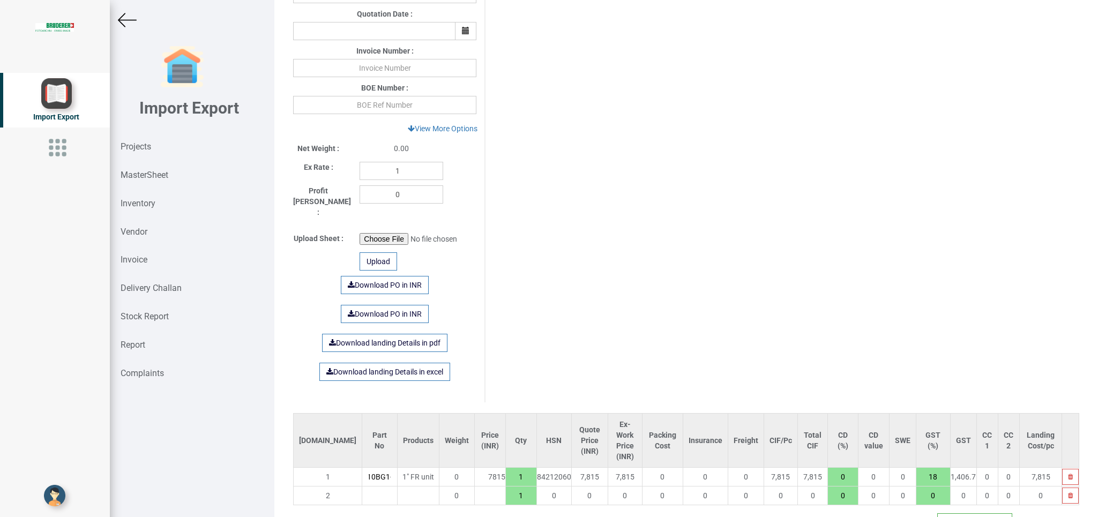
click at [362, 487] on input "text" at bounding box center [379, 496] width 34 height 18
type input "AL"
click at [371, 510] on link "AL 60-F10B-A" at bounding box center [434, 517] width 222 height 14
type input "13040"
type input "AL60-F10B-A"
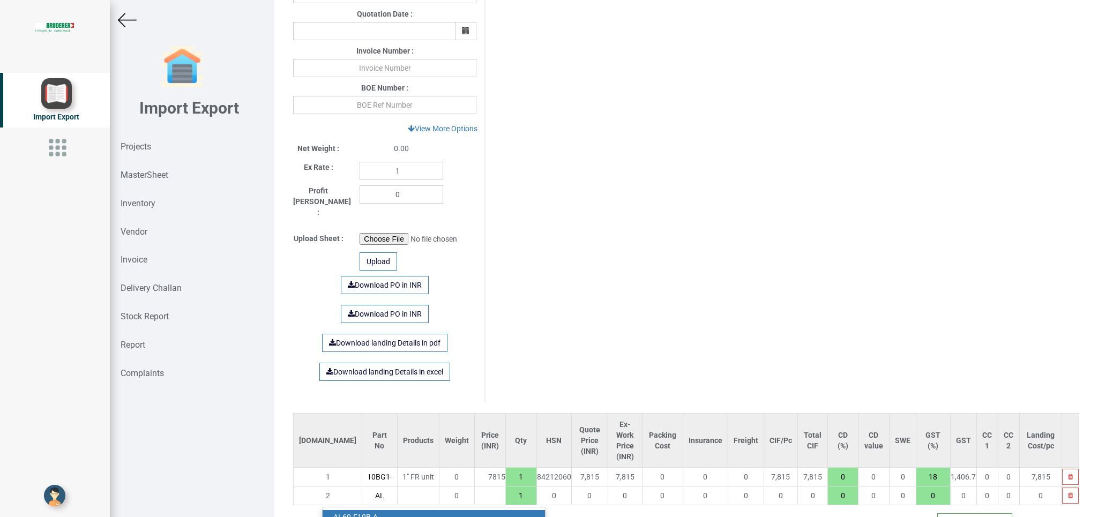
type input "18"
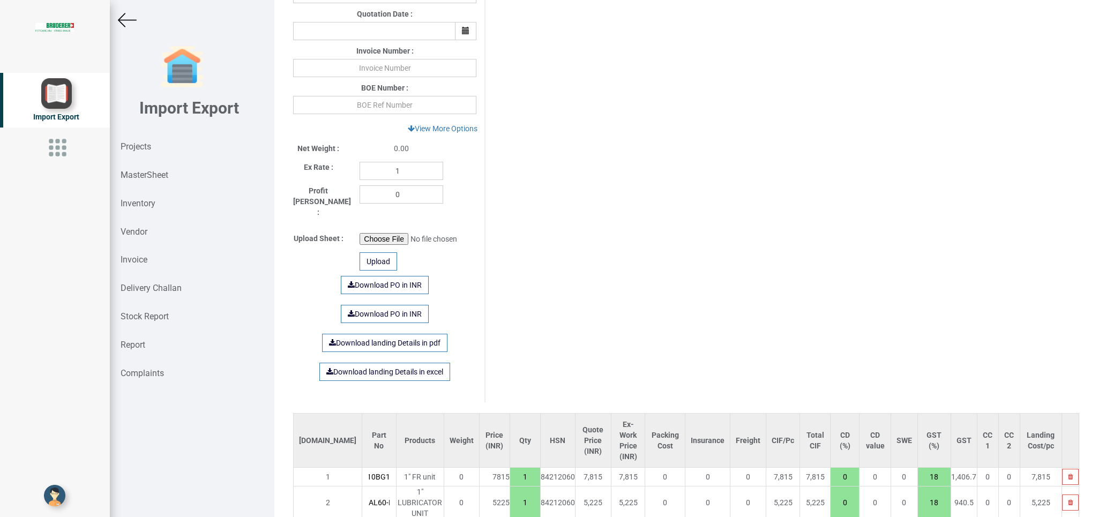
scroll to position [0, 18]
click at [373, 276] on link "Download PO in INR" at bounding box center [385, 285] width 88 height 18
